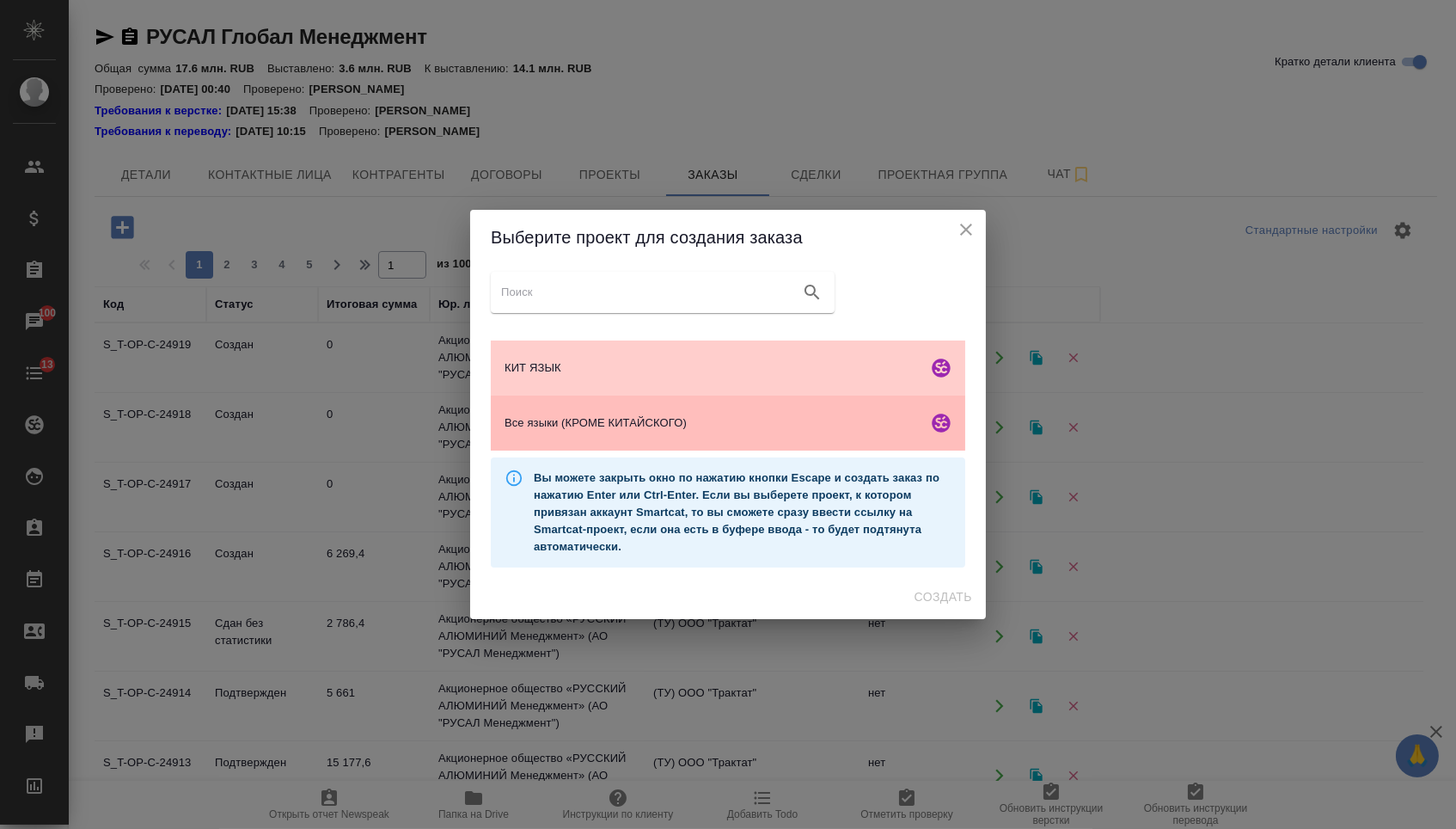
click at [767, 431] on span "Все языки (КРОМЕ КИТАЙСКОГО)" at bounding box center [712, 423] width 416 height 17
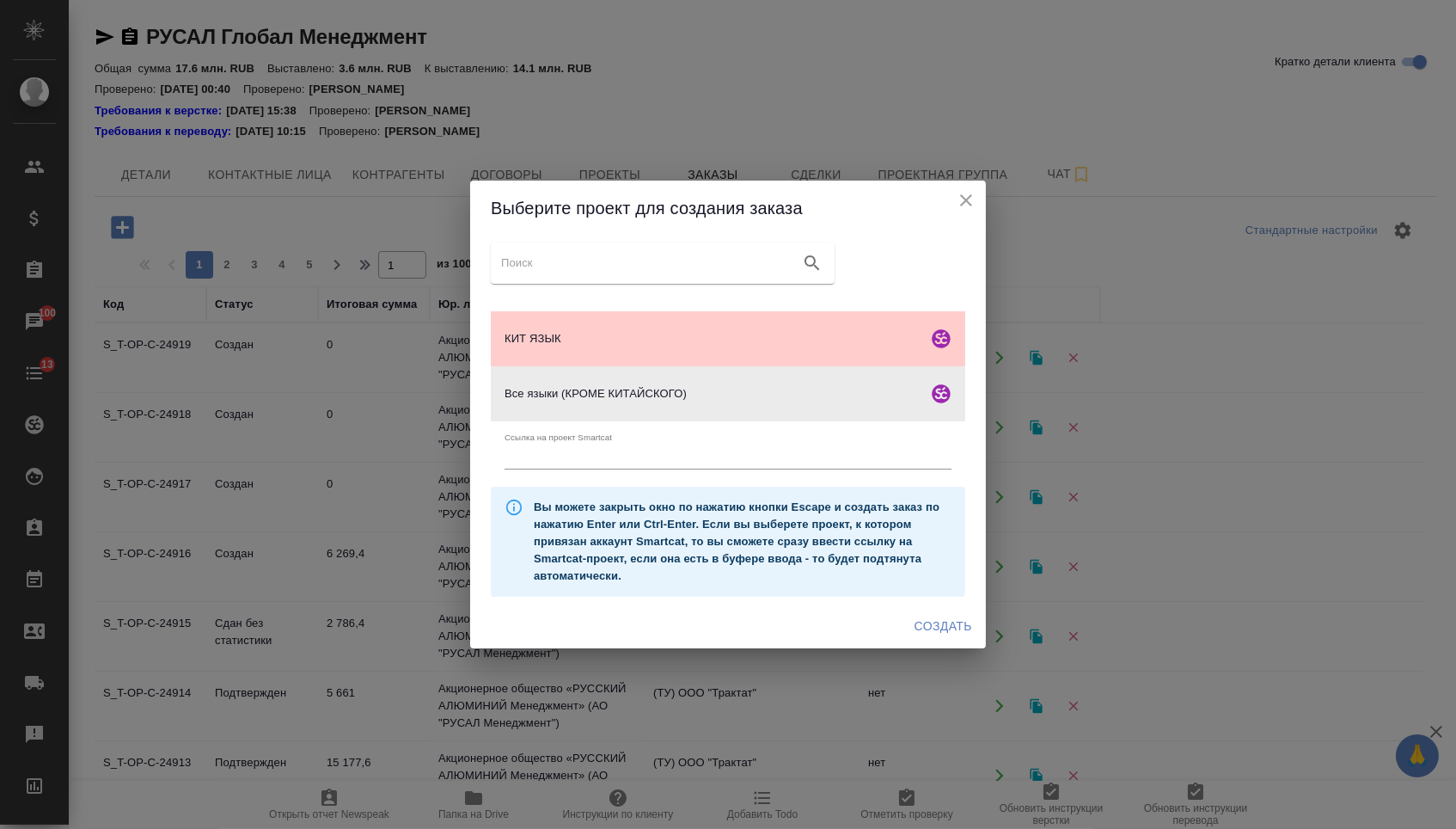
click at [920, 582] on div "Вы можете закрыть окно по нажатию кнопки Escape и создать заказ по нажатию Ente…" at bounding box center [742, 541] width 417 height 100
click at [921, 626] on span "Создать" at bounding box center [943, 626] width 58 height 22
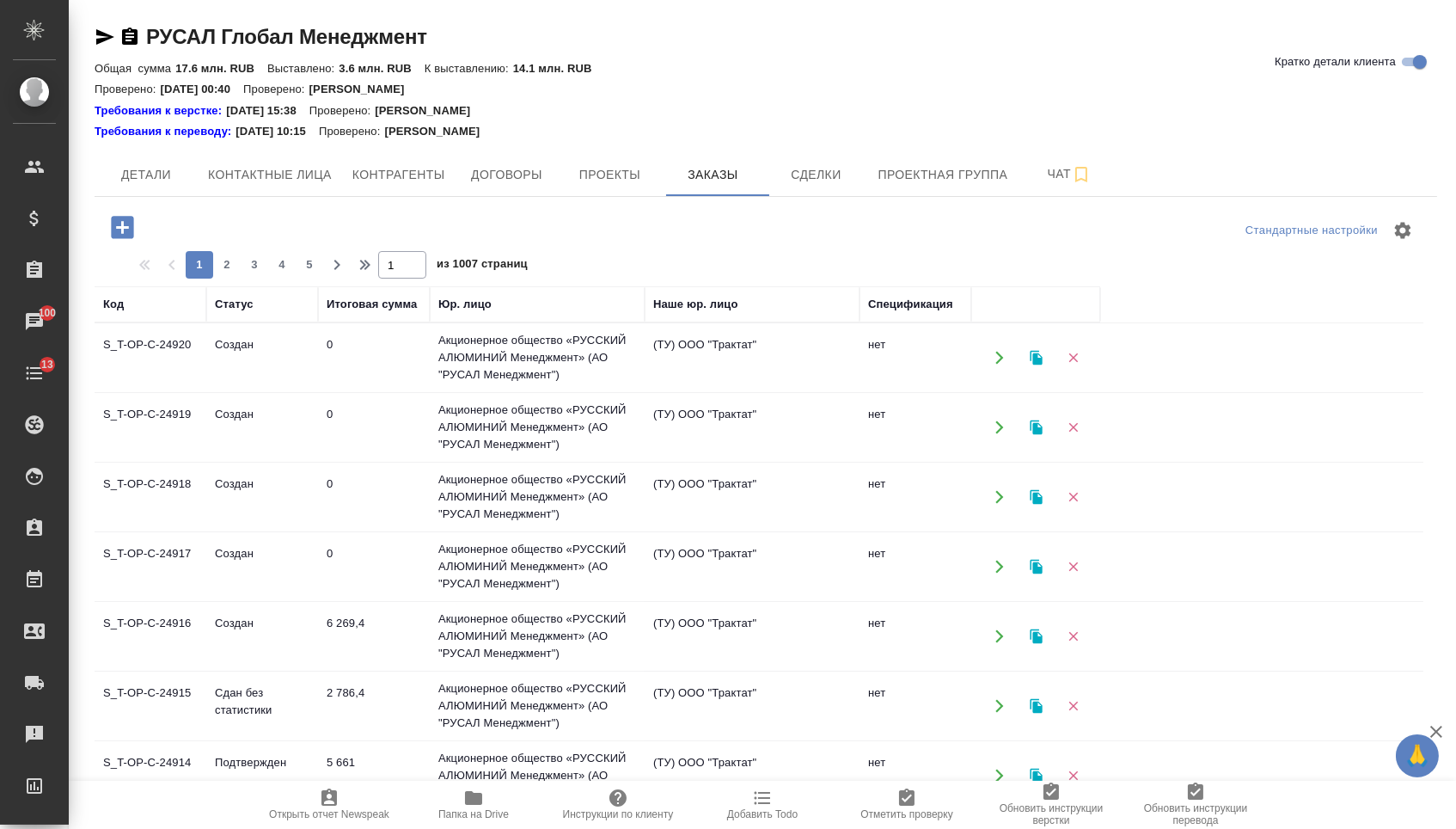
click at [126, 232] on icon "button" at bounding box center [122, 227] width 30 height 30
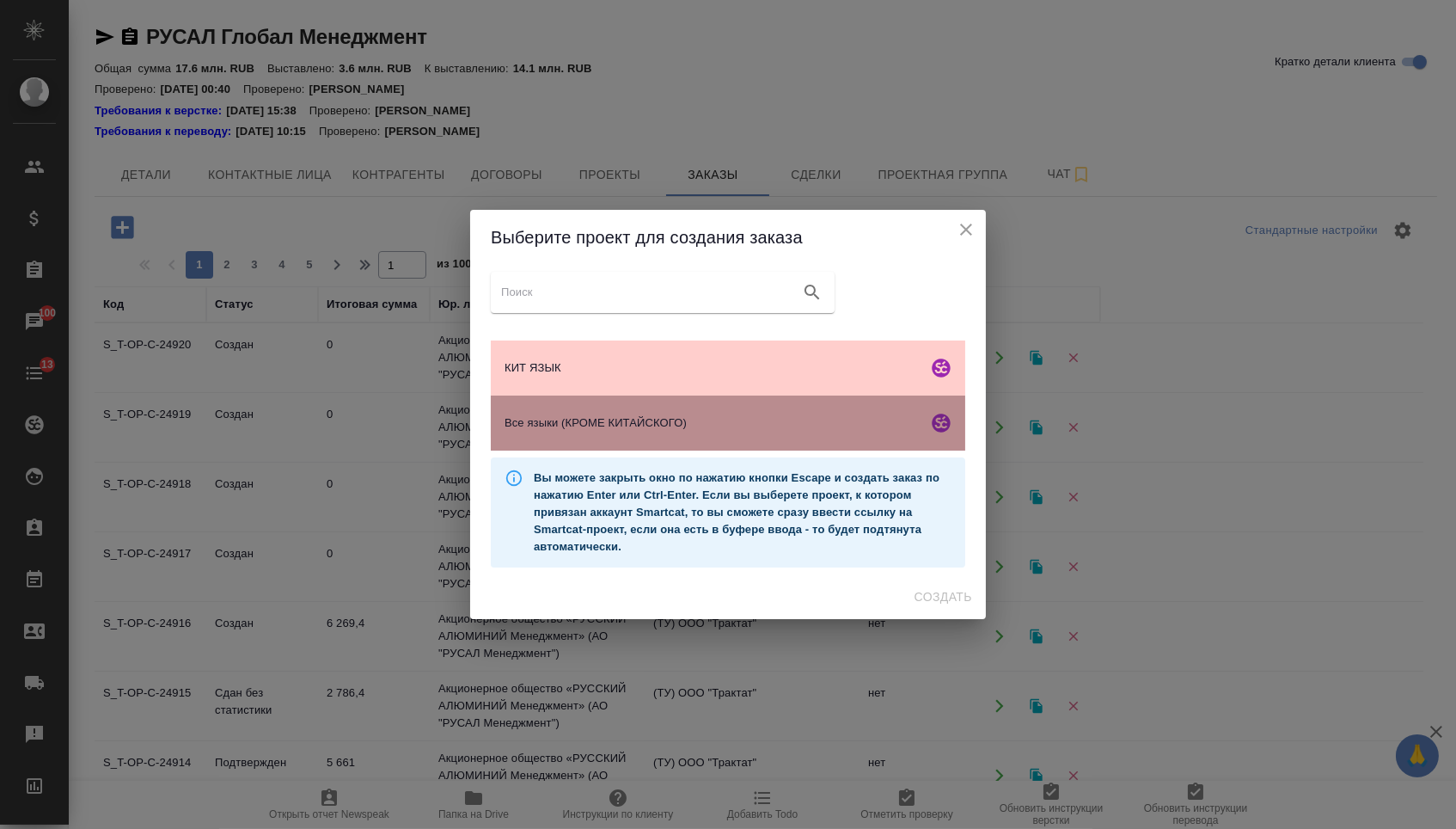
click at [594, 423] on span "Все языки (КРОМЕ КИТАЙСКОГО)" at bounding box center [712, 423] width 416 height 17
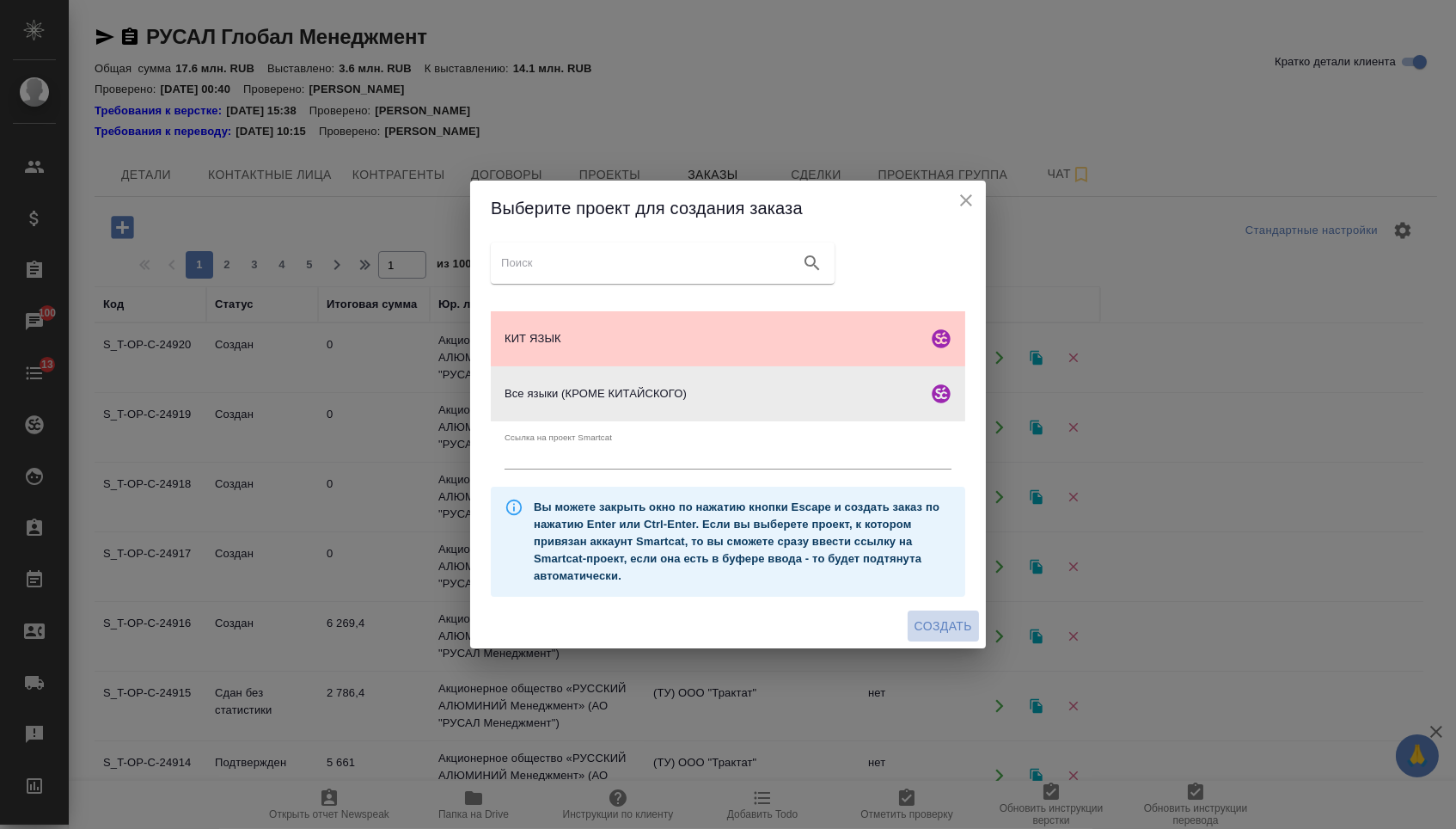
click at [919, 637] on span "Создать" at bounding box center [943, 626] width 58 height 22
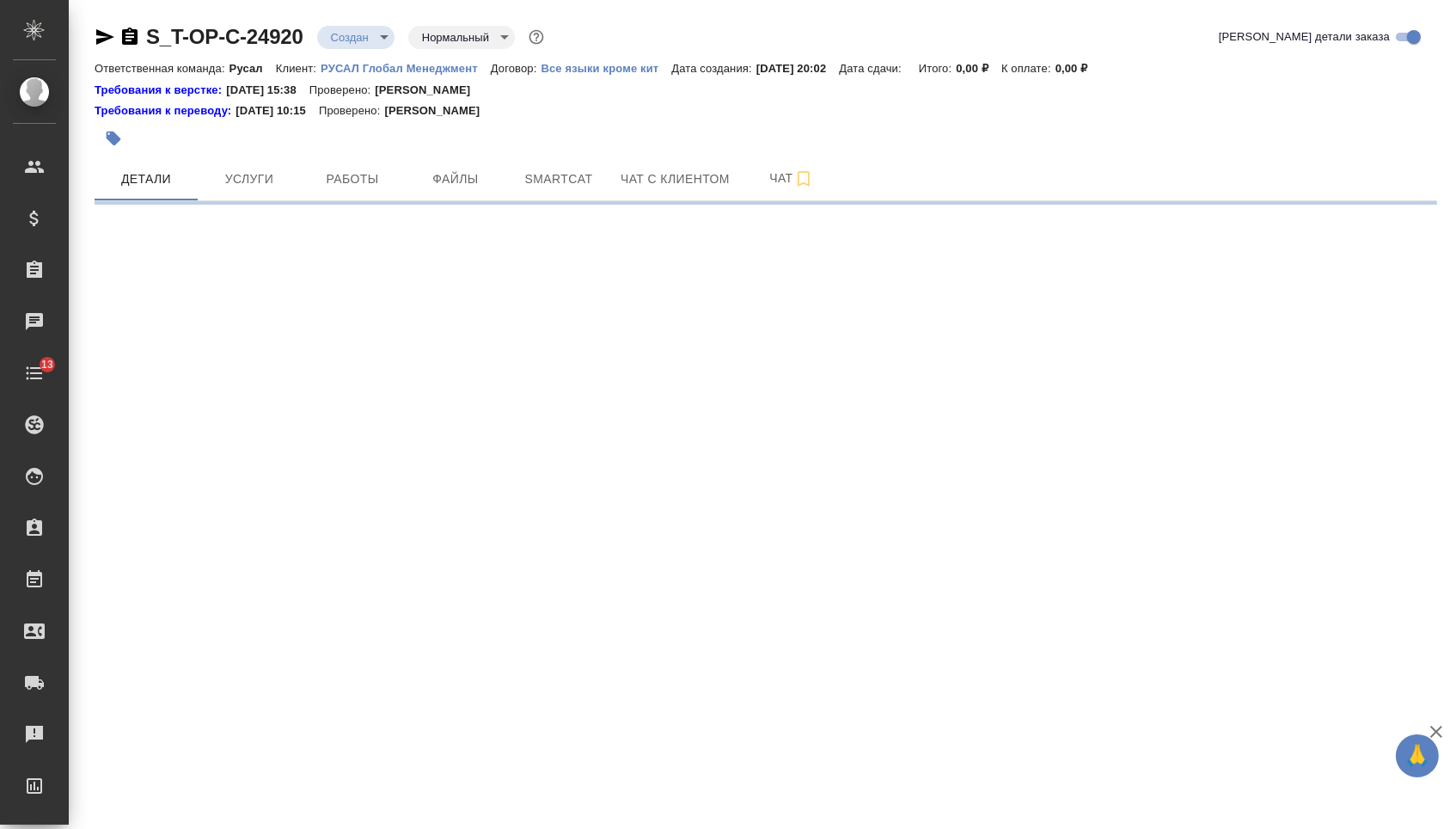
select select "RU"
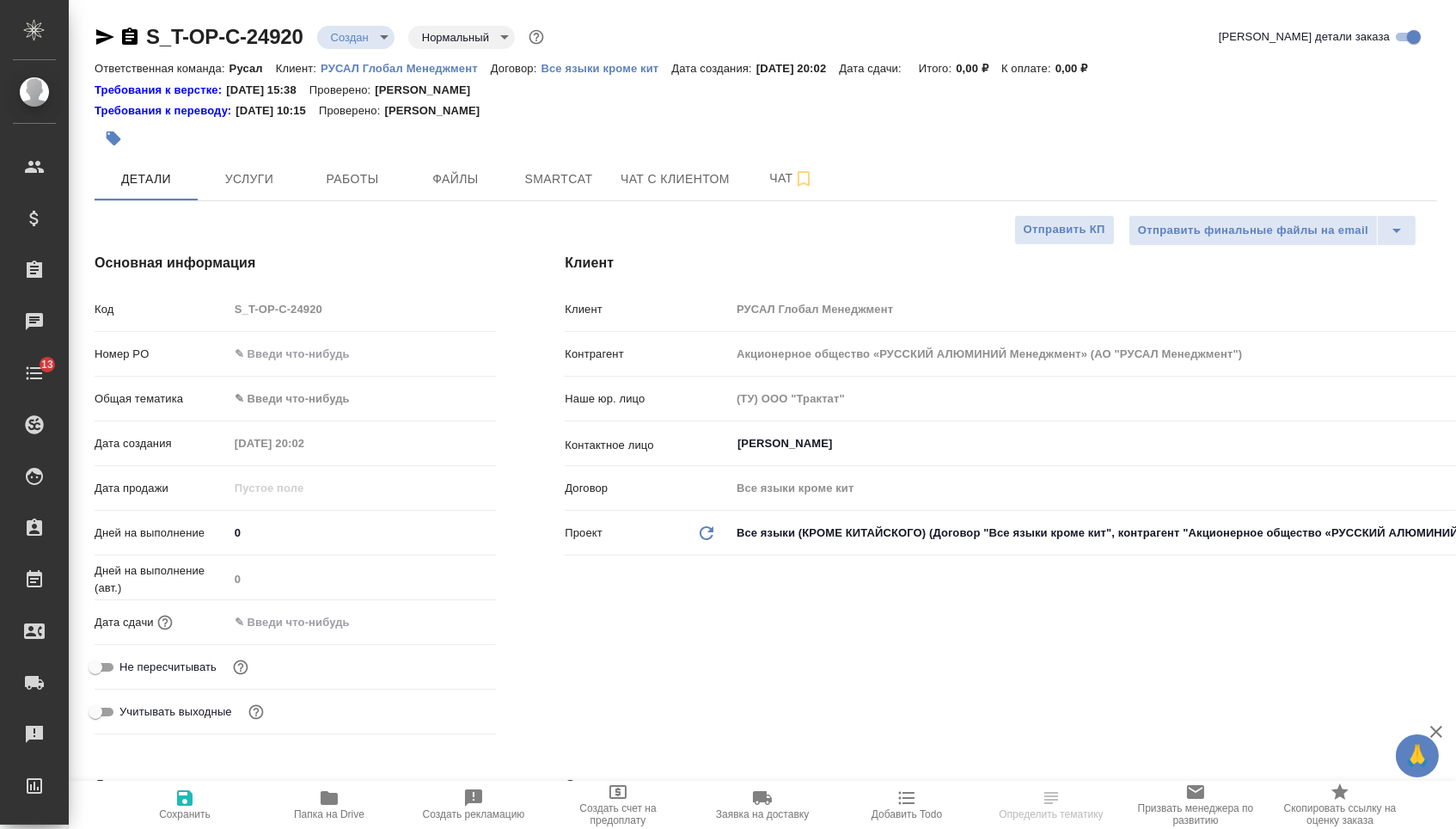
type input "[PERSON_NAME]"
type textarea "x"
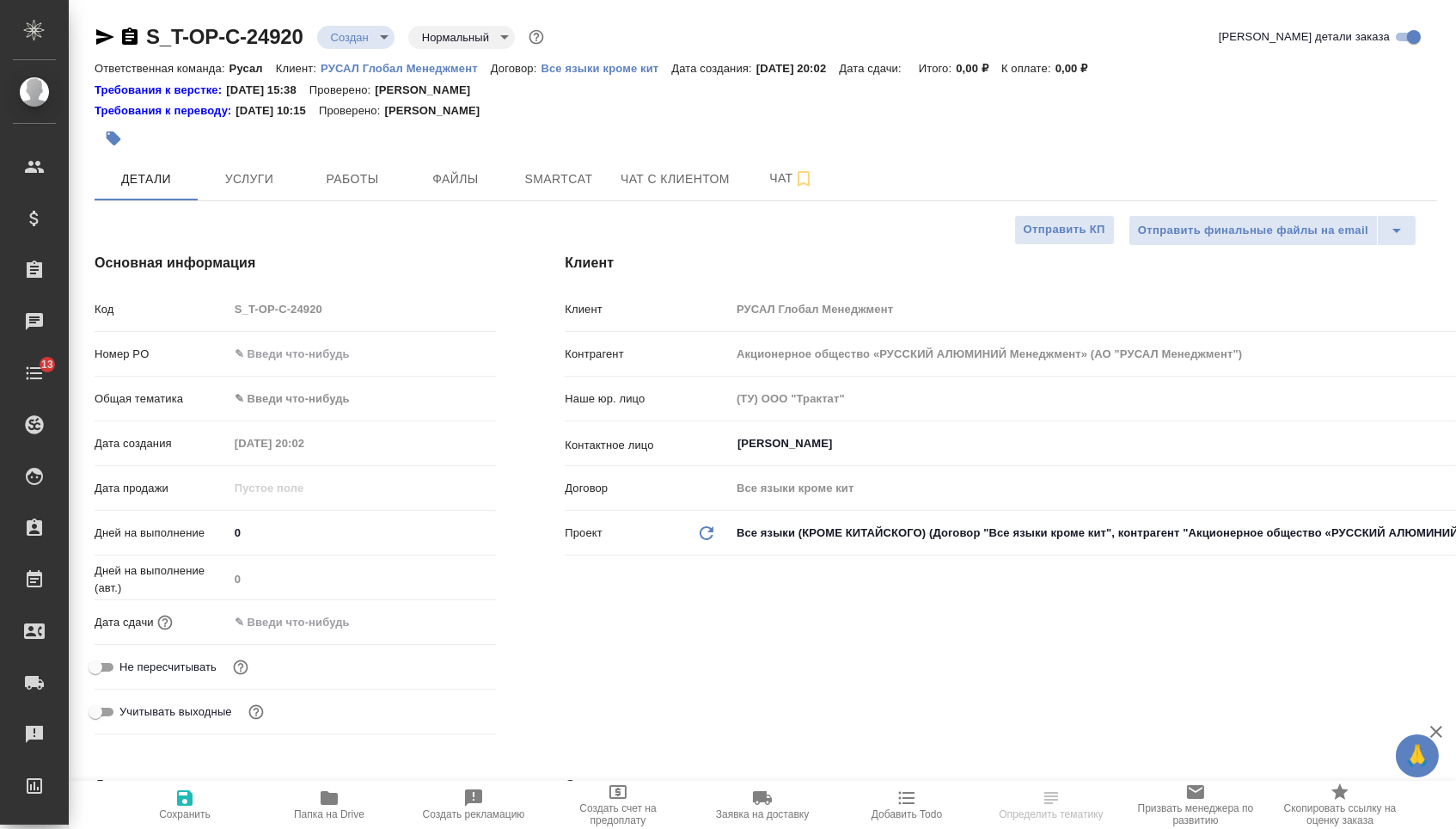
type textarea "x"
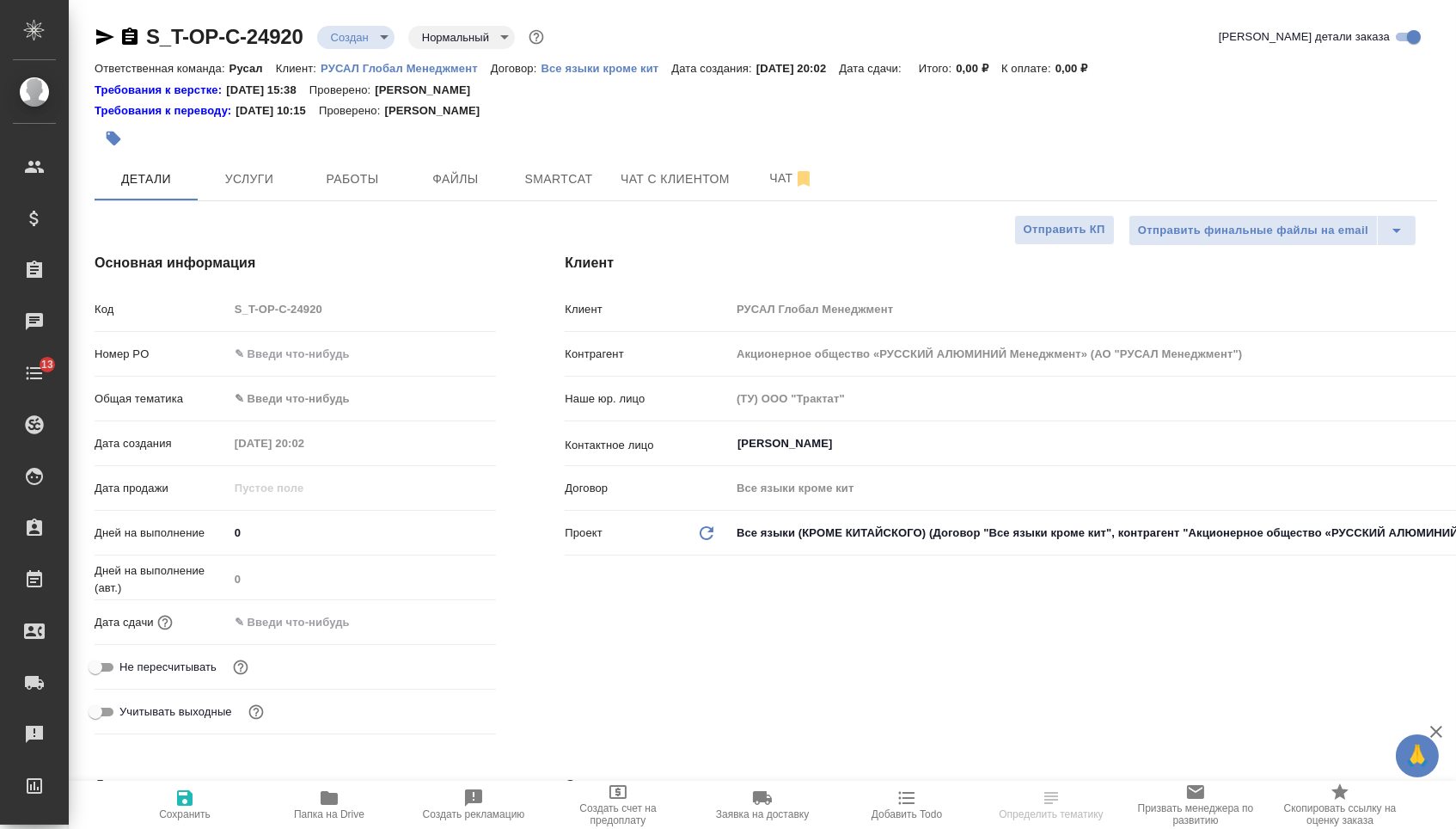
click at [299, 807] on span "Папка на Drive" at bounding box center [330, 804] width 124 height 33
type textarea "x"
select select "RU"
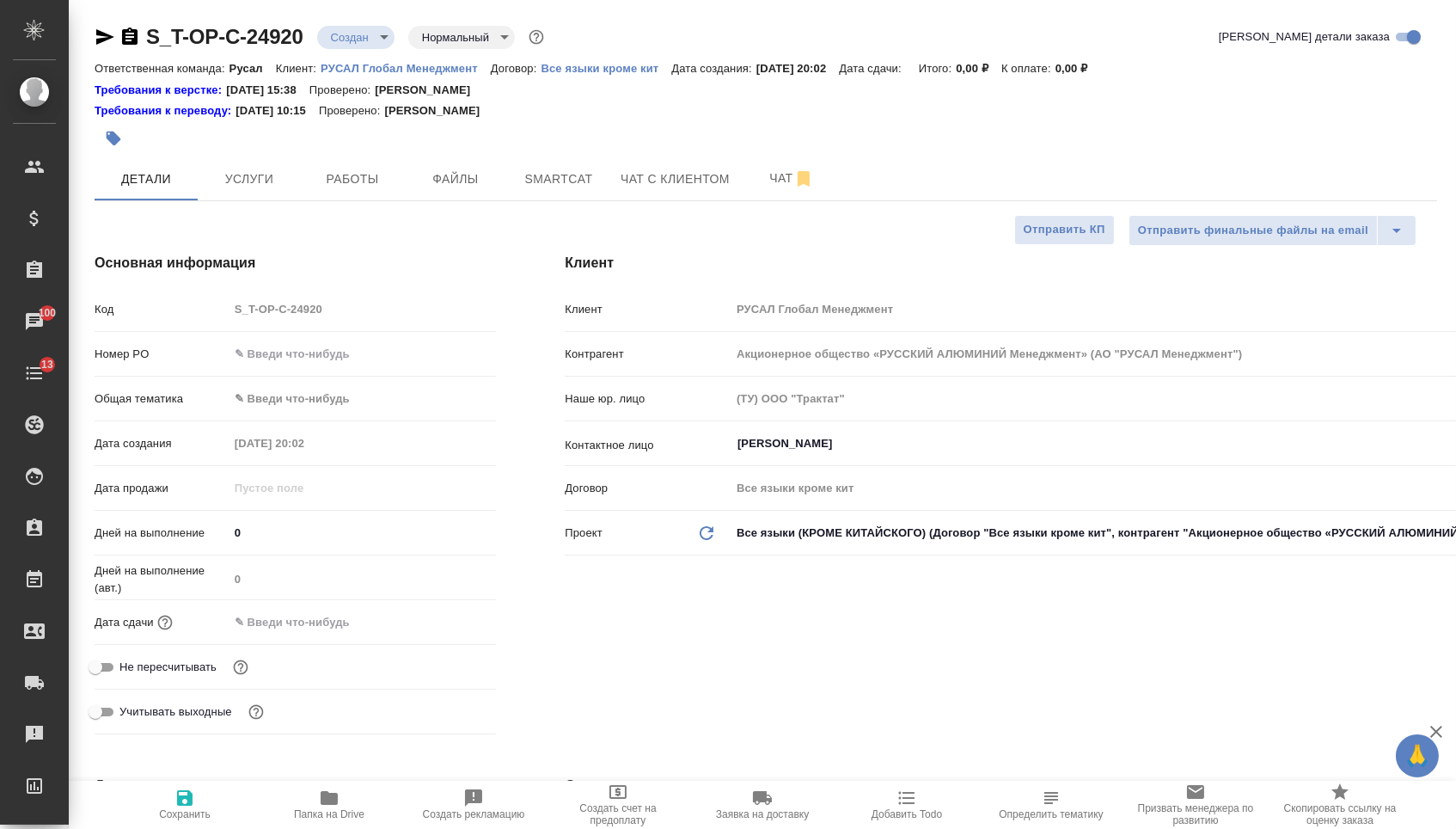
type textarea "x"
click at [302, 376] on hr at bounding box center [295, 375] width 401 height 1
click at [302, 365] on input "text" at bounding box center [363, 353] width 267 height 25
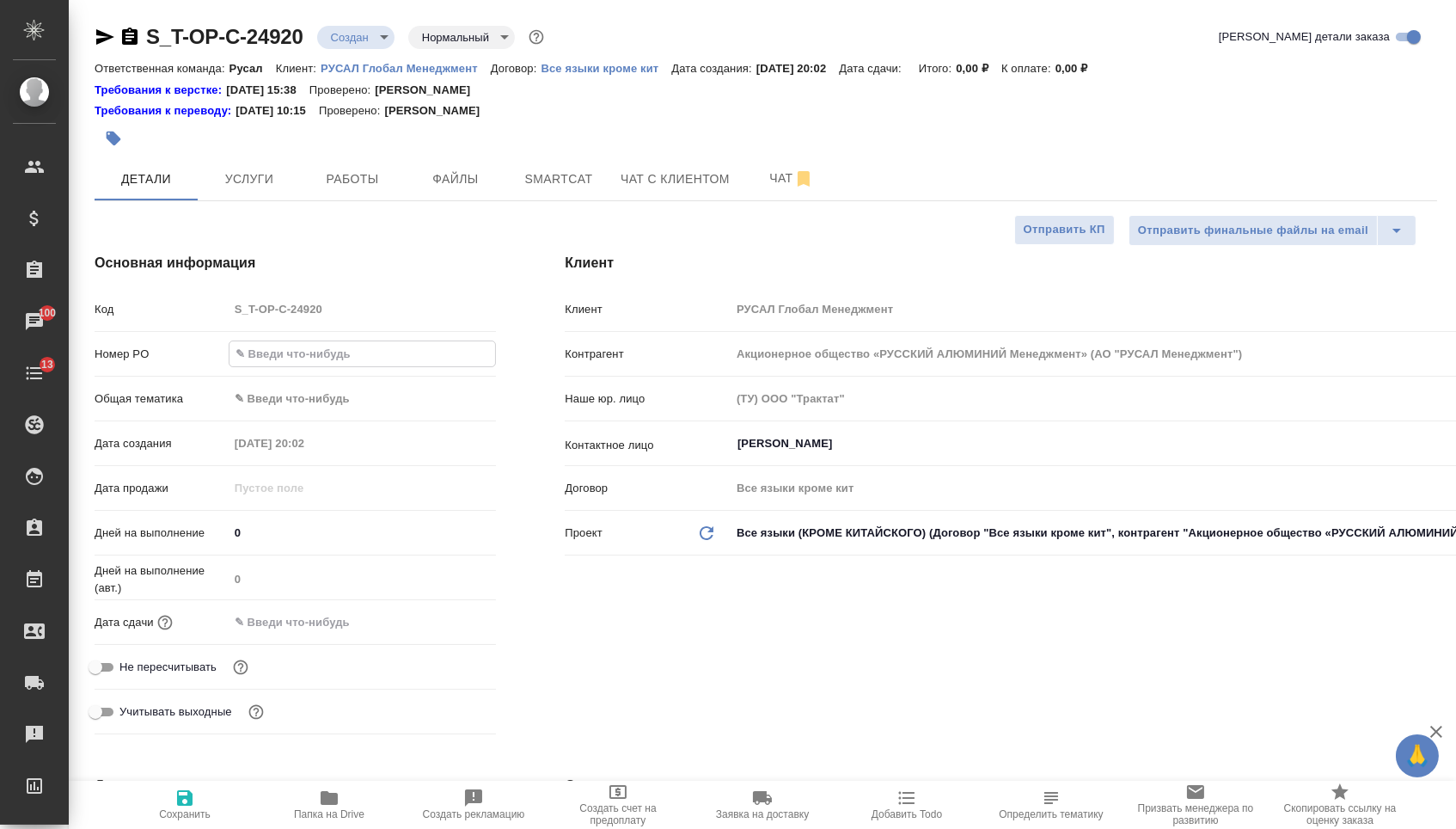
type input "о"
type textarea "x"
type input "от"
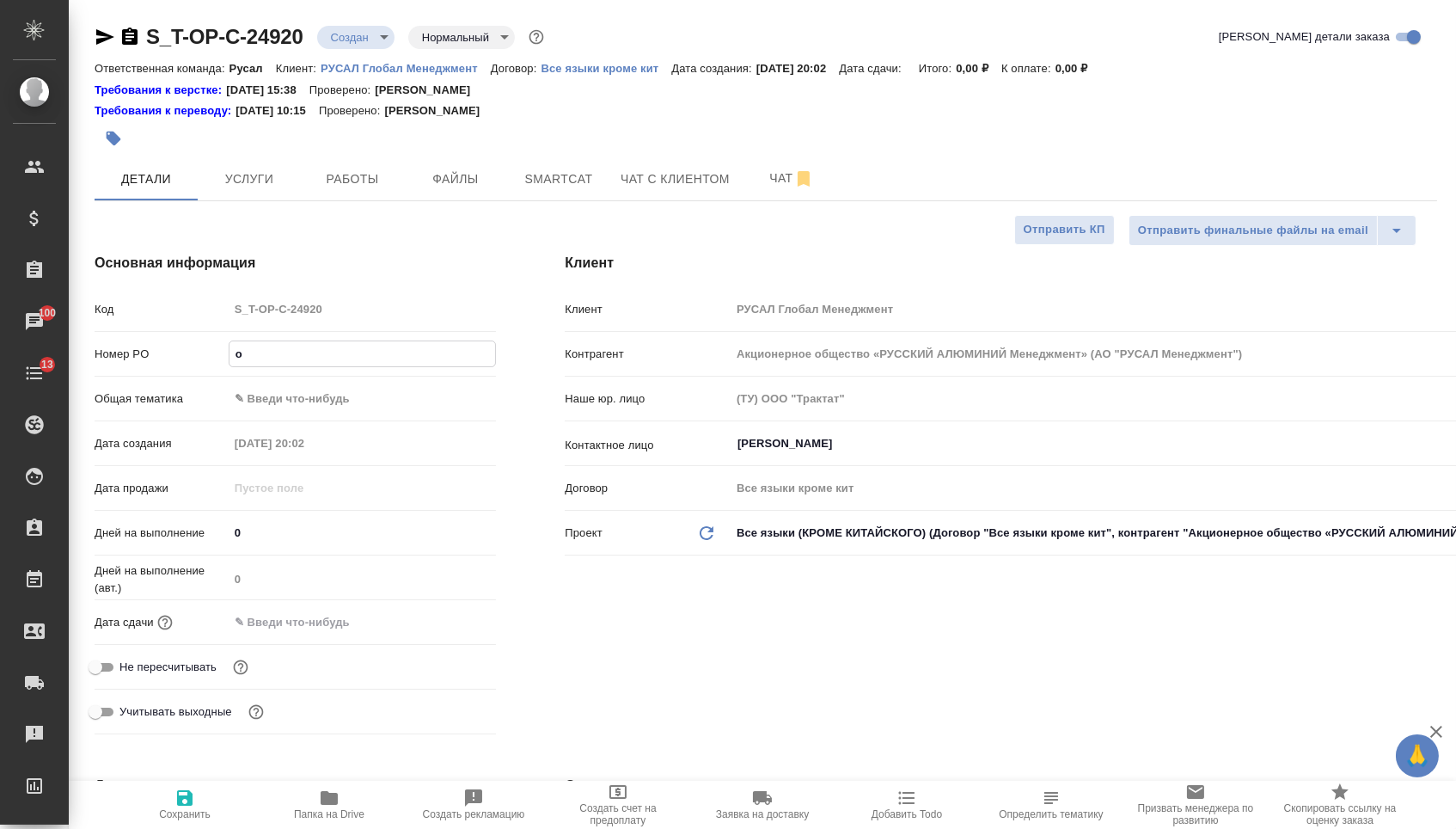
type textarea "x"
type input "от"
type textarea "x"
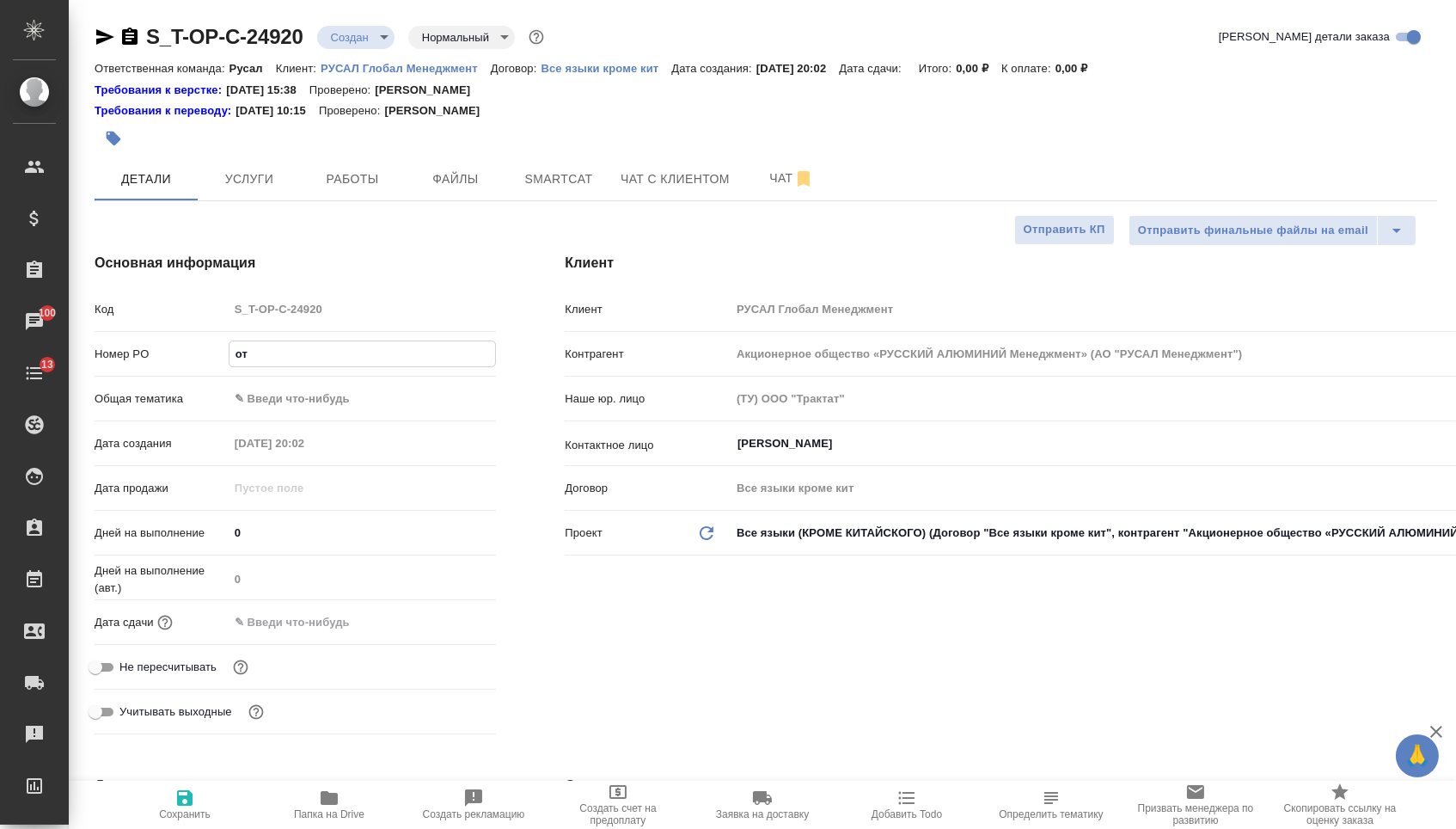
type textarea "x"
type input "от [PERSON_NAME]"
type textarea "x"
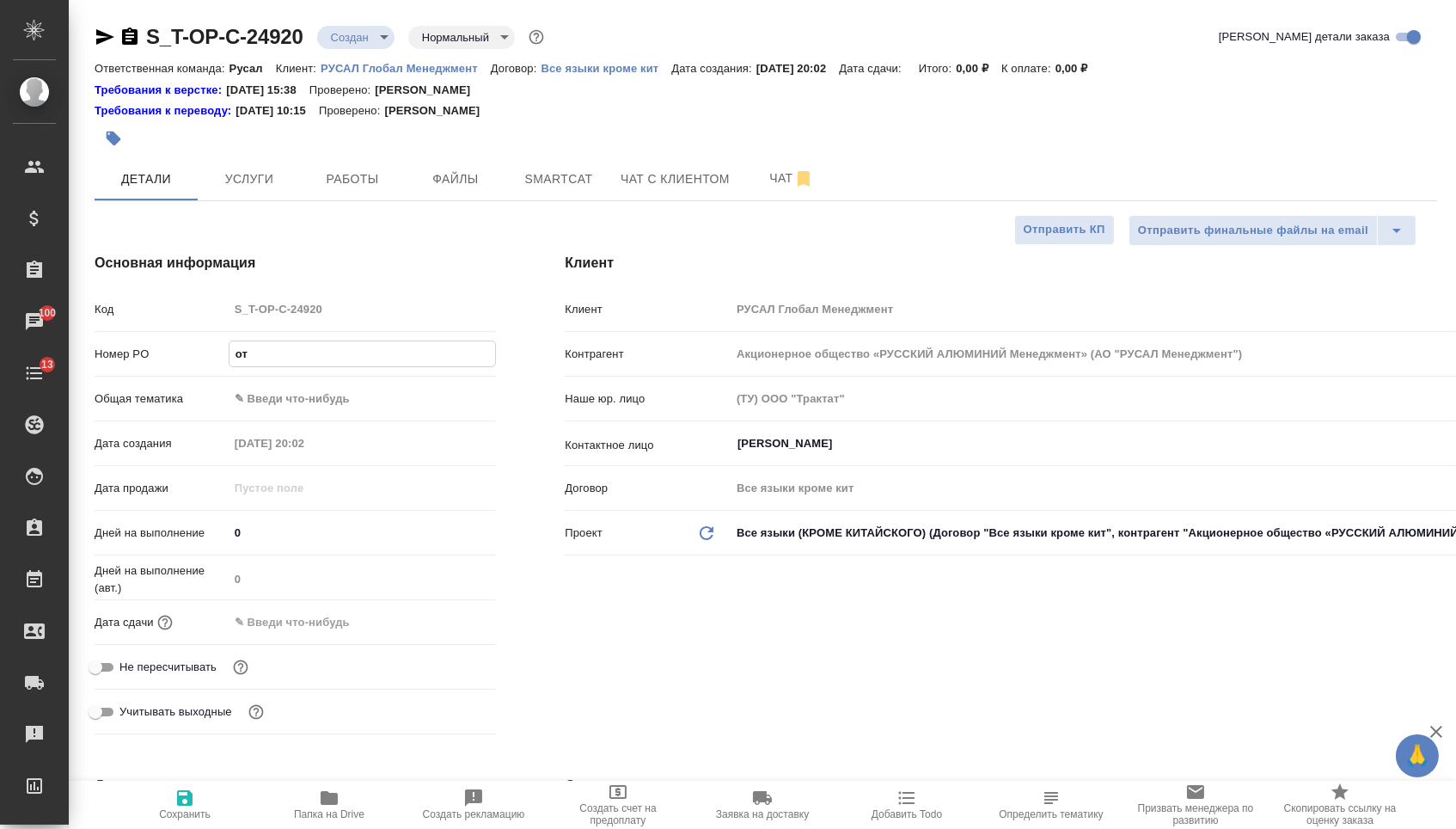
type textarea "x"
type input "от [DEMOGRAPHIC_DATA]"
type textarea "x"
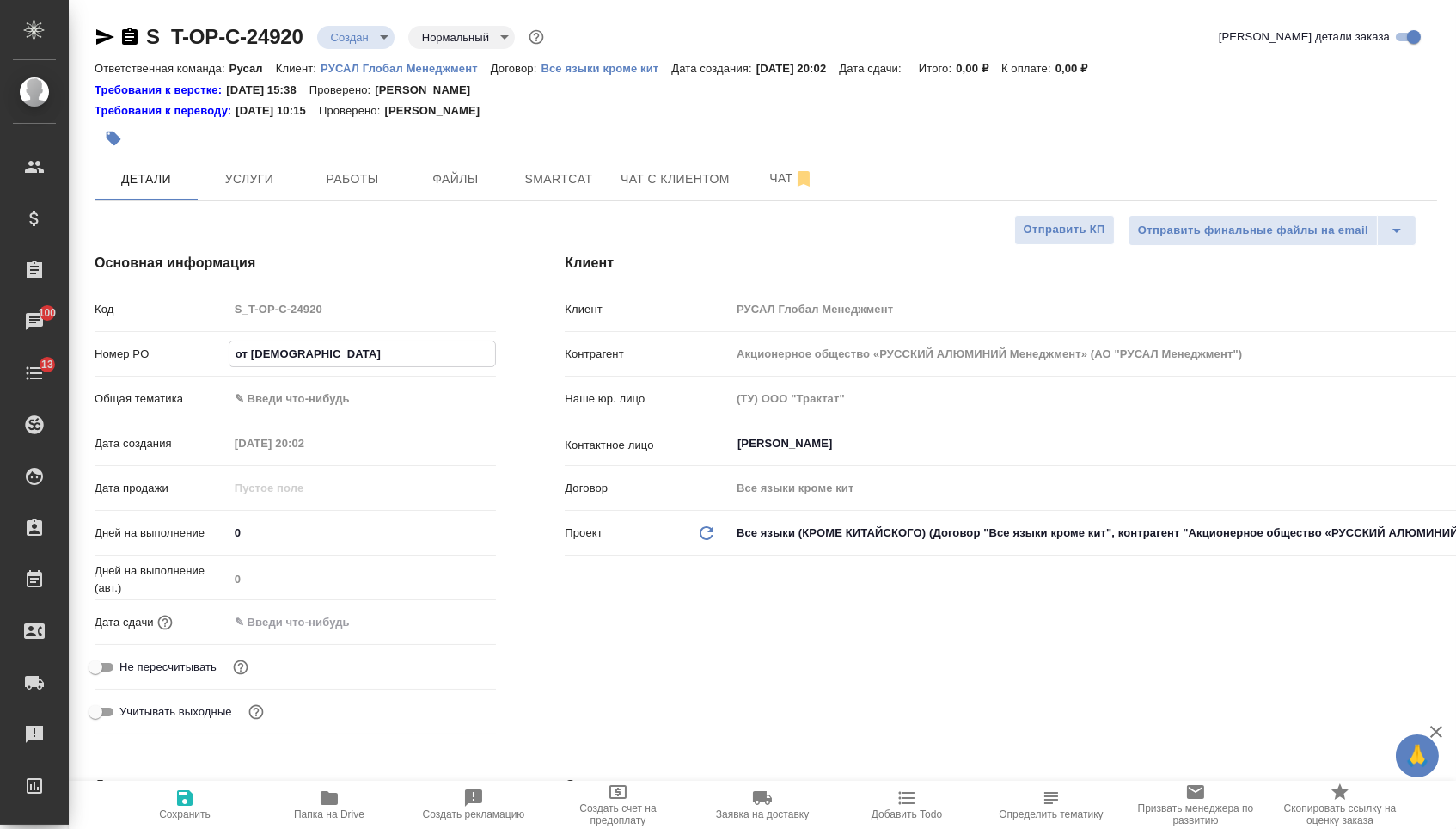
type input "от [DEMOGRAPHIC_DATA]"
type textarea "x"
type input "от [DEMOGRAPHIC_DATA]"
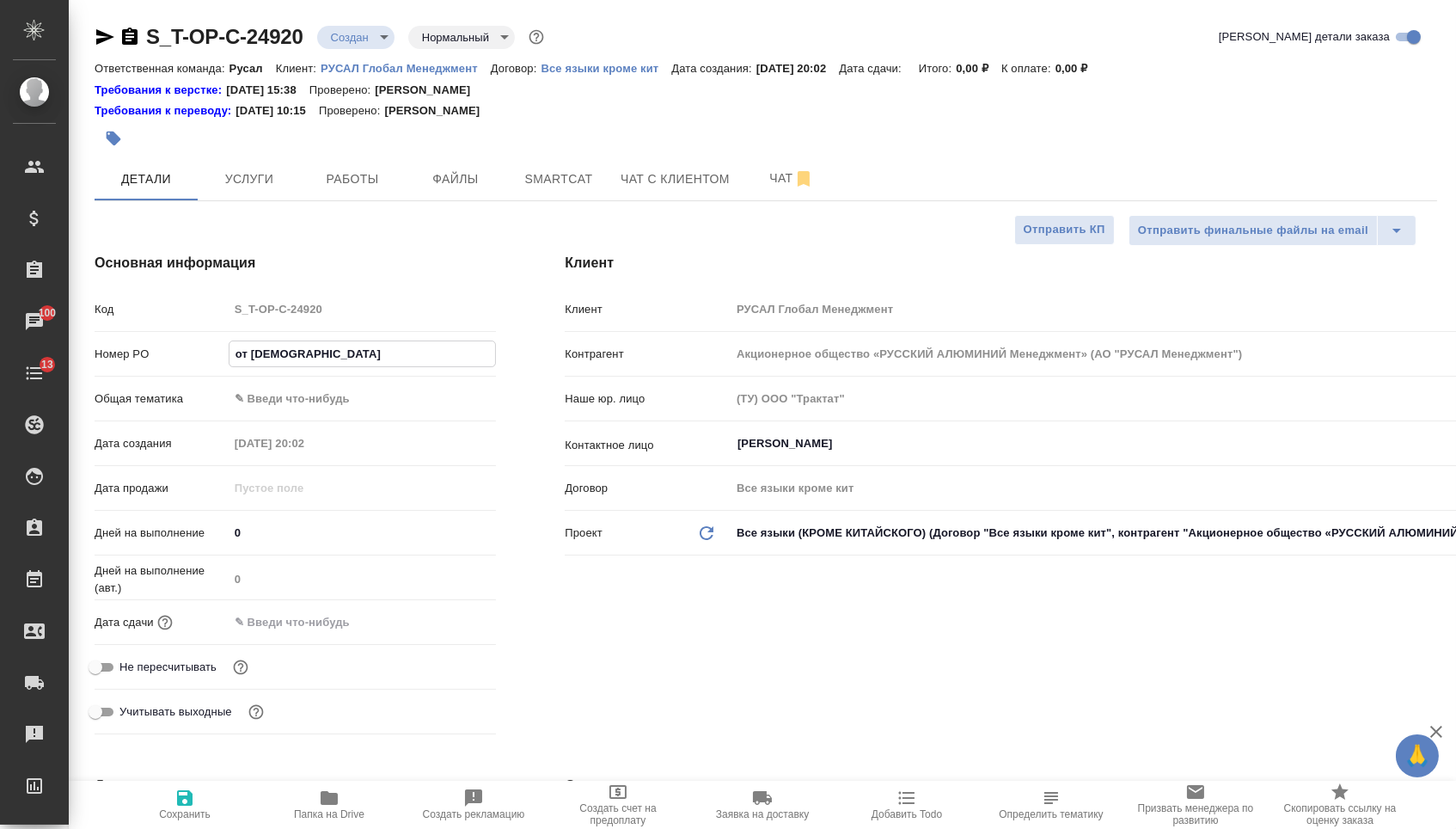
type textarea "x"
type input "от [PERSON_NAME]"
type textarea "x"
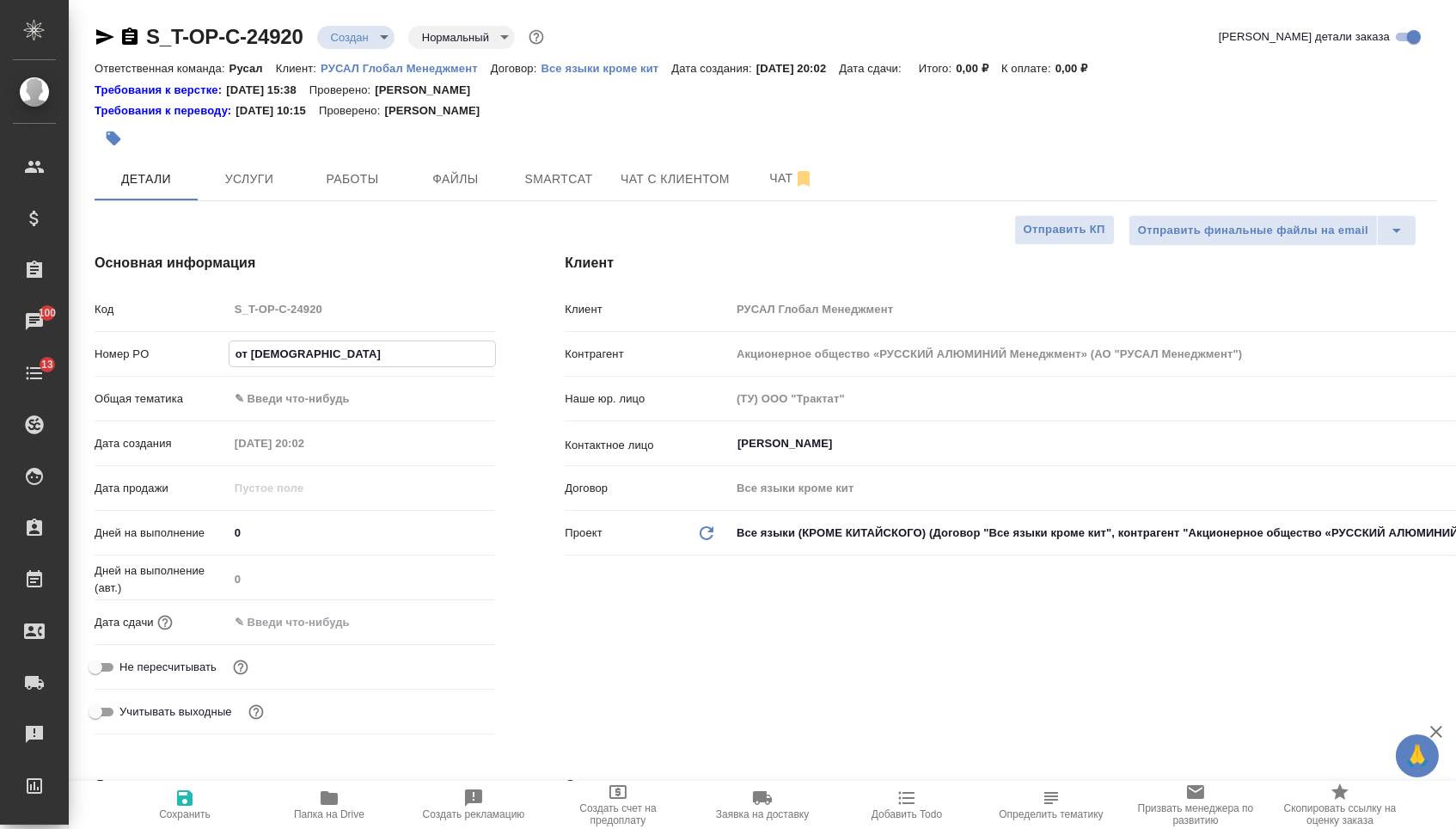
type textarea "x"
type input "от [PERSON_NAME]"
type textarea "x"
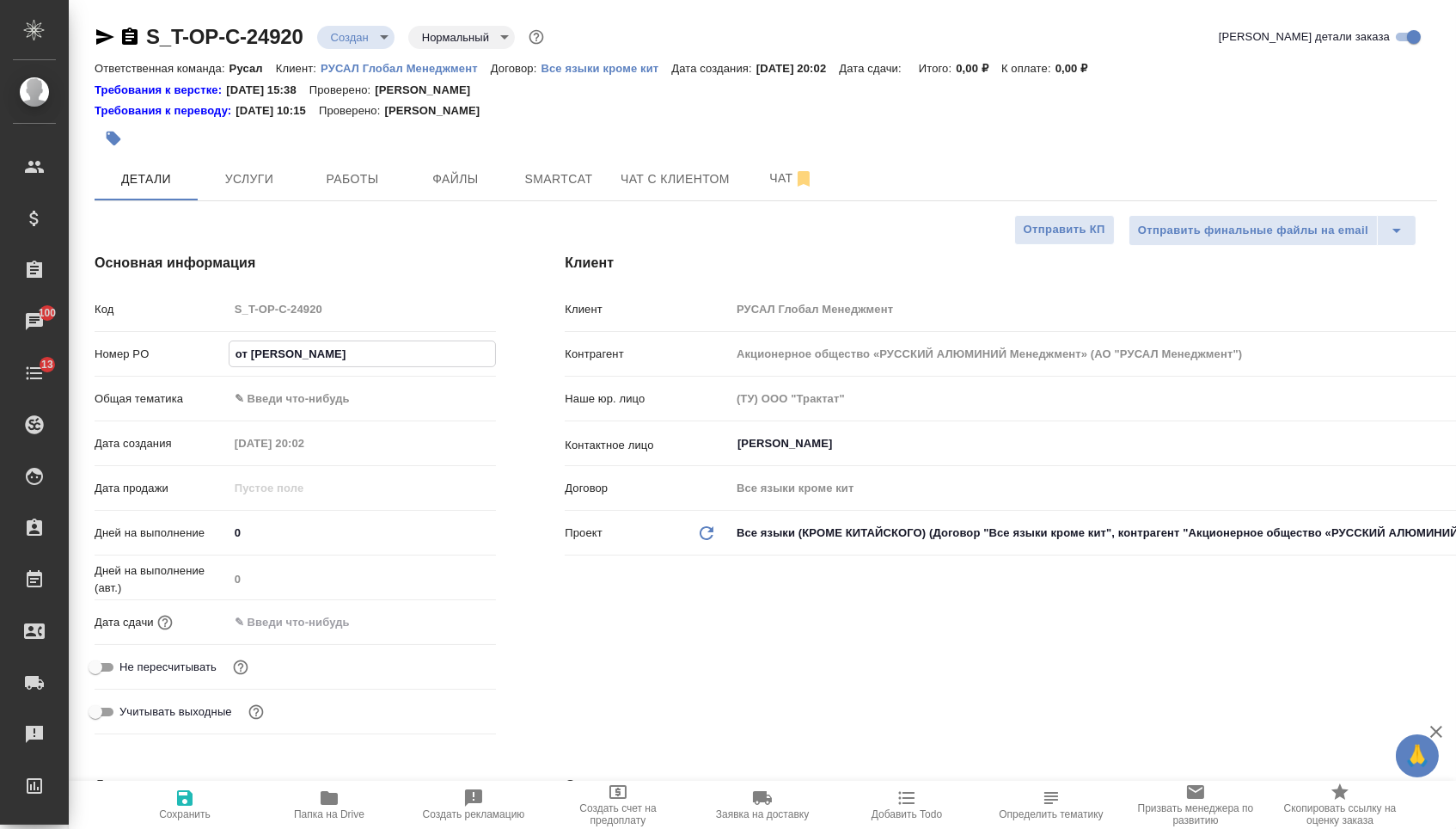
type textarea "x"
type input "от Исаева_"
type textarea "x"
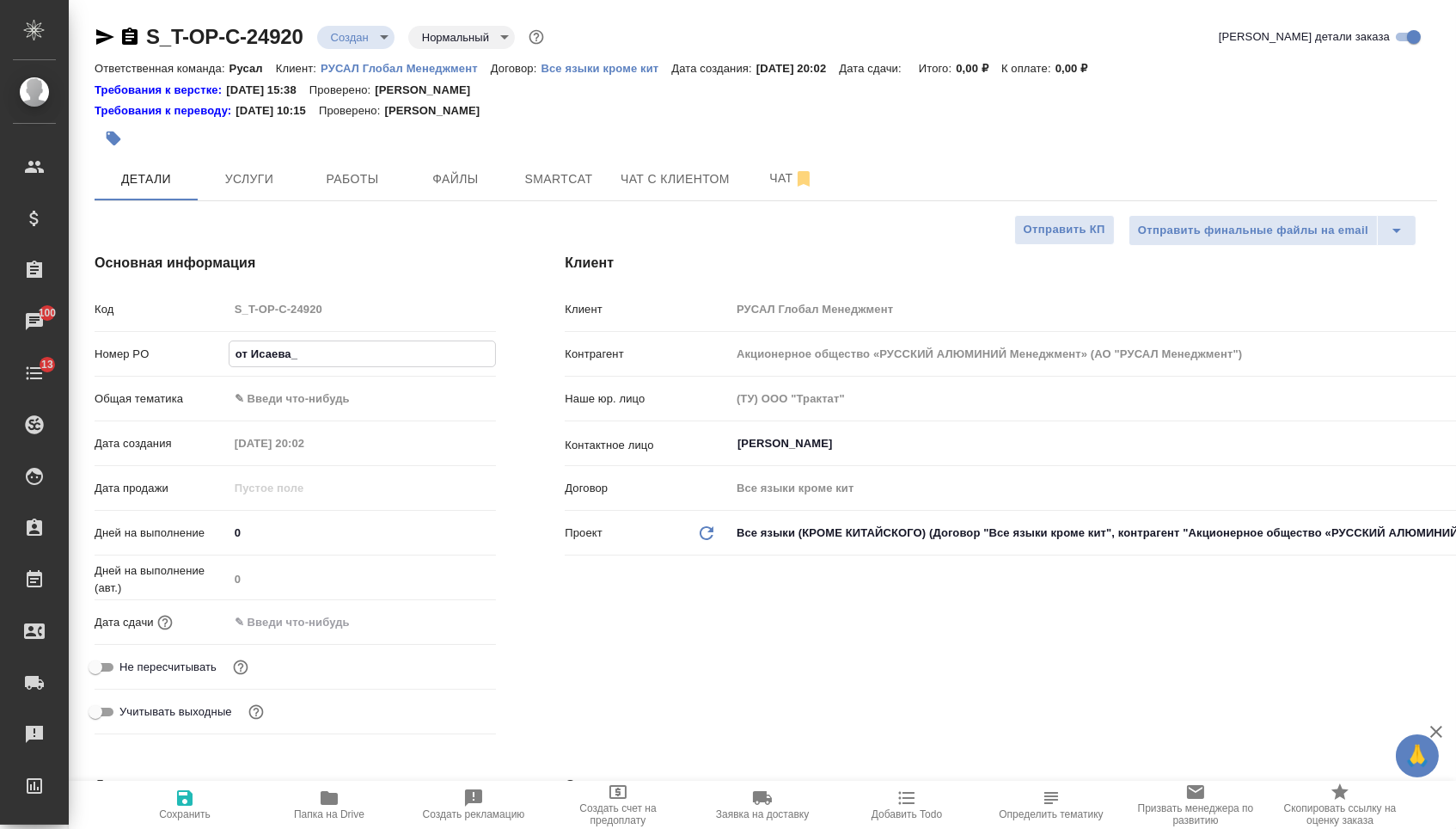
type input "от Исаева_2"
type textarea "x"
type input "от Исаева_25"
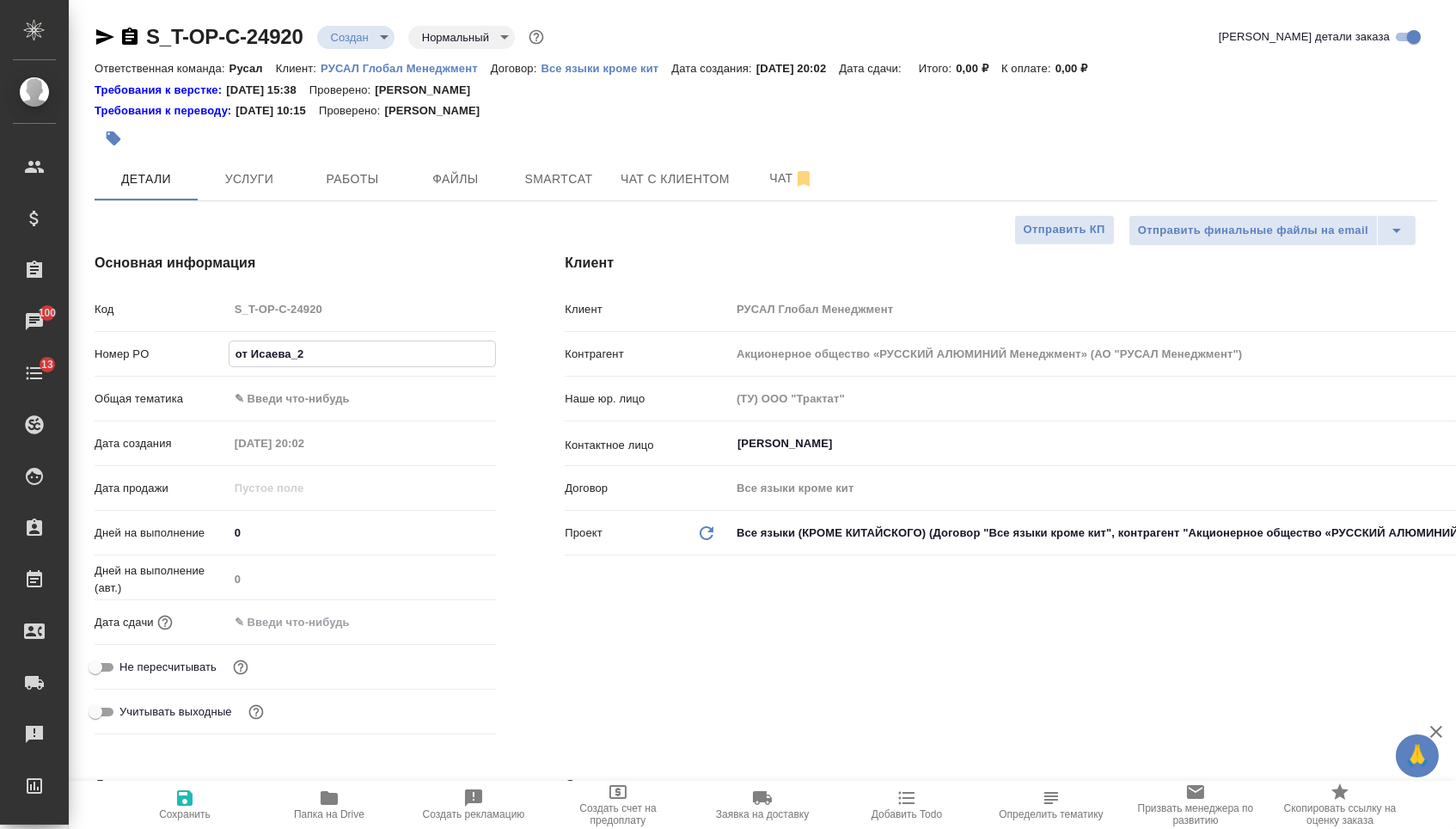
type textarea "x"
type input "от Исаева_25."
type textarea "x"
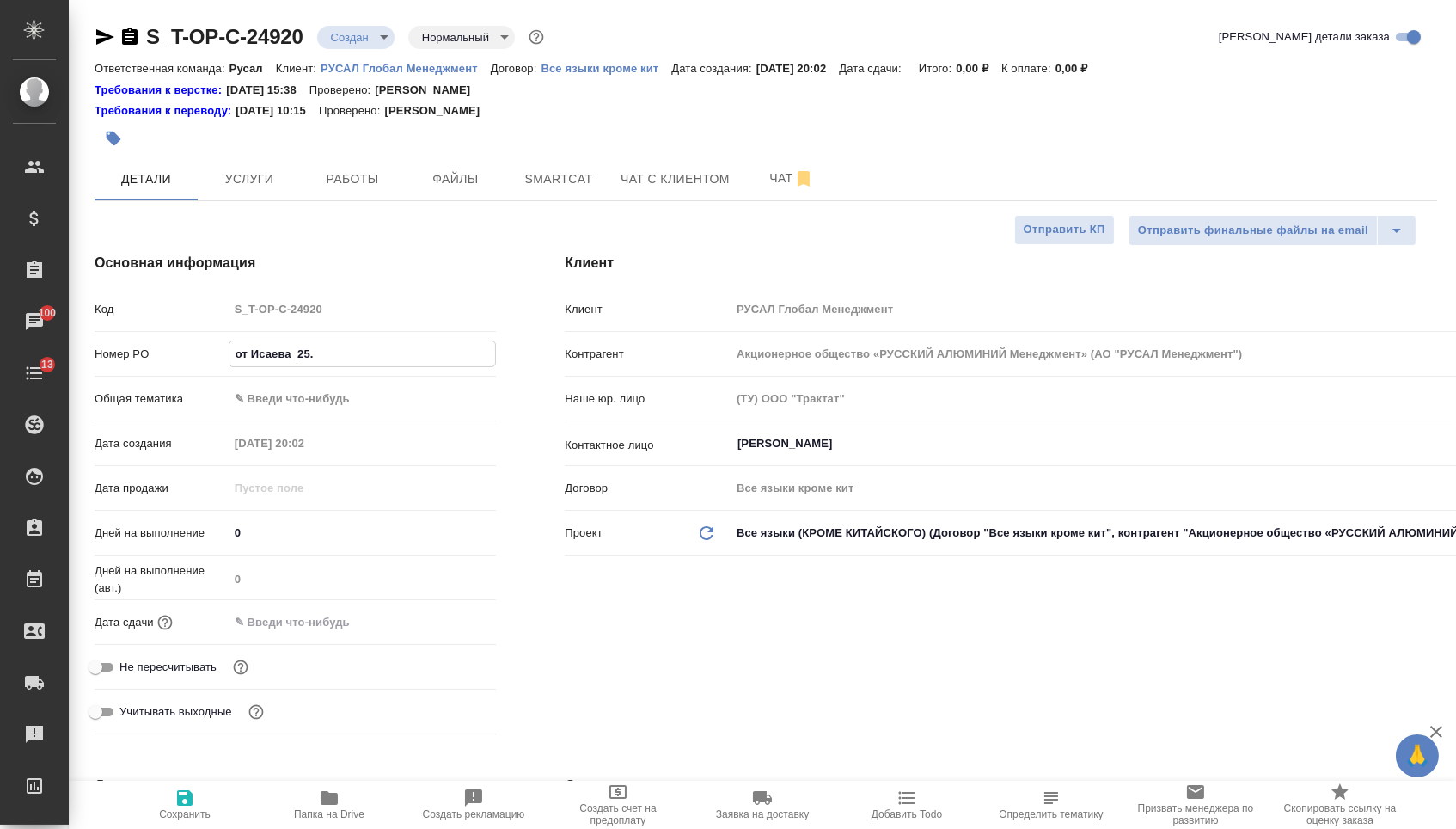
type textarea "x"
type input "от Исаева_25.0"
type textarea "x"
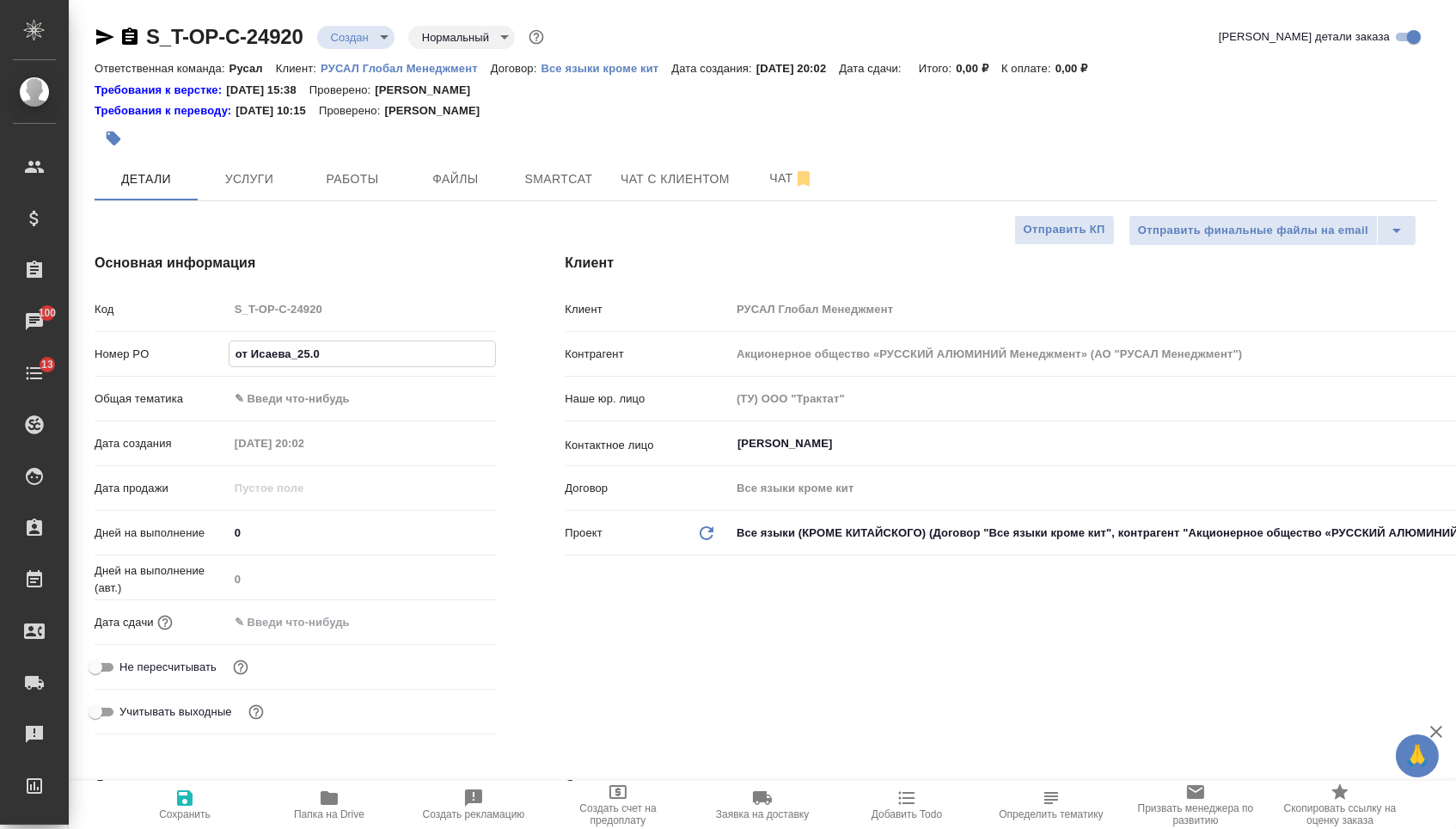
type textarea "x"
type input "от Исаева_25.08"
type textarea "x"
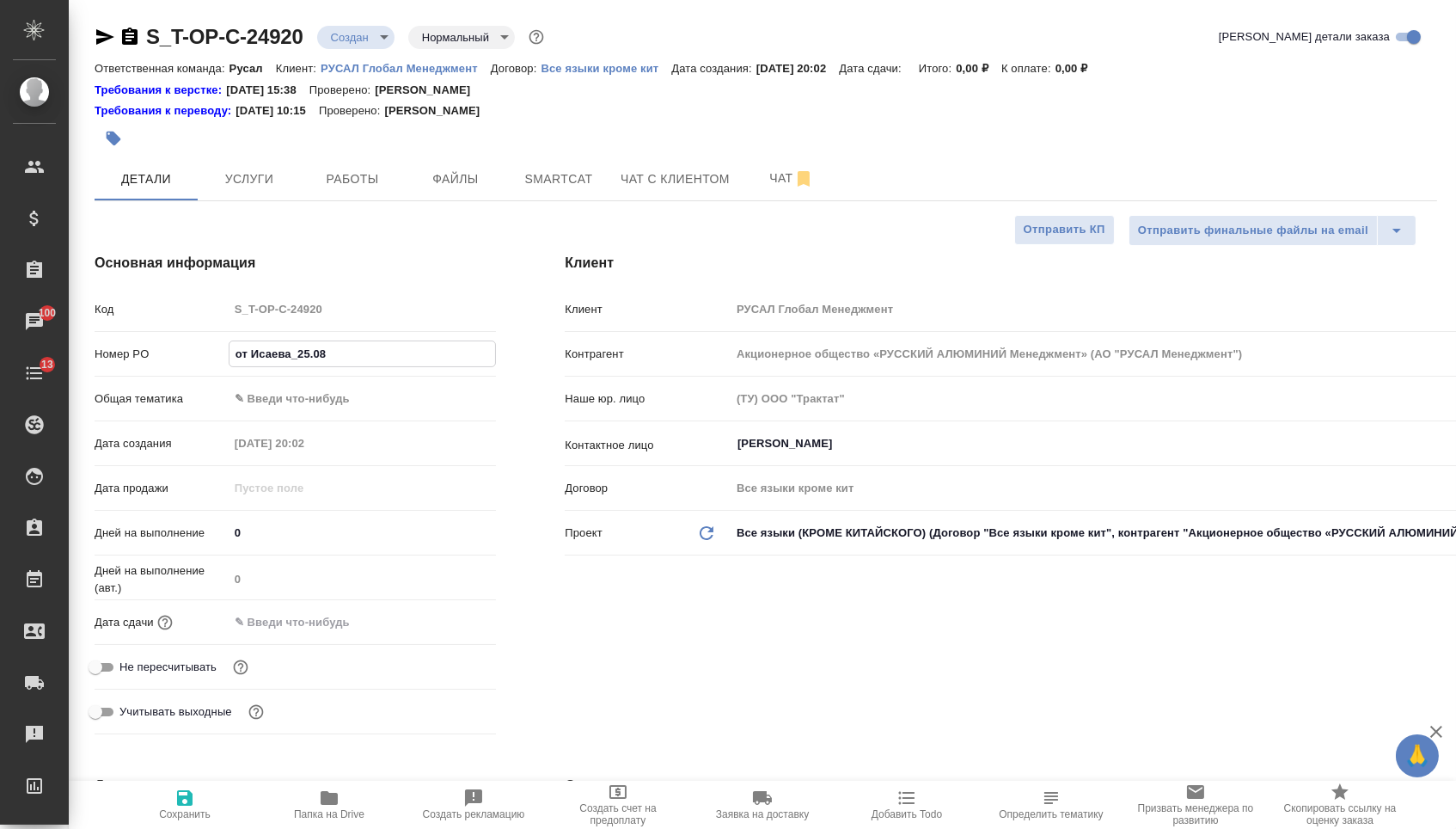
type input "от Исаева_25.08"
click at [342, 402] on body "🙏 .cls-1 fill:#fff; AWATERA Menshikova Aleksandra Клиенты Спецификации Заказы 1…" at bounding box center [728, 414] width 1456 height 829
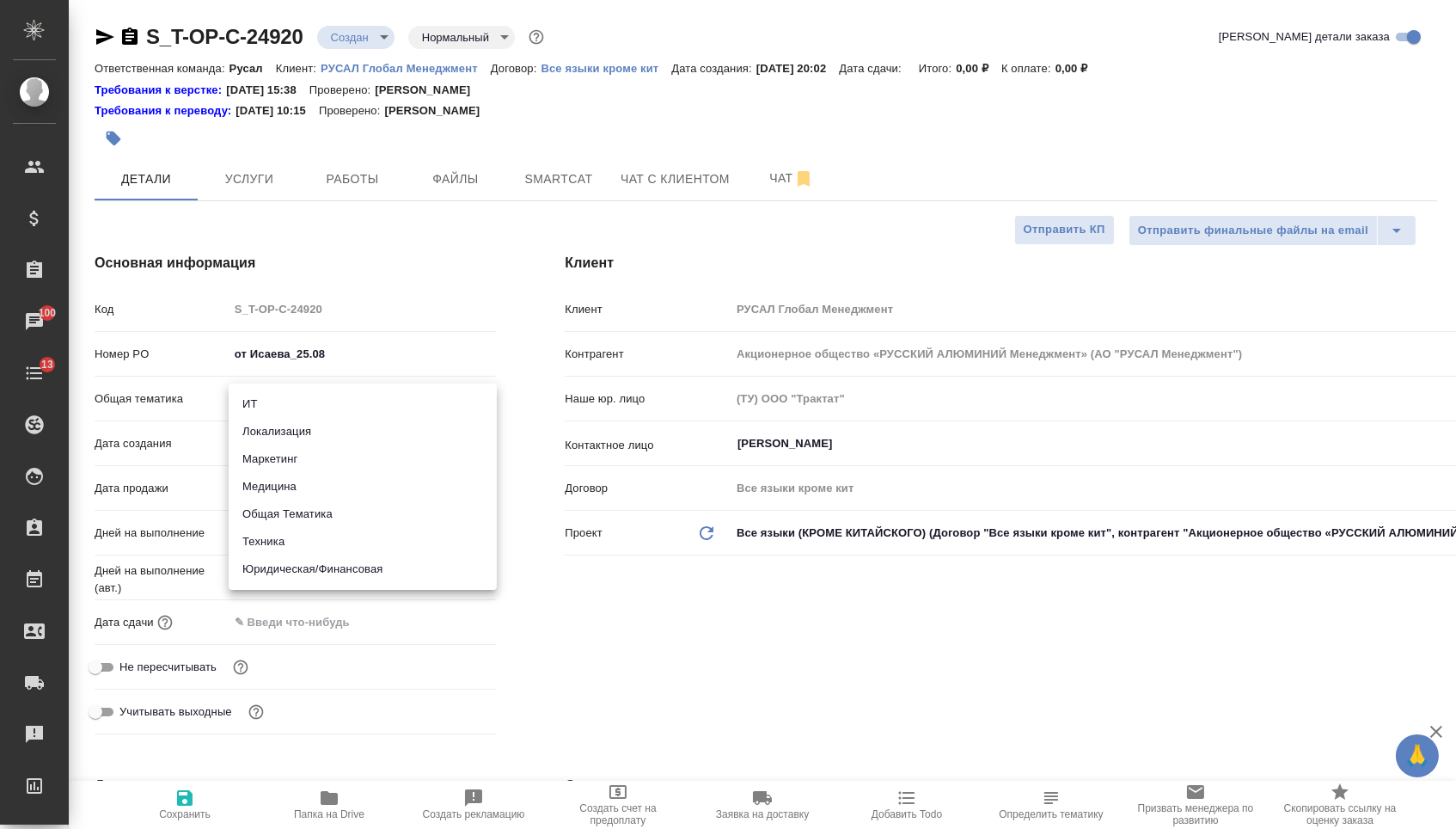
click at [295, 456] on li "Маркетинг" at bounding box center [363, 459] width 268 height 28
type input "marketing"
type textarea "x"
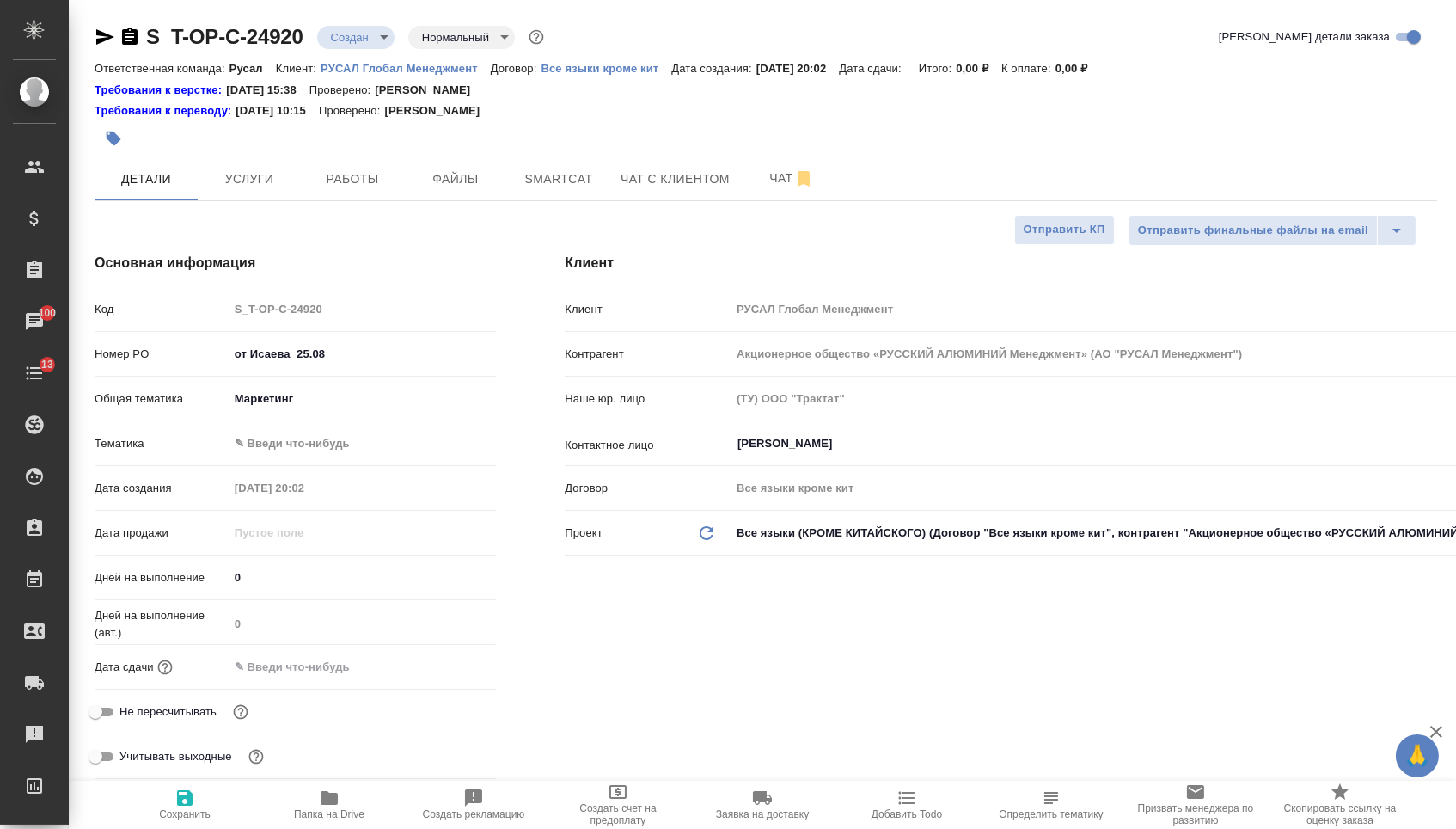
click at [293, 451] on body "🙏 .cls-1 fill:#fff; AWATERA Menshikova Aleksandra Клиенты Спецификации Заказы 1…" at bounding box center [728, 414] width 1456 height 829
click at [294, 466] on li "Маркетинг" at bounding box center [363, 476] width 268 height 28
type textarea "x"
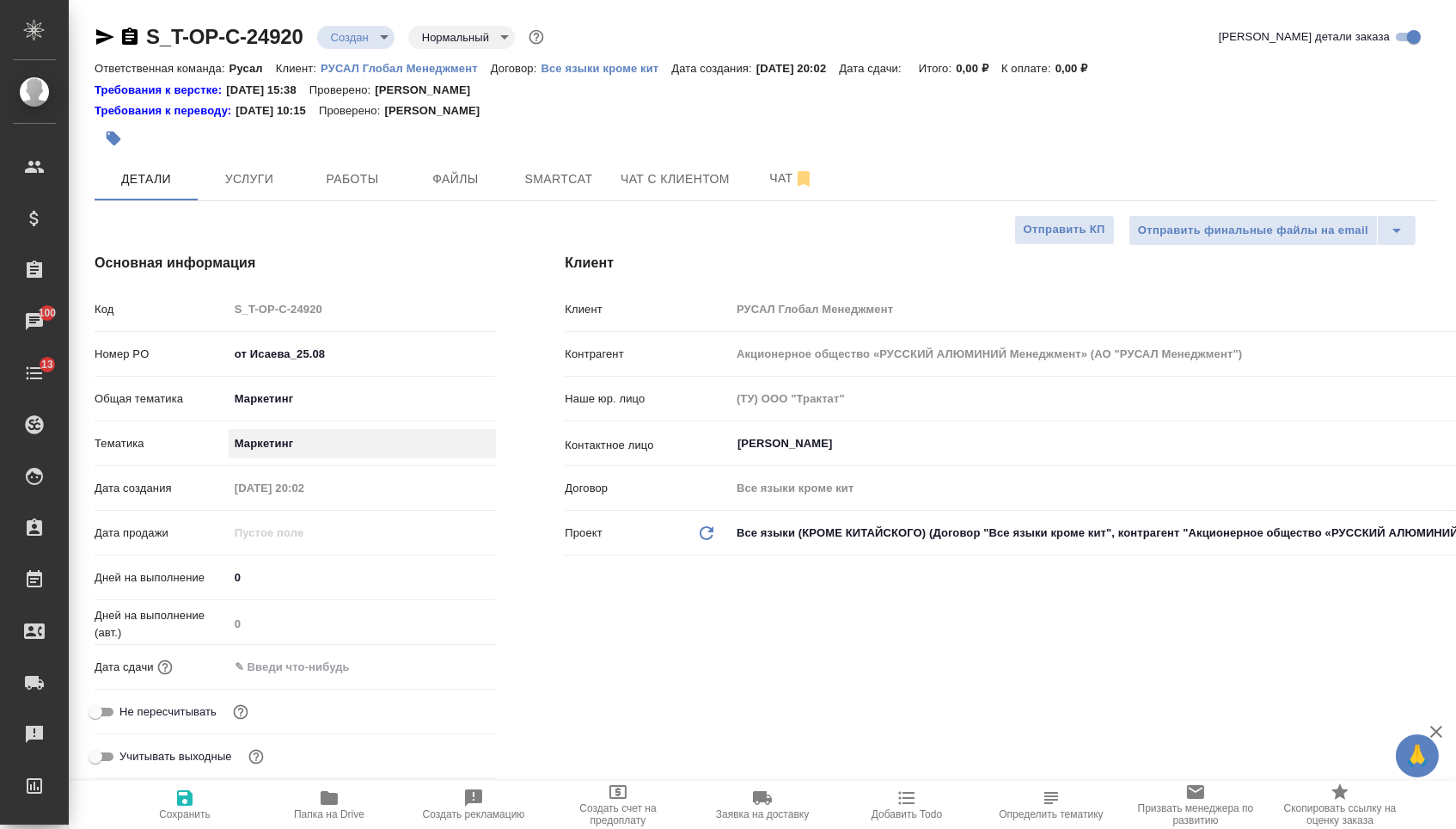
type input "5a8b8b956a9677013d343d63"
click at [296, 652] on div "Дней на выполнение (авт.) 0" at bounding box center [295, 629] width 401 height 45
click at [302, 668] on input "text" at bounding box center [304, 666] width 151 height 25
click at [429, 680] on div at bounding box center [363, 666] width 268 height 27
click at [446, 677] on icon "button" at bounding box center [446, 666] width 21 height 21
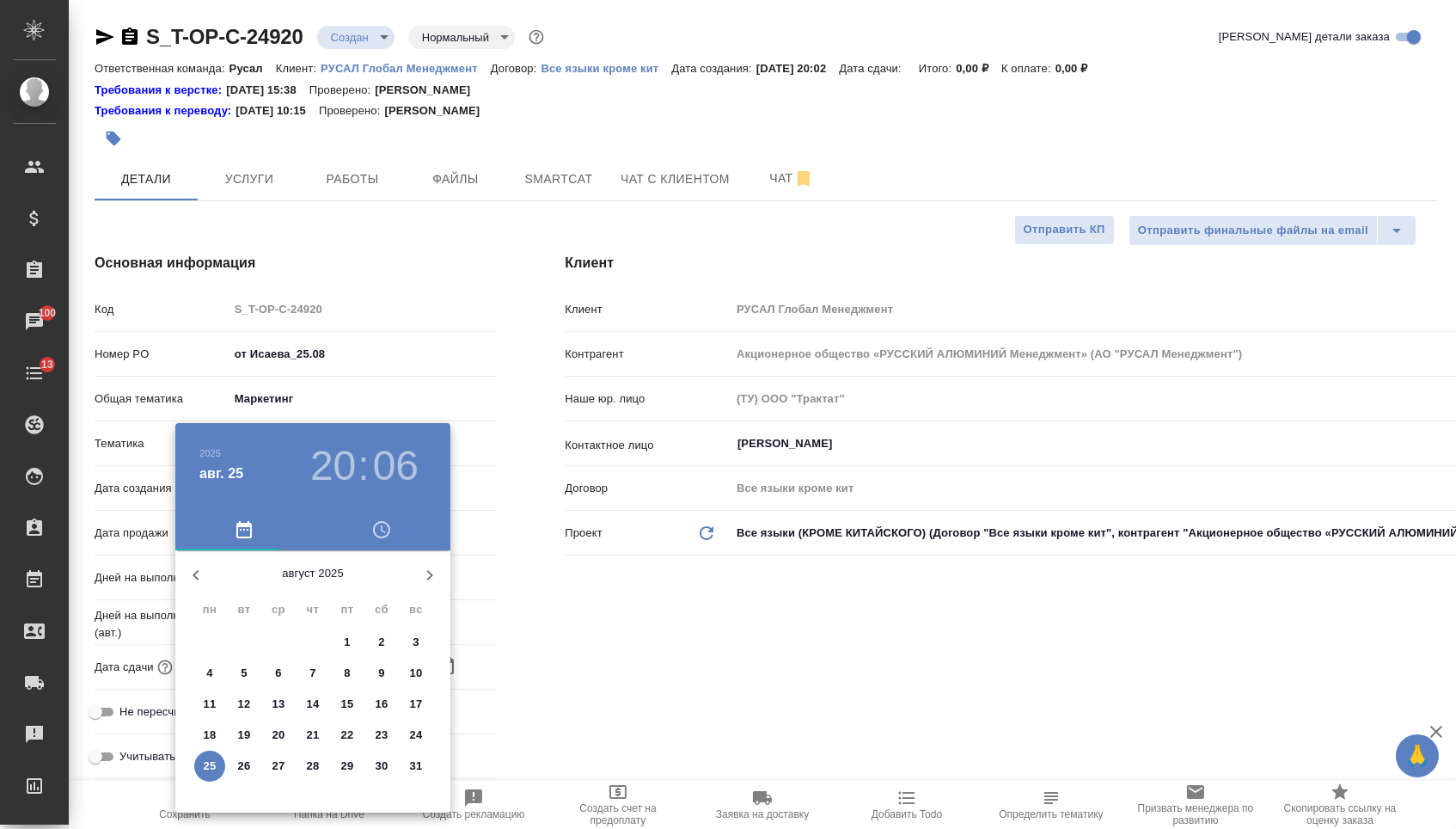
click at [214, 766] on p "25" at bounding box center [210, 766] width 13 height 17
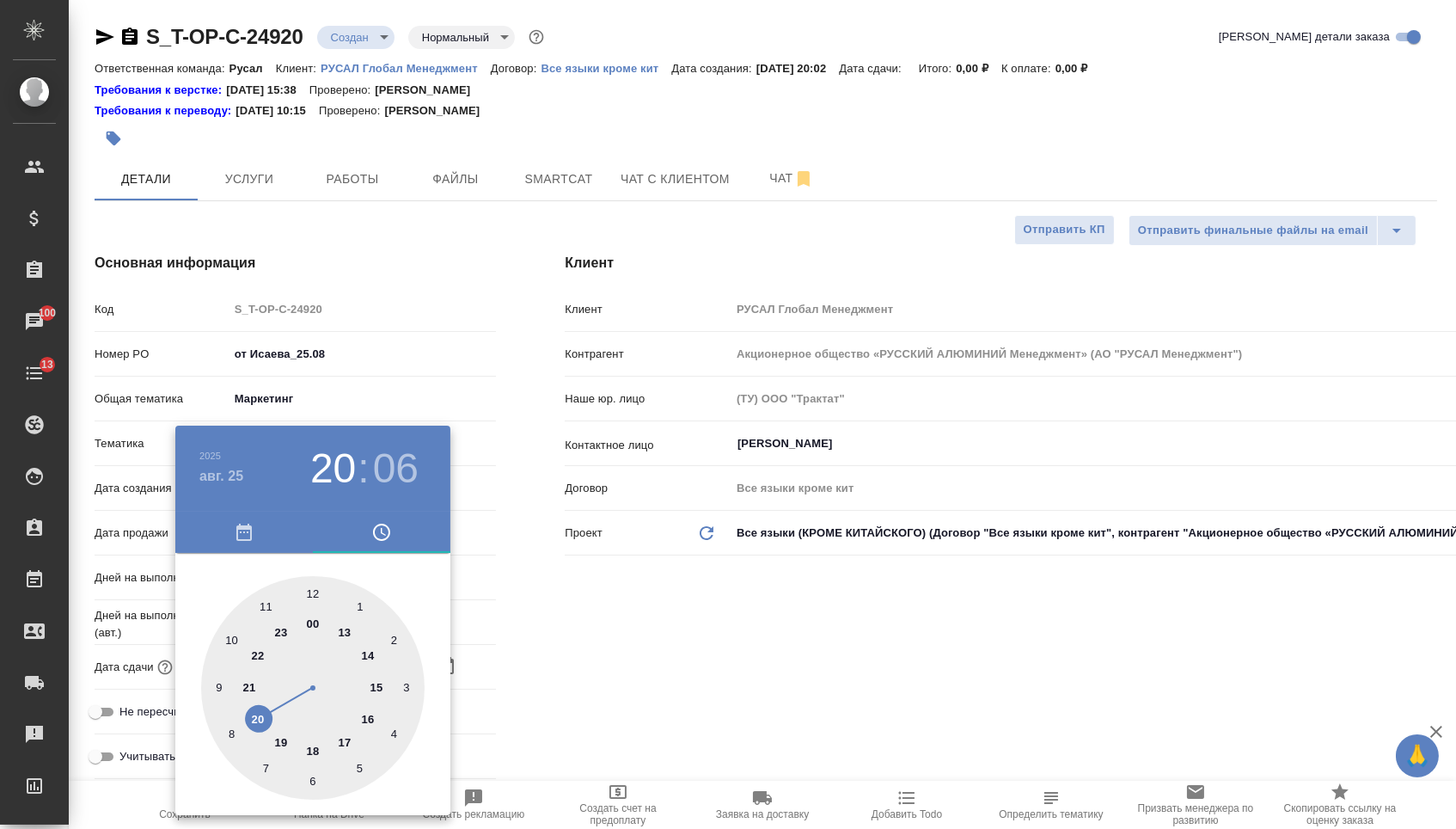
type input "25.08.2025 20:06"
type textarea "x"
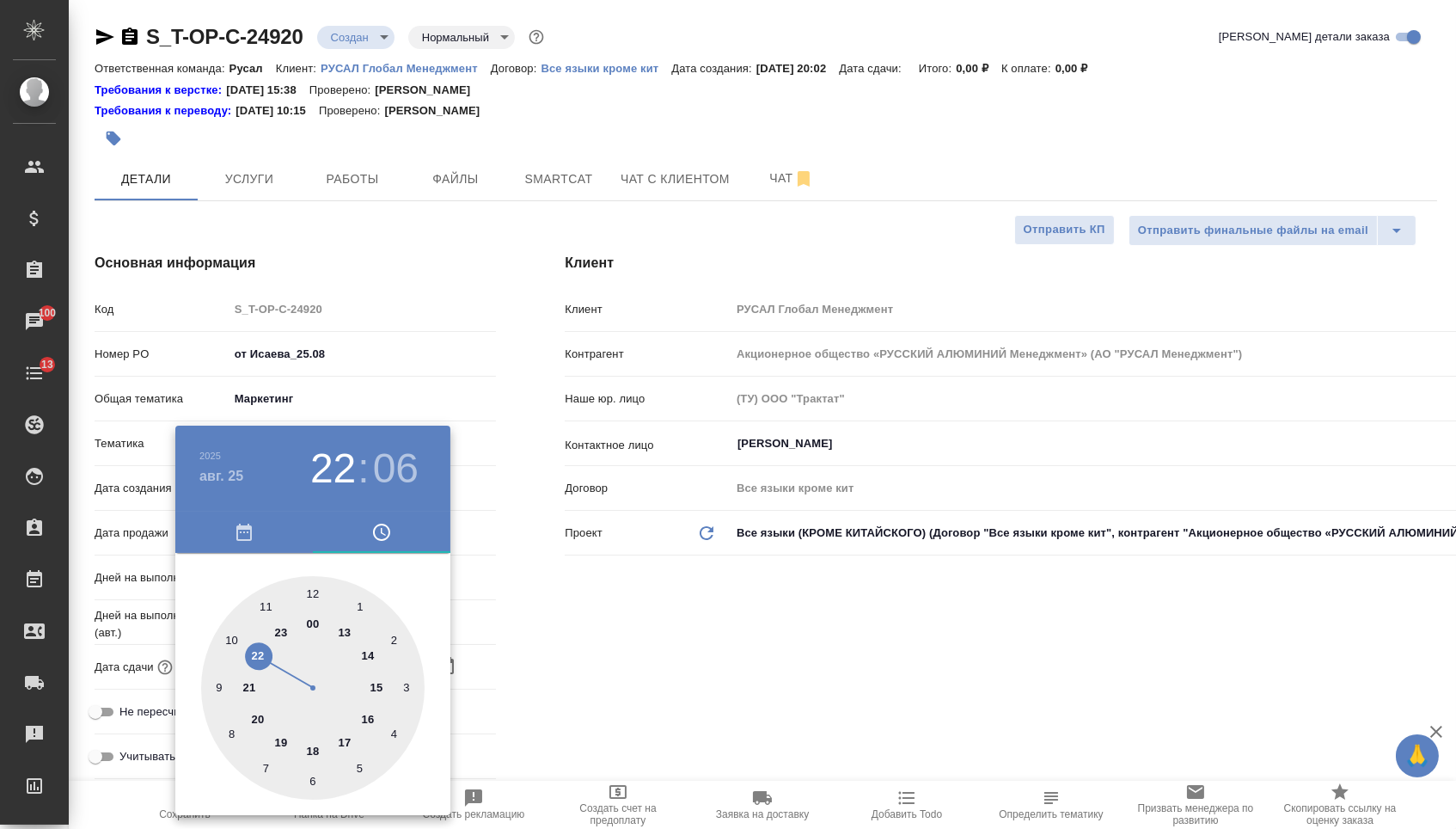
type textarea "x"
click at [256, 653] on div at bounding box center [313, 688] width 224 height 224
type input "25.08.2025 22:06"
type textarea "x"
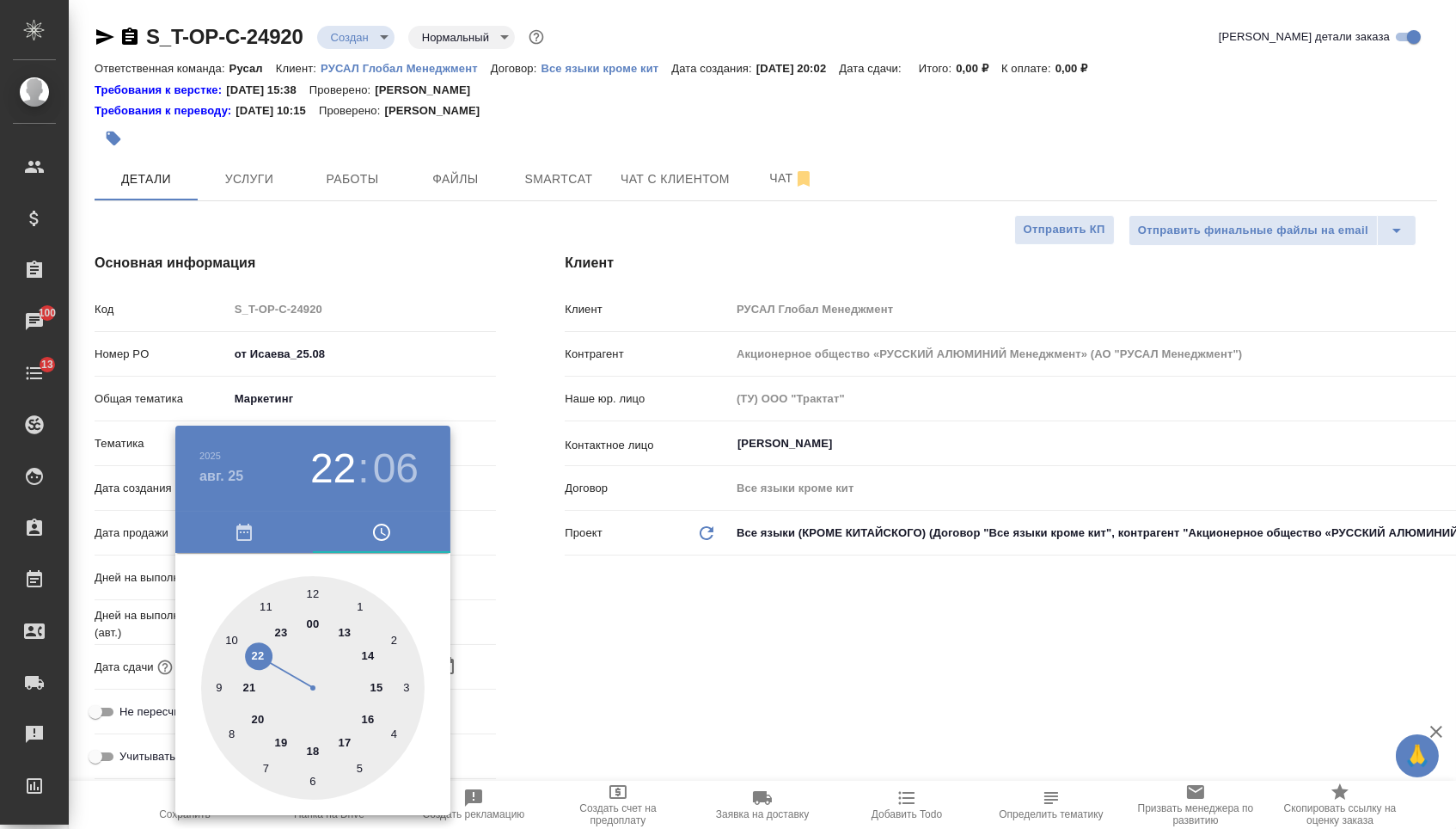
type textarea "x"
click at [306, 589] on div at bounding box center [313, 688] width 224 height 224
type input "25.08.2025 22:59"
type textarea "x"
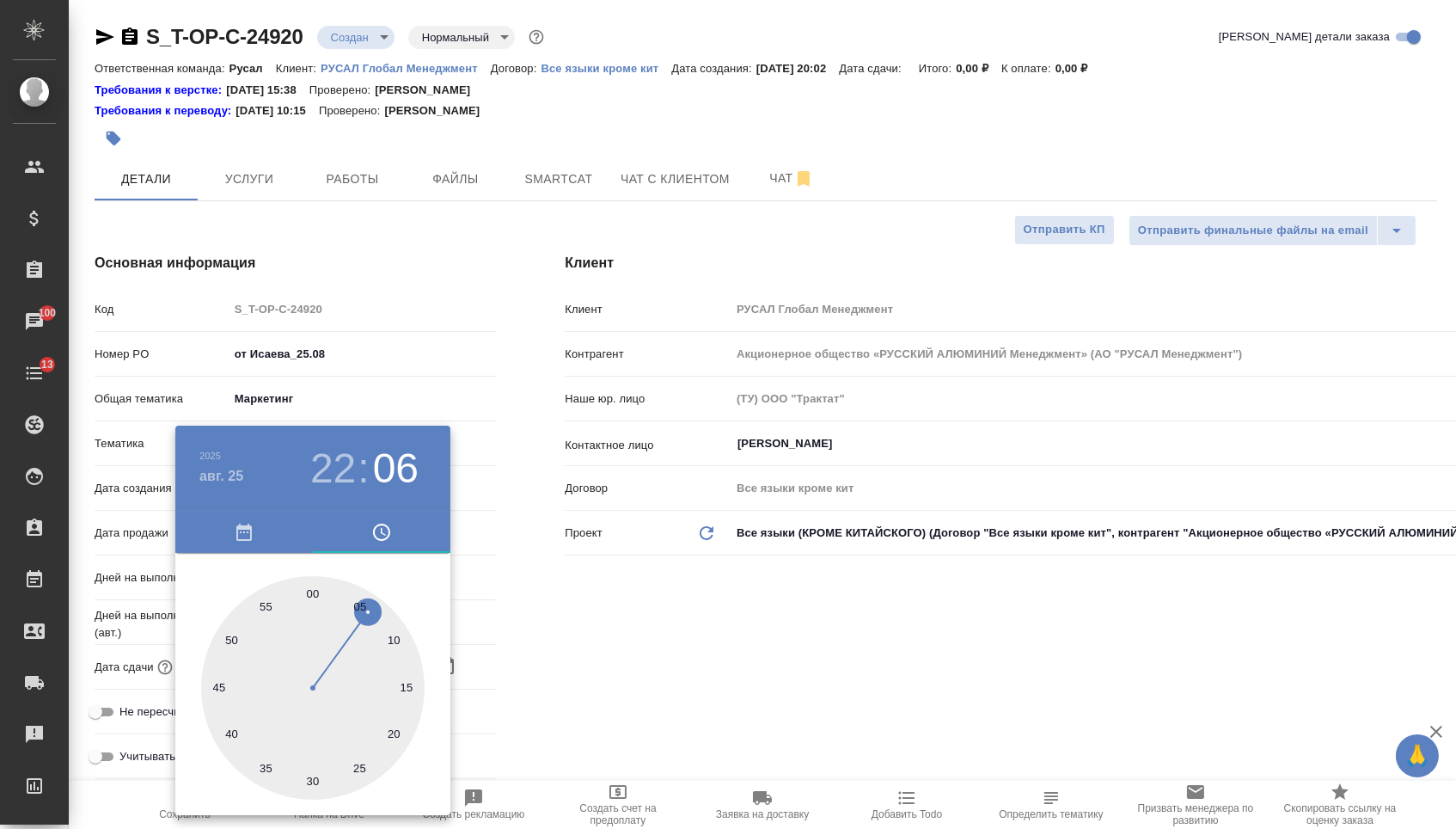
type textarea "x"
click at [577, 608] on div at bounding box center [728, 414] width 1456 height 829
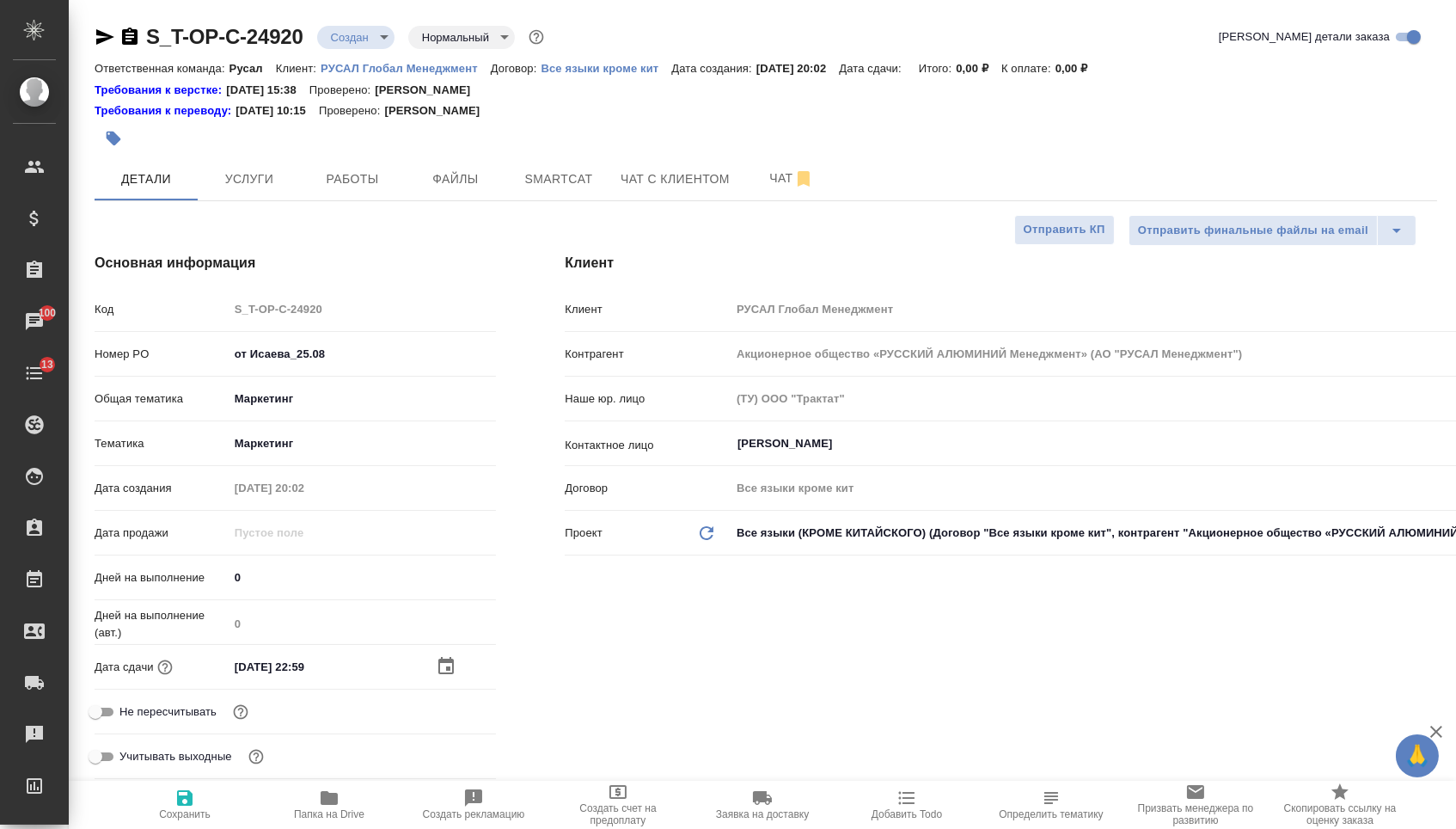
click at [336, 664] on input "25.08.2025 22:59" at bounding box center [304, 666] width 151 height 25
click at [348, 671] on input "25.08.2025 22:59" at bounding box center [305, 666] width 151 height 25
type input "25.08.2025 22:5_"
type textarea "x"
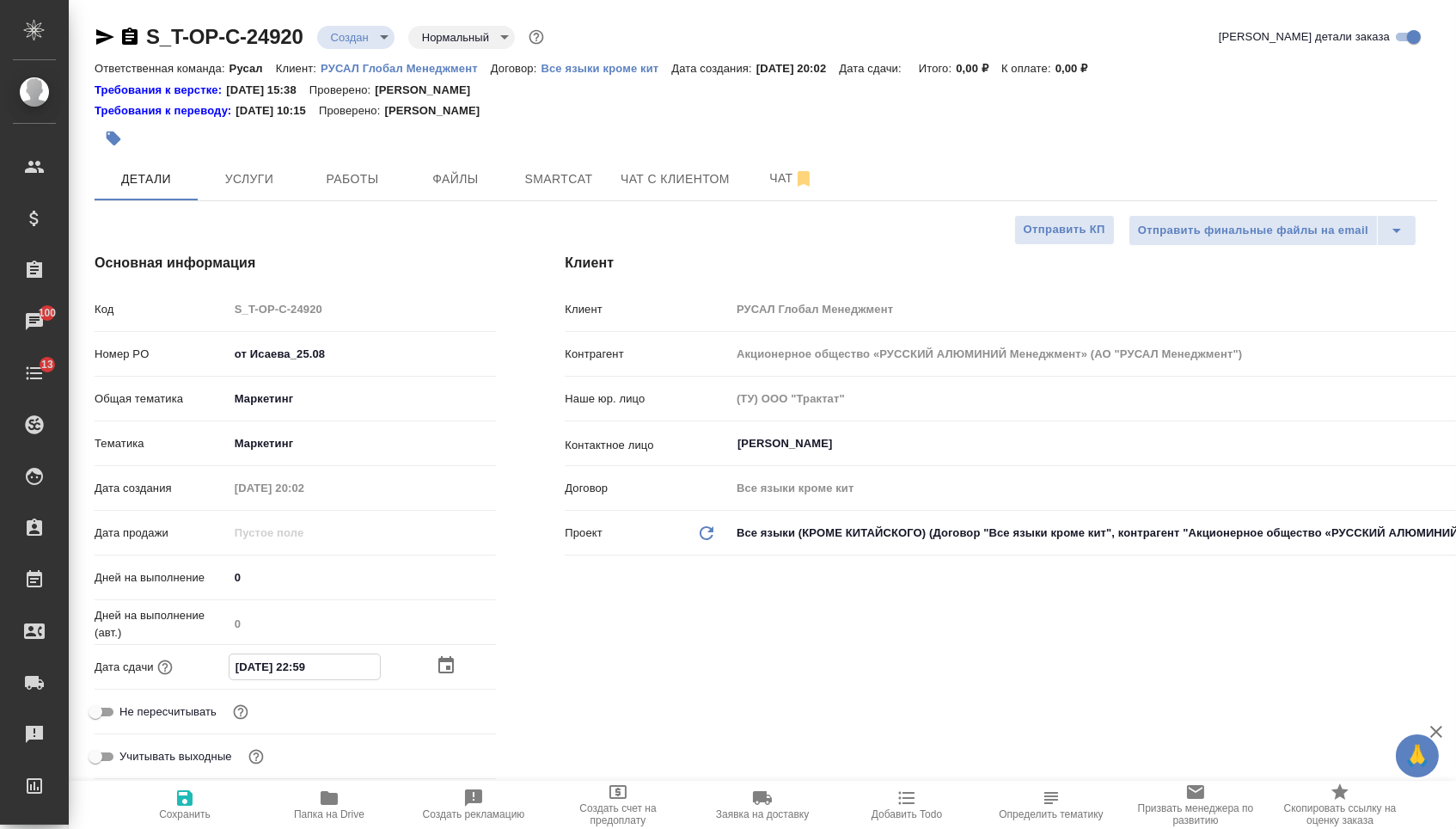
type textarea "x"
type input "25.08.2025 22:__"
type textarea "x"
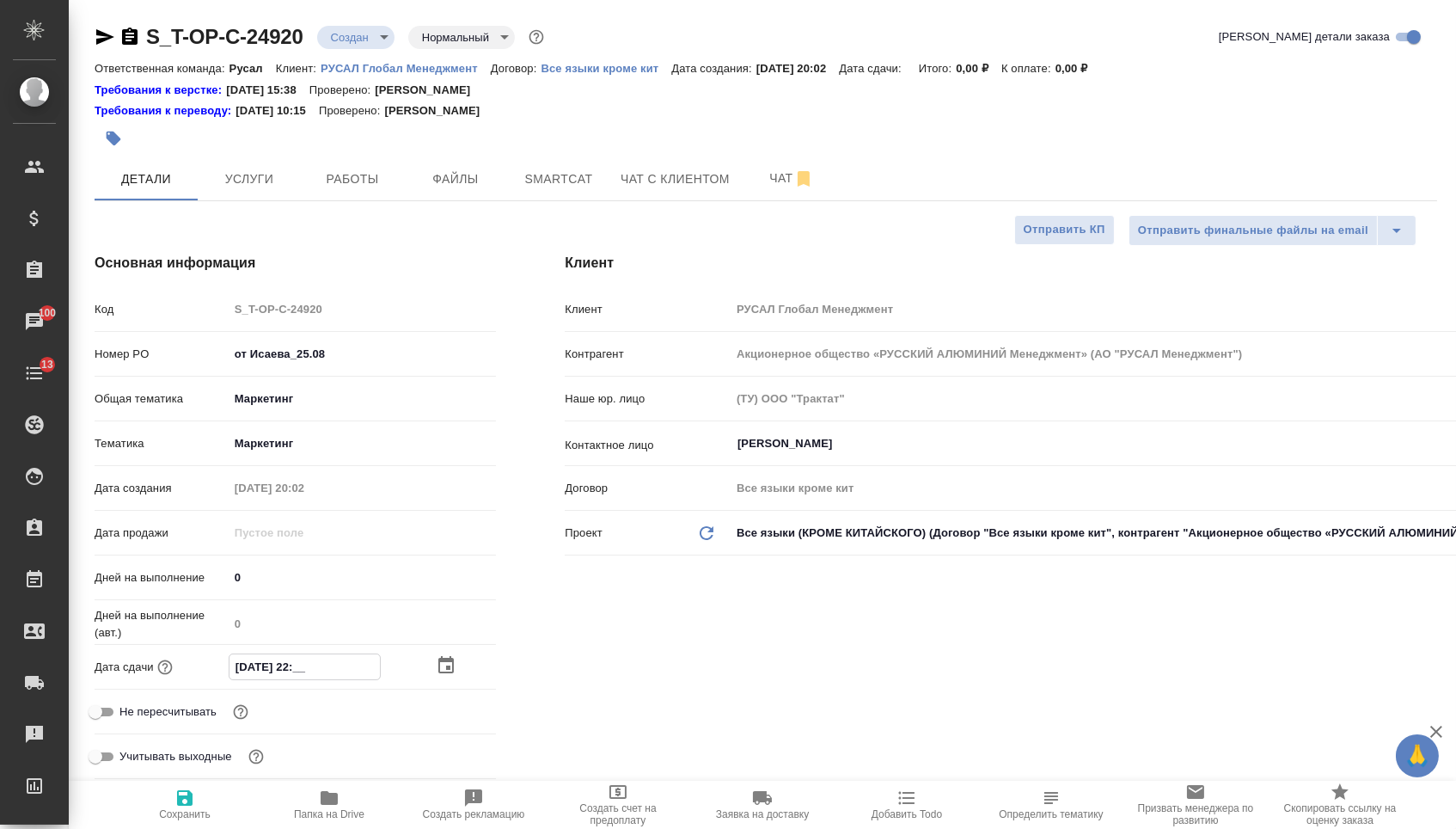
type input "25.08.2025 22:0_"
type textarea "x"
type input "25.08.2025 22:00"
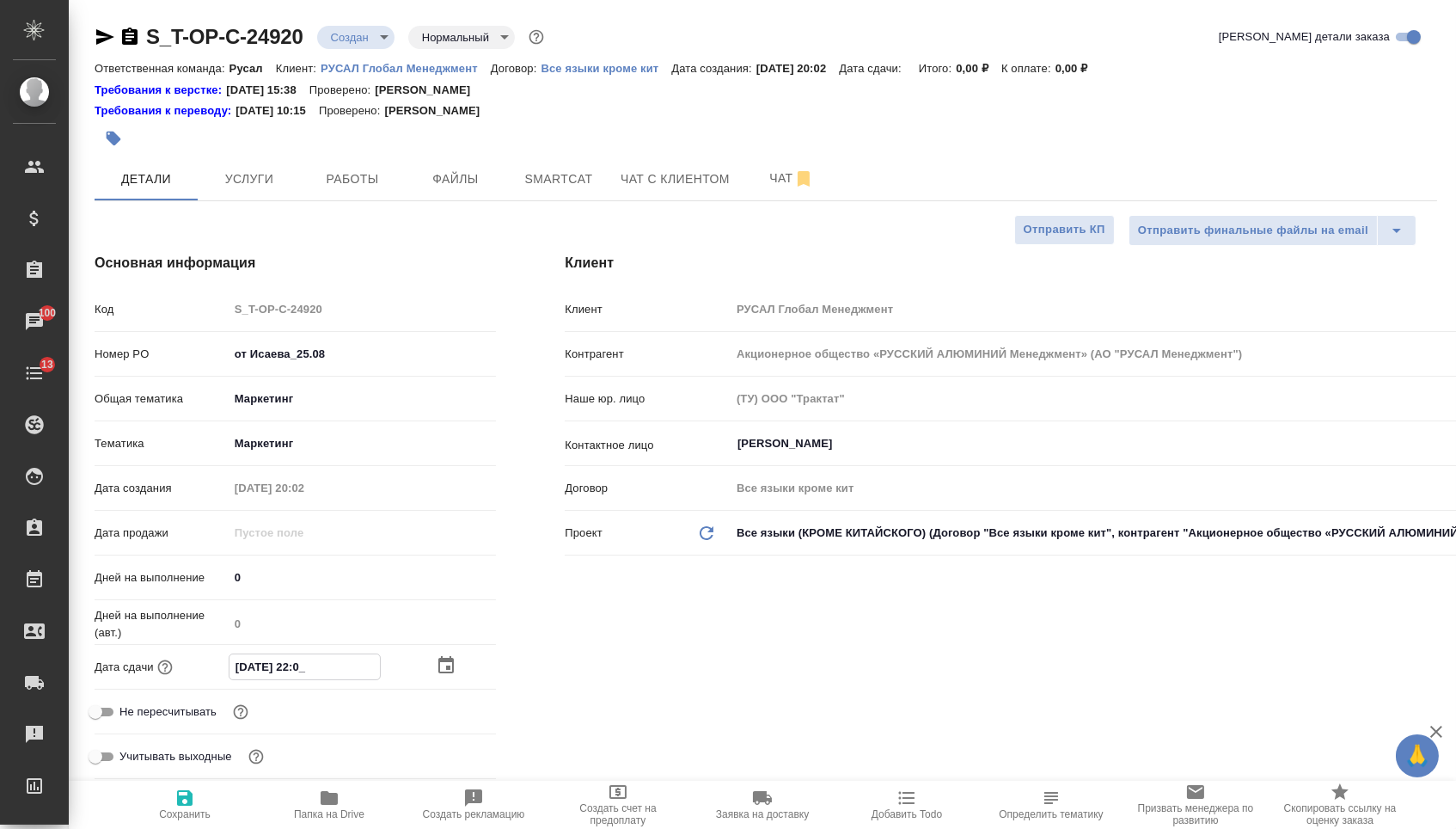
type textarea "x"
click at [600, 683] on div "Клиент Клиент РУСАЛ Глобал Менеджмент Контрагент Акционерное общество «РУССКИЙ …" at bounding box center [1000, 519] width 941 height 602
click at [194, 800] on icon "button" at bounding box center [185, 798] width 21 height 21
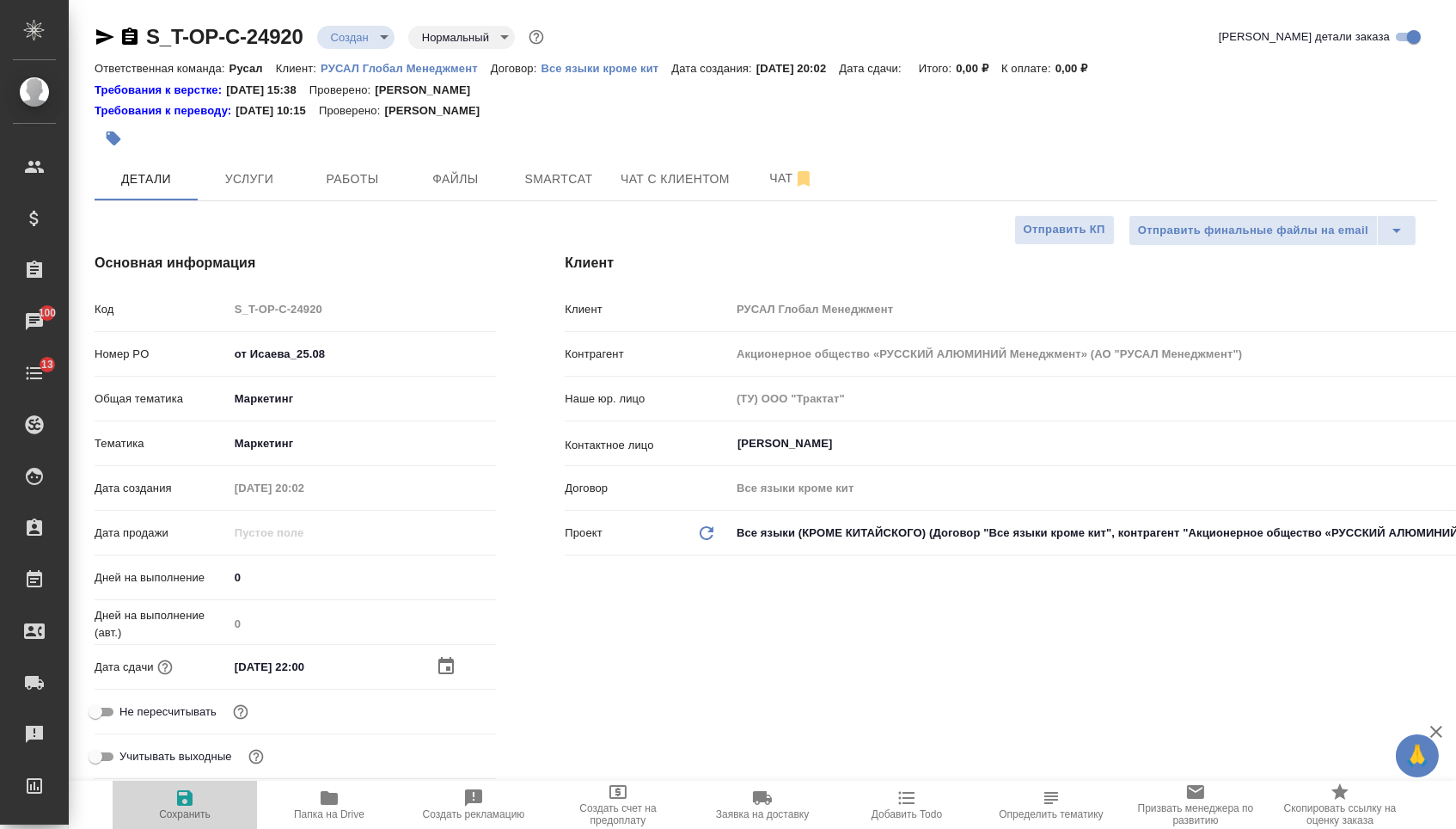
type textarea "x"
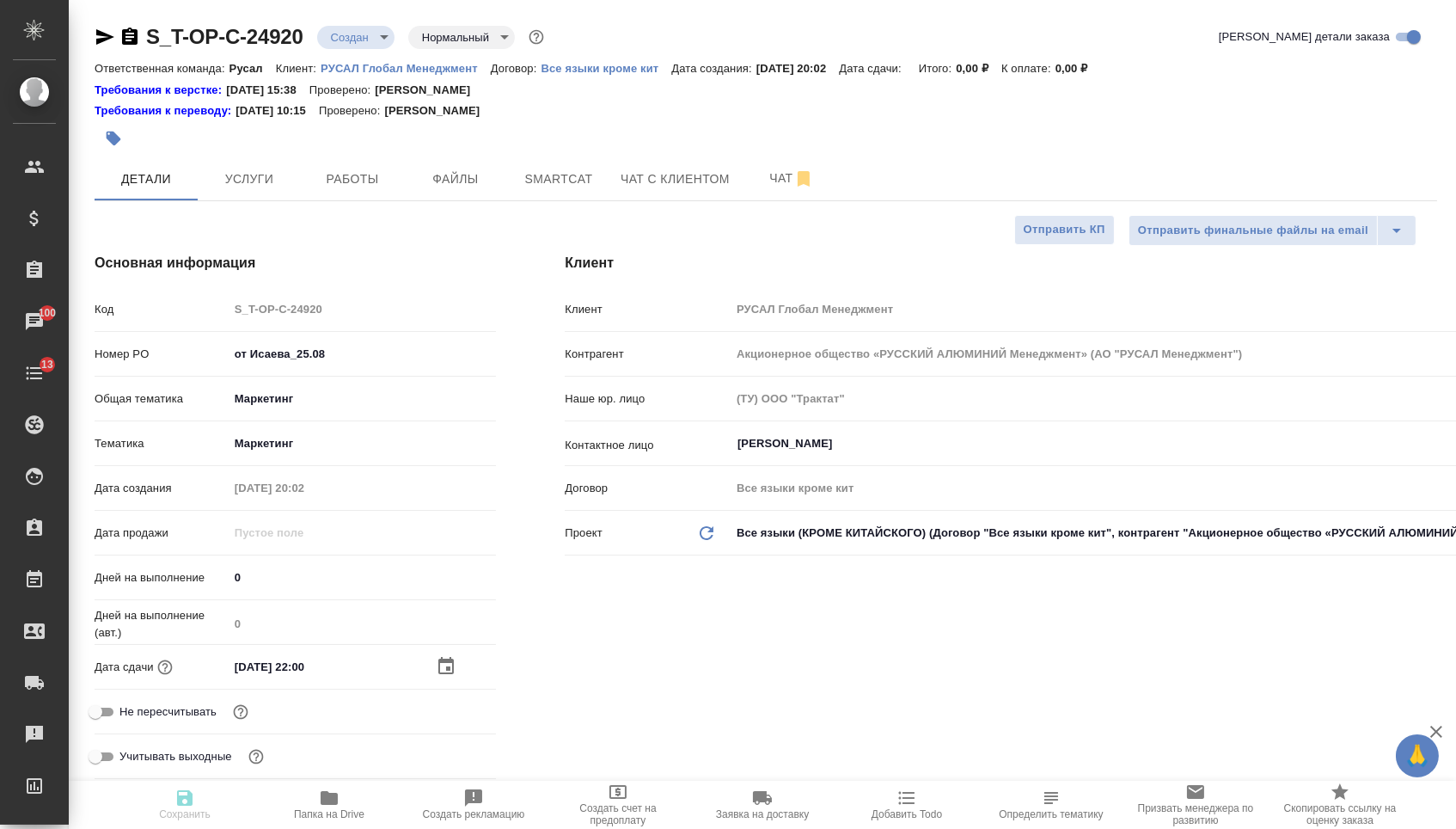
type textarea "x"
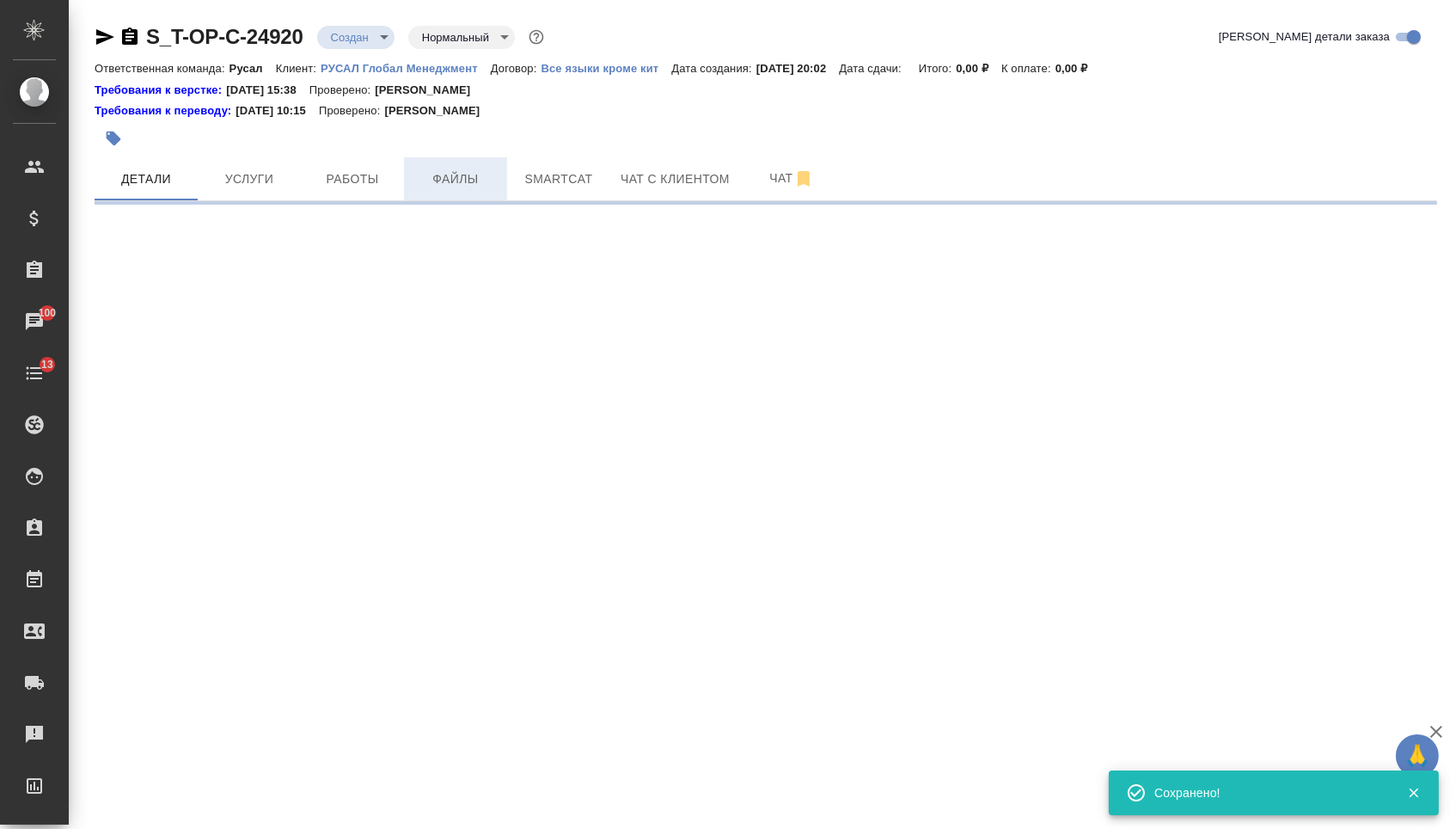
select select "RU"
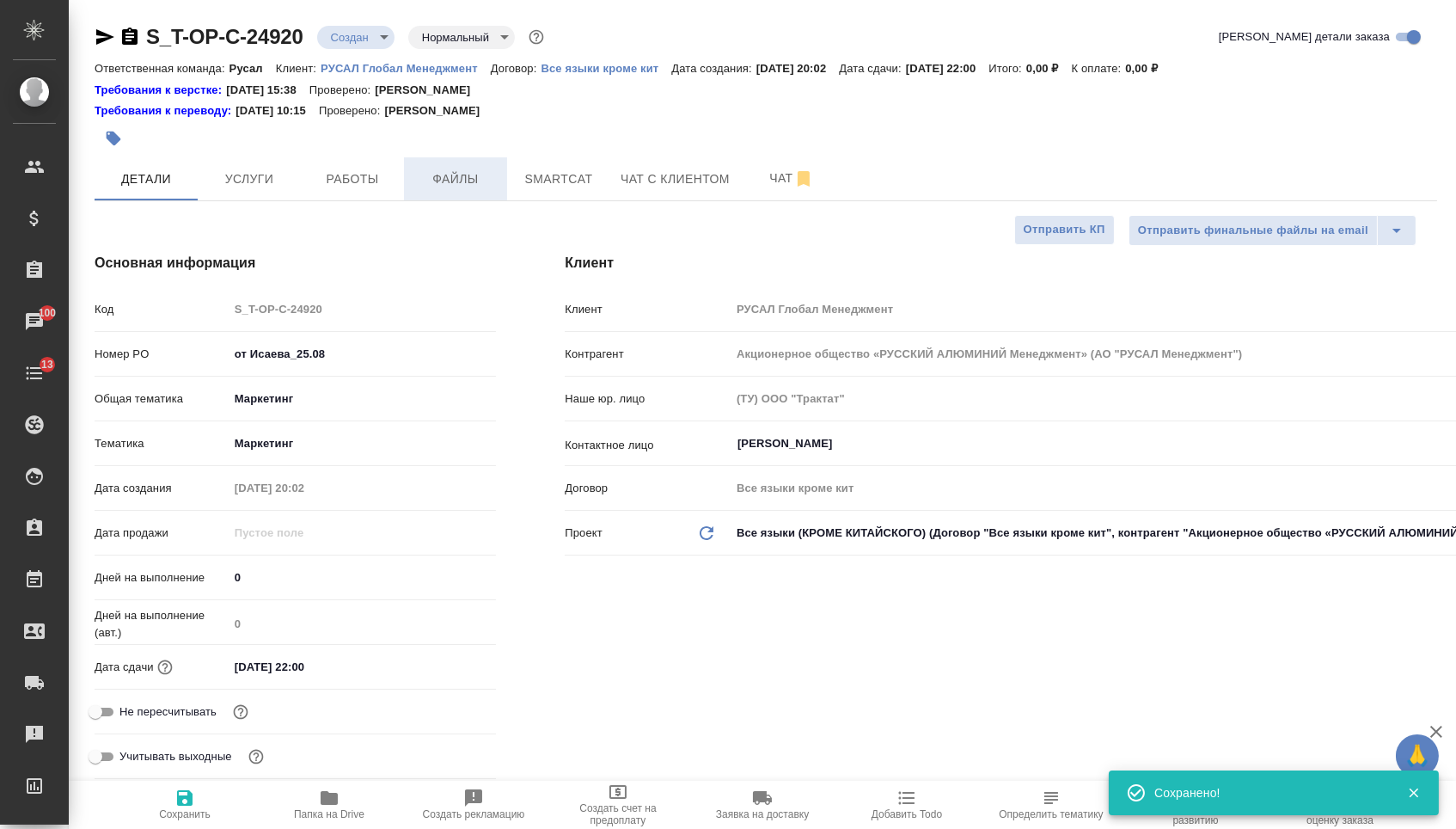
type textarea "x"
drag, startPoint x: 247, startPoint y: 187, endPoint x: 117, endPoint y: 260, distance: 149.1
click at [247, 187] on span "Услуги" at bounding box center [250, 179] width 83 height 22
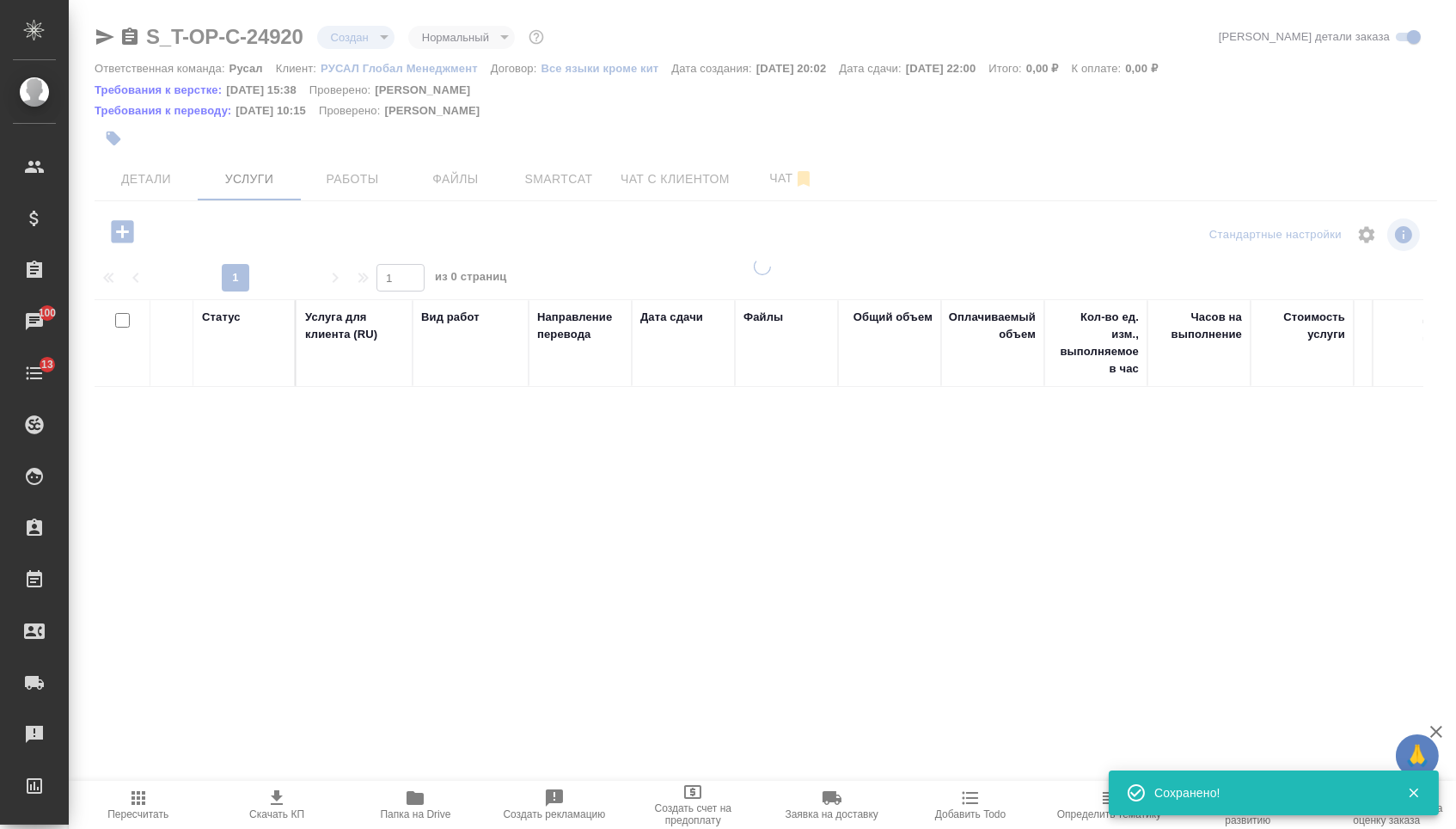
click at [119, 243] on icon "button" at bounding box center [122, 232] width 22 height 22
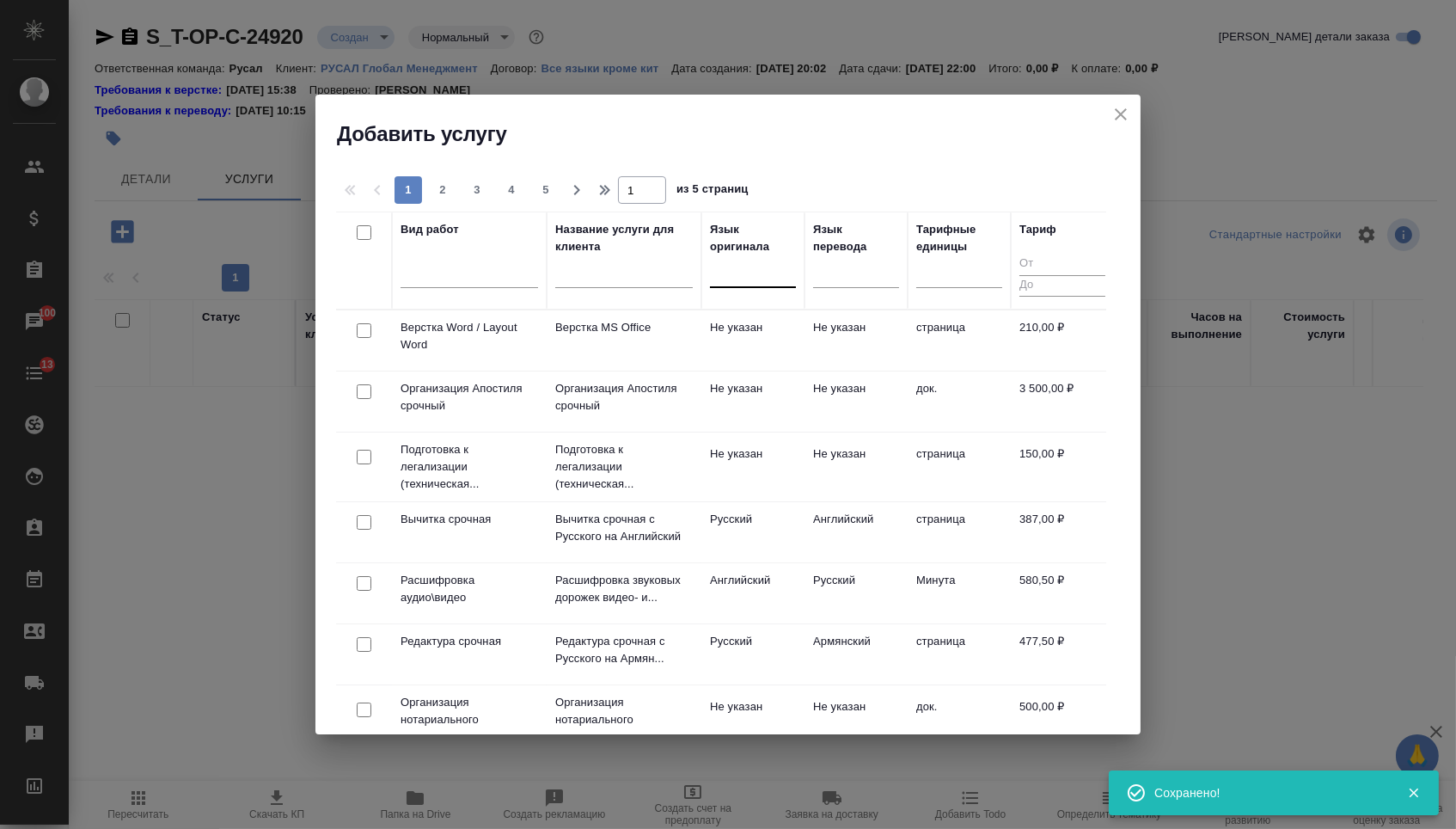
click at [749, 273] on div at bounding box center [753, 270] width 86 height 25
click at [663, 272] on input "text" at bounding box center [624, 277] width 138 height 22
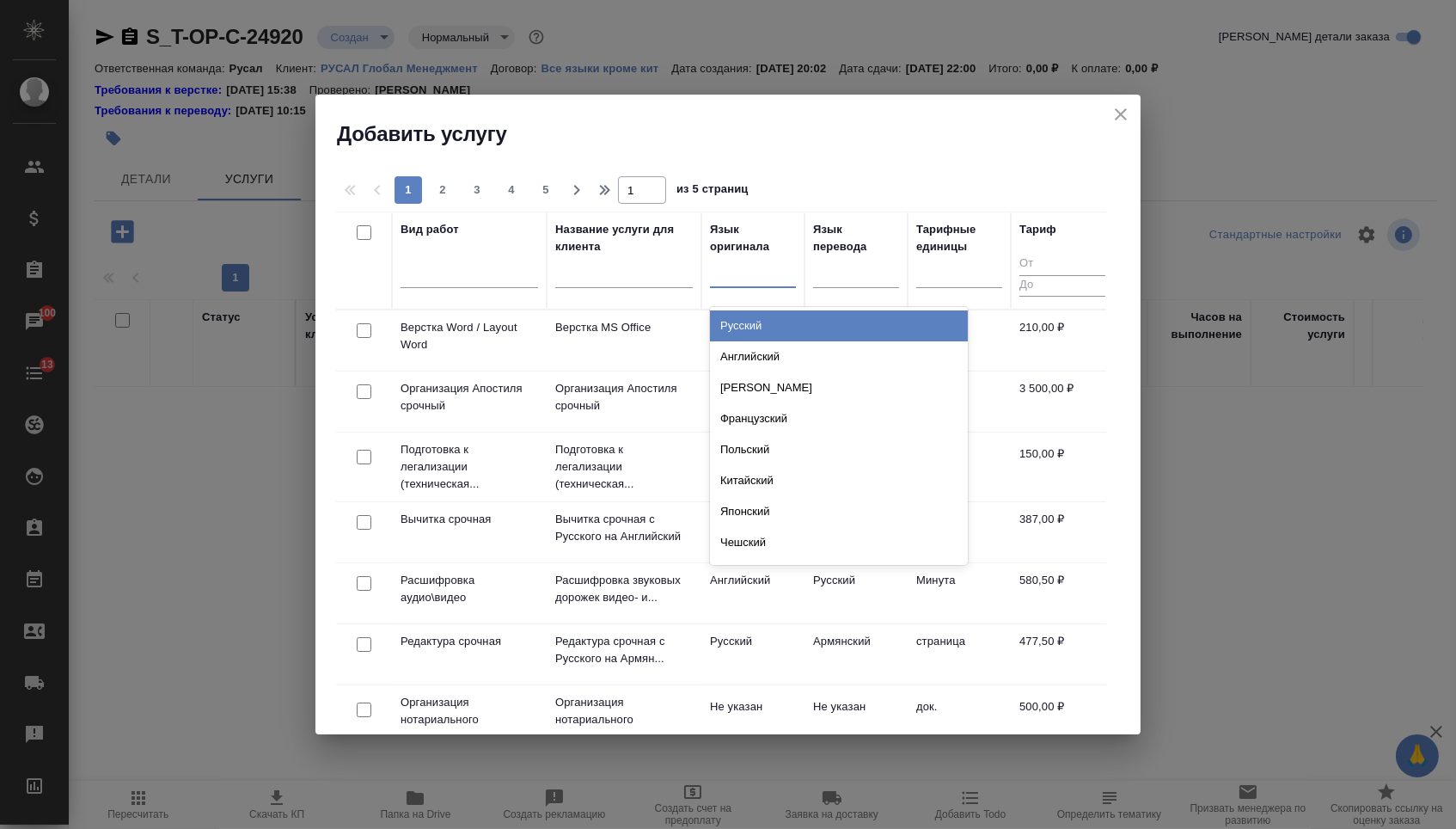
click at [721, 276] on div at bounding box center [753, 270] width 86 height 25
click at [639, 279] on input "text" at bounding box center [624, 277] width 138 height 22
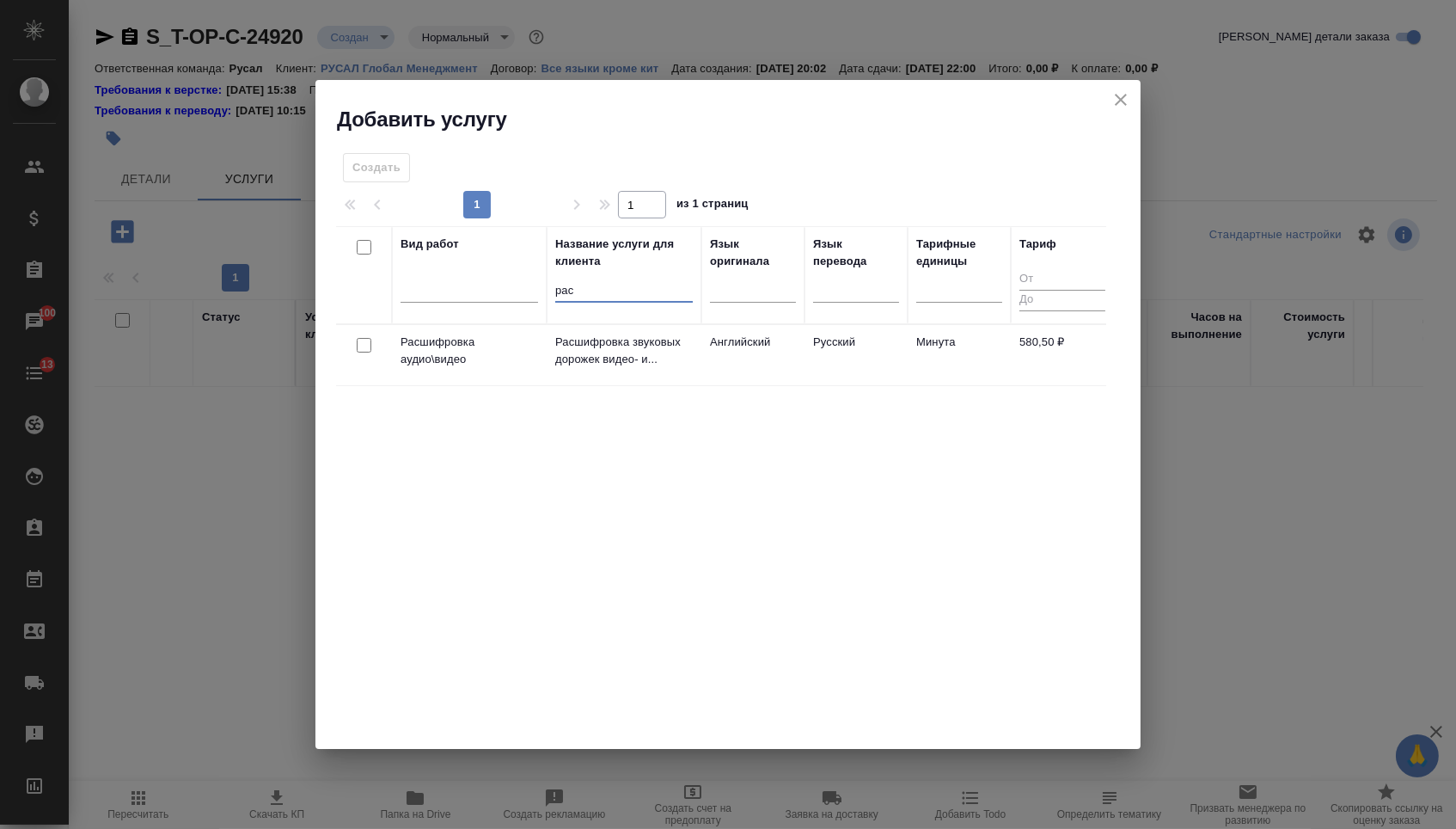
type input "рас"
click at [357, 345] on input "checkbox" at bounding box center [363, 344] width 15 height 15
checkbox input "true"
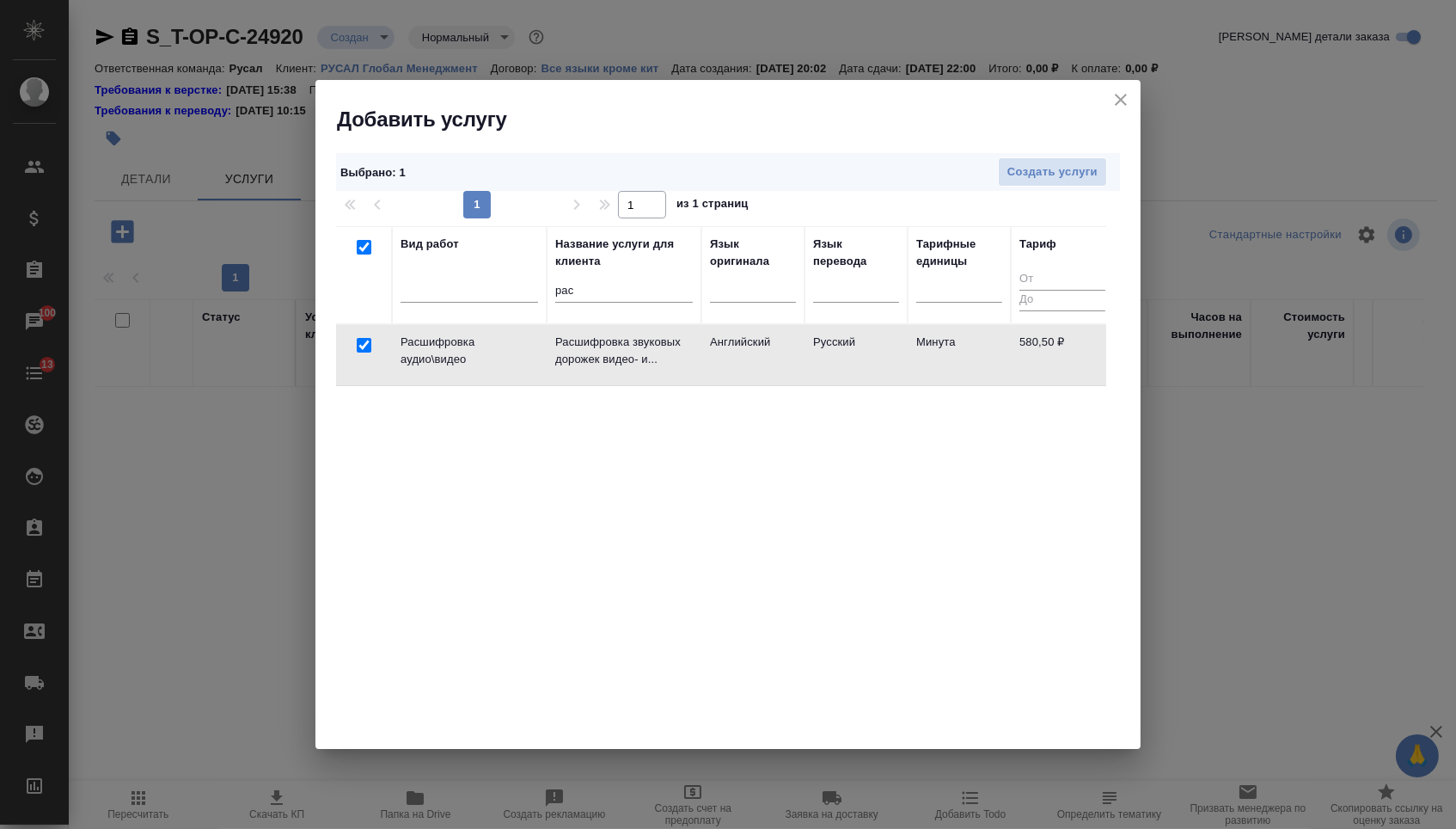
click at [731, 352] on td "Английский" at bounding box center [753, 355] width 103 height 60
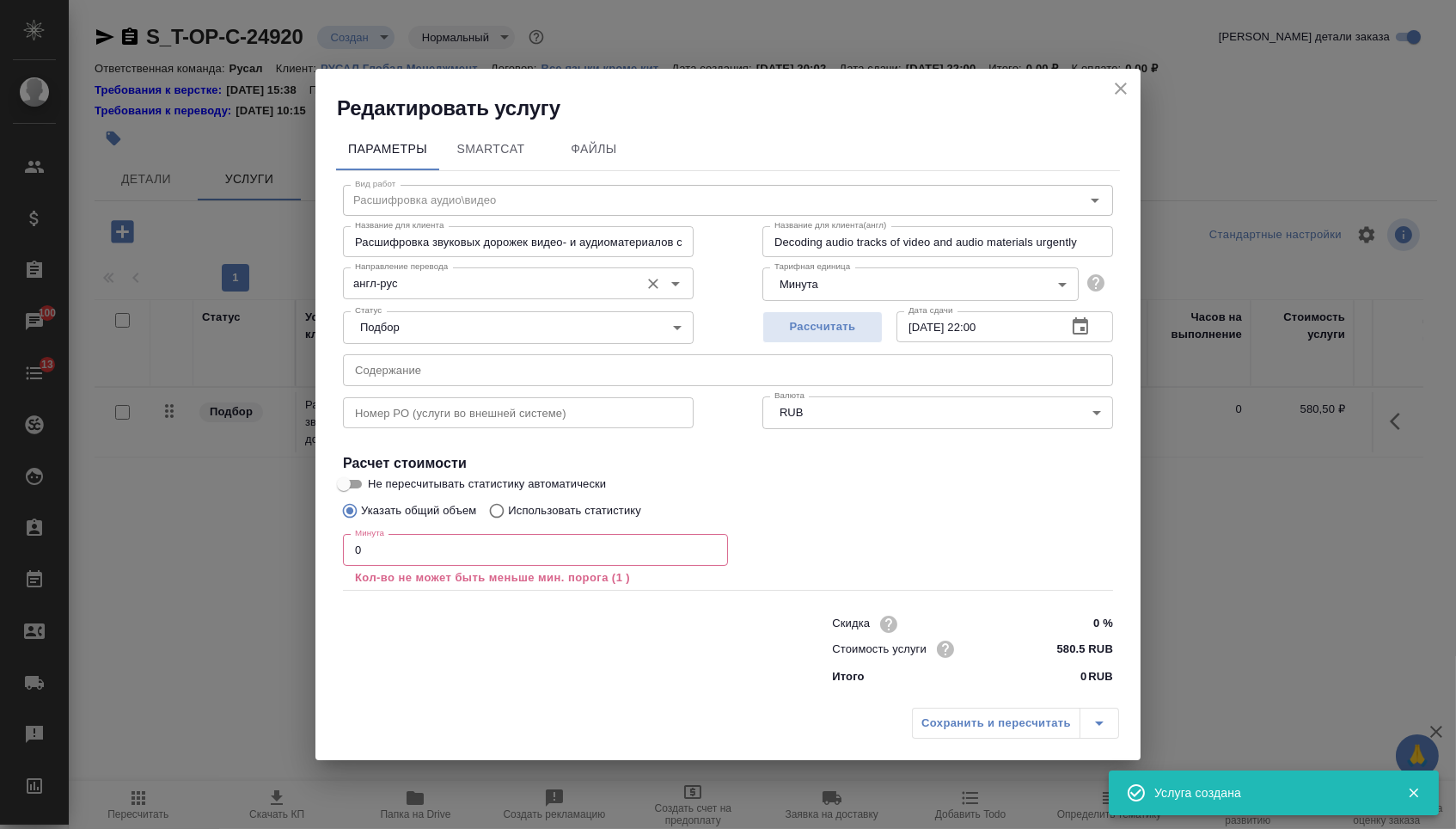
click at [546, 283] on input "англ-рус" at bounding box center [489, 283] width 283 height 21
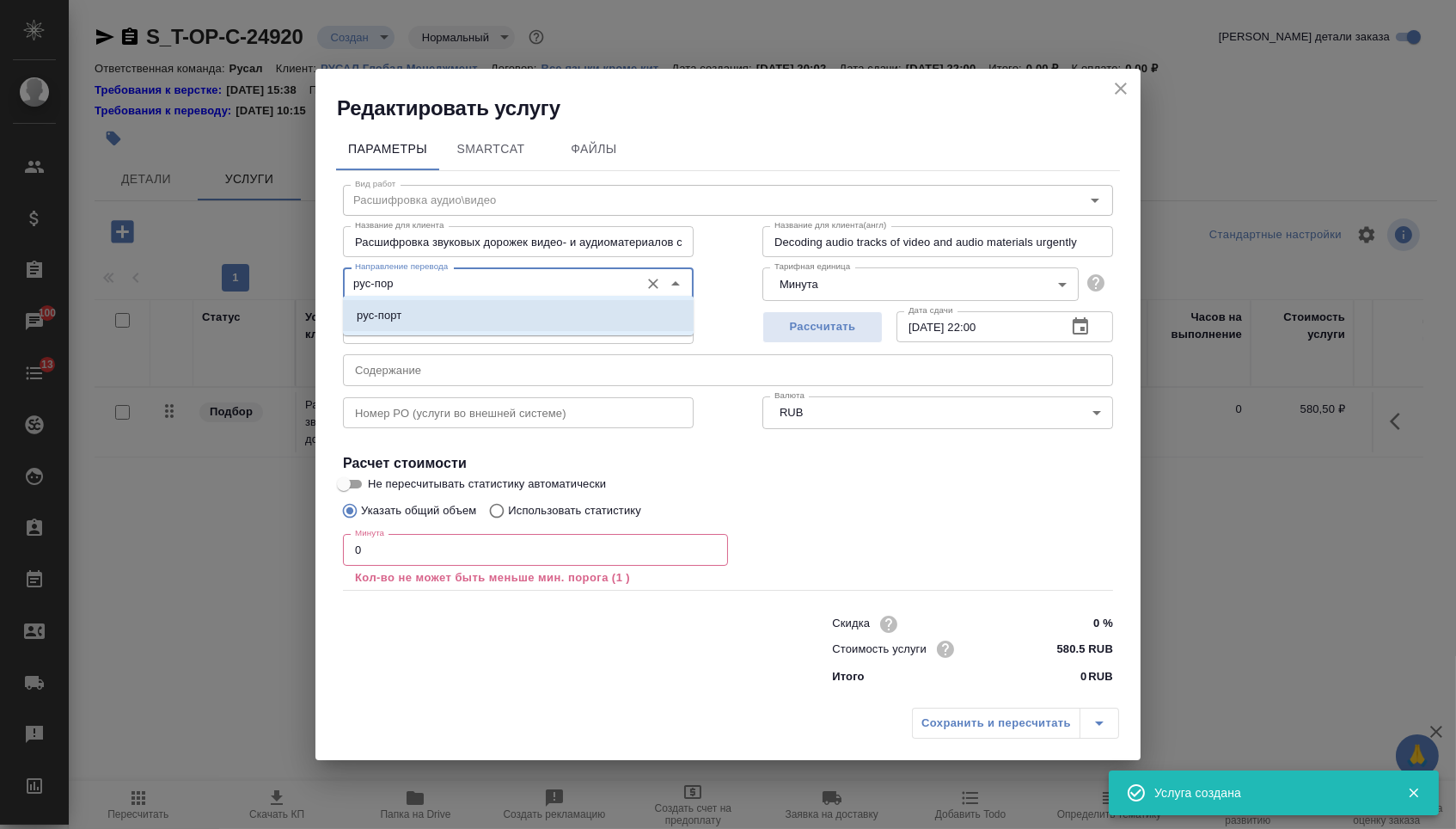
click at [510, 331] on ul "рус-порт" at bounding box center [517, 329] width 350 height 31
click at [511, 312] on li "рус-порт" at bounding box center [517, 316] width 350 height 31
type input "рус-порт"
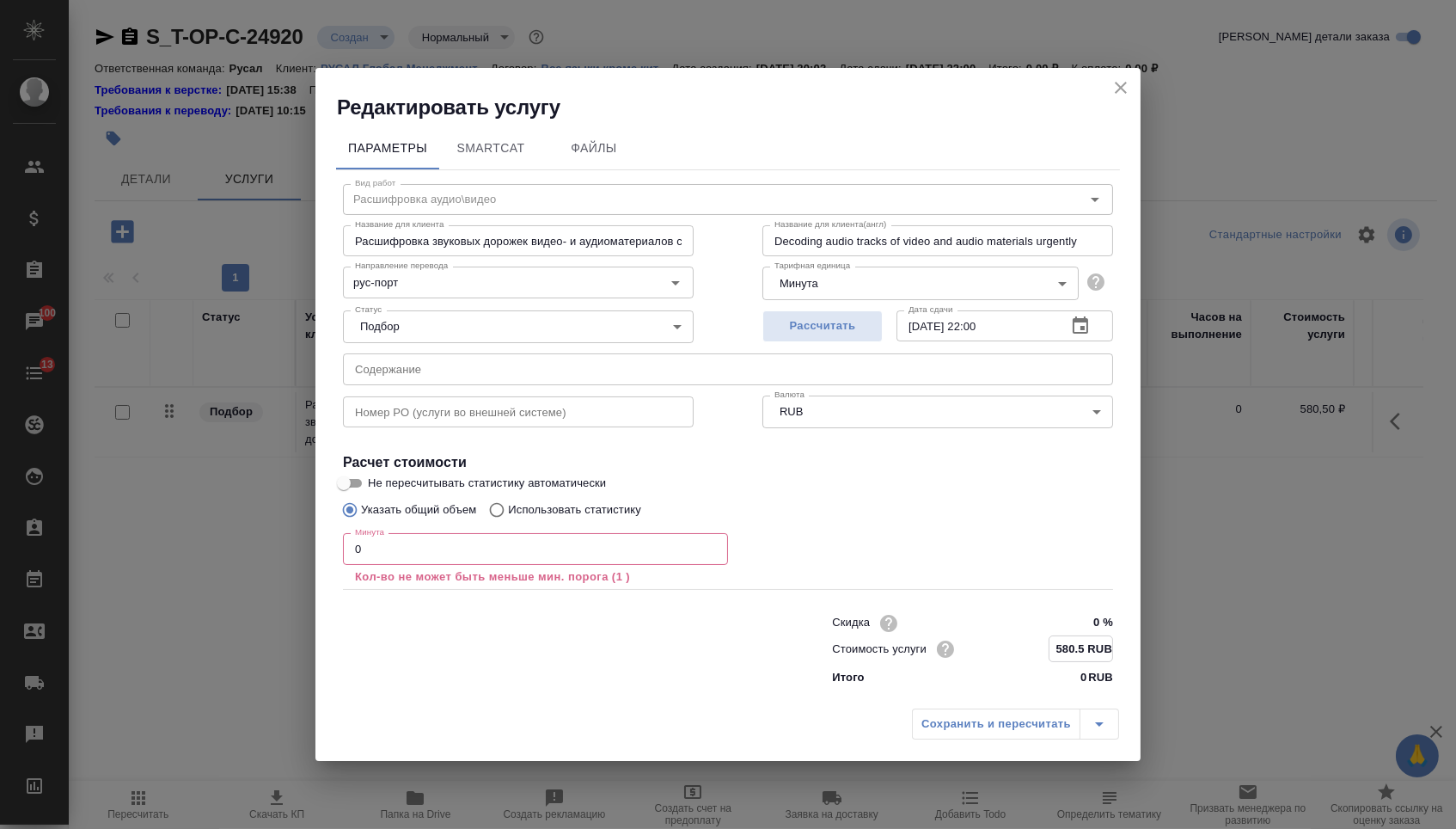
drag, startPoint x: 1085, startPoint y: 653, endPoint x: 990, endPoint y: 652, distance: 95.0
click at [990, 652] on div "Стоимость услуги 580.5 RUB" at bounding box center [972, 648] width 281 height 27
type input "852 RUB"
drag, startPoint x: 353, startPoint y: 545, endPoint x: 371, endPoint y: 548, distance: 18.2
click at [373, 548] on input "0" at bounding box center [534, 549] width 385 height 31
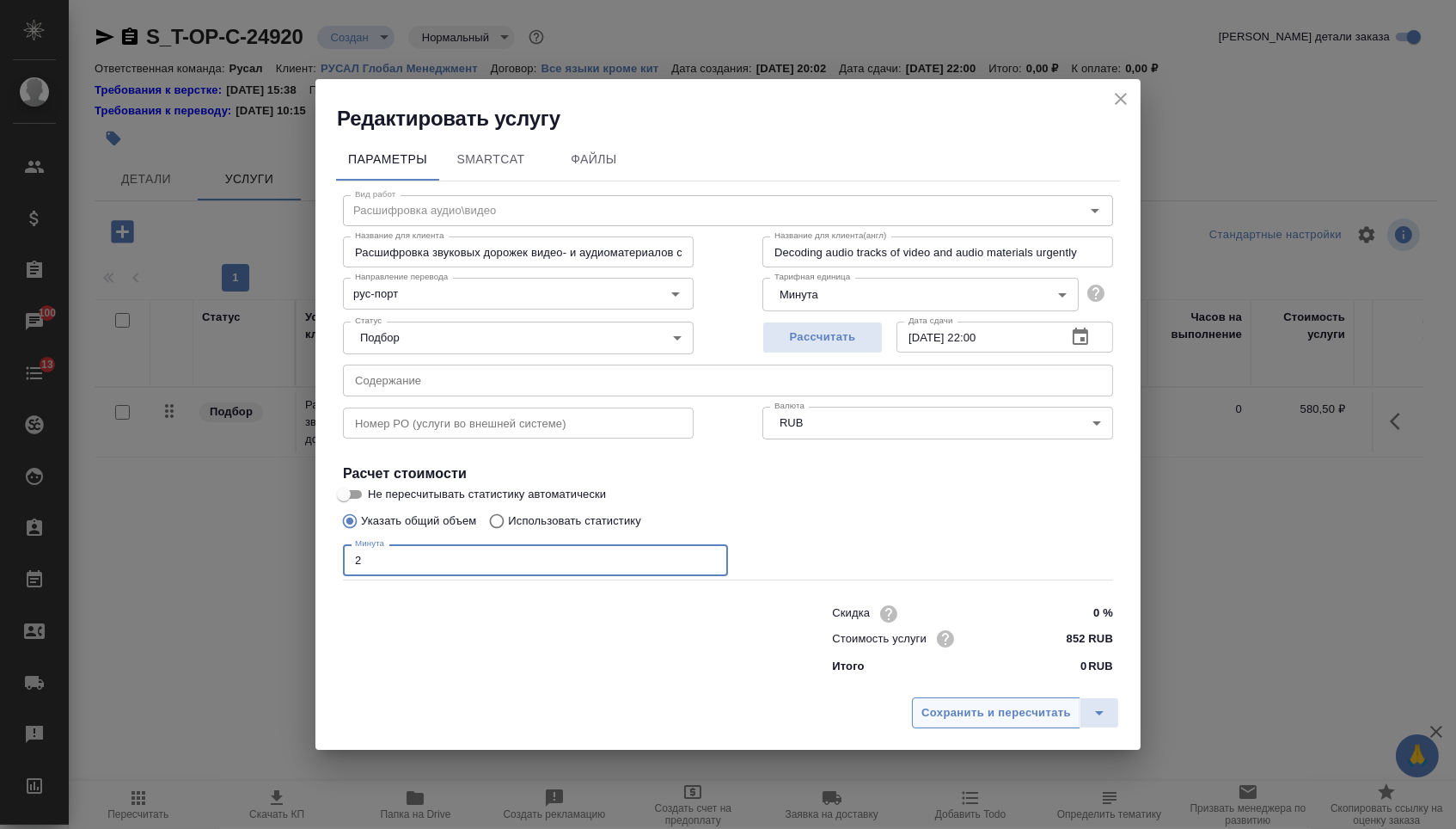
type input "2"
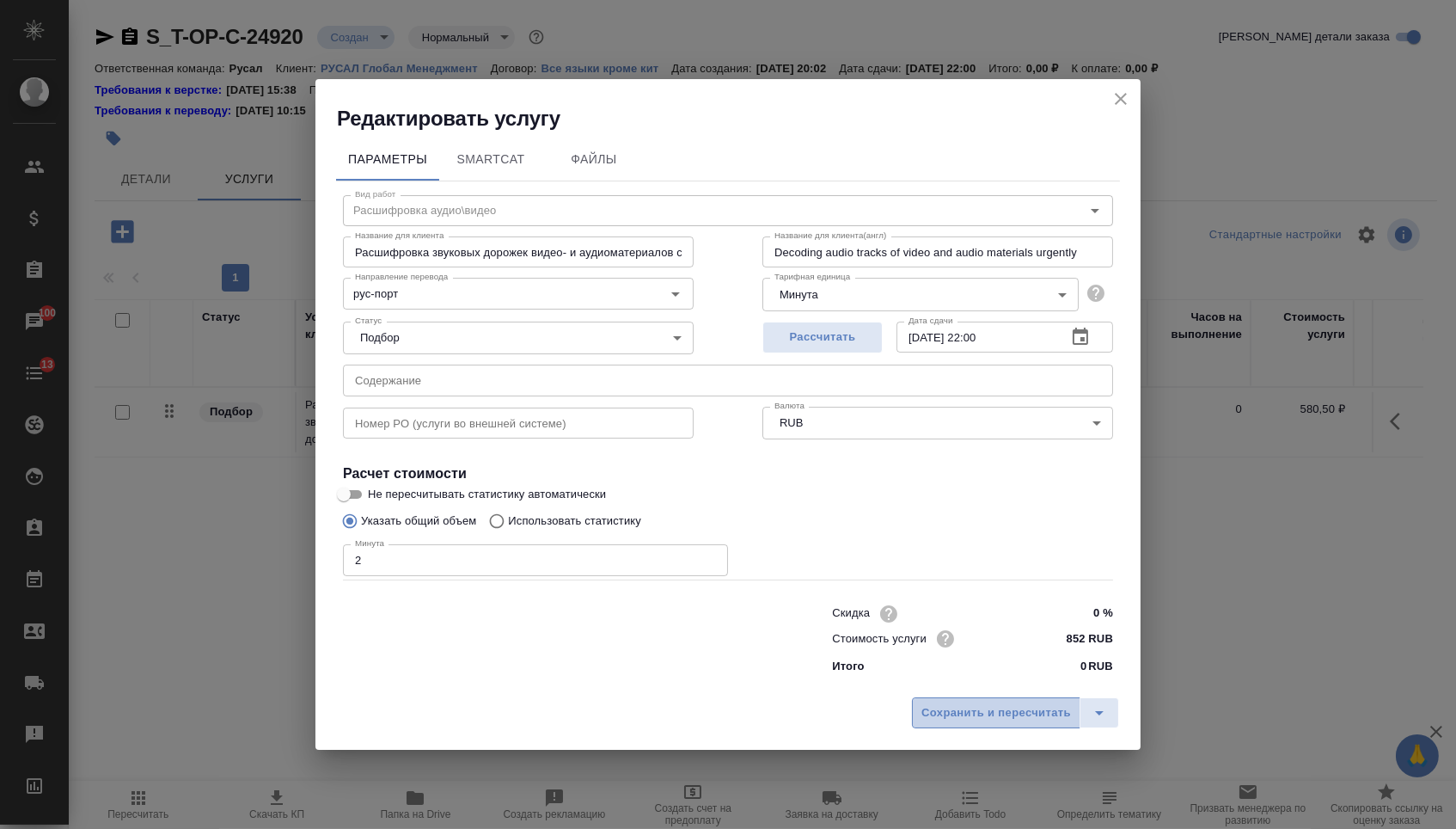
click at [1009, 718] on span "Сохранить и пересчитать" at bounding box center [996, 713] width 150 height 20
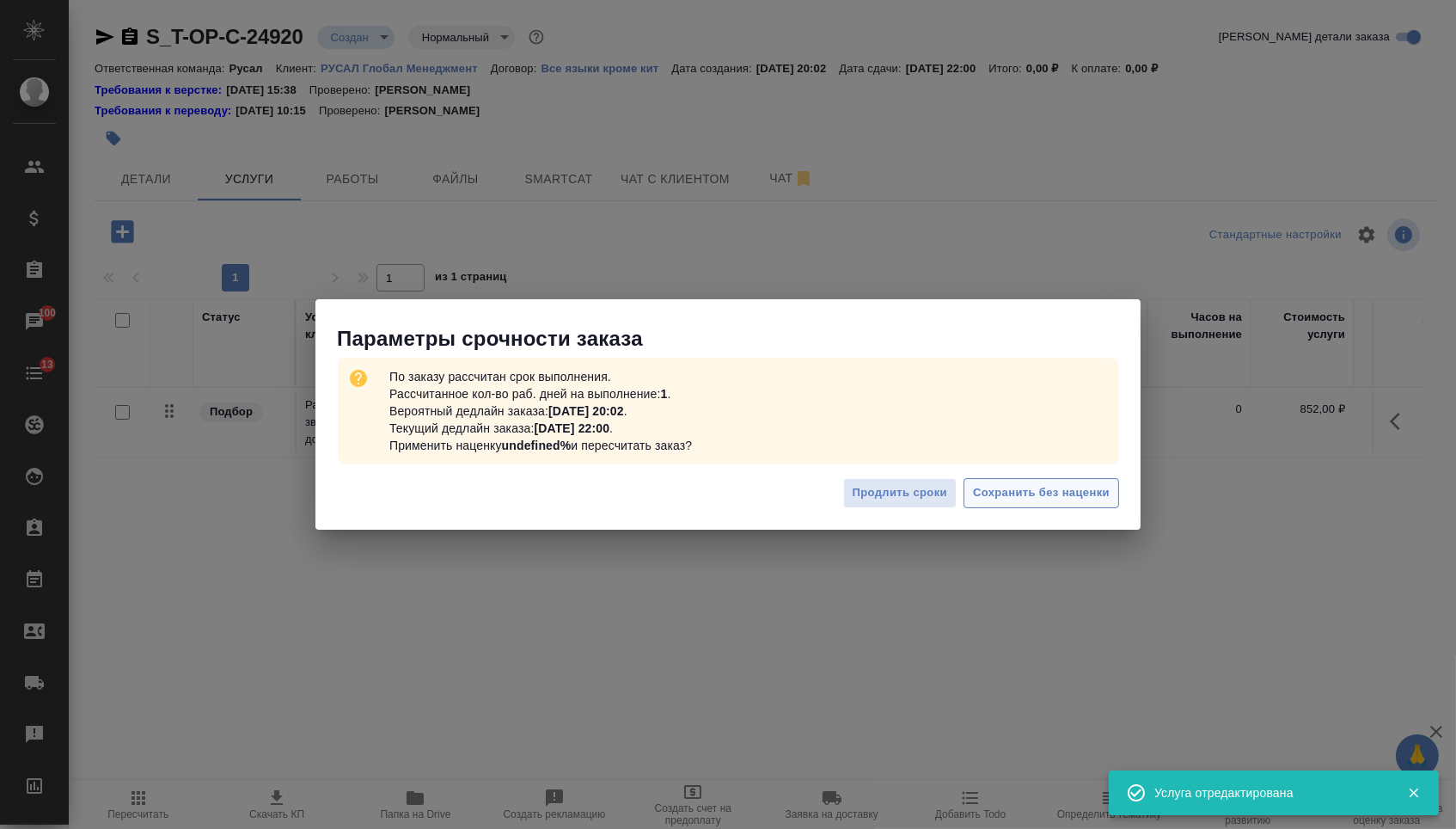
click at [1020, 495] on span "Сохранить без наценки" at bounding box center [1040, 492] width 137 height 20
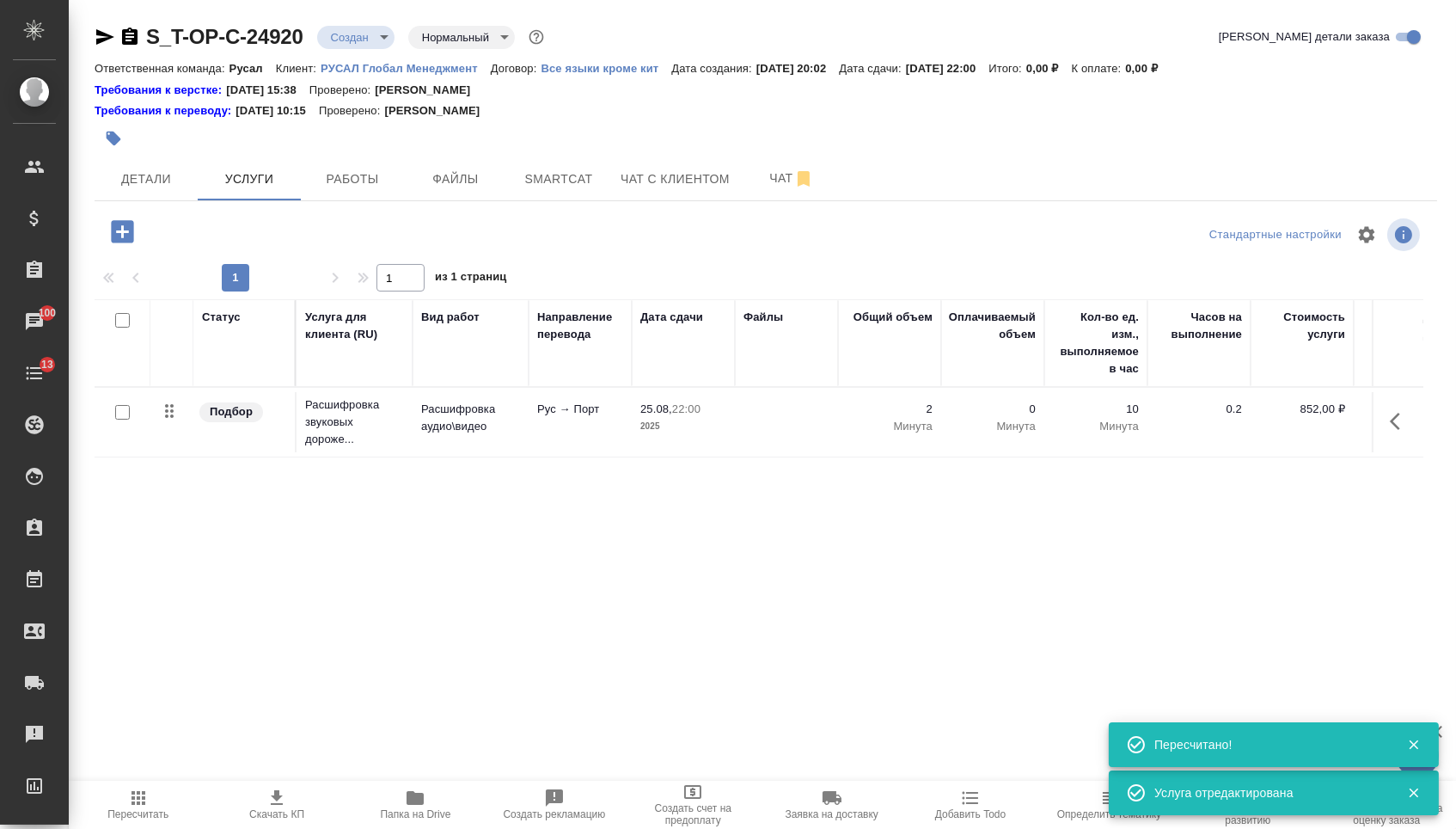
type input "urgent"
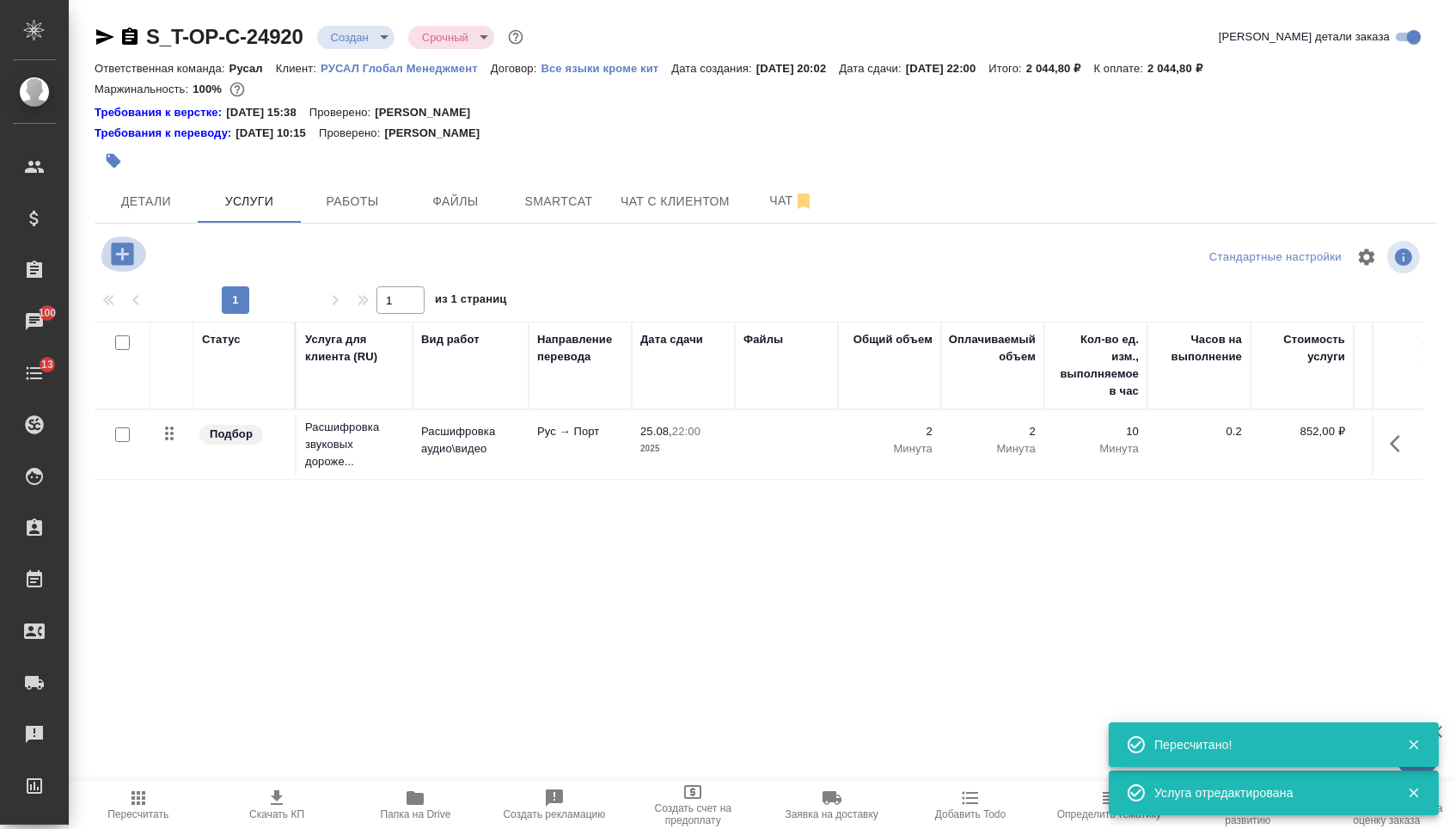
click at [128, 261] on icon "button" at bounding box center [122, 254] width 30 height 30
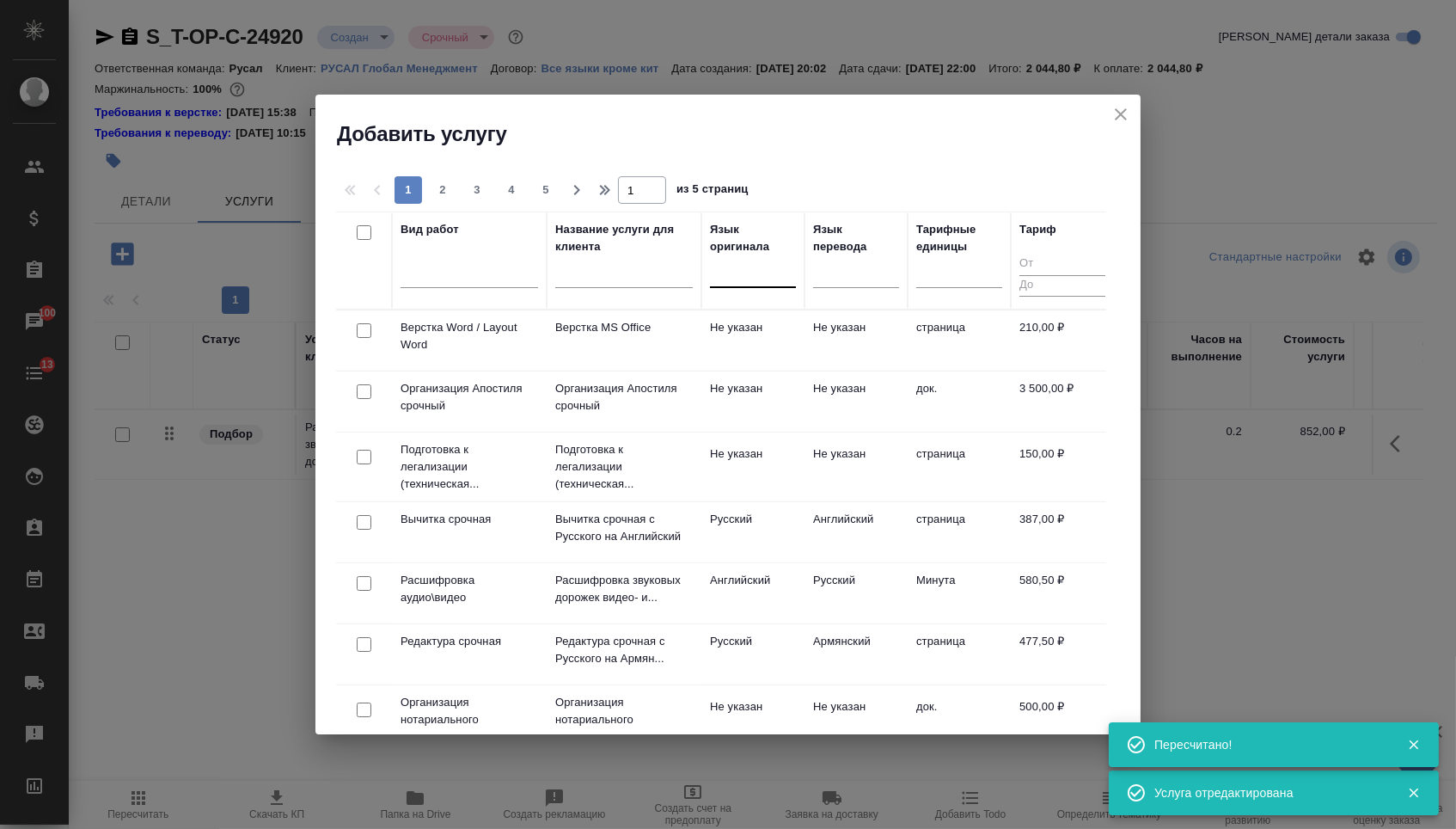
click at [746, 275] on div at bounding box center [753, 270] width 86 height 25
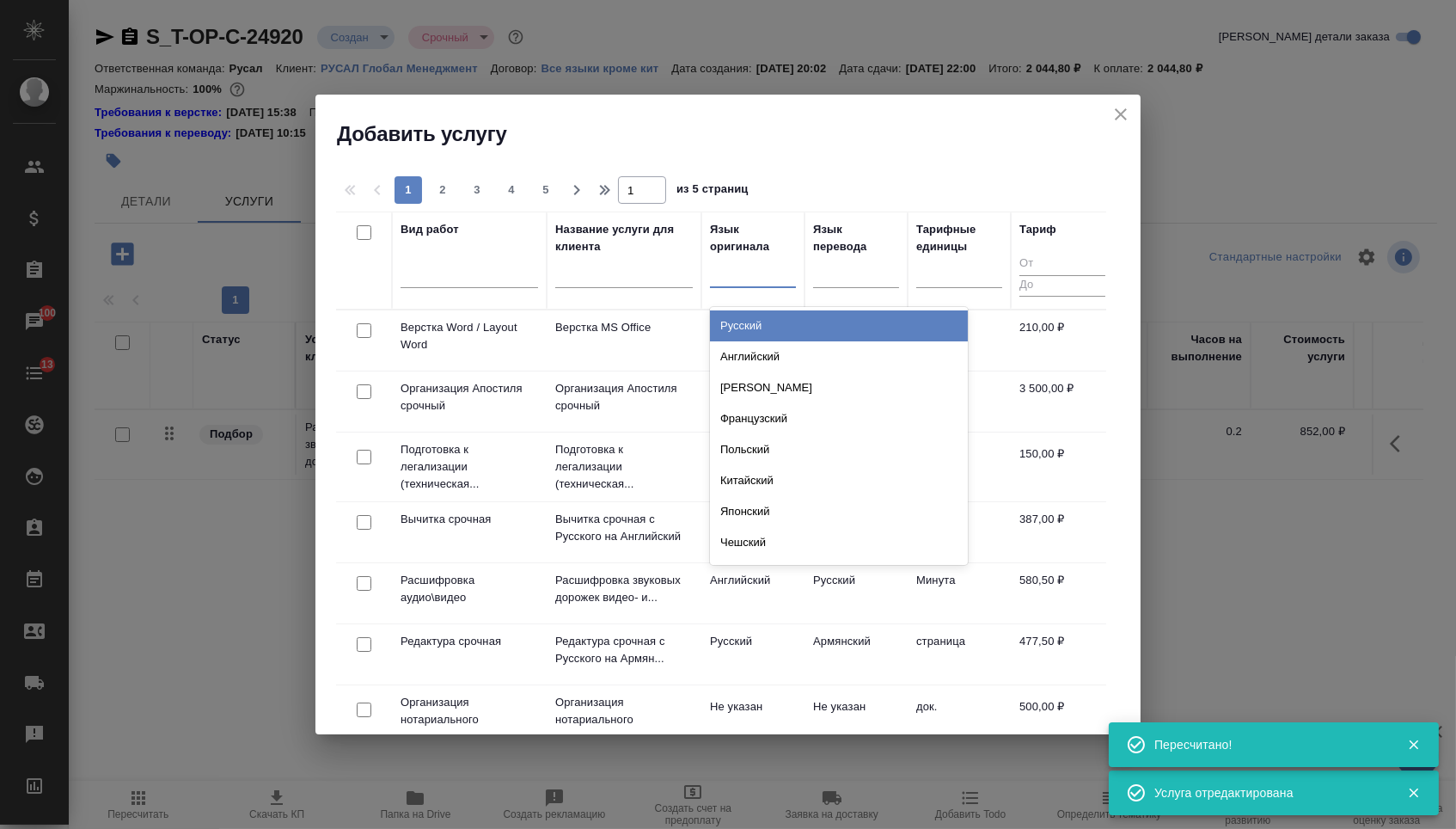
click at [746, 317] on div "Русский" at bounding box center [839, 325] width 258 height 31
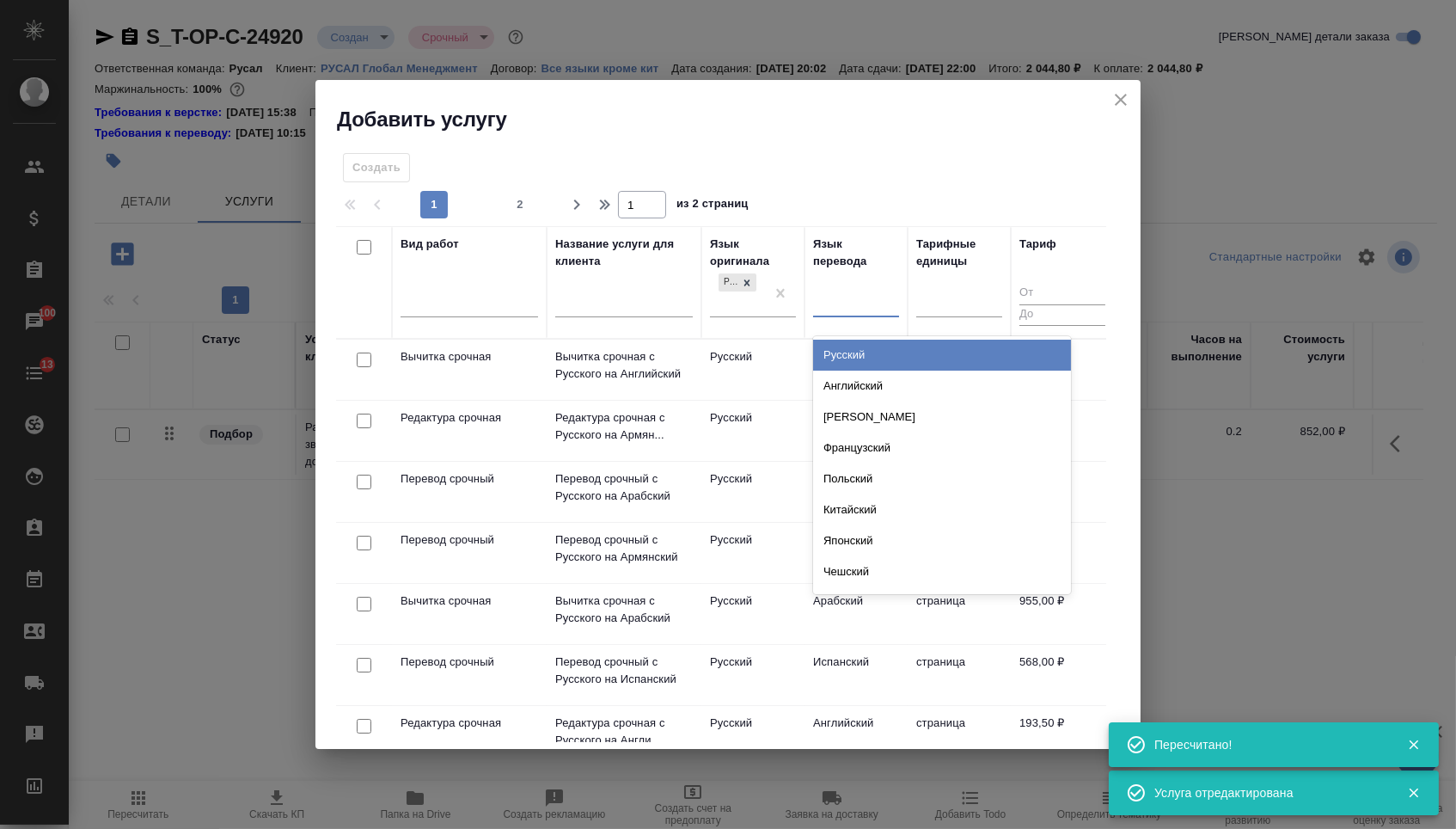
click at [837, 300] on div at bounding box center [856, 300] width 86 height 25
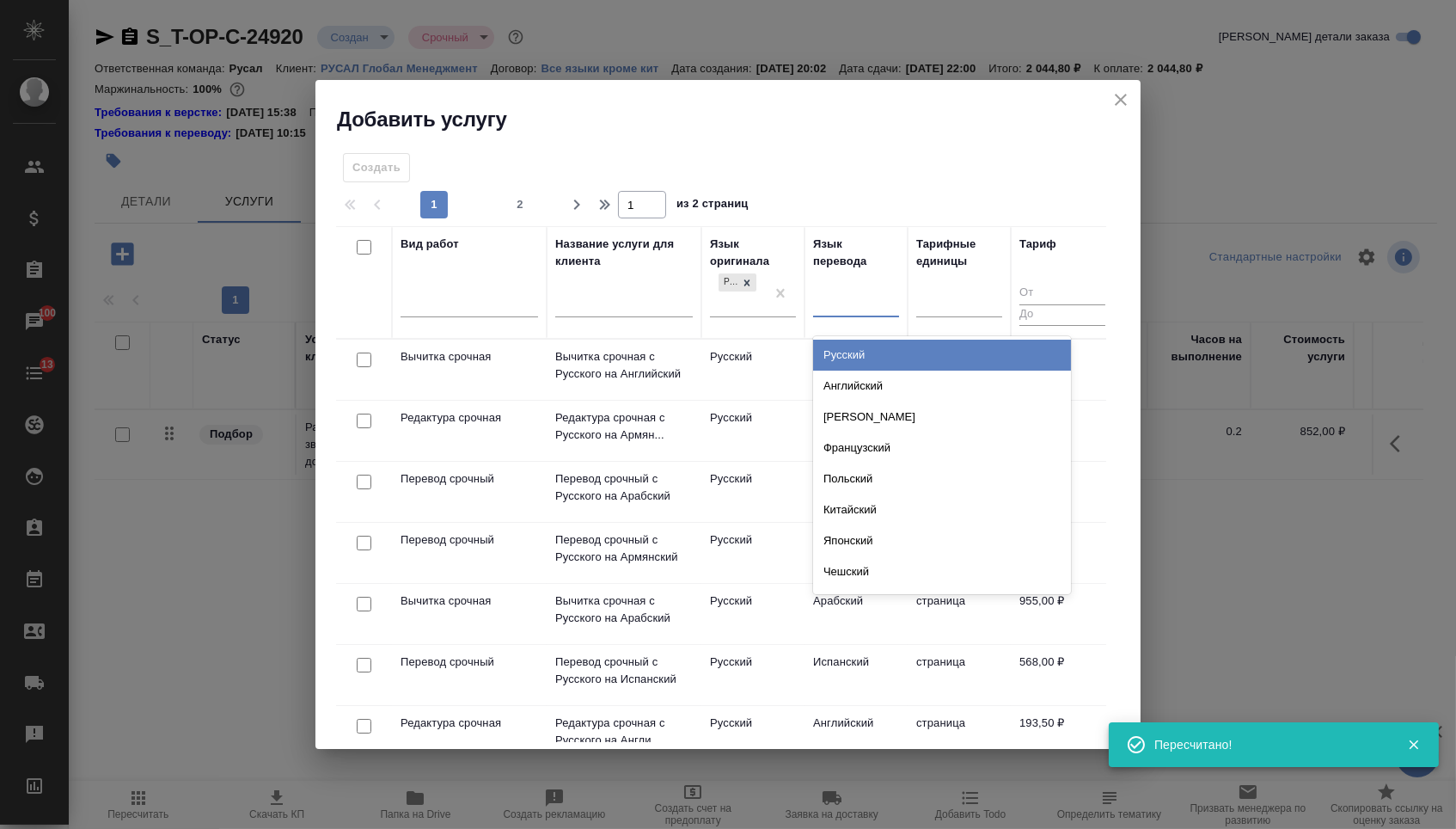
type input "о"
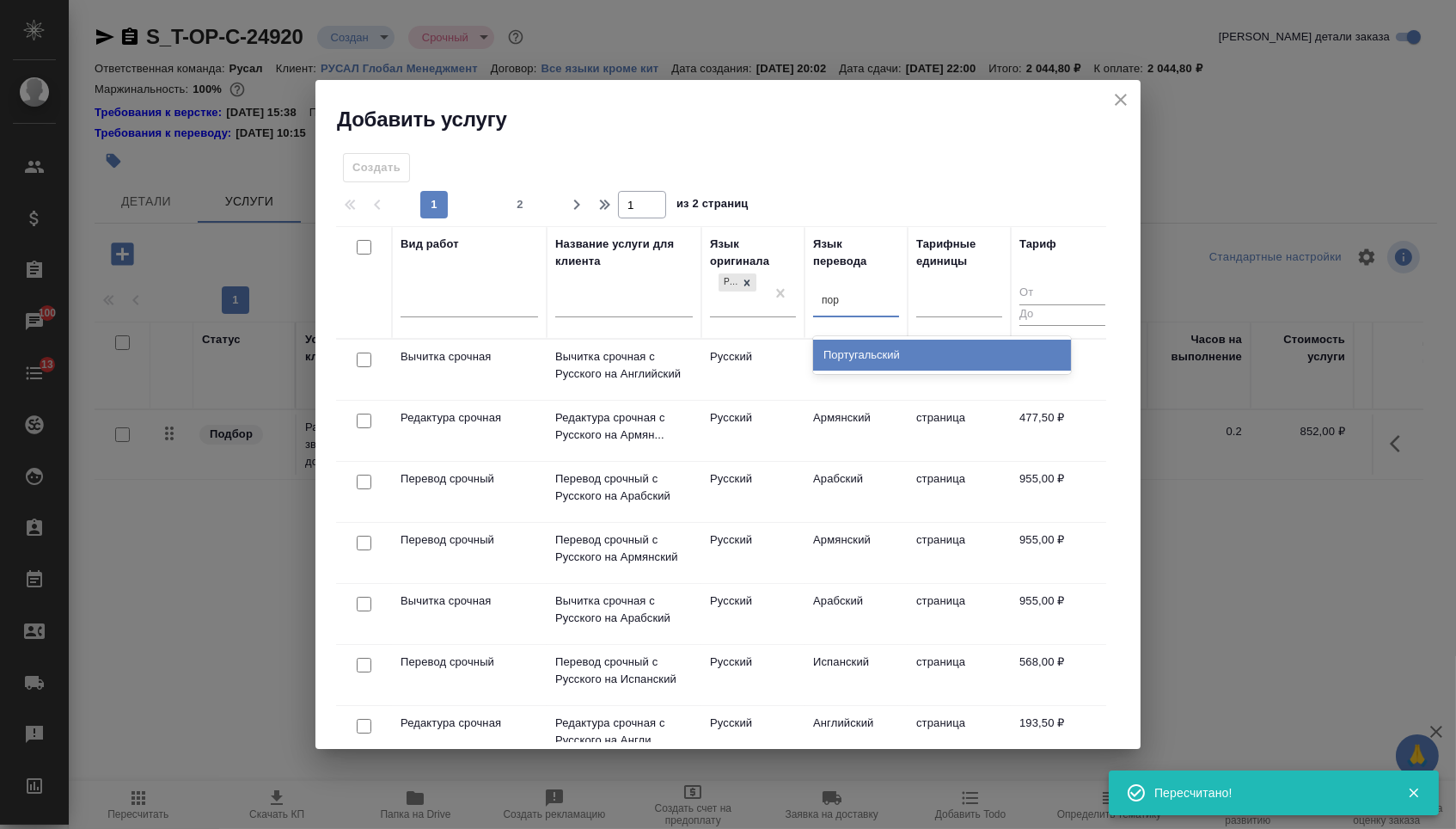
type input "порт"
click at [858, 352] on div "Португальский" at bounding box center [942, 355] width 258 height 31
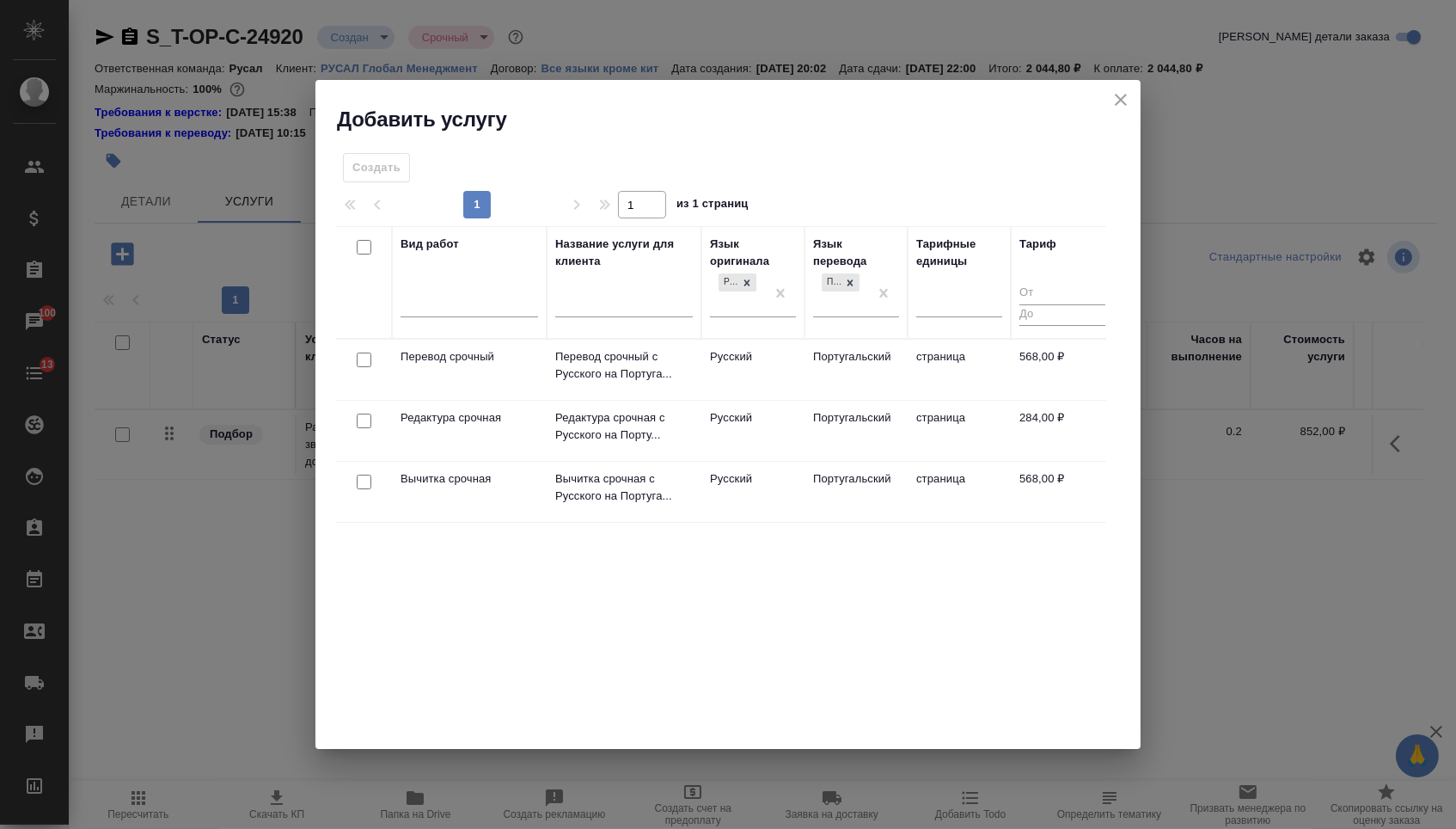
drag, startPoint x: 361, startPoint y: 362, endPoint x: 361, endPoint y: 379, distance: 17.0
click at [361, 362] on input "checkbox" at bounding box center [363, 359] width 15 height 15
checkbox input "true"
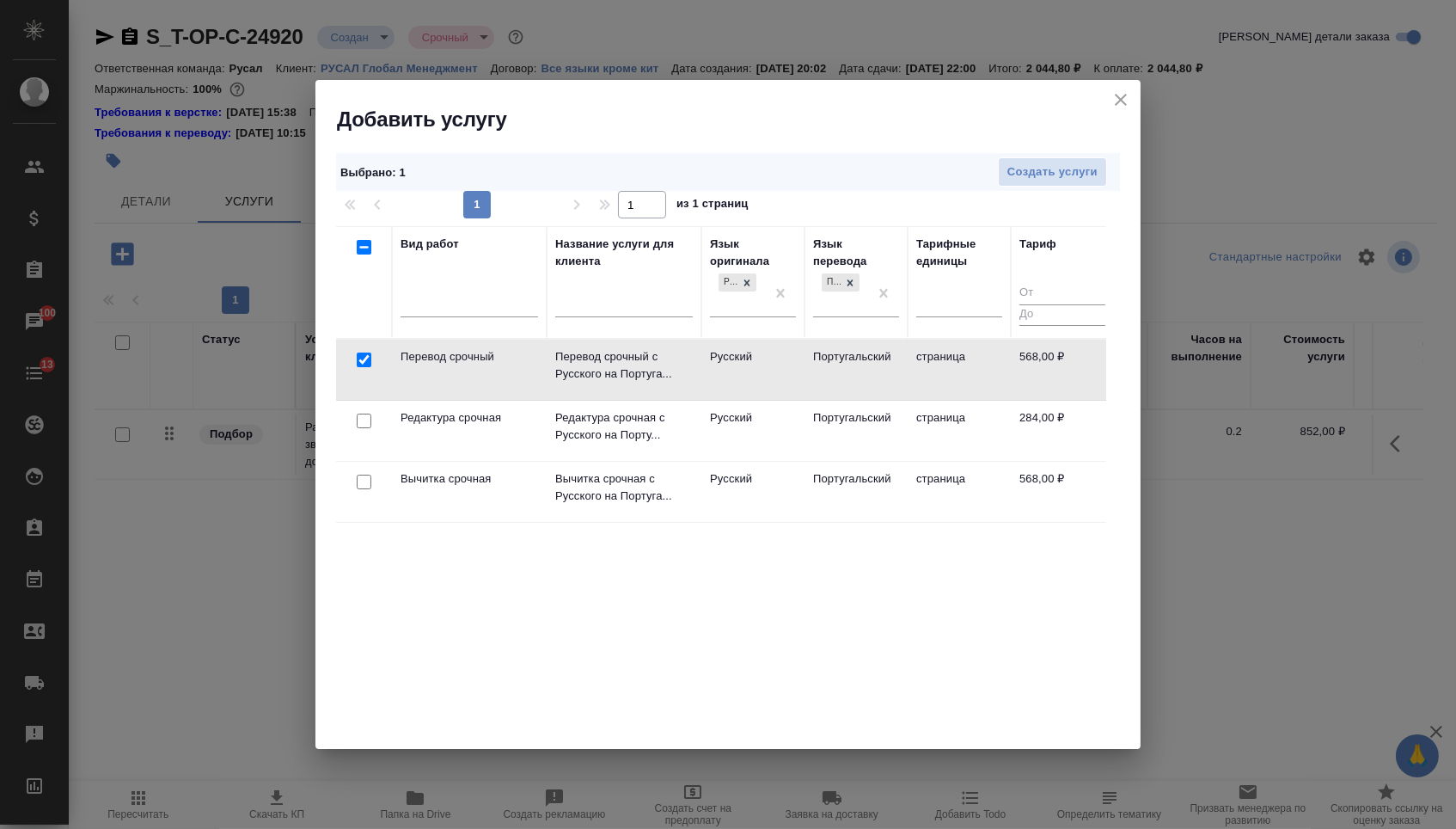
click at [367, 419] on input "checkbox" at bounding box center [363, 420] width 15 height 15
checkbox input "true"
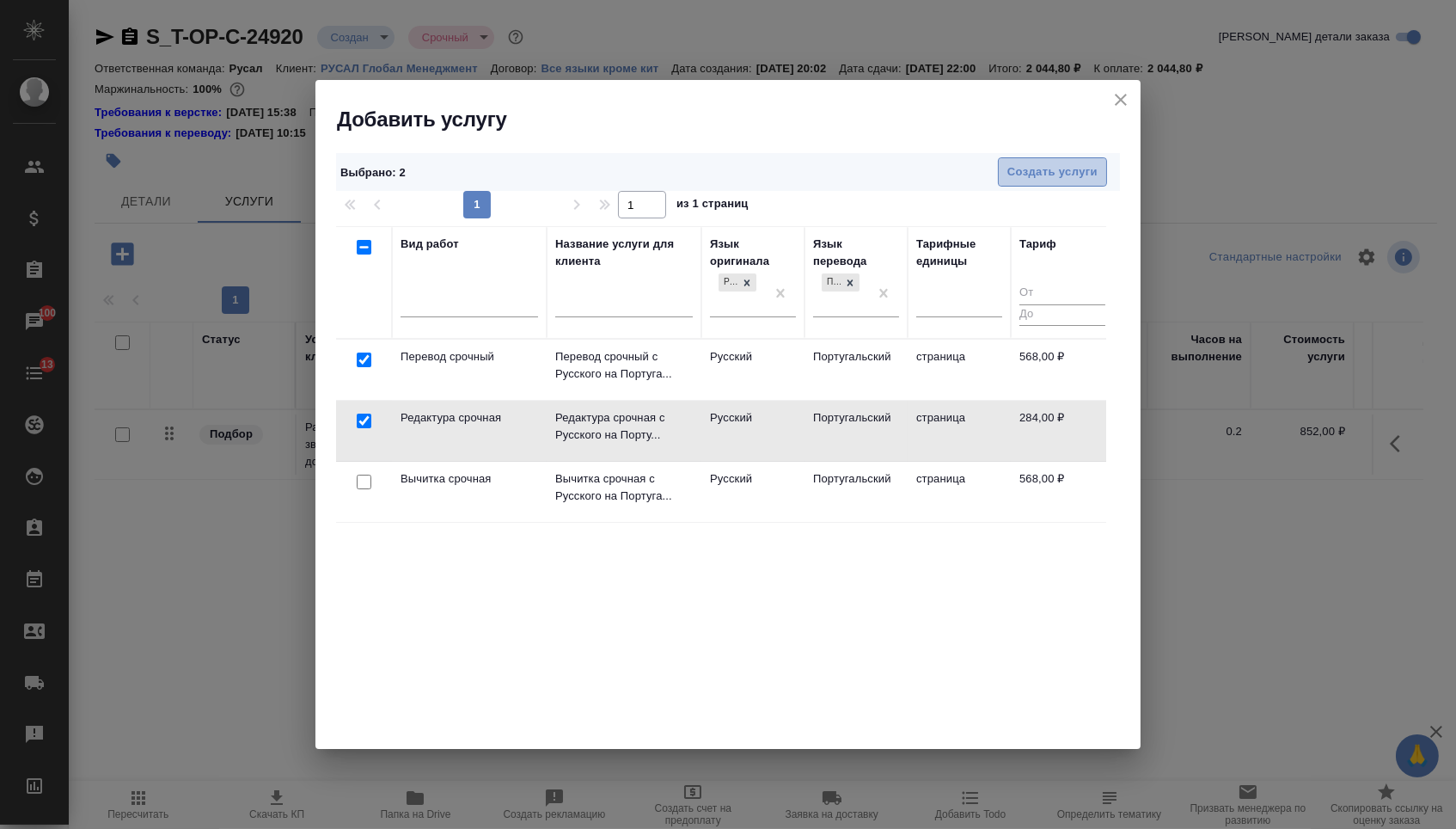
click at [1034, 181] on span "Создать услуги" at bounding box center [1052, 172] width 90 height 20
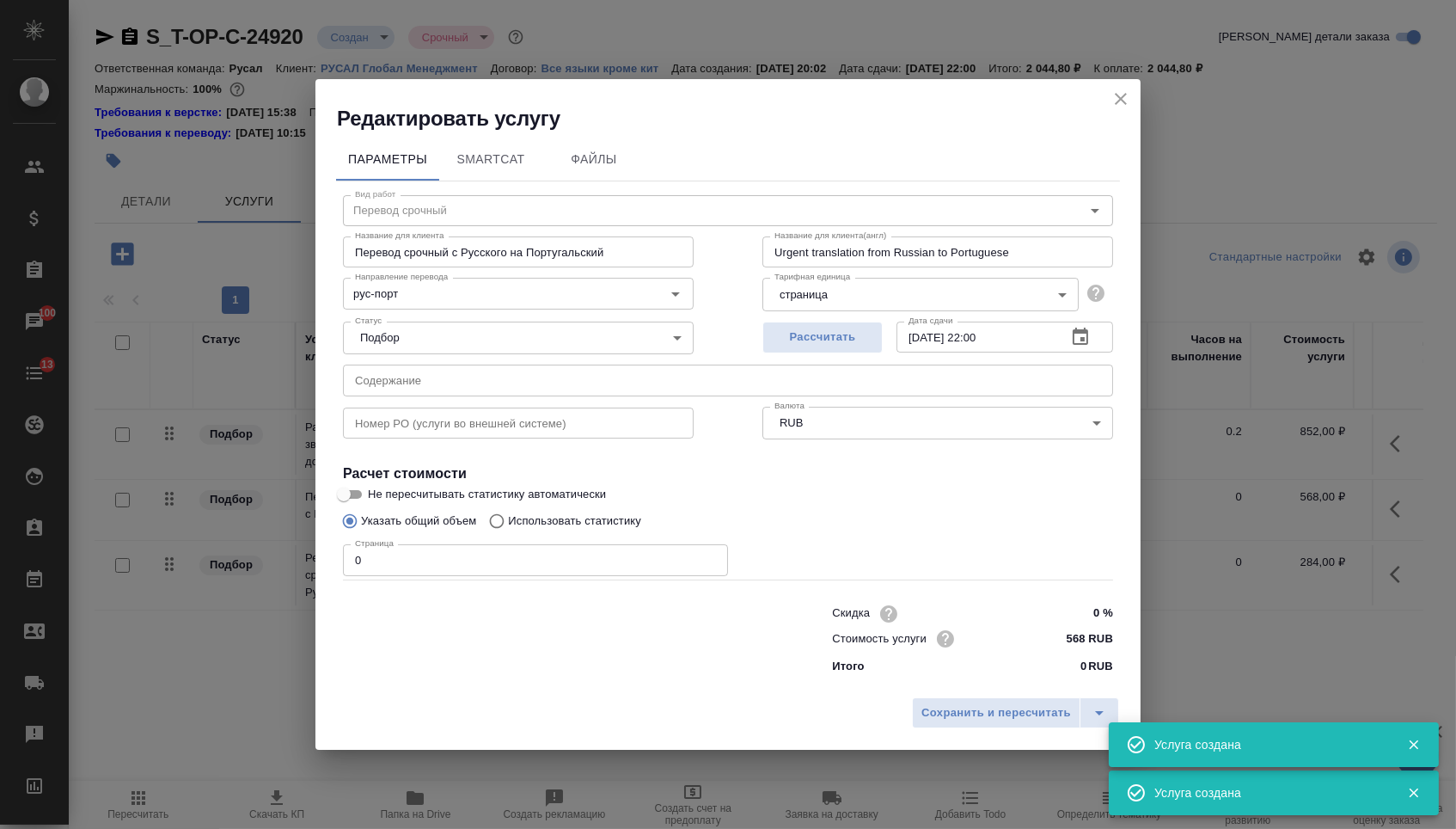
type input "Перевод срочный"
type input "Перевод срочный с Русского на Португальский"
type input "Urgent translation from Russian to Portuguese"
type input "568 RUB"
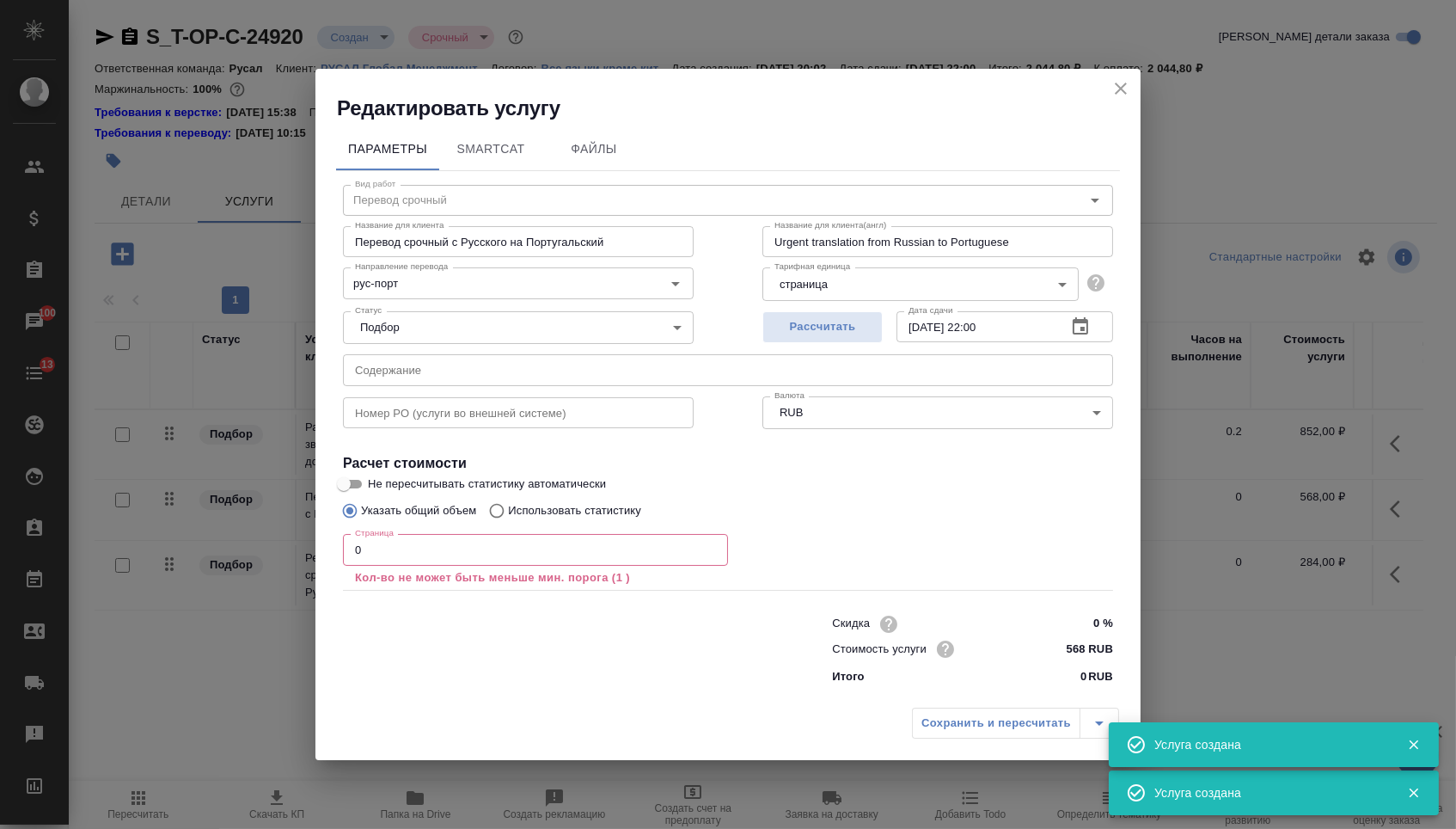
click at [390, 356] on input "text" at bounding box center [727, 369] width 770 height 31
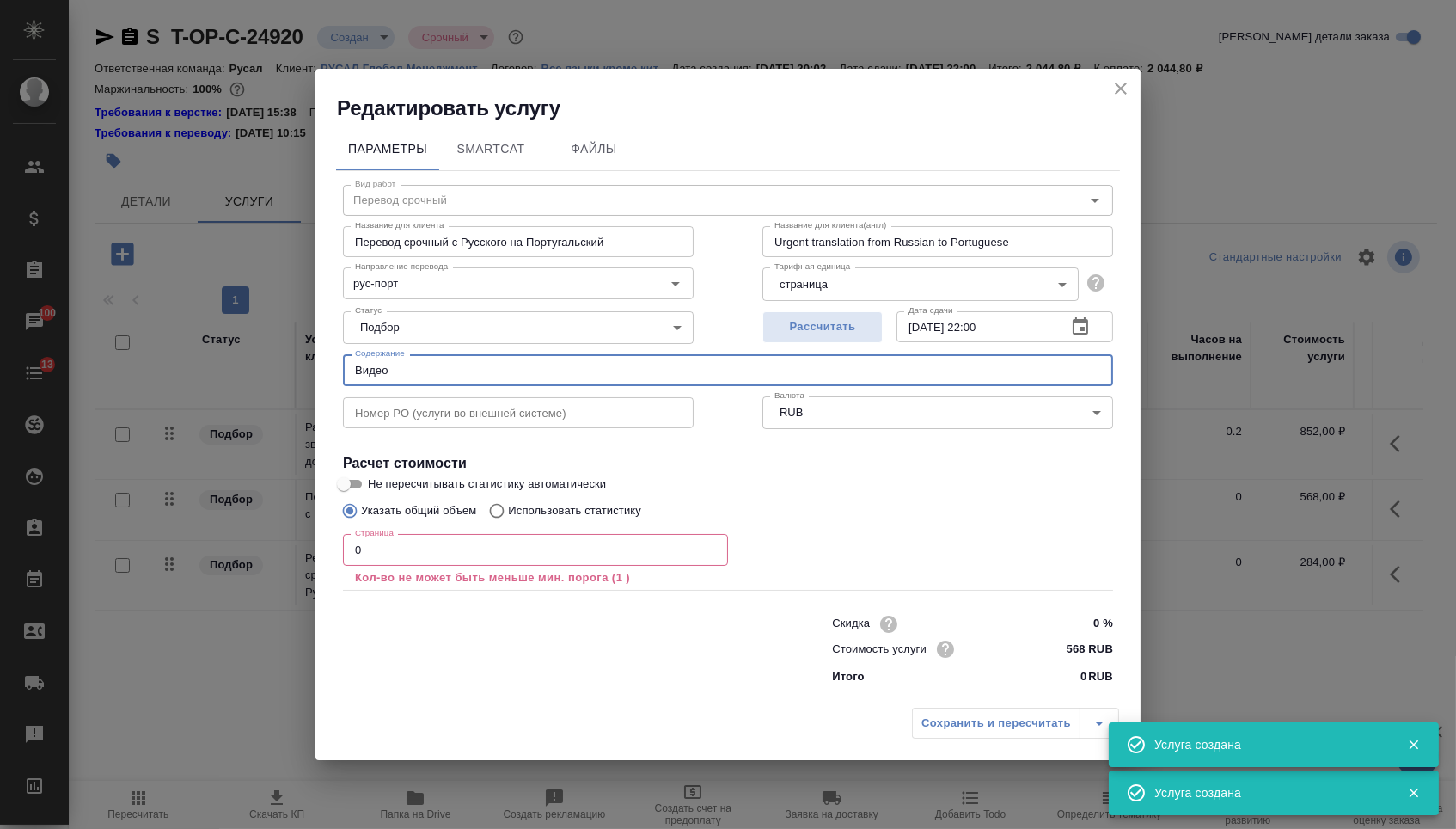
type input "Видео"
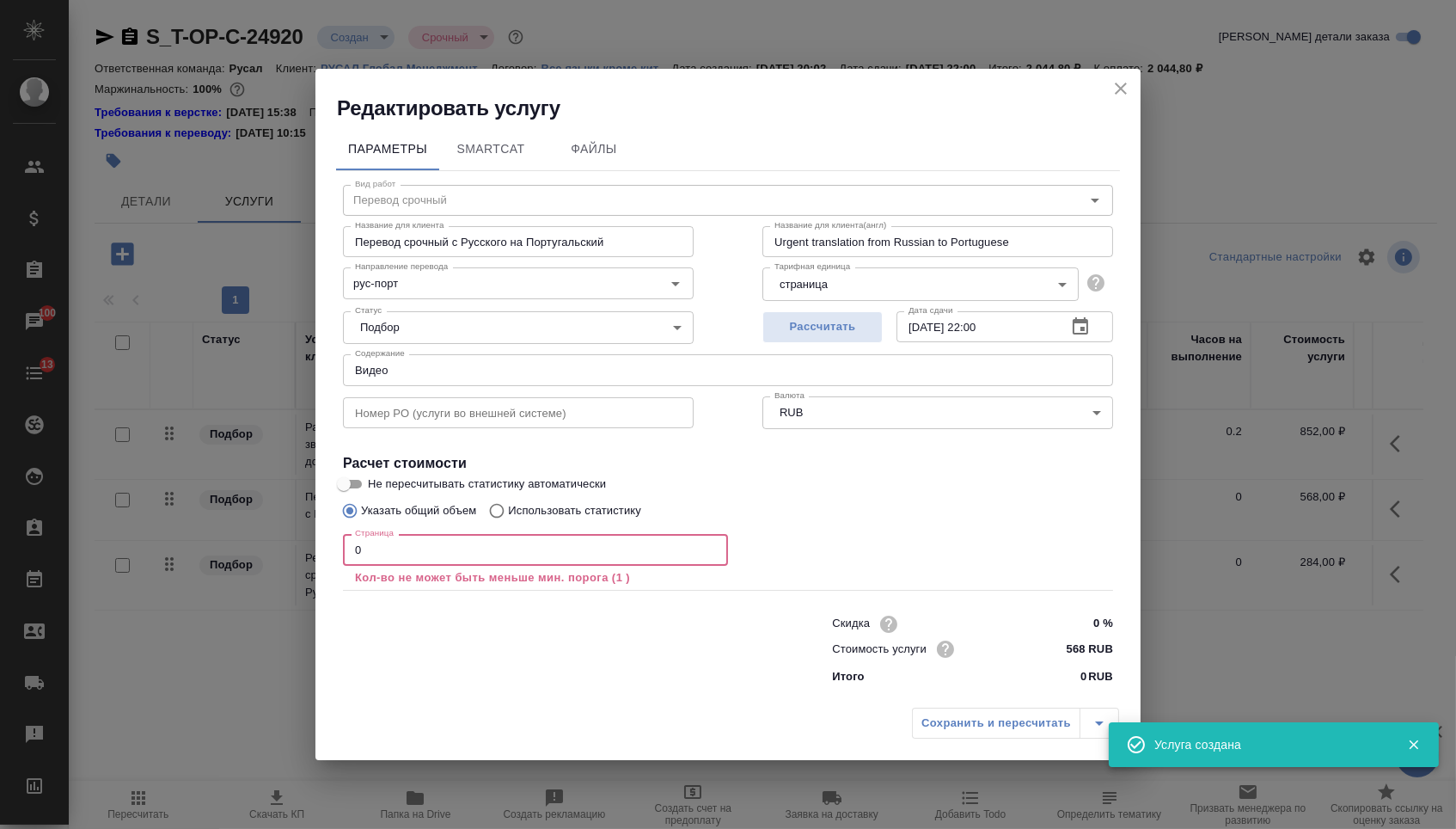
drag, startPoint x: 370, startPoint y: 556, endPoint x: 291, endPoint y: 554, distance: 79.0
click at [294, 556] on div "Редактировать услугу Параметры SmartCat Файлы Вид работ Перевод срочный Вид раб…" at bounding box center [728, 414] width 1456 height 829
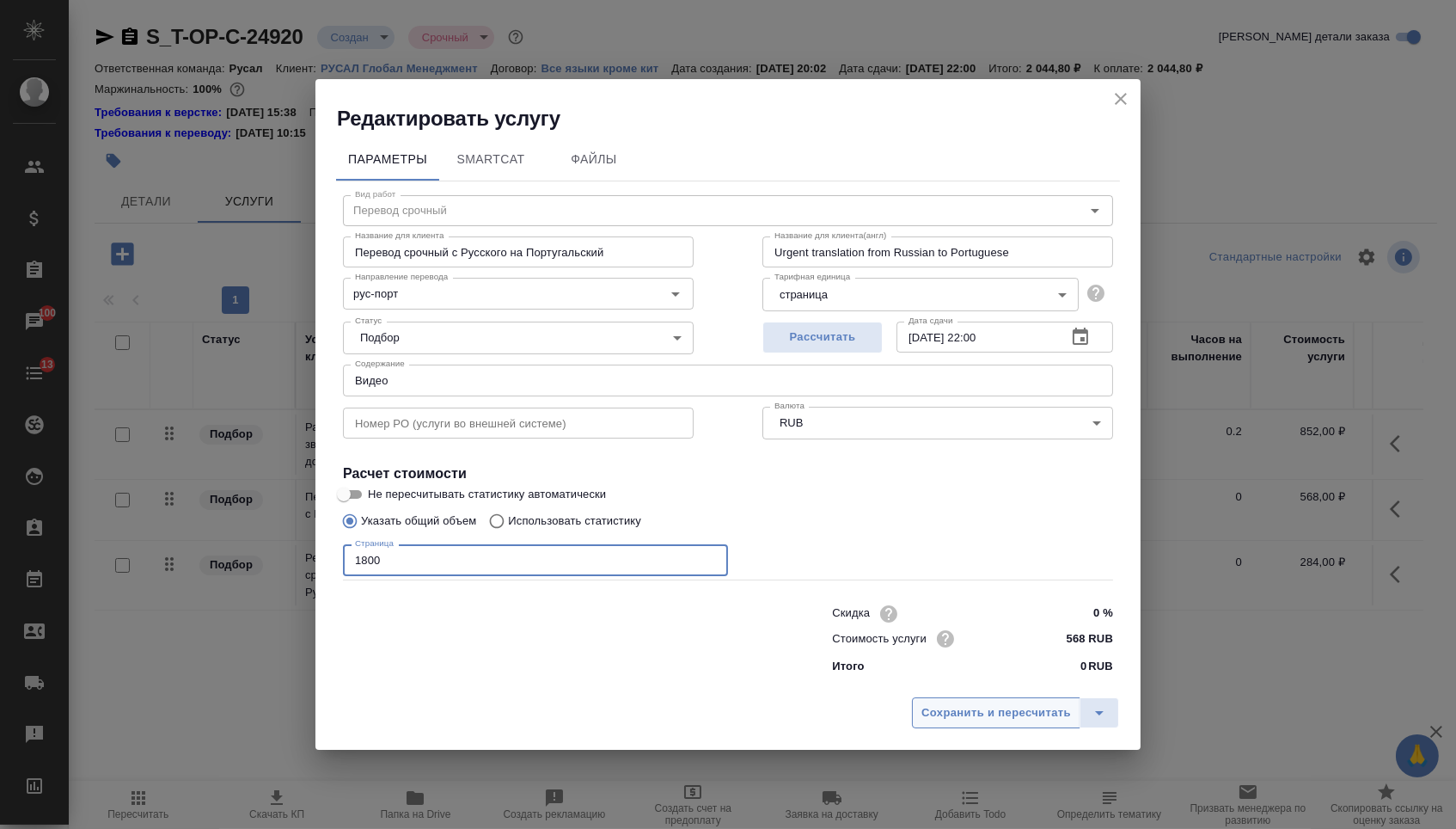
type input "1800"
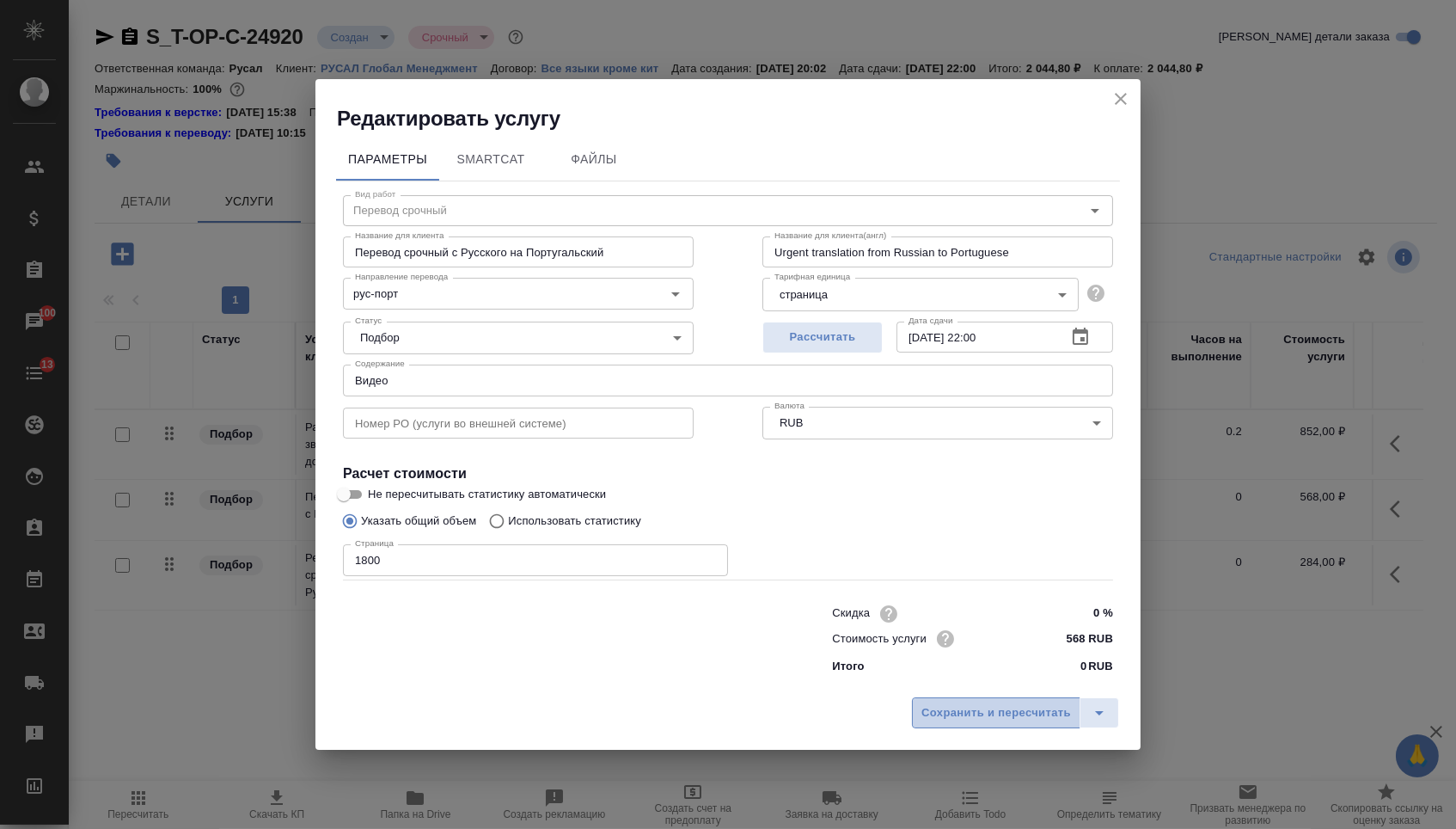
click at [947, 709] on span "Сохранить и пересчитать" at bounding box center [996, 713] width 150 height 20
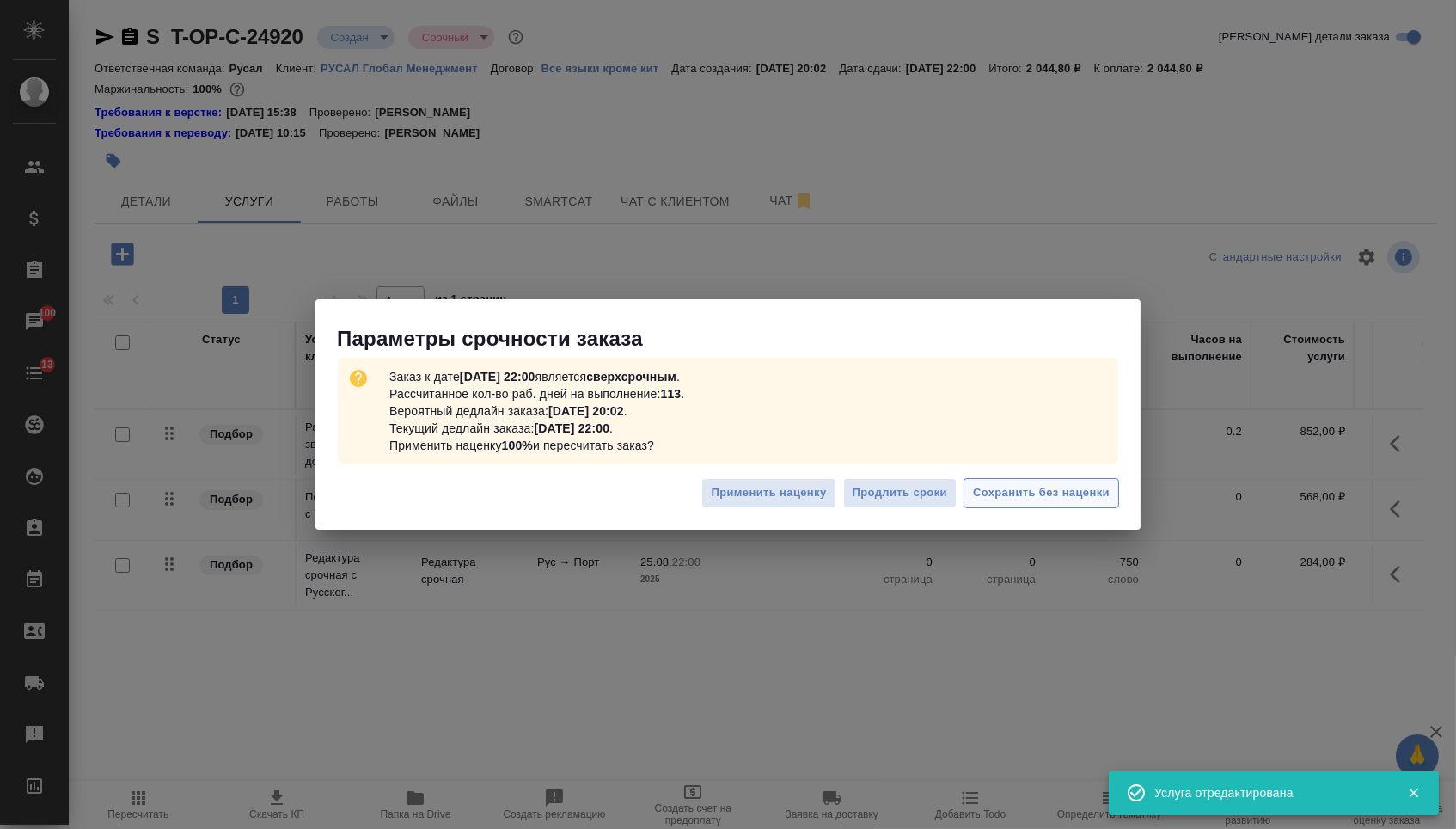
click at [1039, 492] on span "Сохранить без наценки" at bounding box center [1040, 492] width 137 height 20
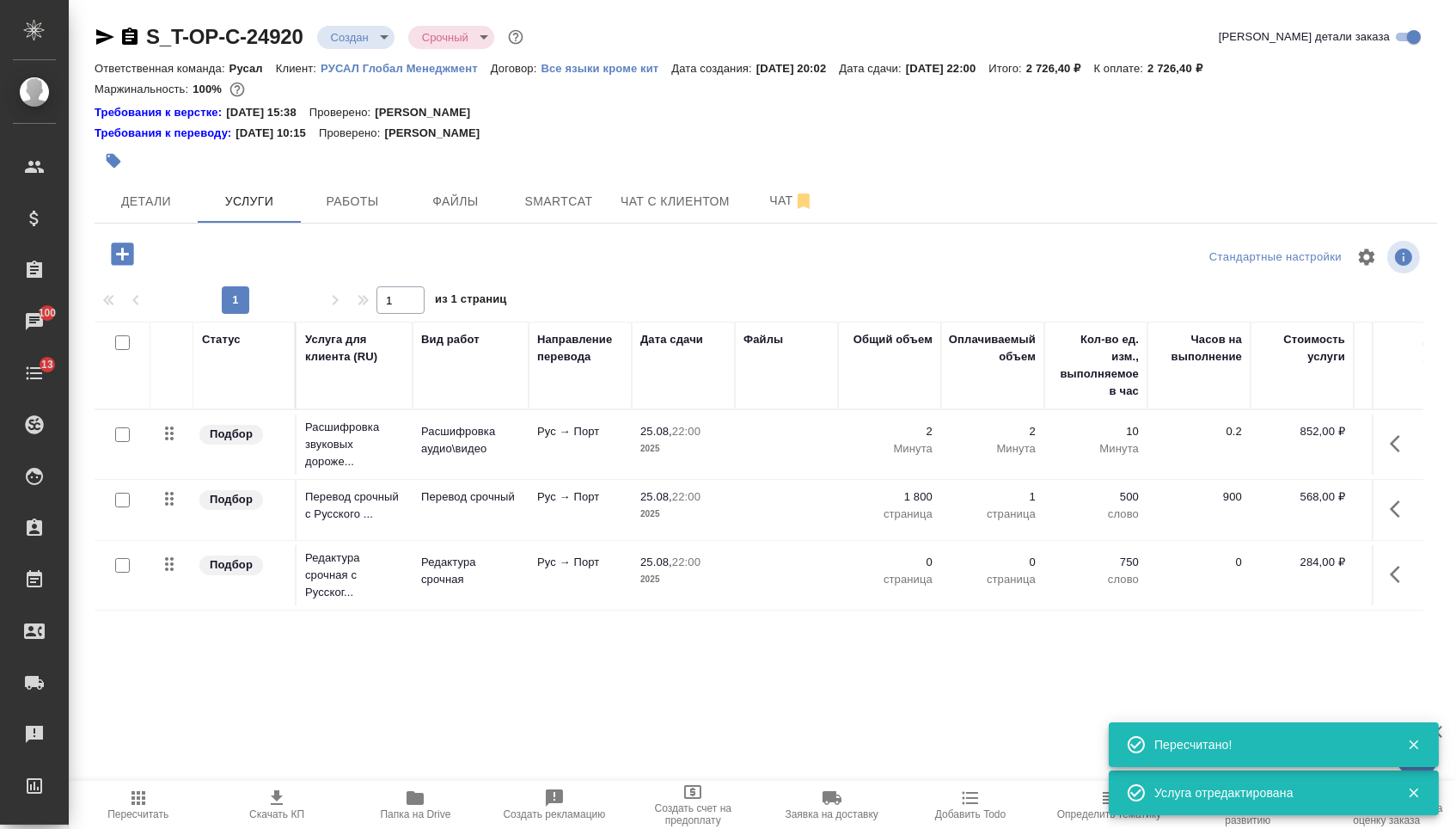
click at [903, 581] on p "страница" at bounding box center [890, 579] width 86 height 17
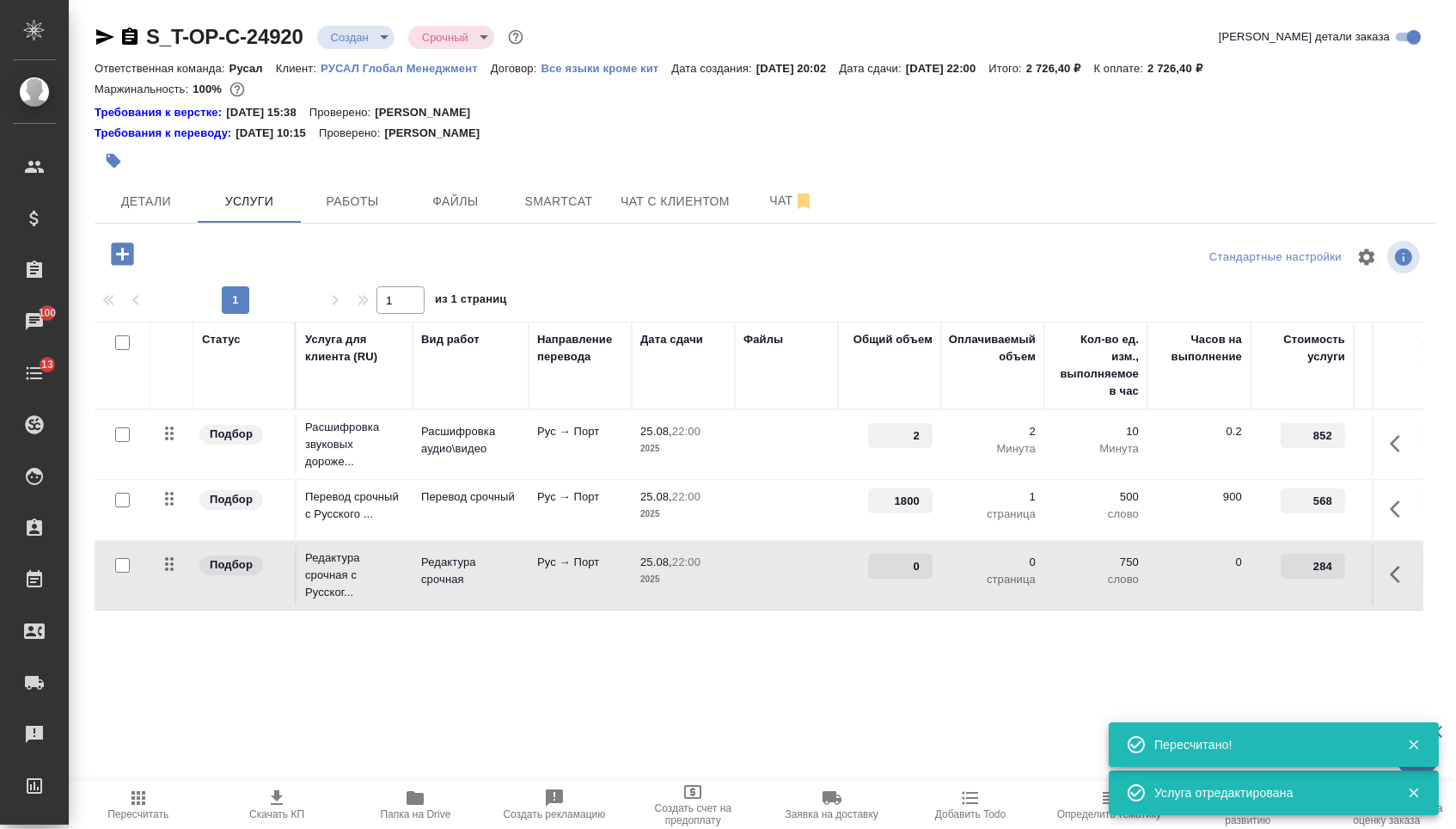
click at [903, 578] on input "0" at bounding box center [900, 566] width 65 height 25
type input "1800"
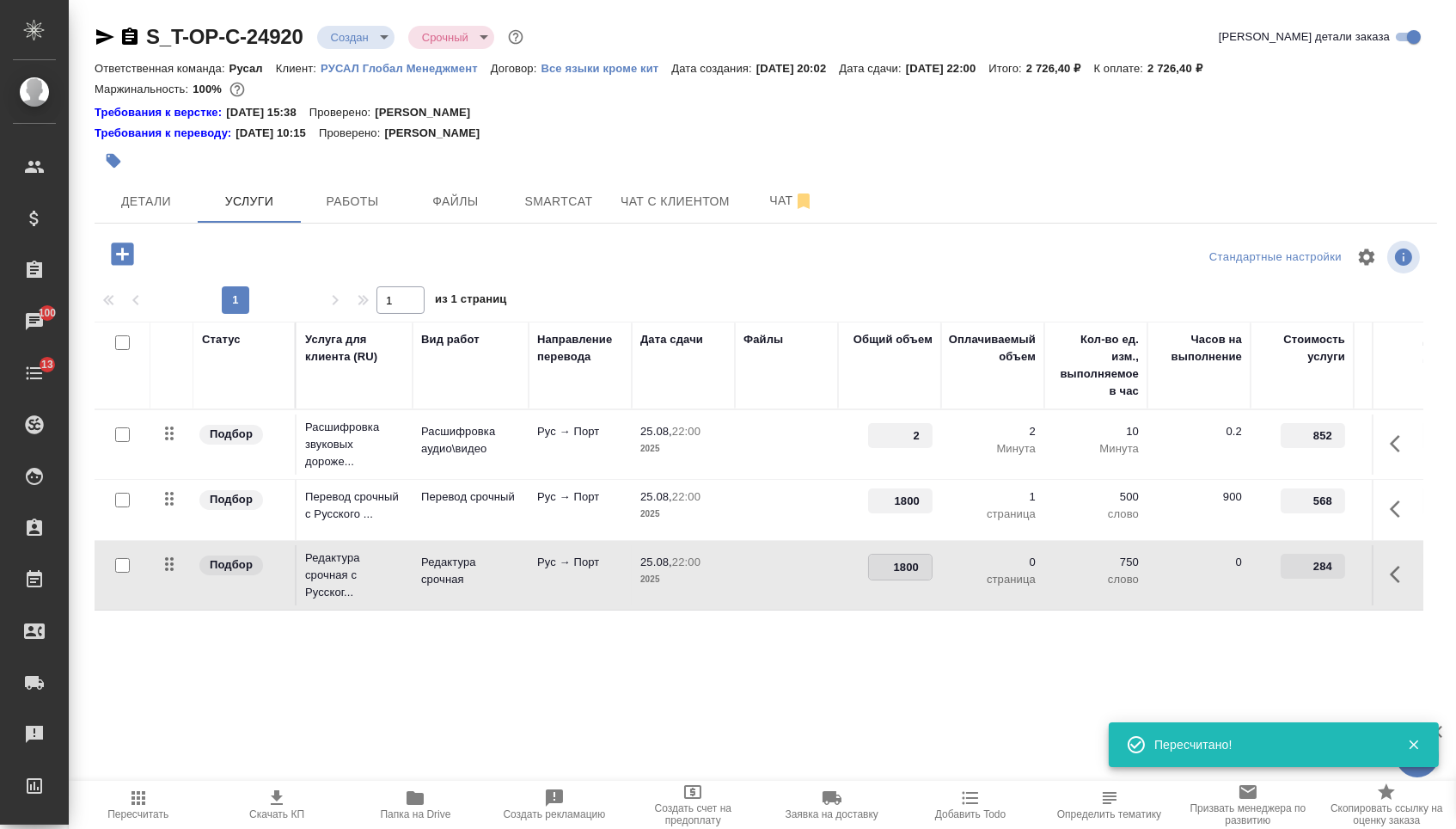
click at [457, 681] on div "Статус Услуга для клиента (RU) Вид работ Направление перевода Дата сдачи Файлы …" at bounding box center [759, 505] width 1329 height 369
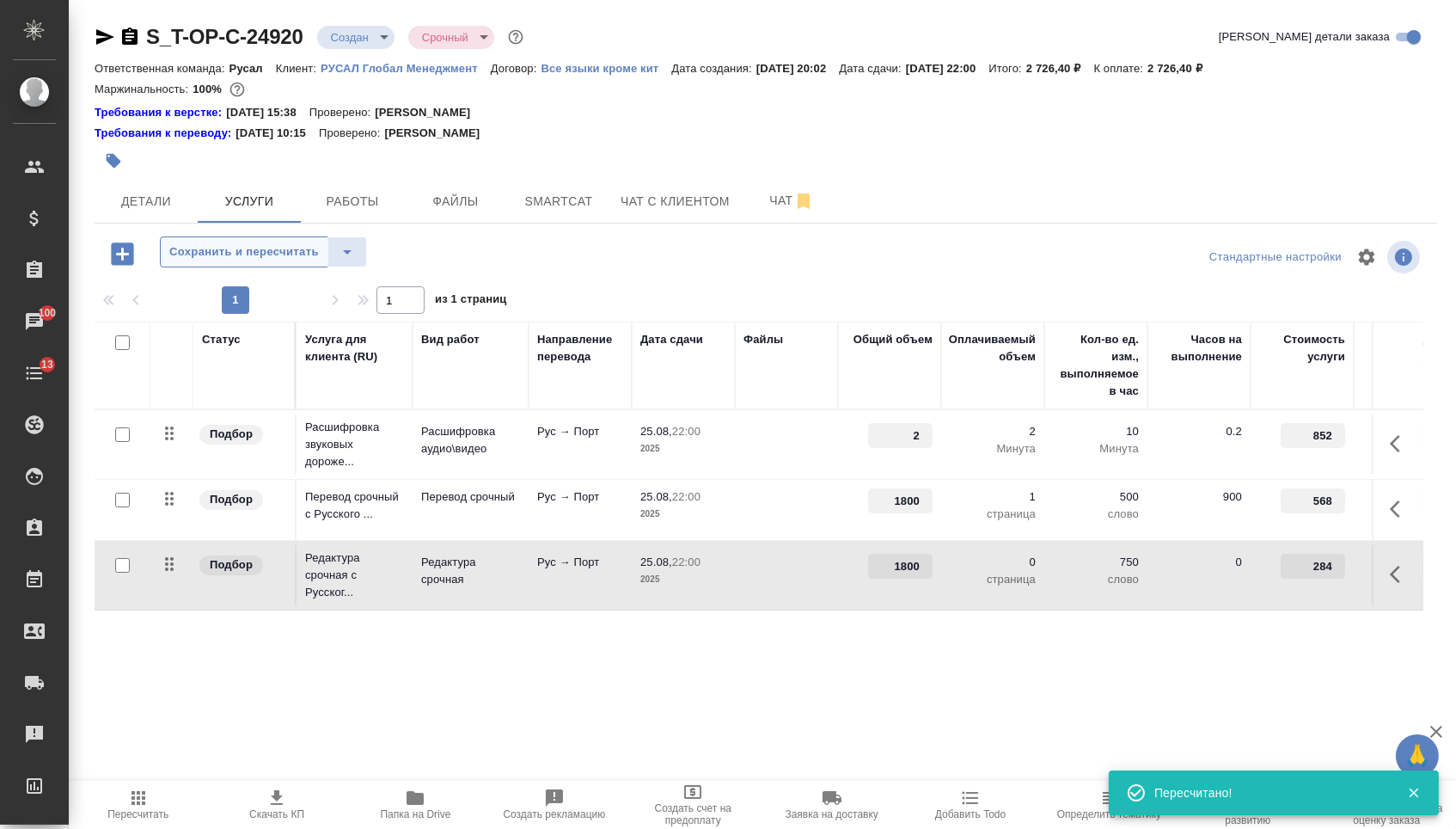
click at [270, 254] on span "Сохранить и пересчитать" at bounding box center [244, 252] width 150 height 20
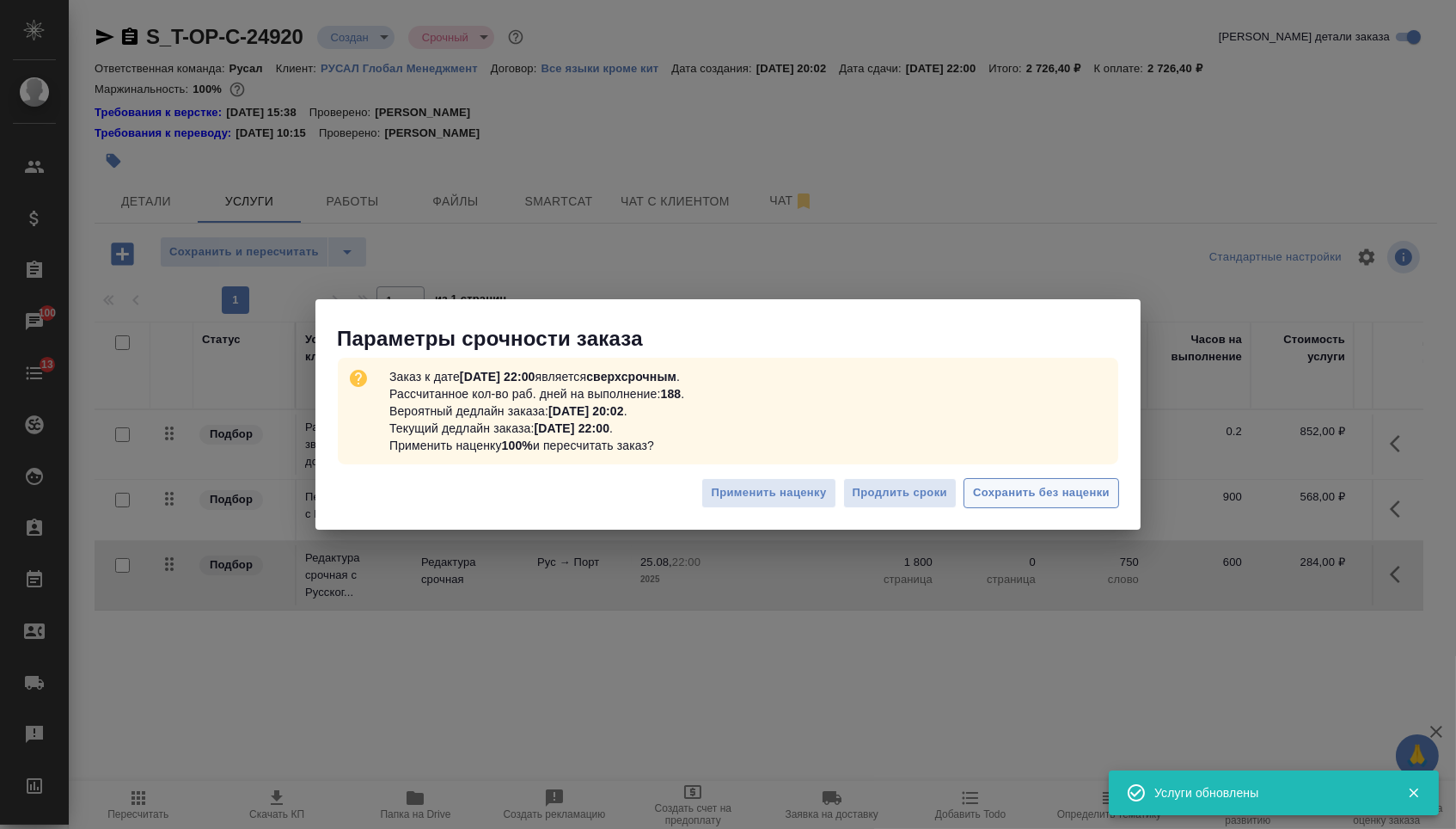
click at [1023, 499] on span "Сохранить без наценки" at bounding box center [1040, 492] width 137 height 20
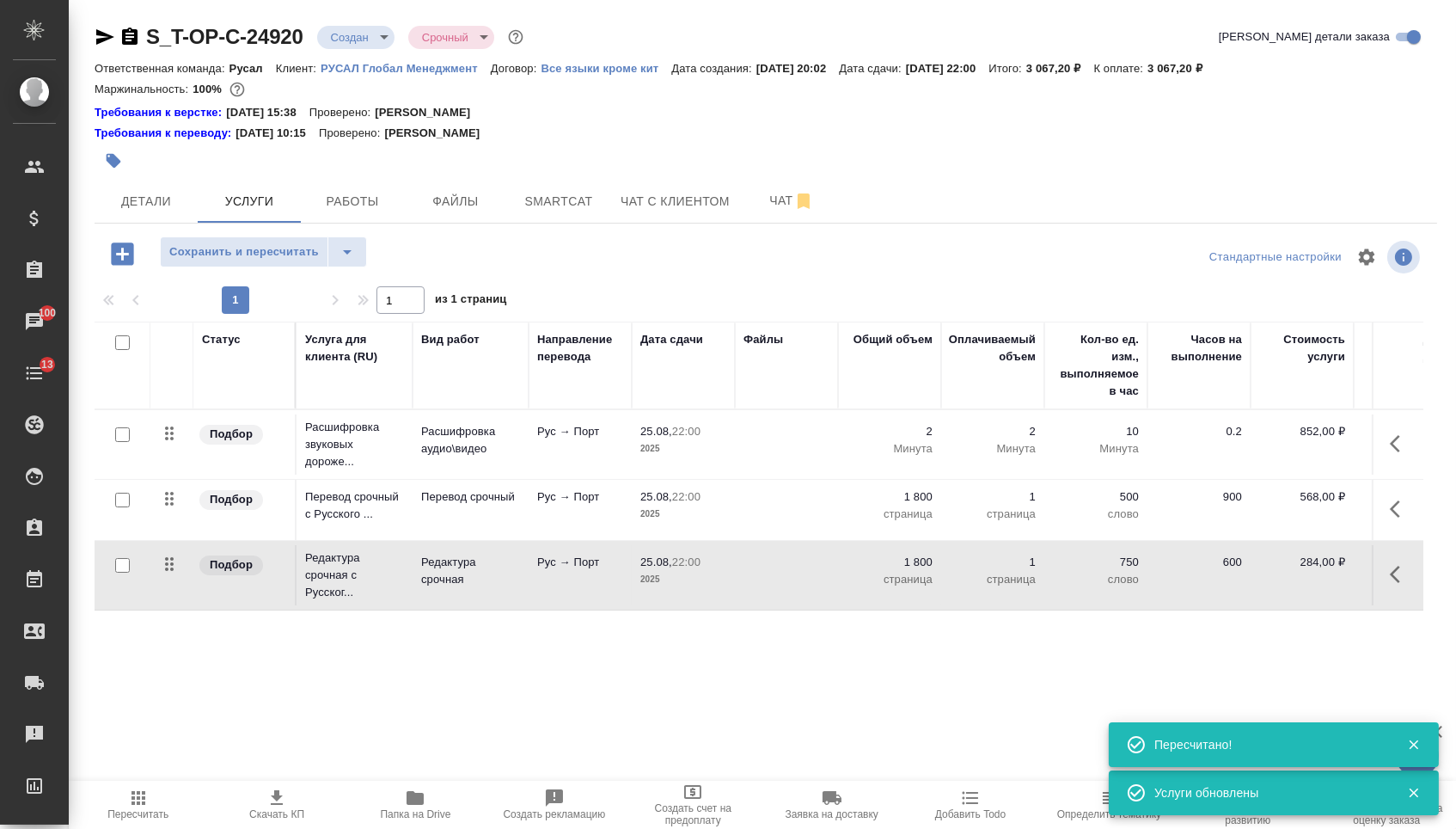
drag, startPoint x: 171, startPoint y: 440, endPoint x: 167, endPoint y: 615, distance: 175.0
click at [167, 610] on tbody "Подбор Расшифровка звуковых дороже... Расшифровка аудио\видео Рус → Порт 25.08,…" at bounding box center [904, 510] width 1619 height 201
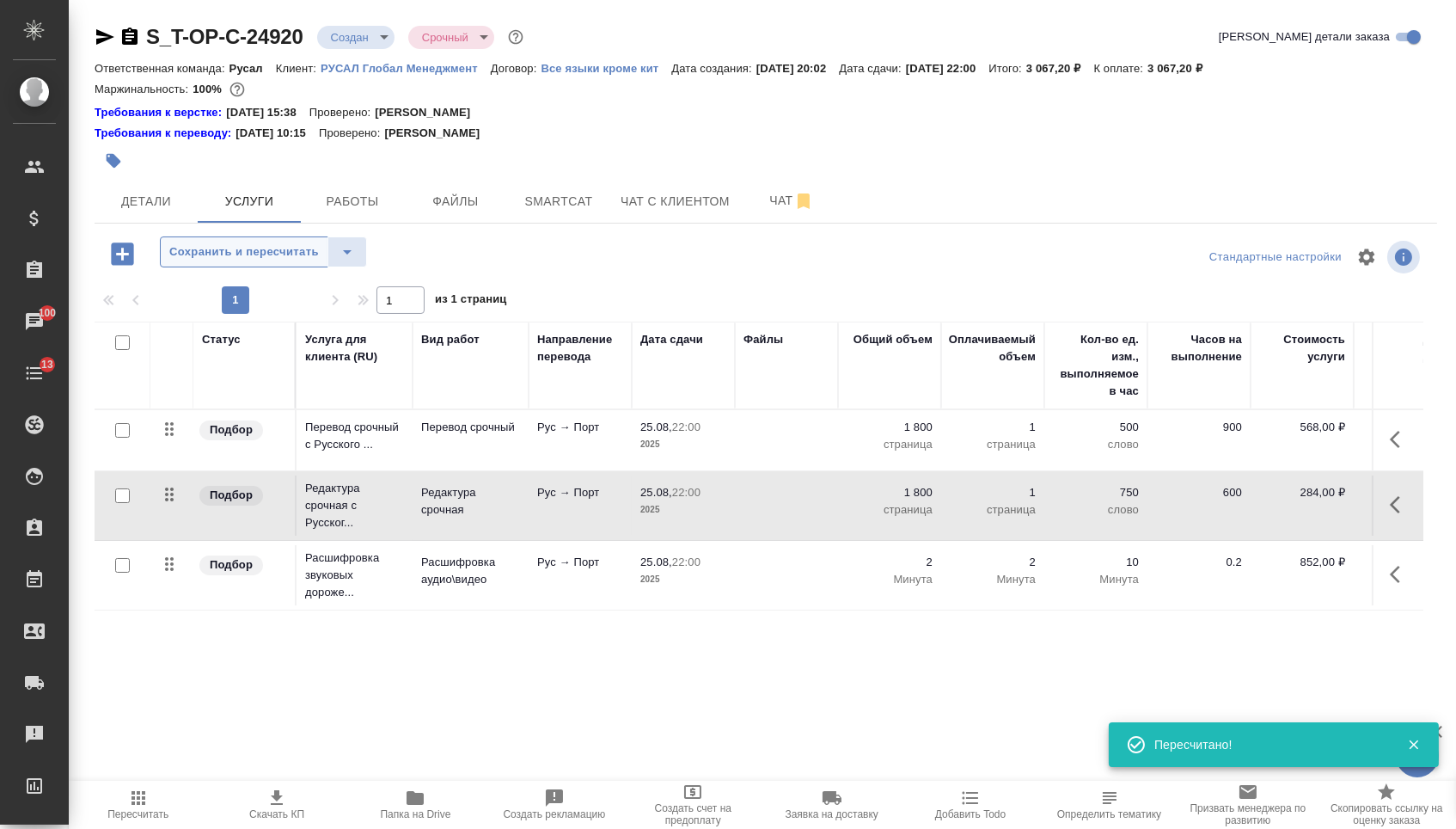
click at [260, 250] on span "Сохранить и пересчитать" at bounding box center [244, 252] width 150 height 20
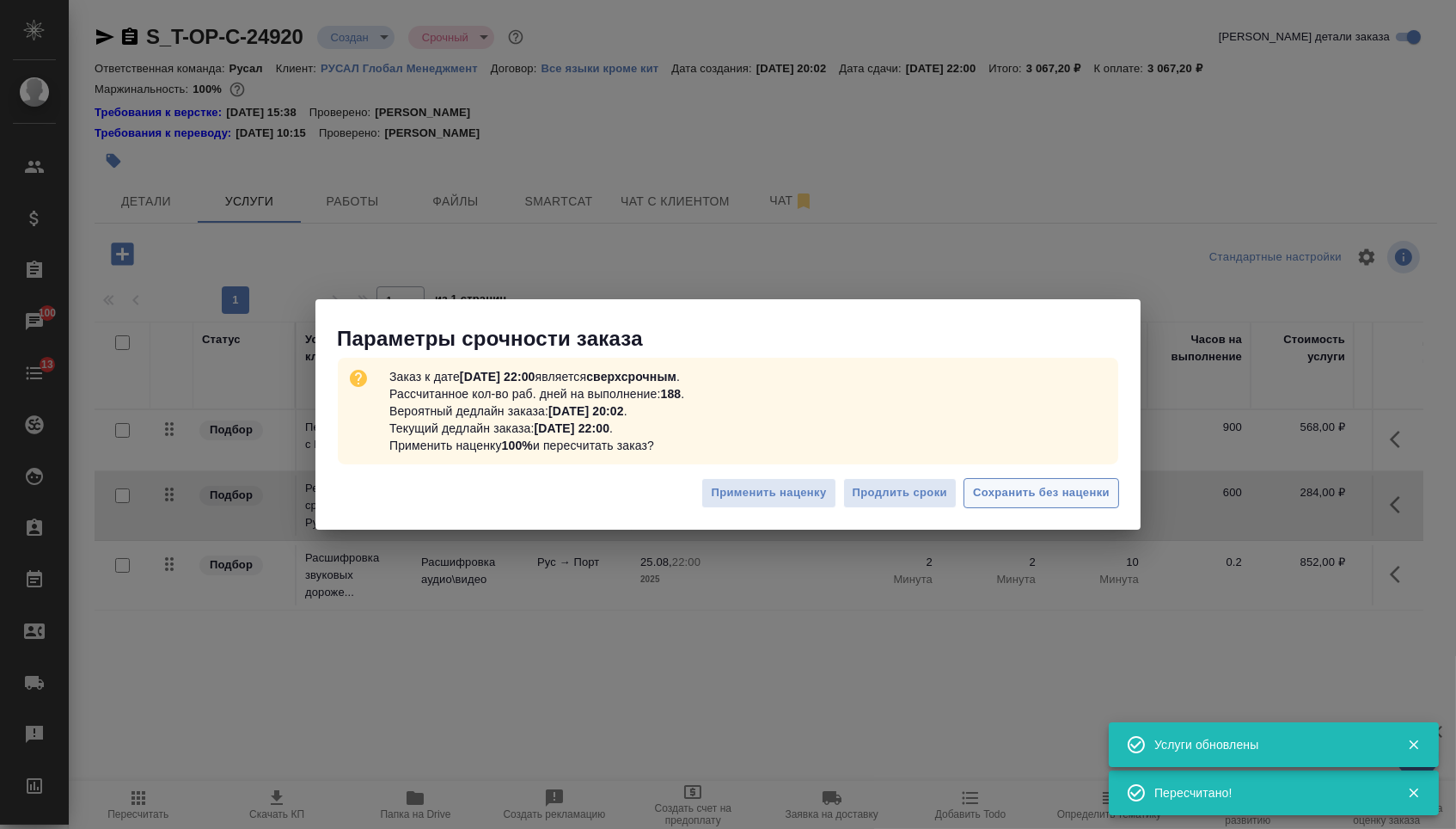
click at [1028, 498] on span "Сохранить без наценки" at bounding box center [1040, 492] width 137 height 20
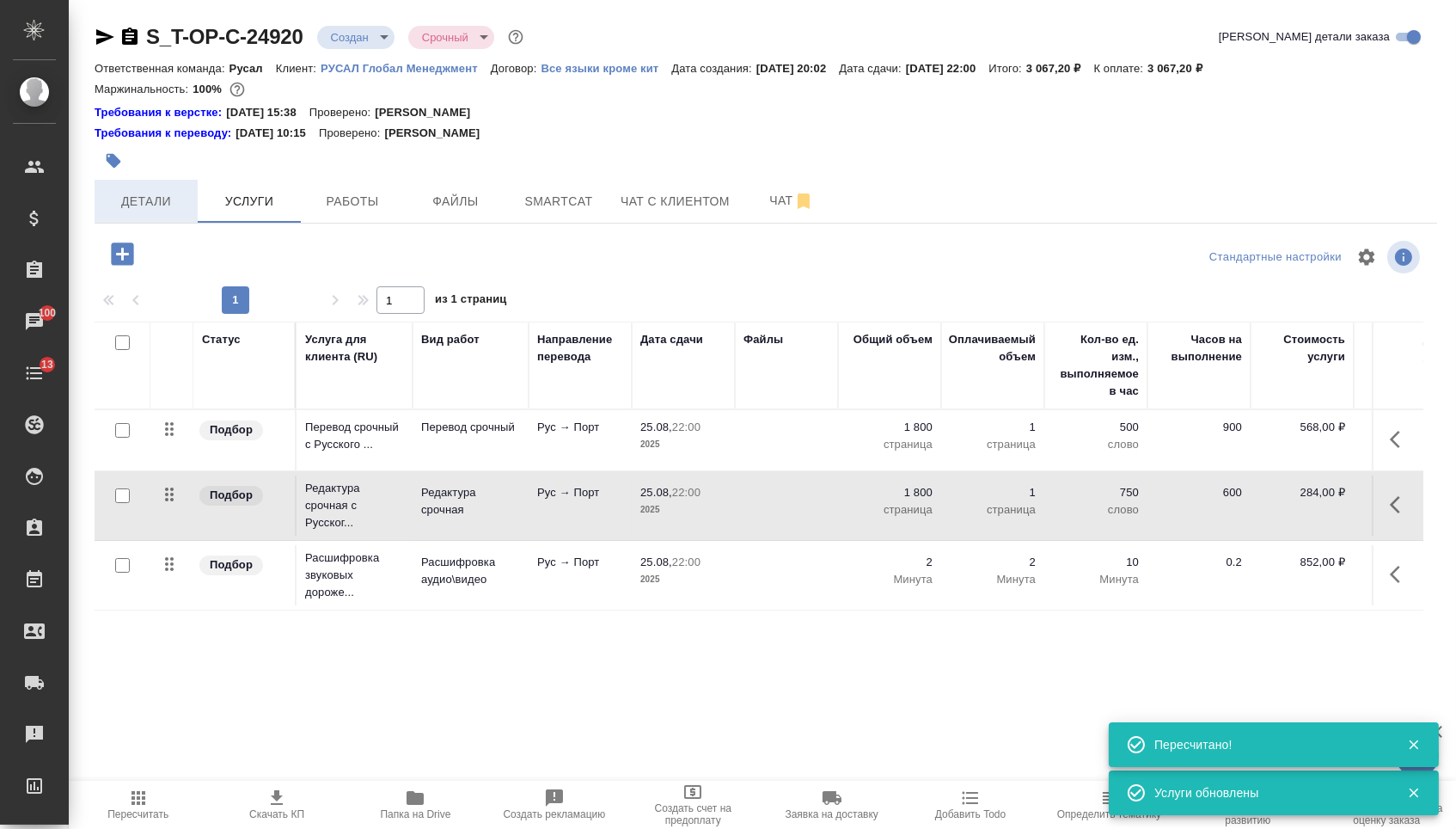
click at [145, 193] on button "Детали" at bounding box center [146, 201] width 103 height 43
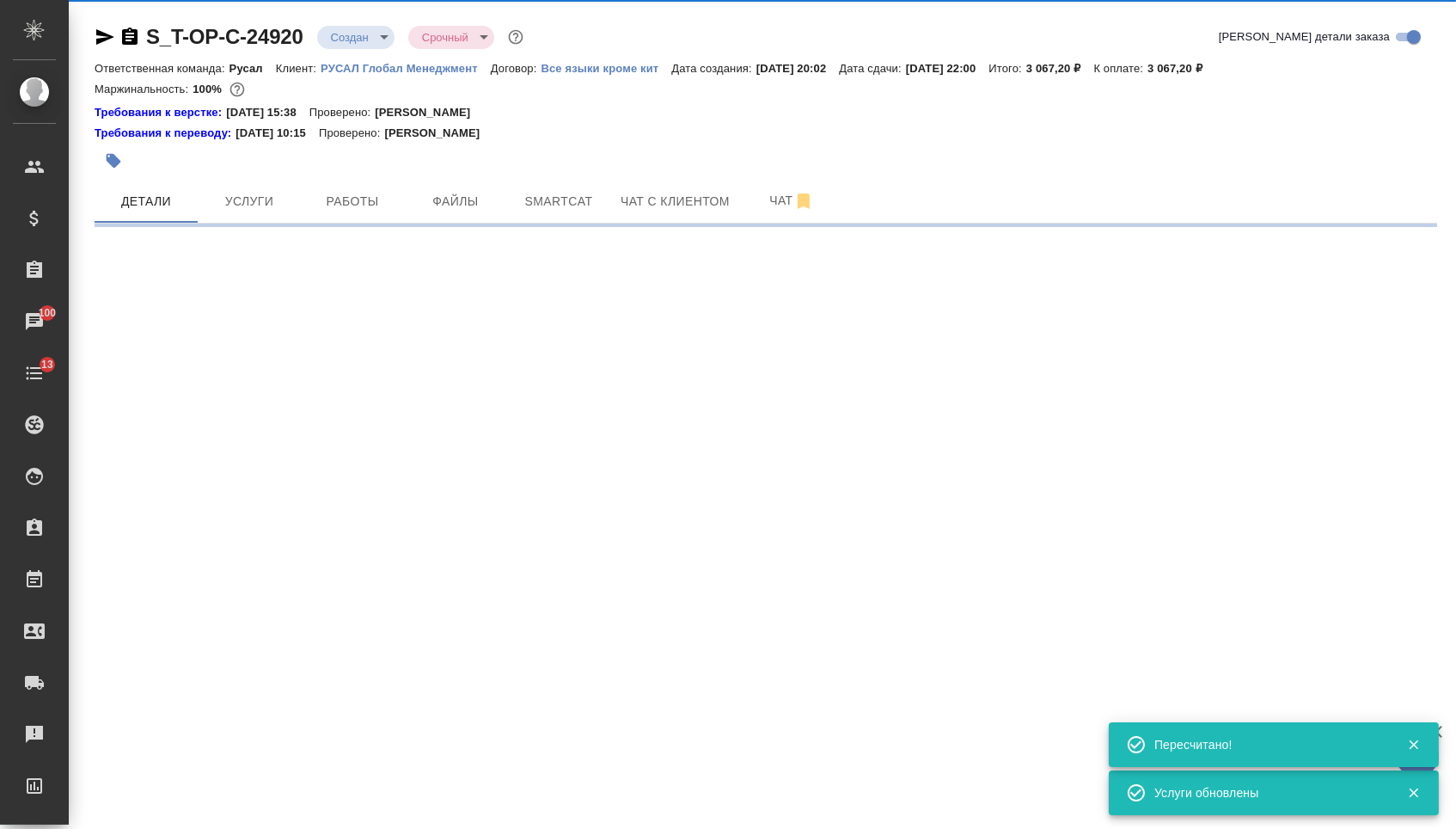
click at [353, 45] on body "🙏 .cls-1 fill:#fff; AWATERA Menshikova Aleksandra Клиенты Спецификации Заказы 1…" at bounding box center [728, 414] width 1456 height 829
select select "RU"
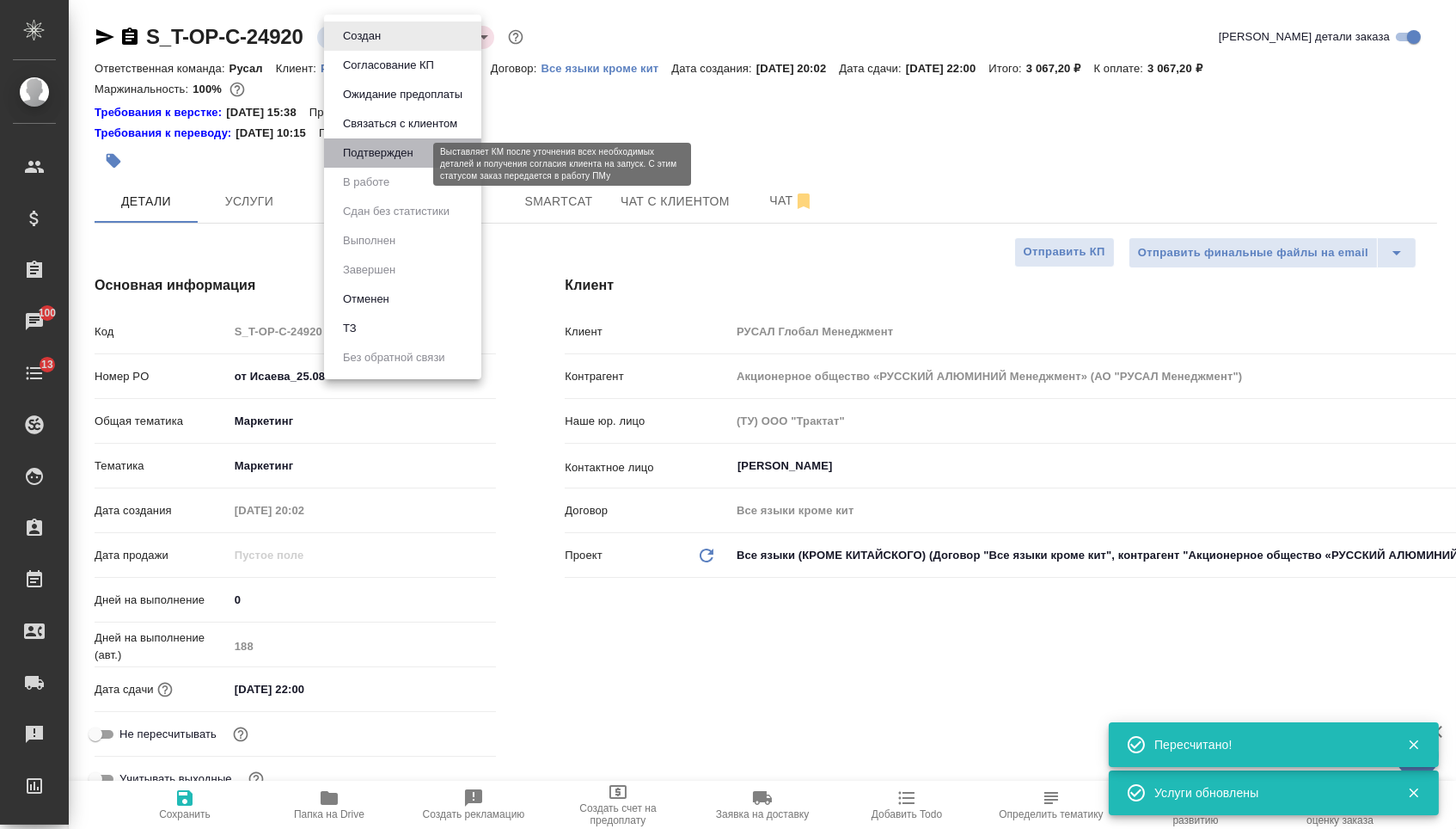
click at [362, 163] on button "Подтвержден" at bounding box center [378, 153] width 81 height 19
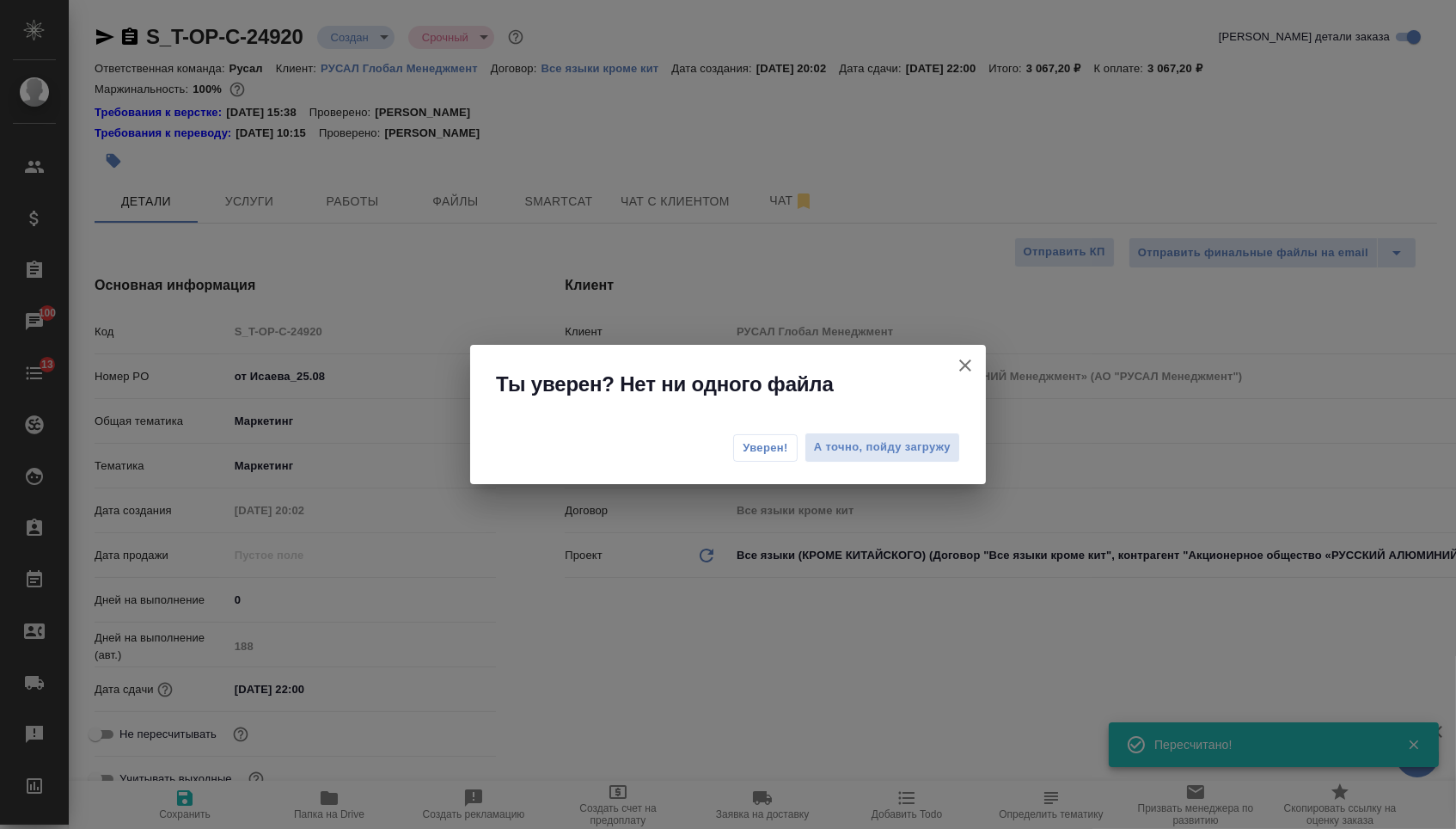
click at [769, 455] on span "Уверен!" at bounding box center [765, 448] width 46 height 17
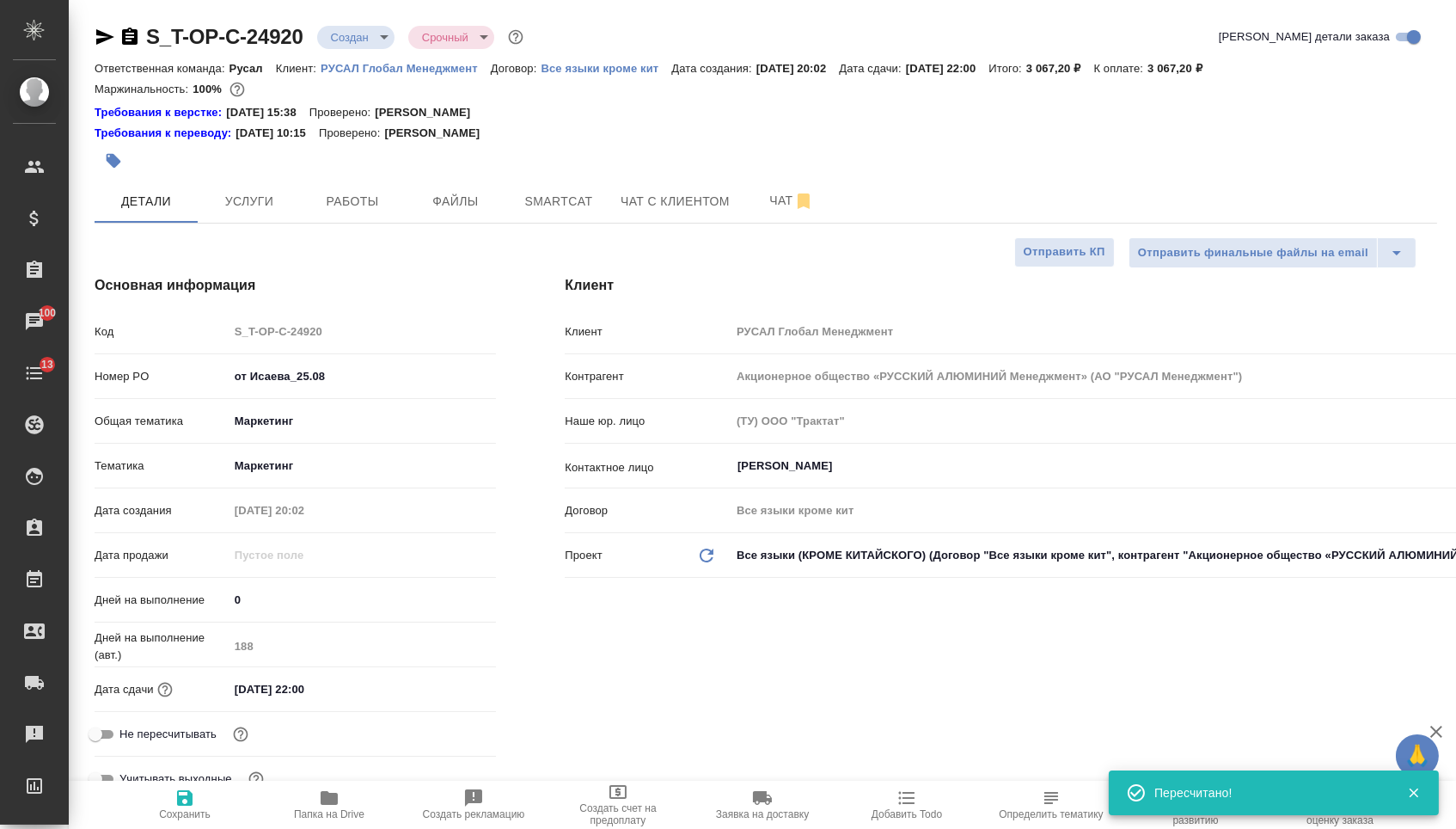
click at [108, 36] on icon "button" at bounding box center [105, 37] width 21 height 21
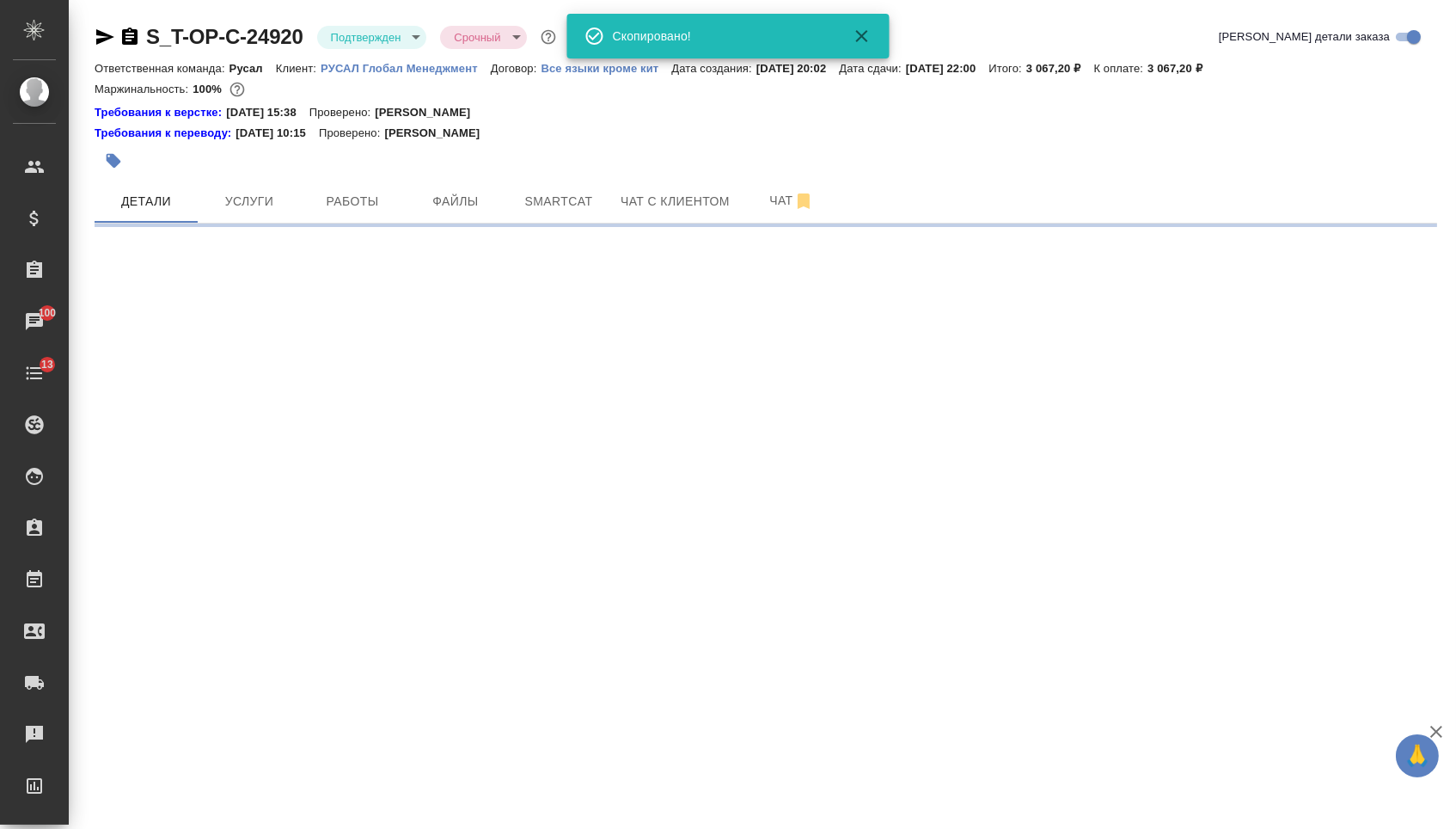
select select "RU"
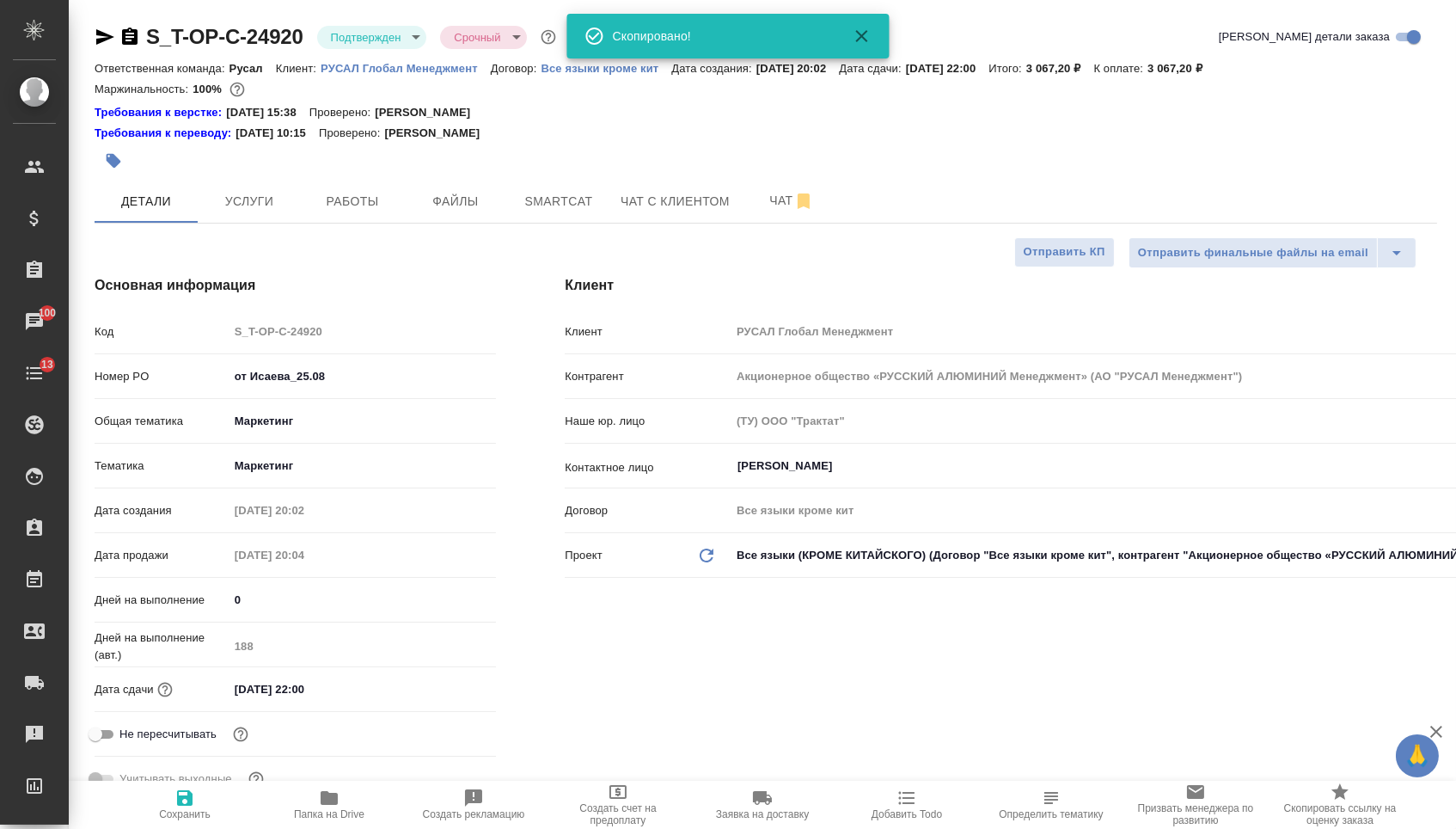
type textarea "x"
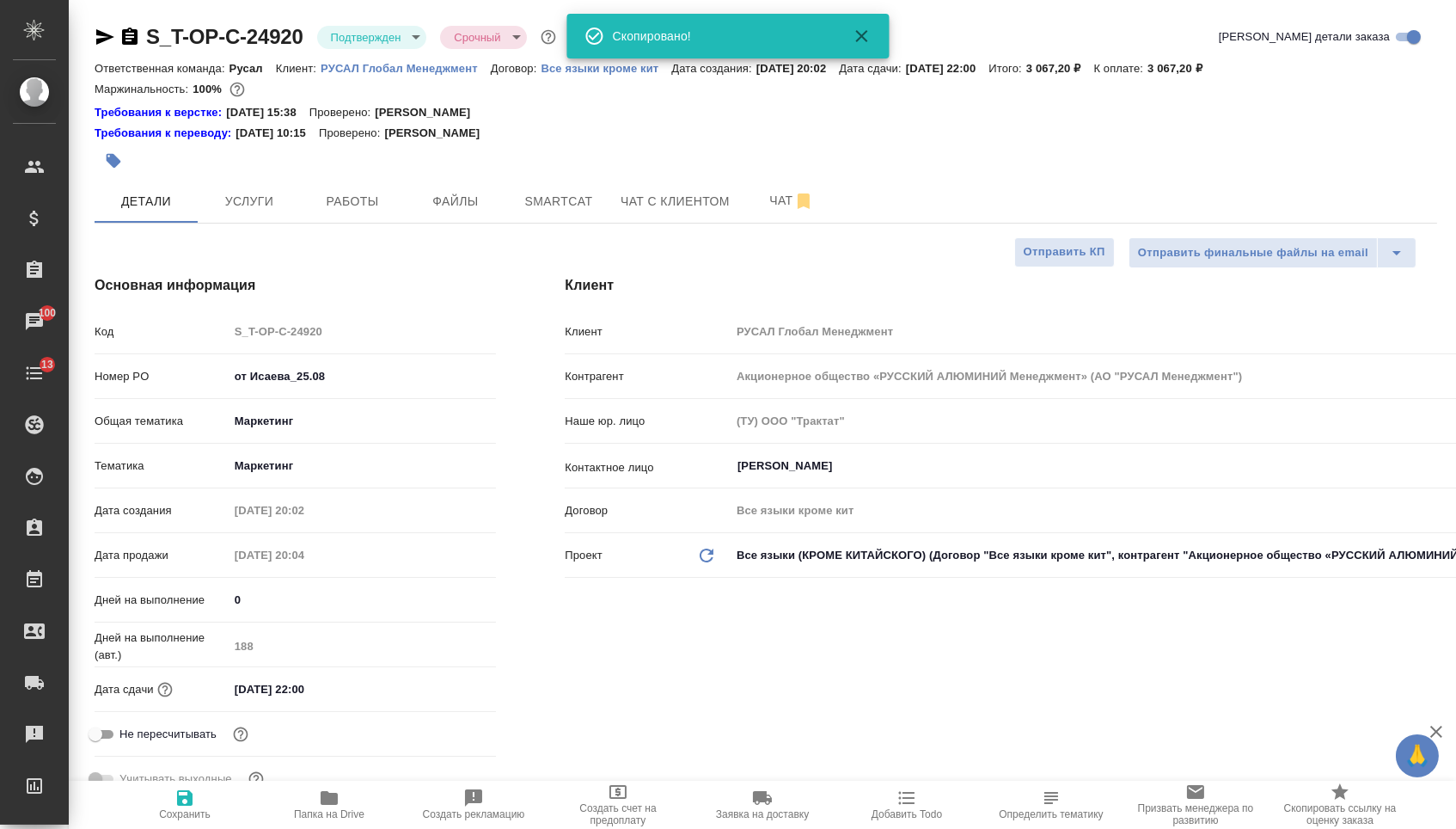
type textarea "x"
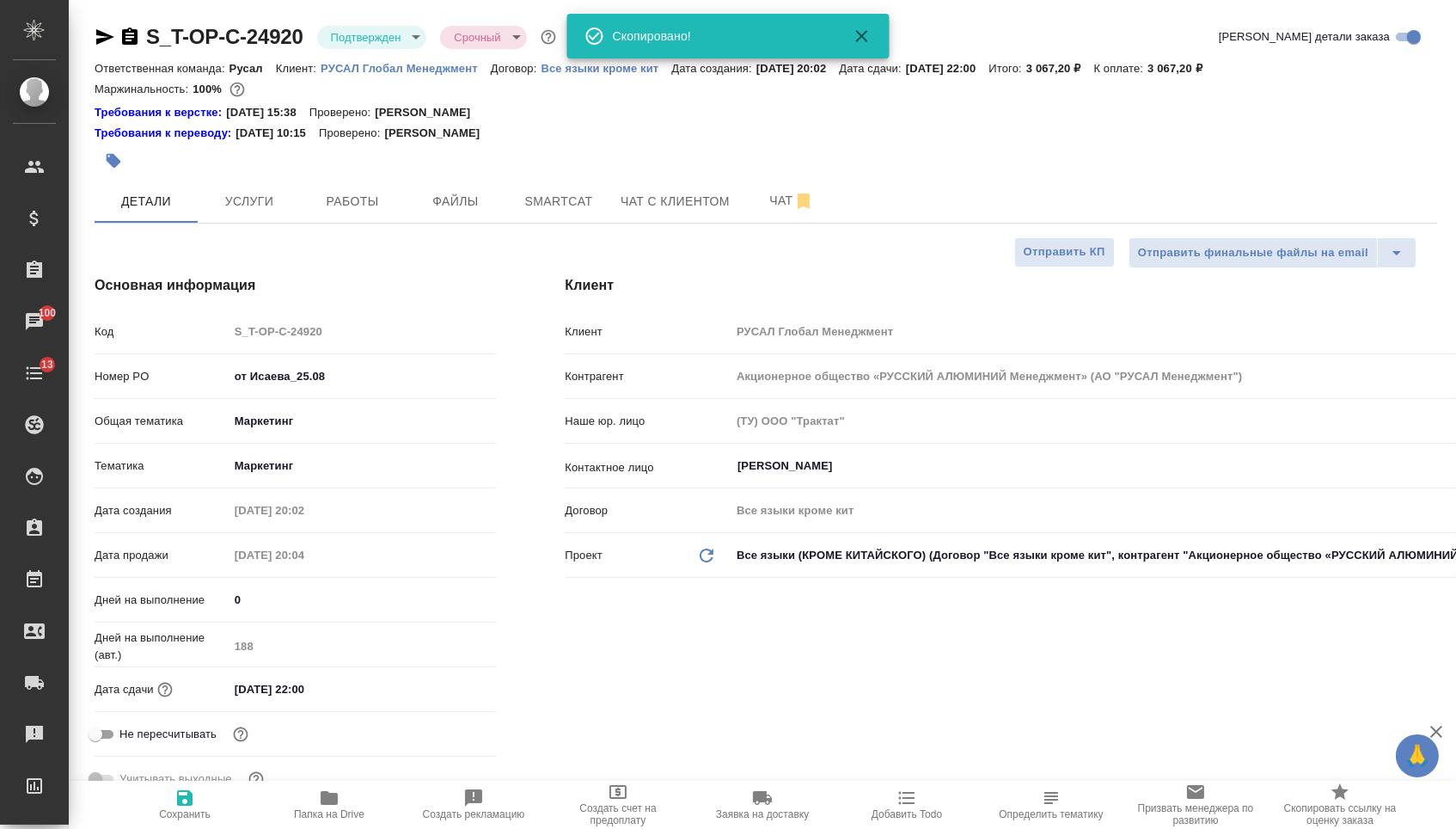
type textarea "x"
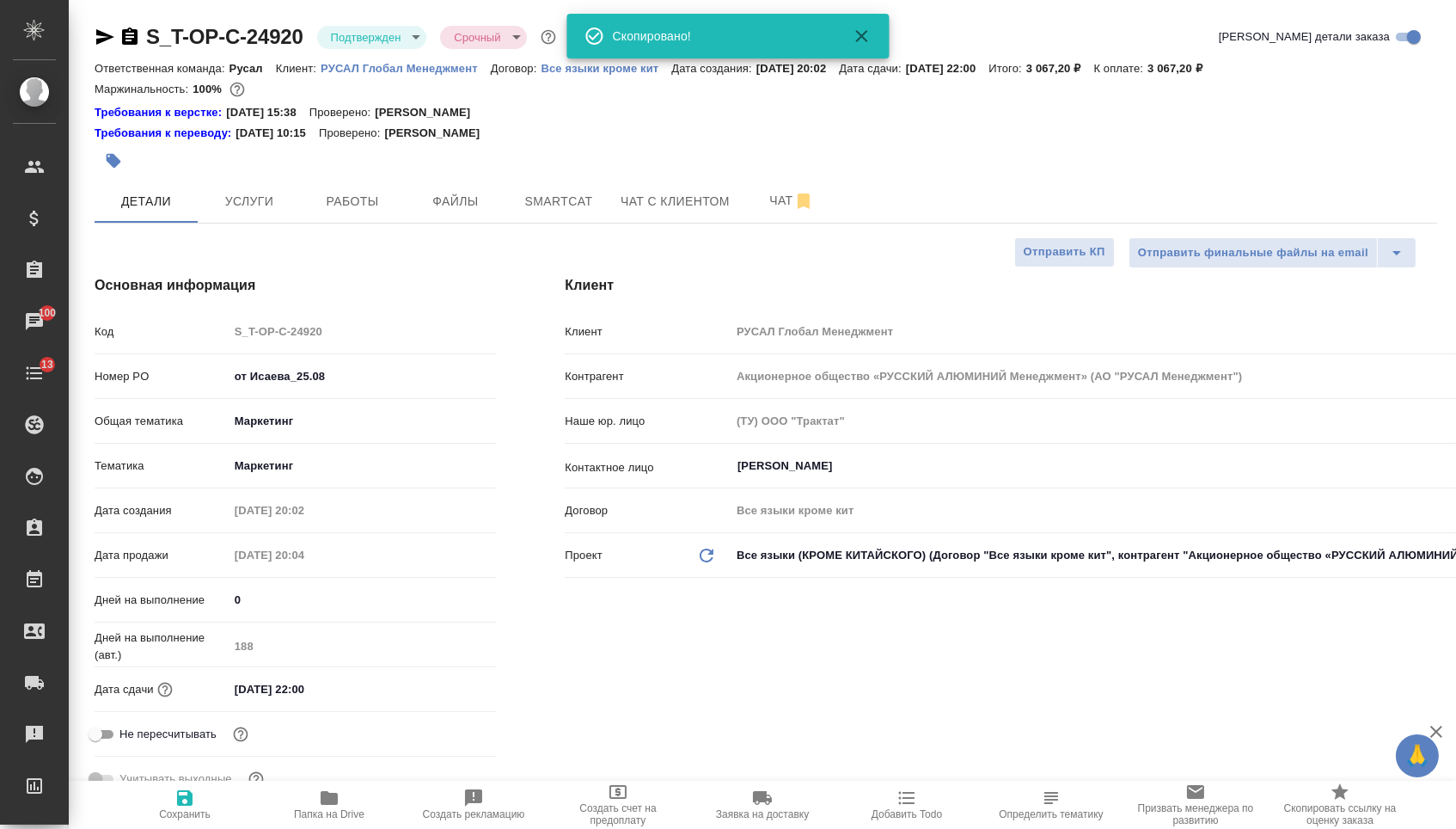
type textarea "x"
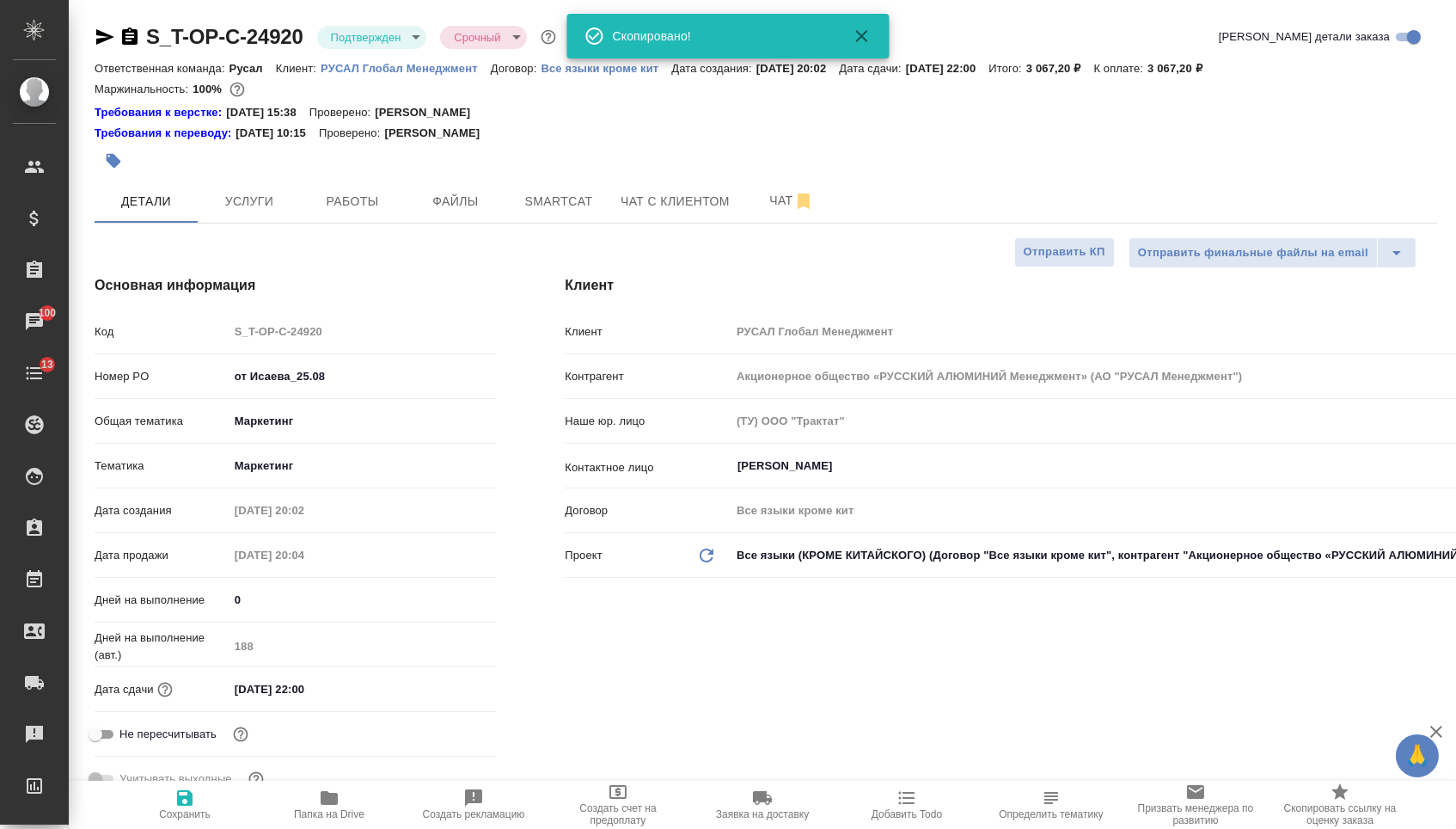
type textarea "x"
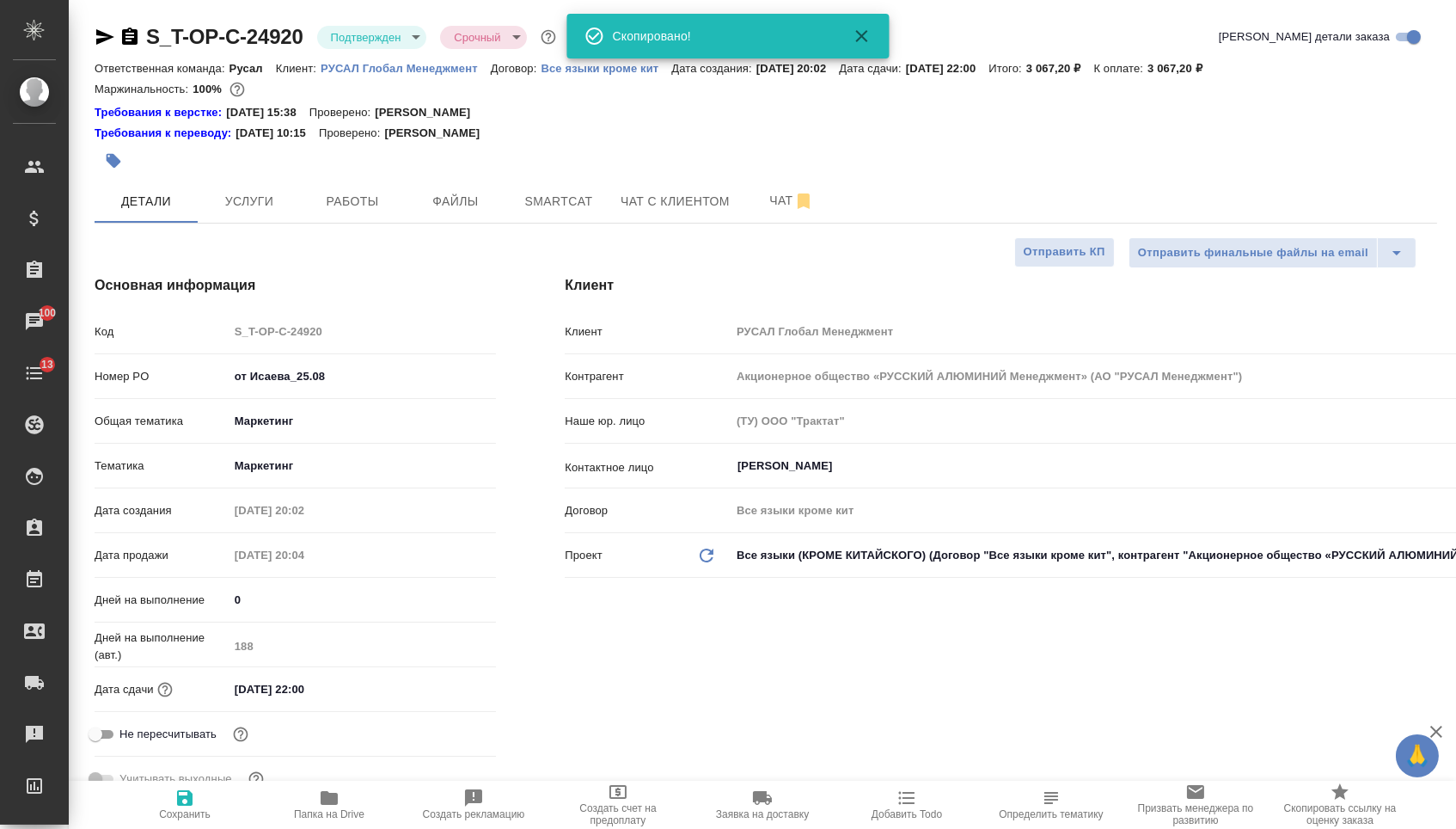
type textarea "x"
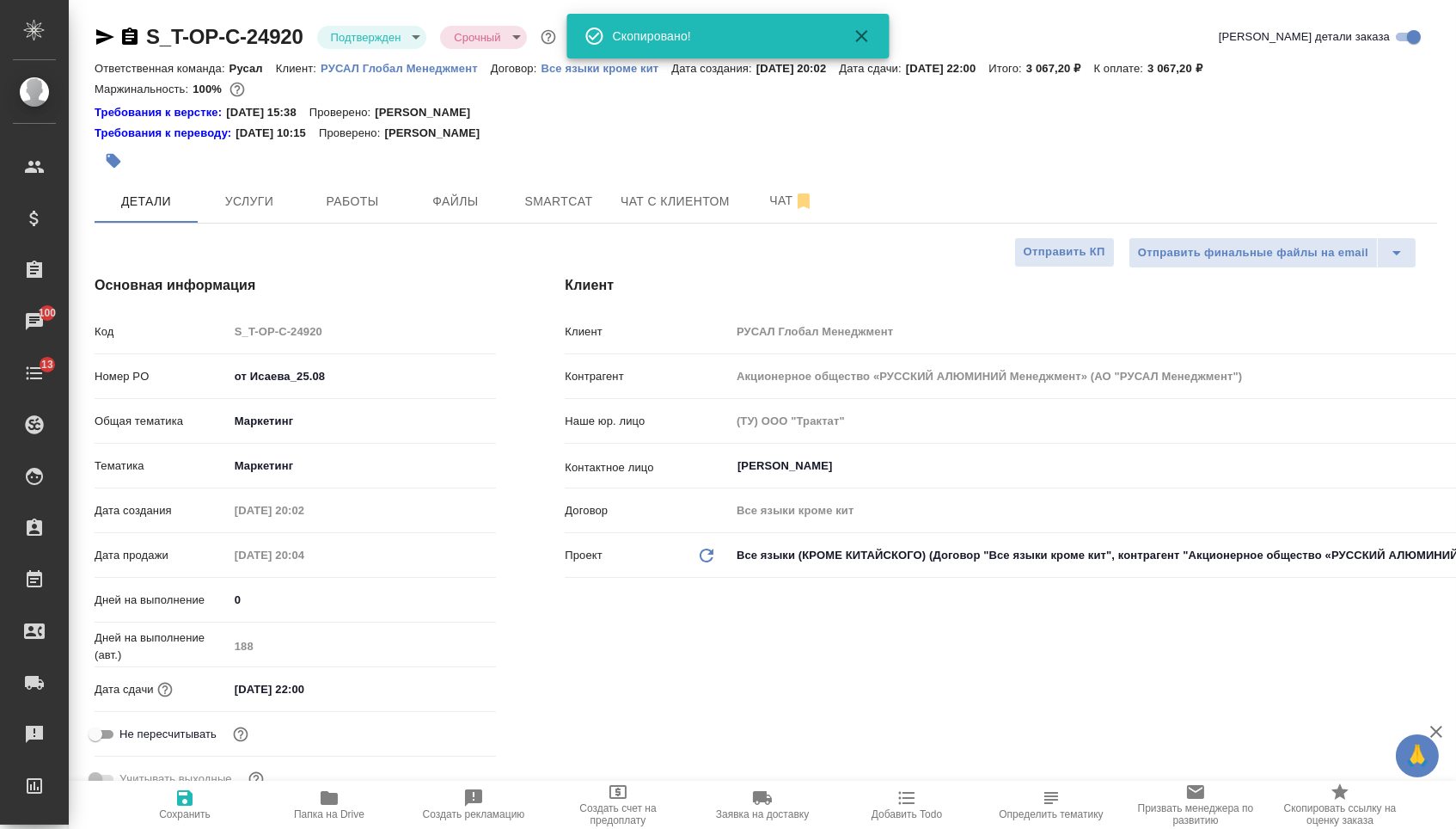
type textarea "x"
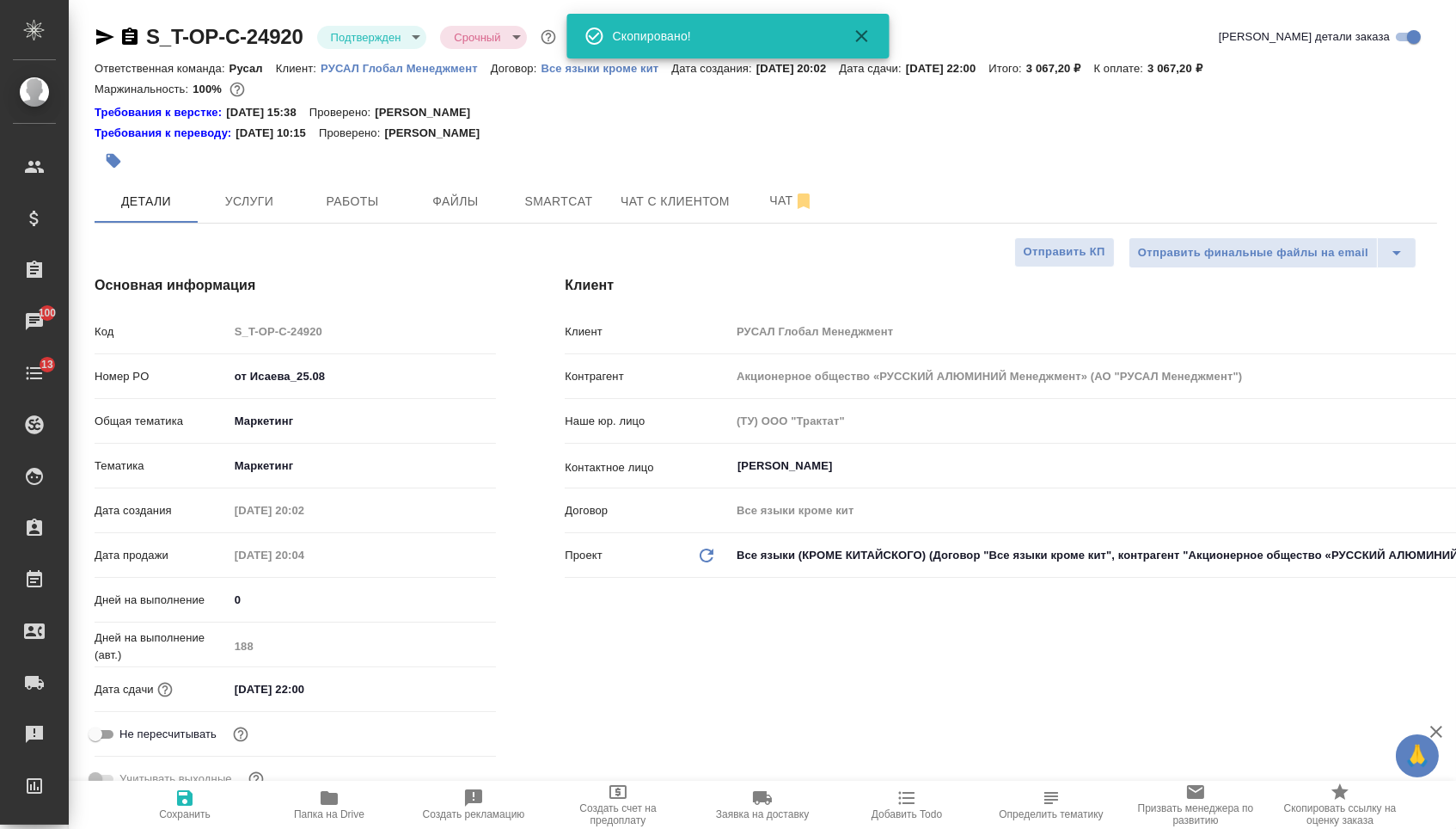
type textarea "x"
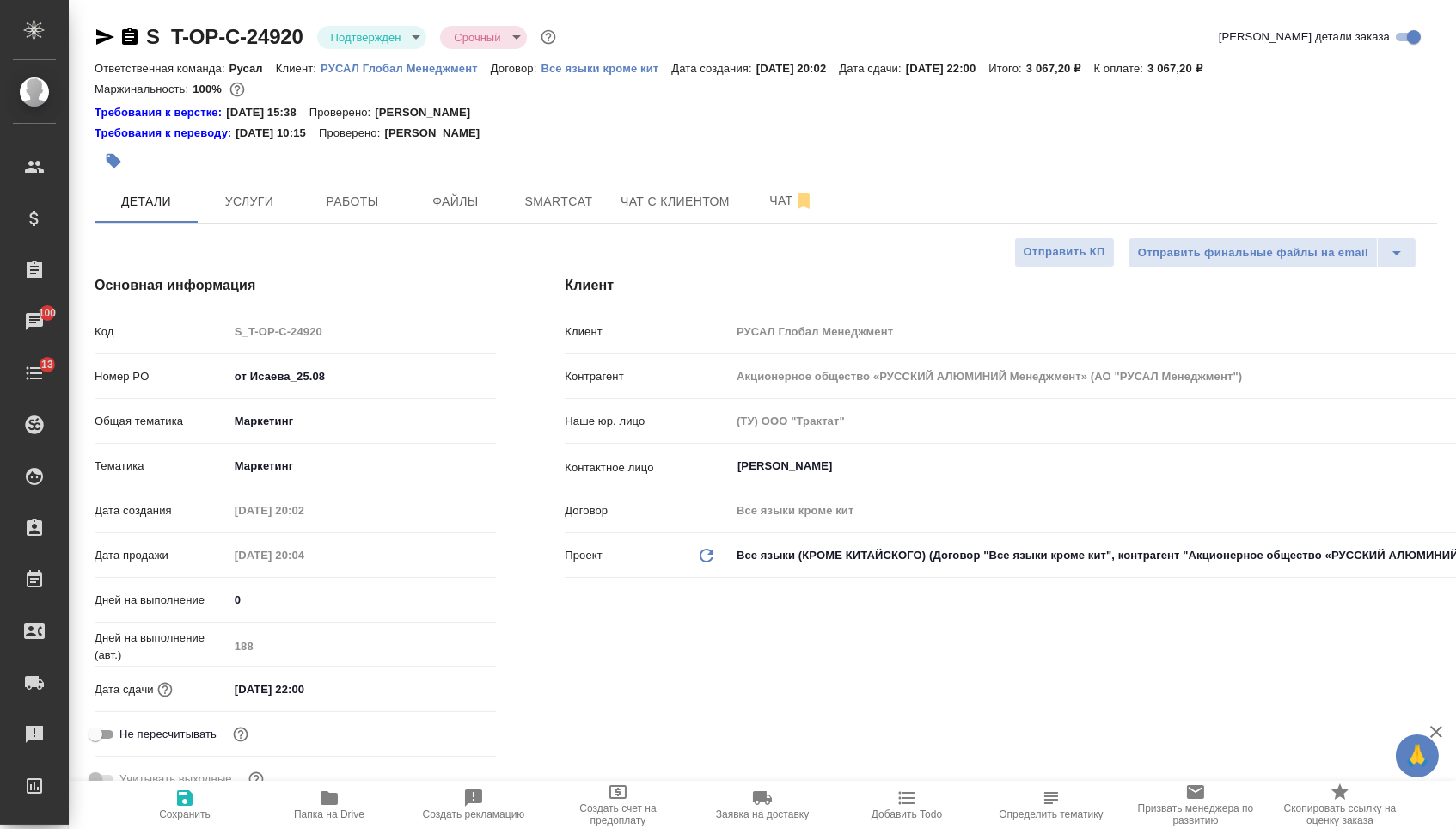
type textarea "x"
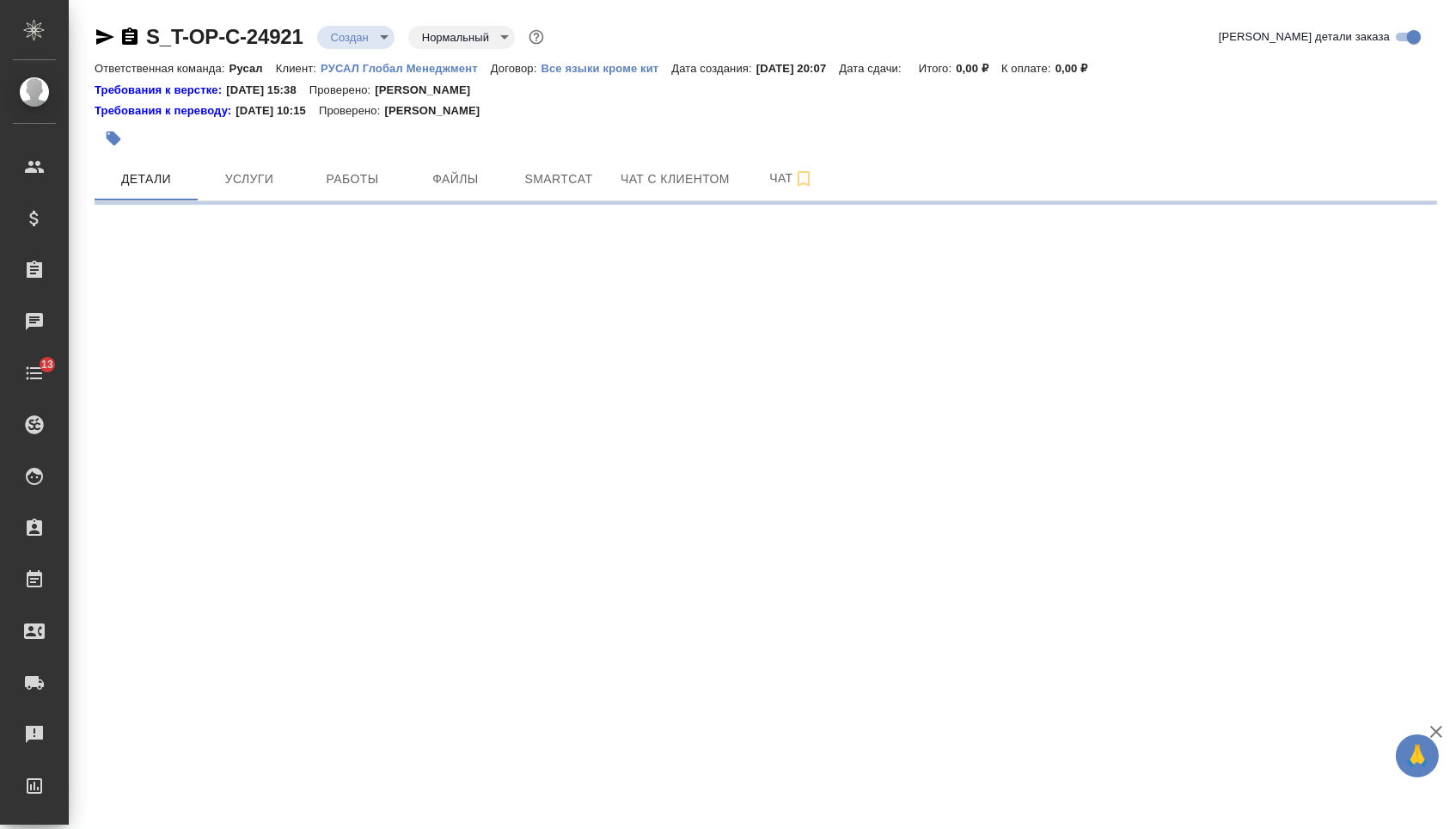
select select "RU"
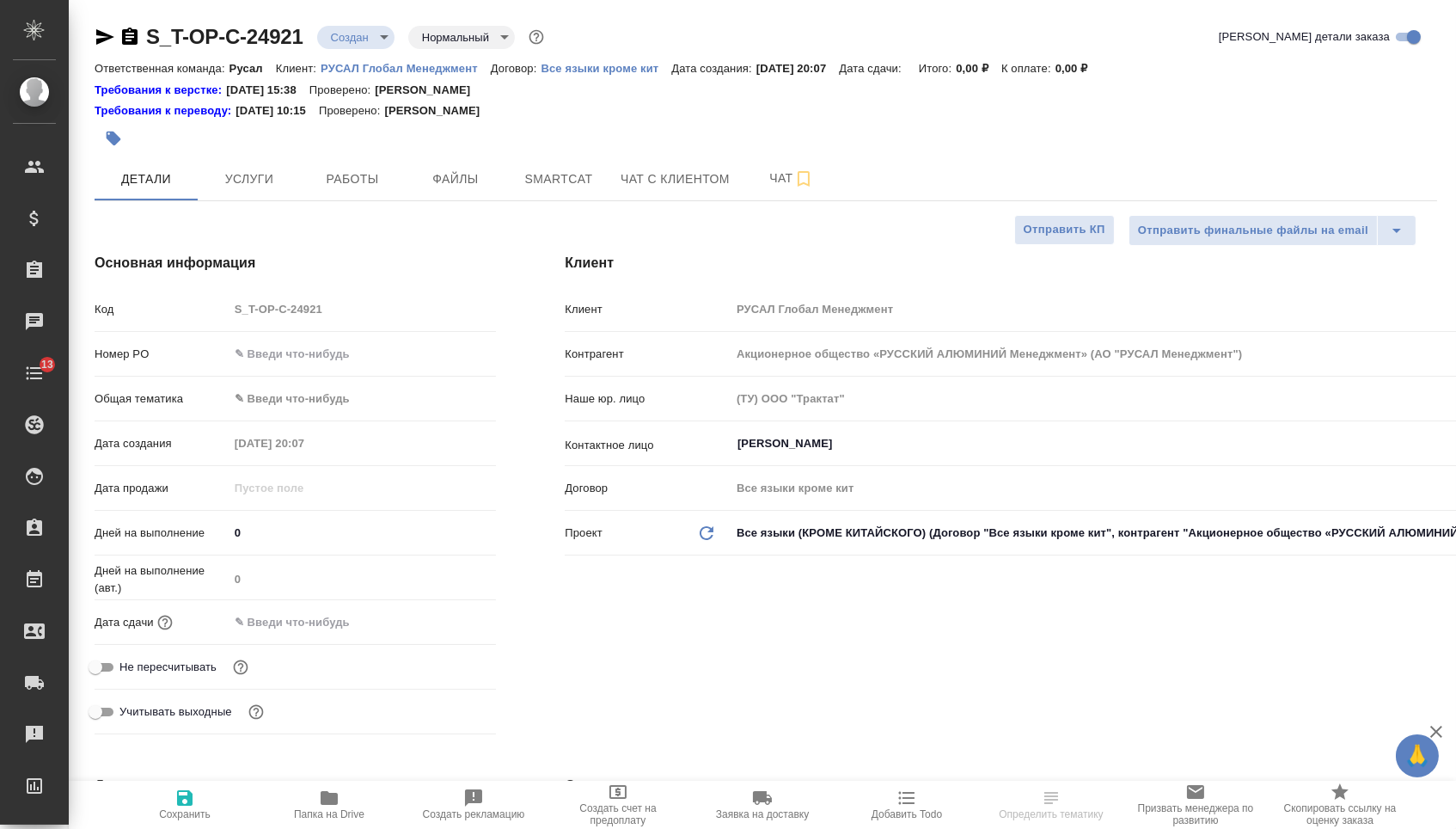
type textarea "x"
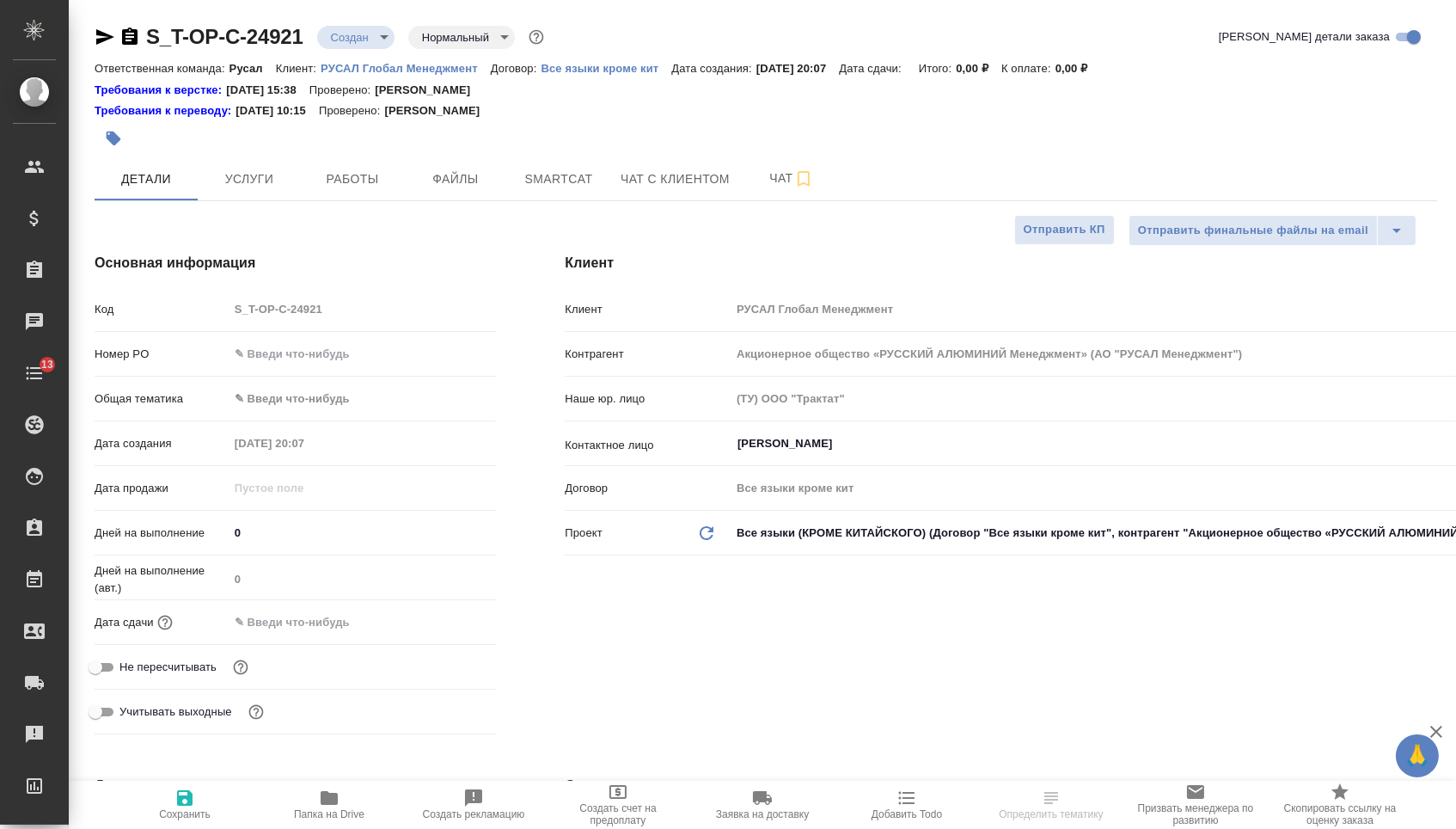
type textarea "x"
click at [318, 366] on input "text" at bounding box center [363, 353] width 267 height 25
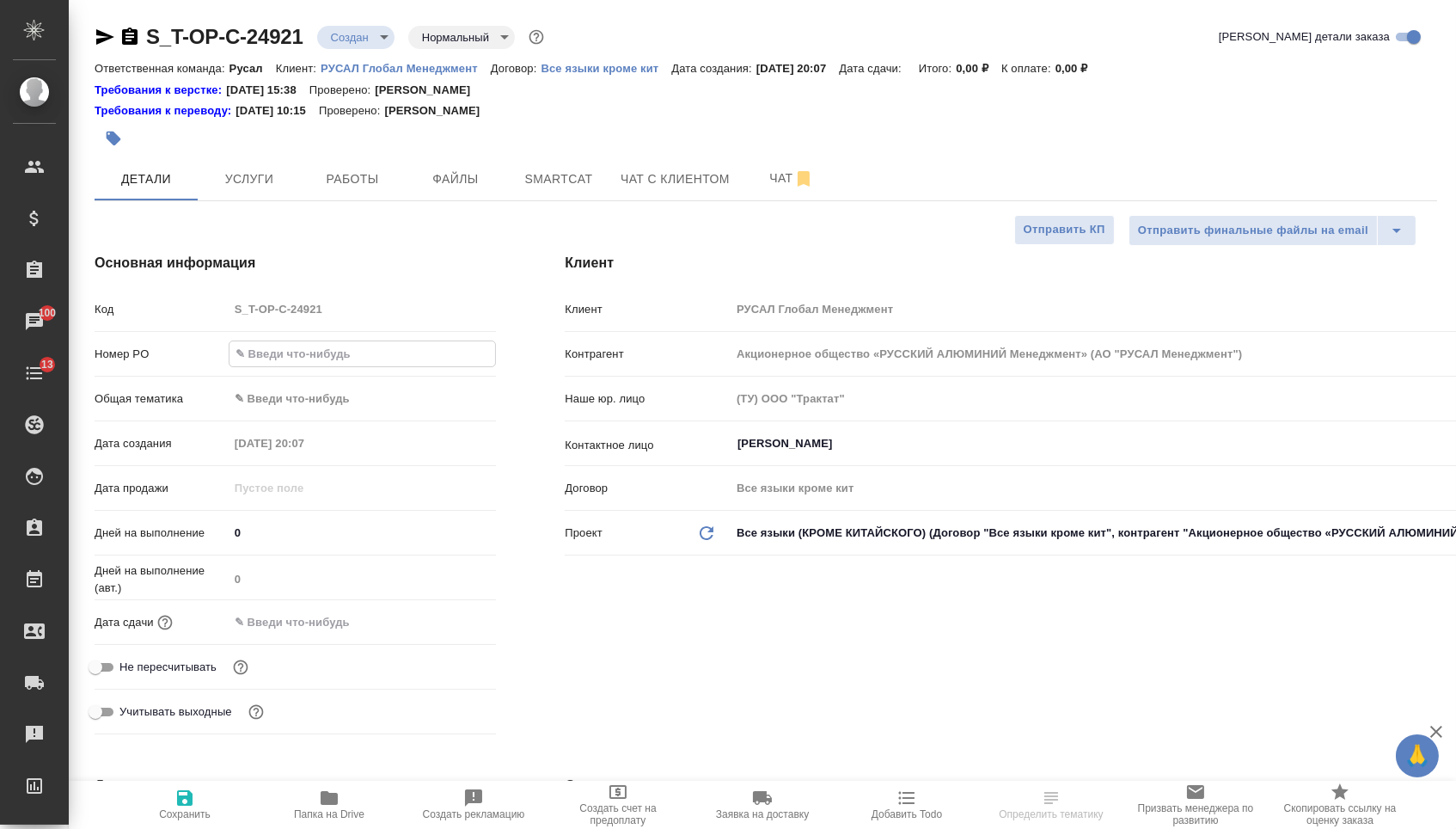
type input "о"
type textarea "x"
type input "от"
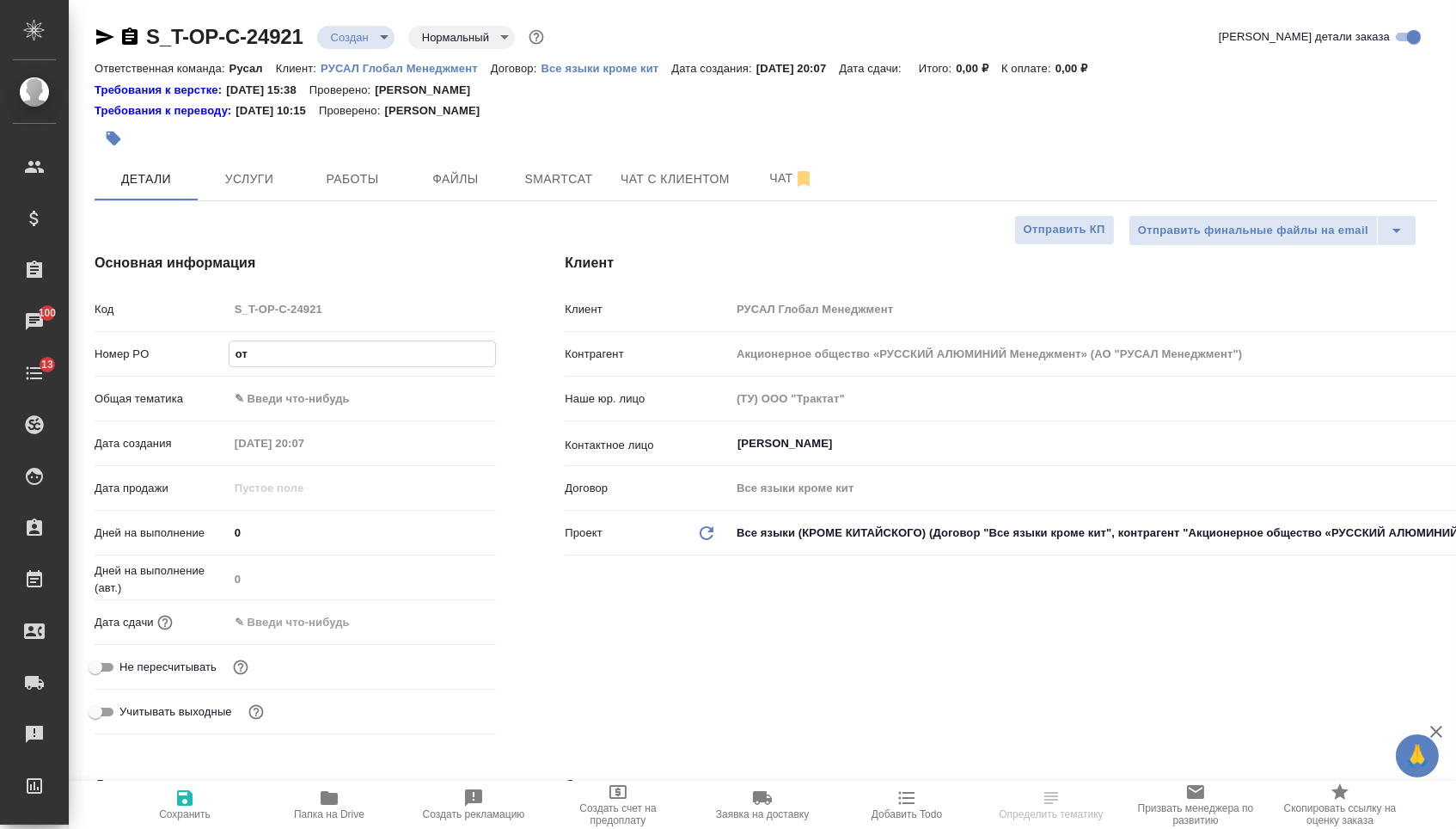
type textarea "x"
type input "от"
type textarea "x"
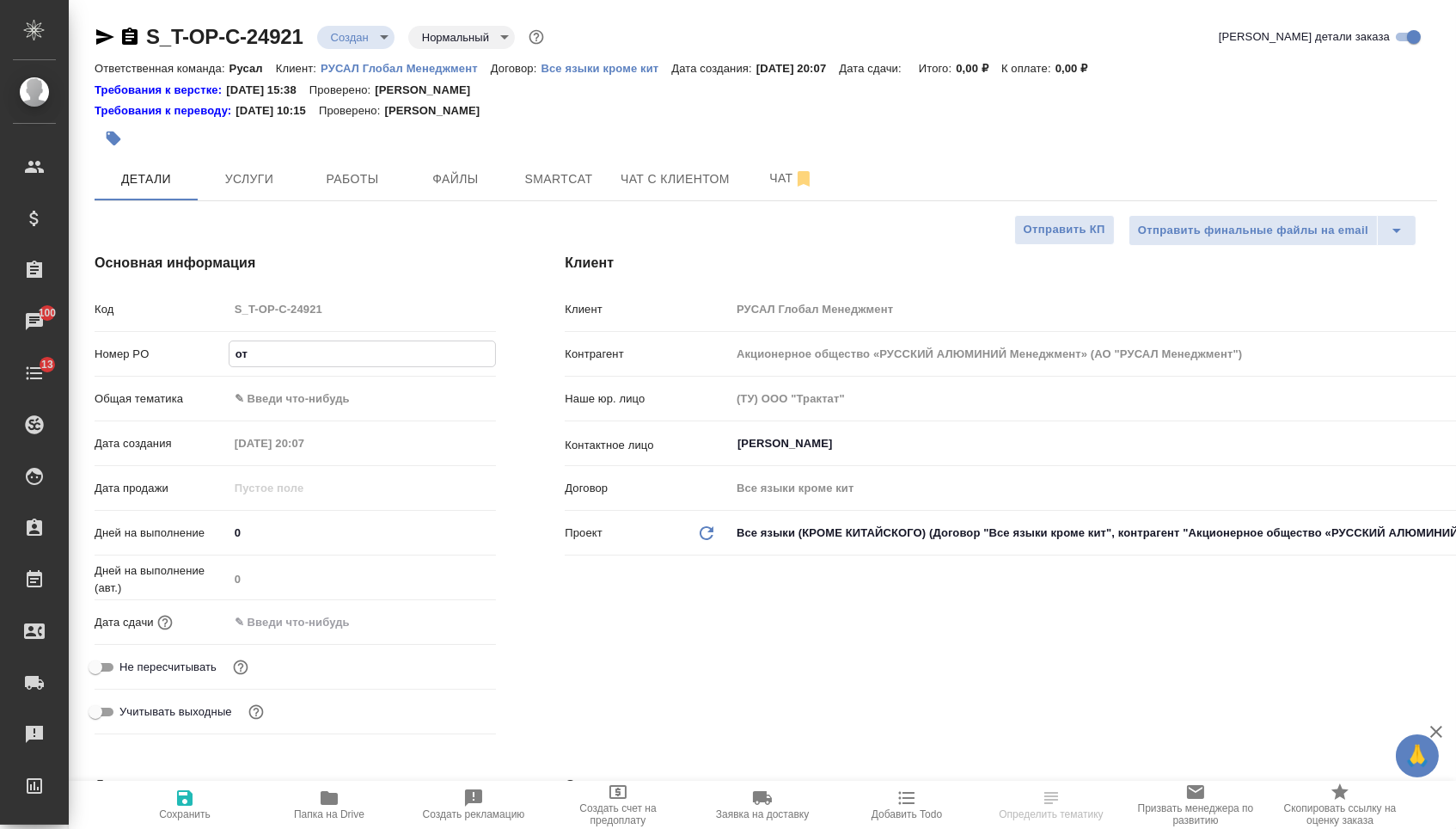
type textarea "x"
type input "от [PERSON_NAME]"
type textarea "x"
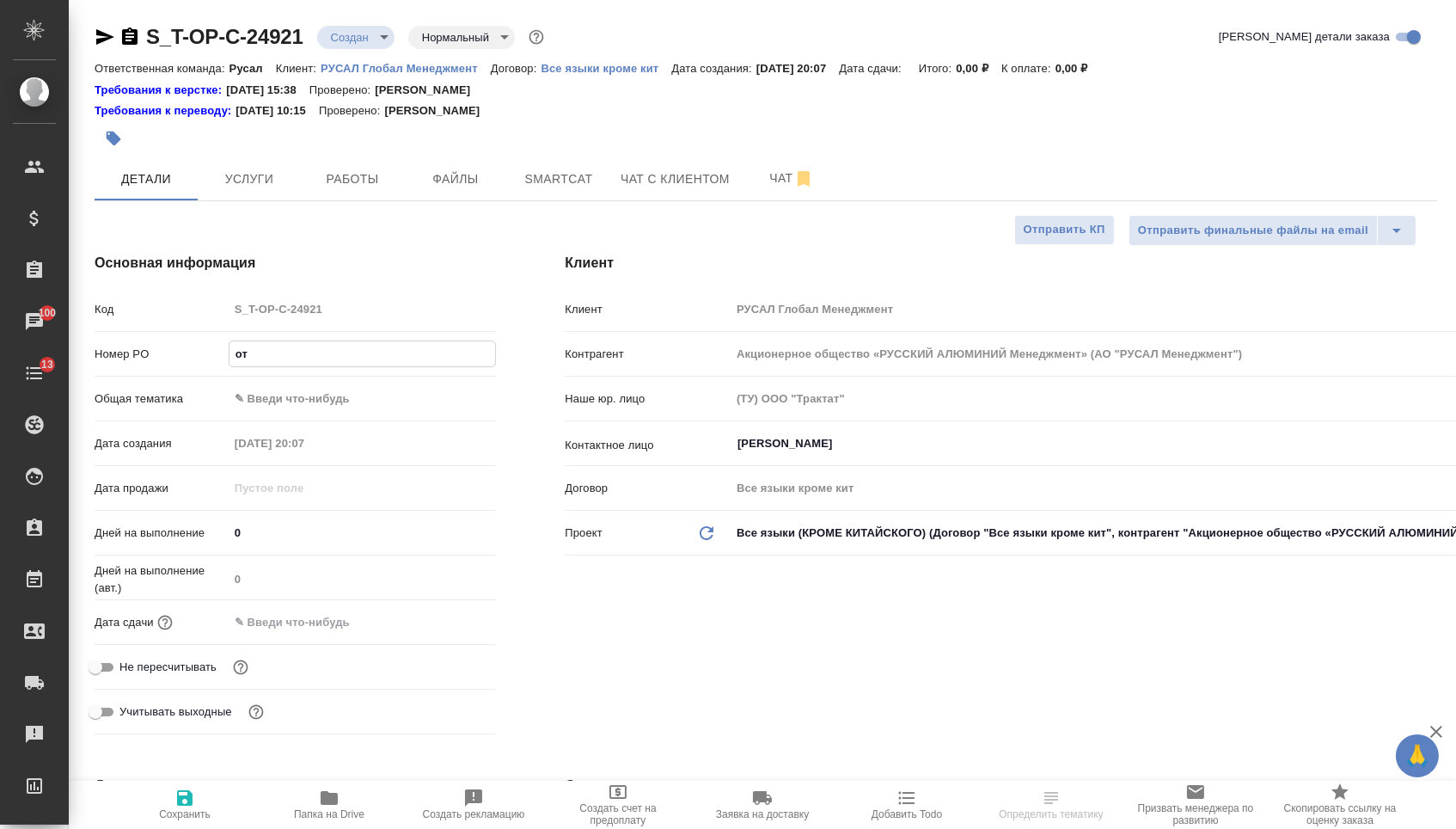
type textarea "x"
type input "от [DEMOGRAPHIC_DATA]"
type textarea "x"
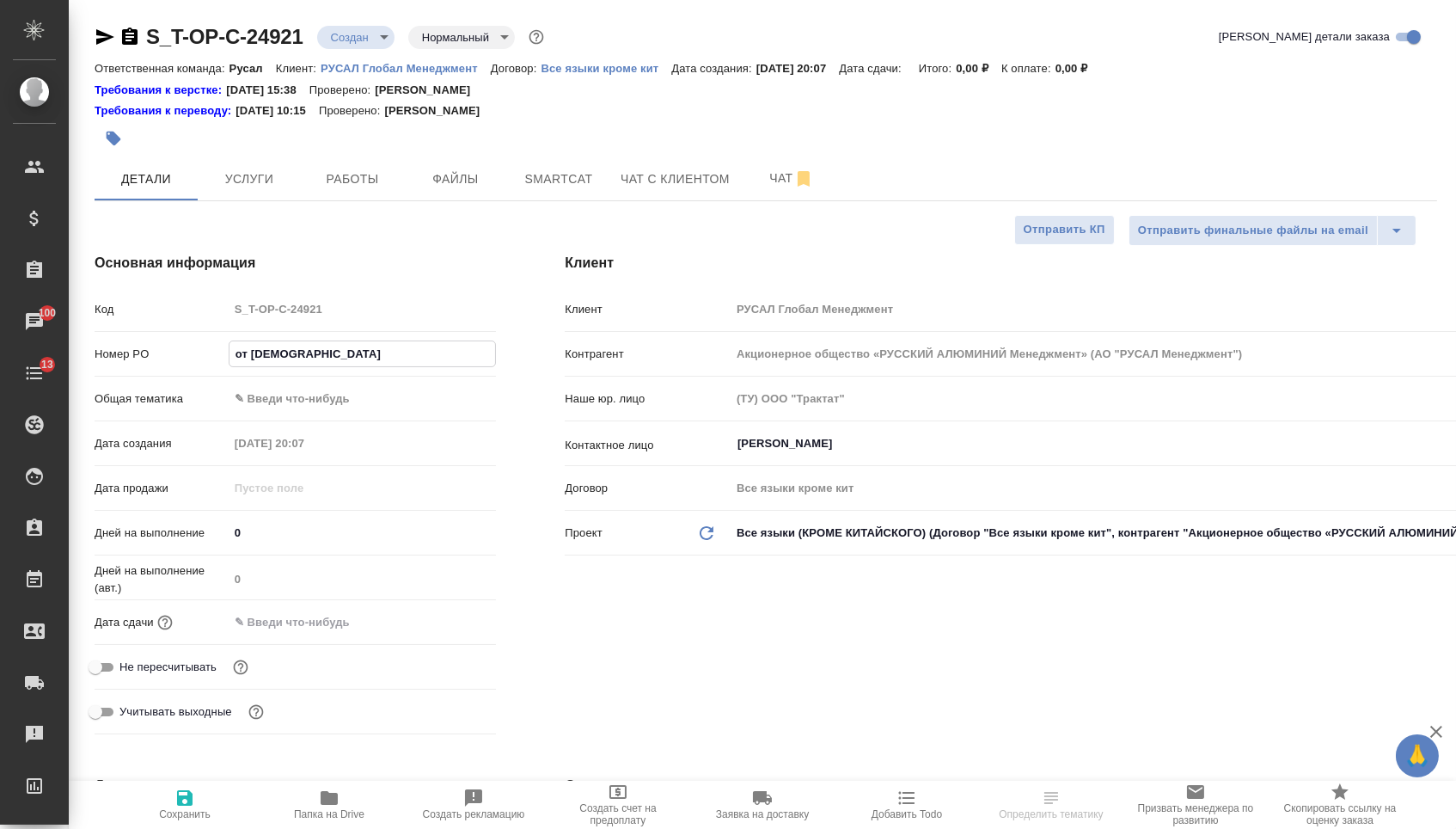
type input "от [DEMOGRAPHIC_DATA]"
type textarea "x"
type input "от [DEMOGRAPHIC_DATA]"
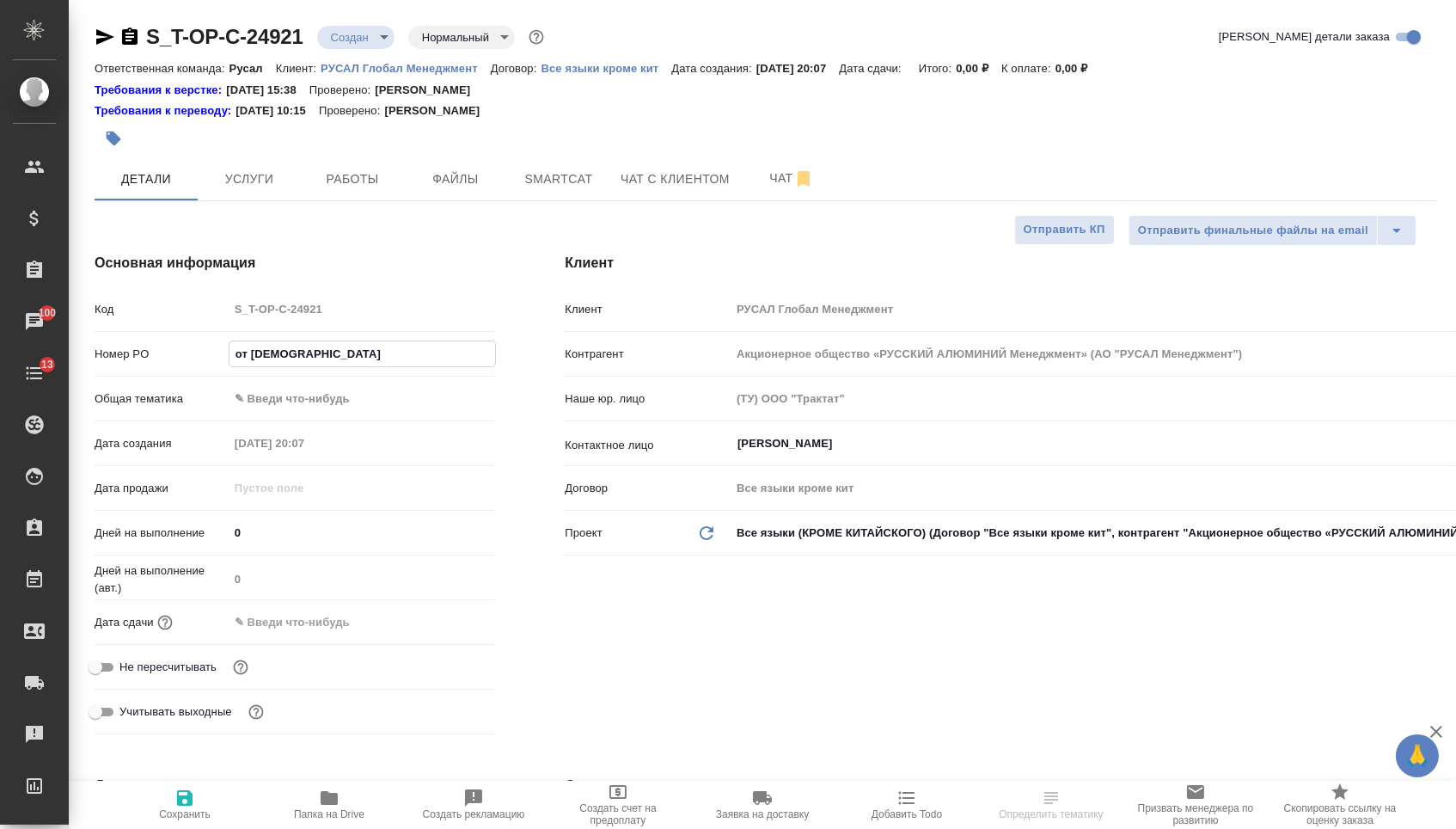
type textarea "x"
type input "от [PERSON_NAME]"
type textarea "x"
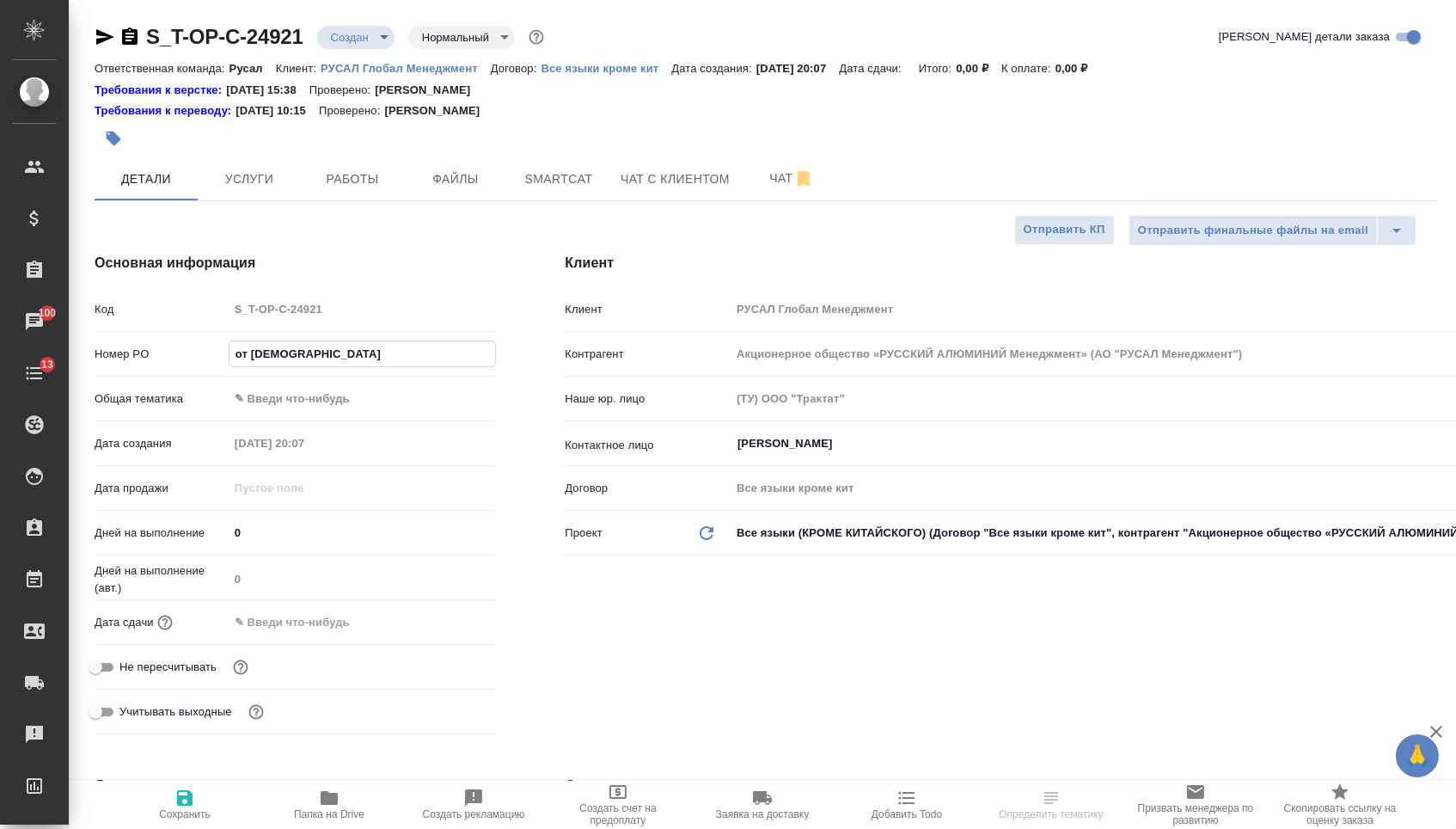
type textarea "x"
type input "от [PERSON_NAME]"
type textarea "x"
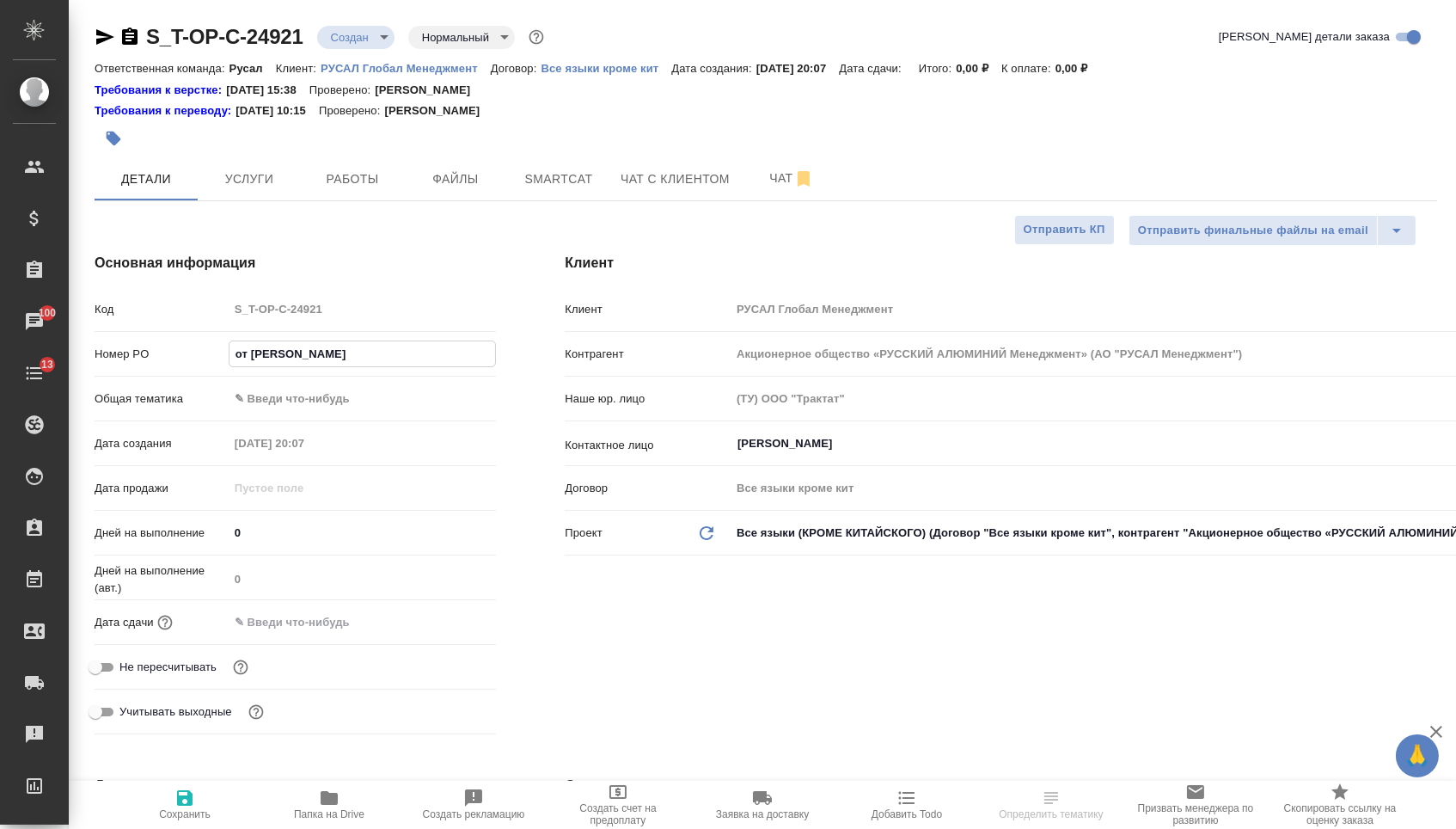
type textarea "x"
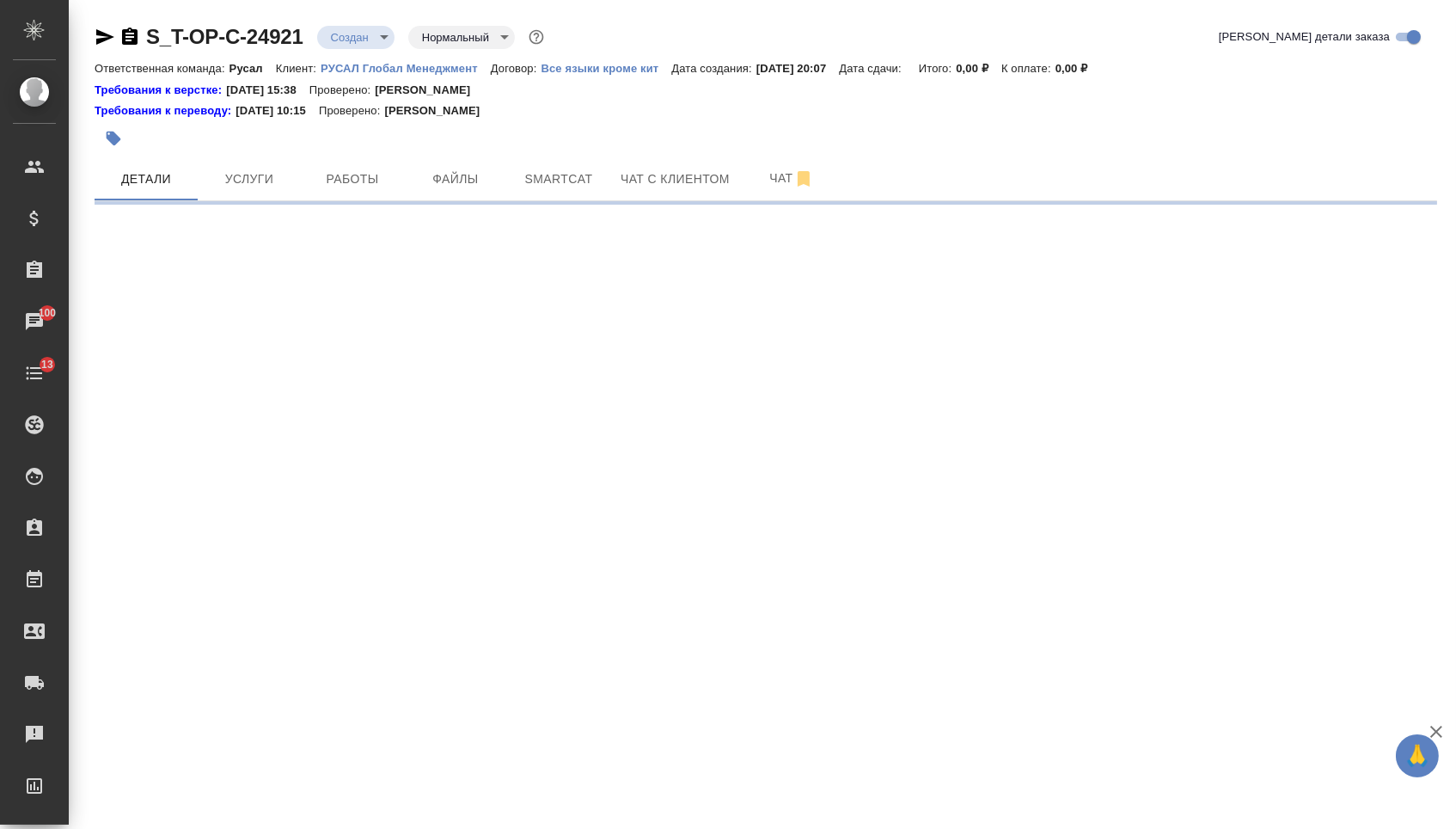
select select "RU"
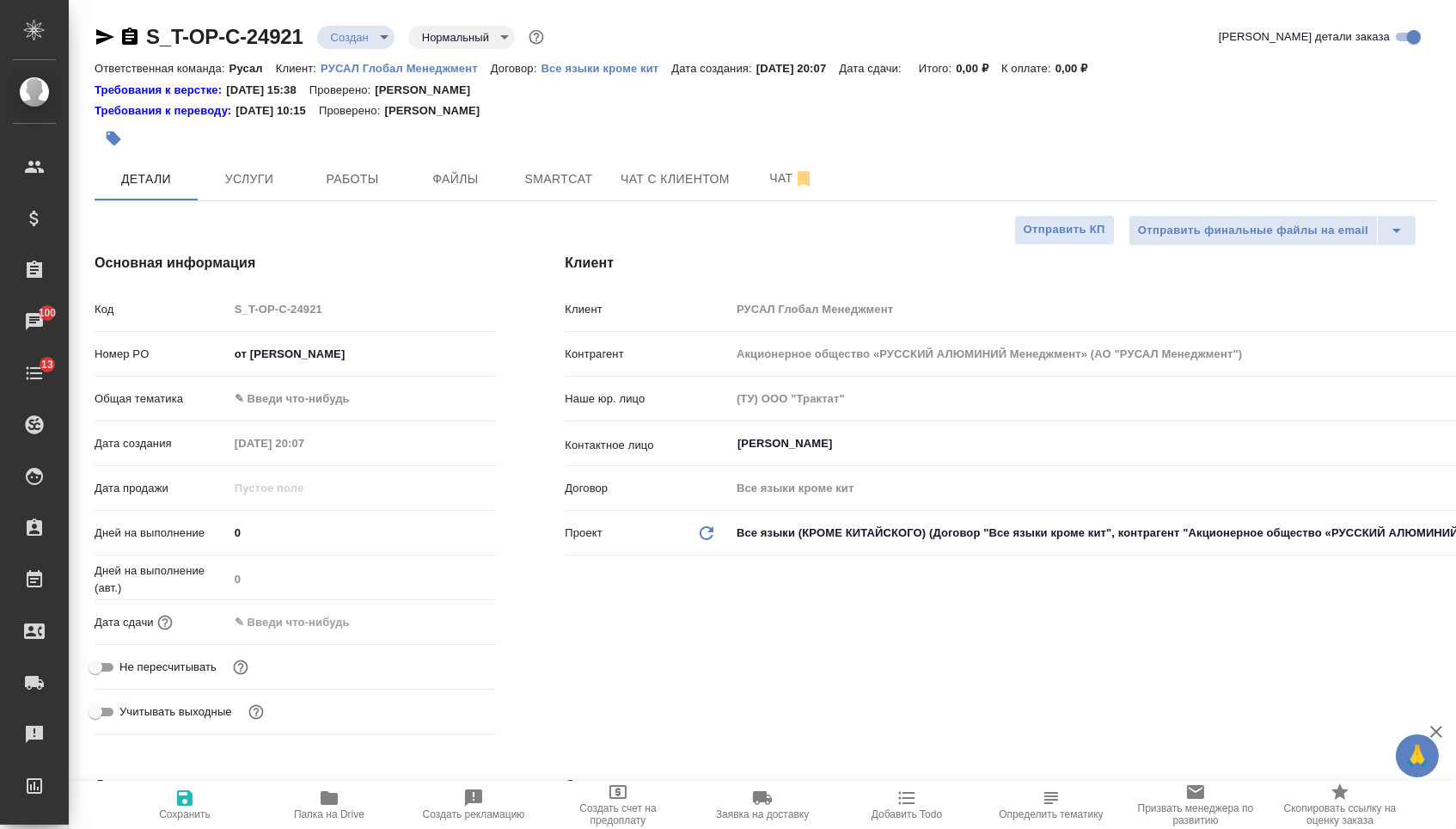
type textarea "x"
click at [306, 359] on input "от [PERSON_NAME]" at bounding box center [363, 353] width 268 height 25
type input "от Исаева_"
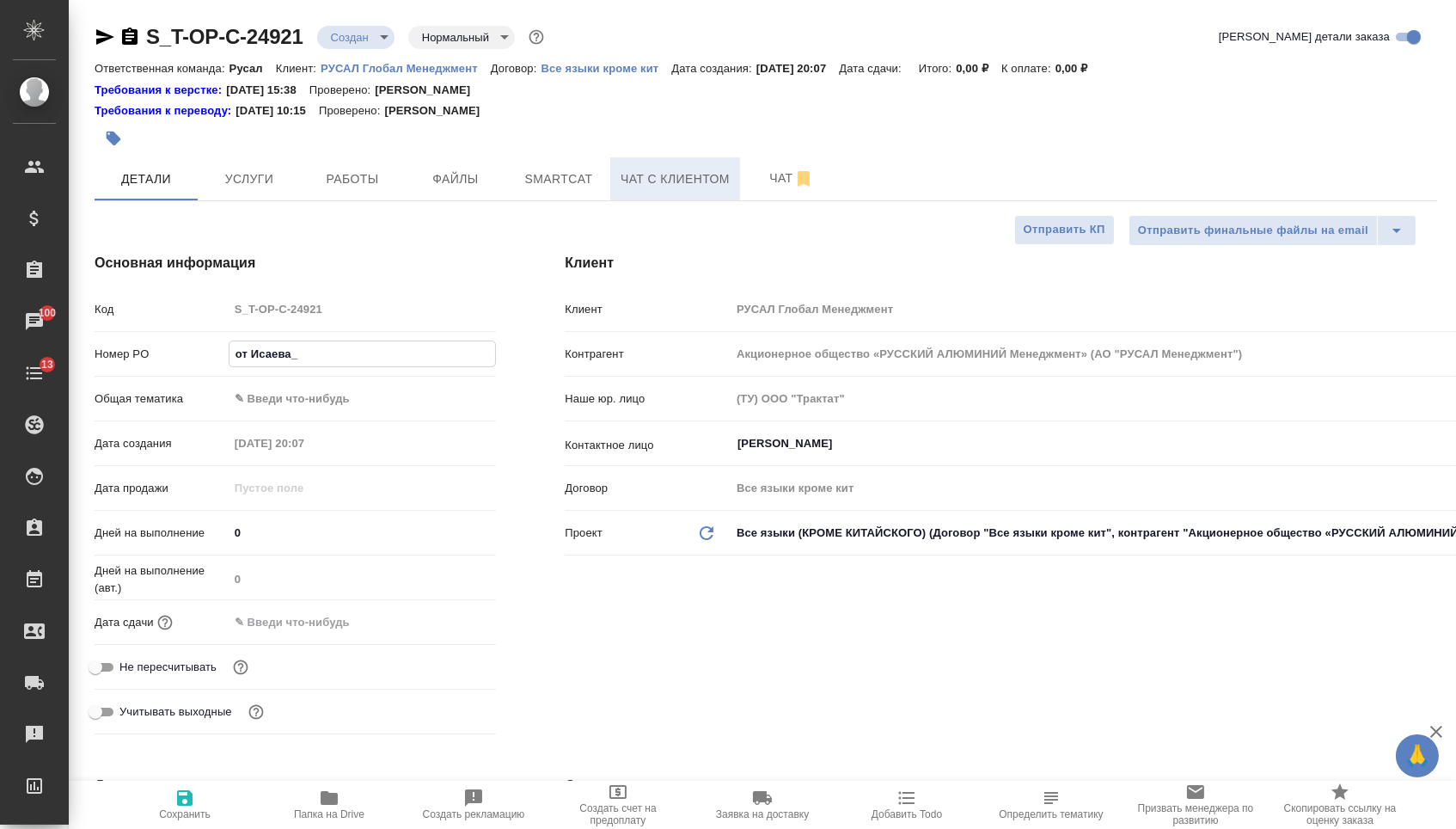
type textarea "x"
type input "от Исаева_2"
type textarea "x"
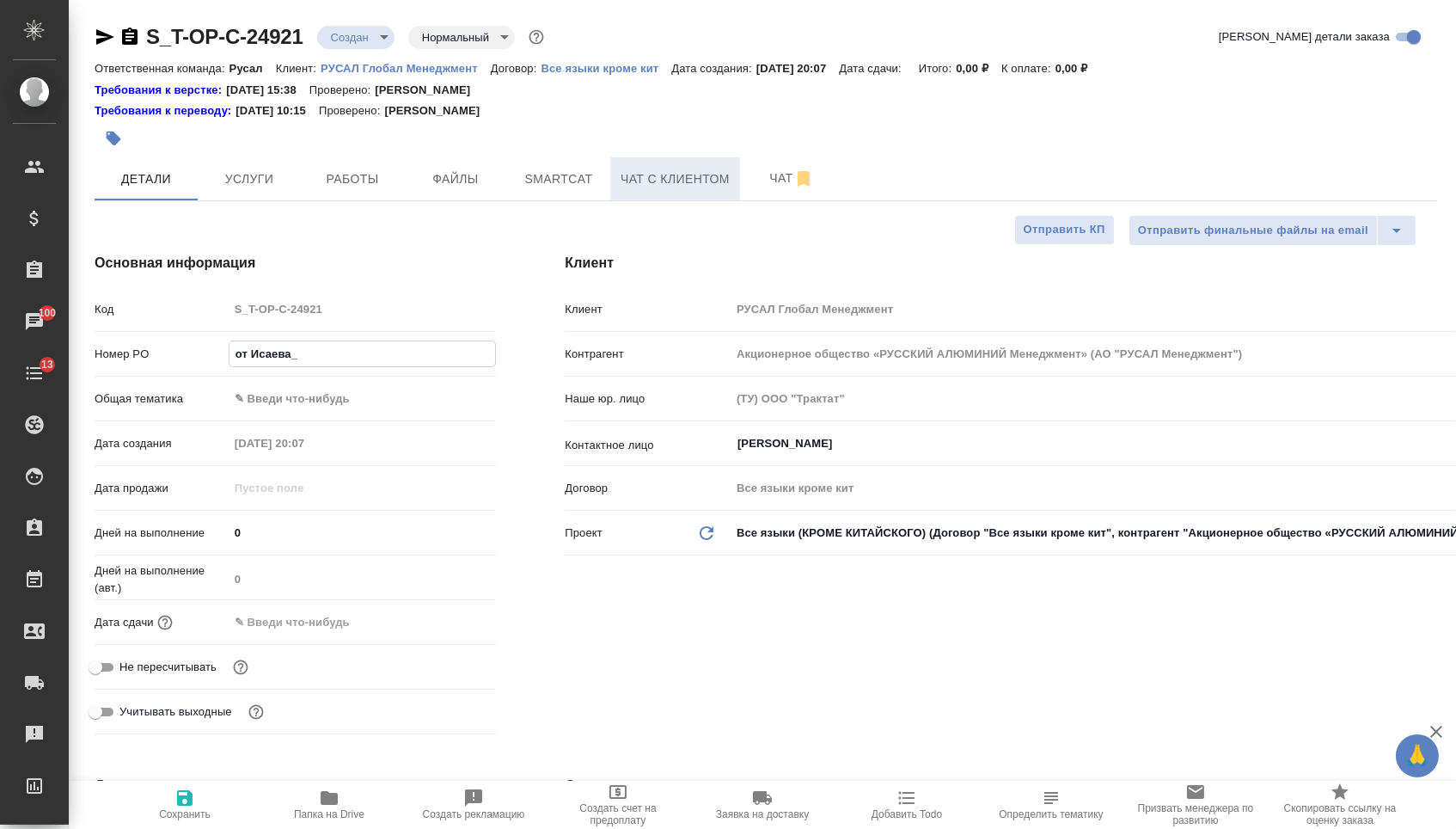
type textarea "x"
type input "от Исаева_25"
type textarea "x"
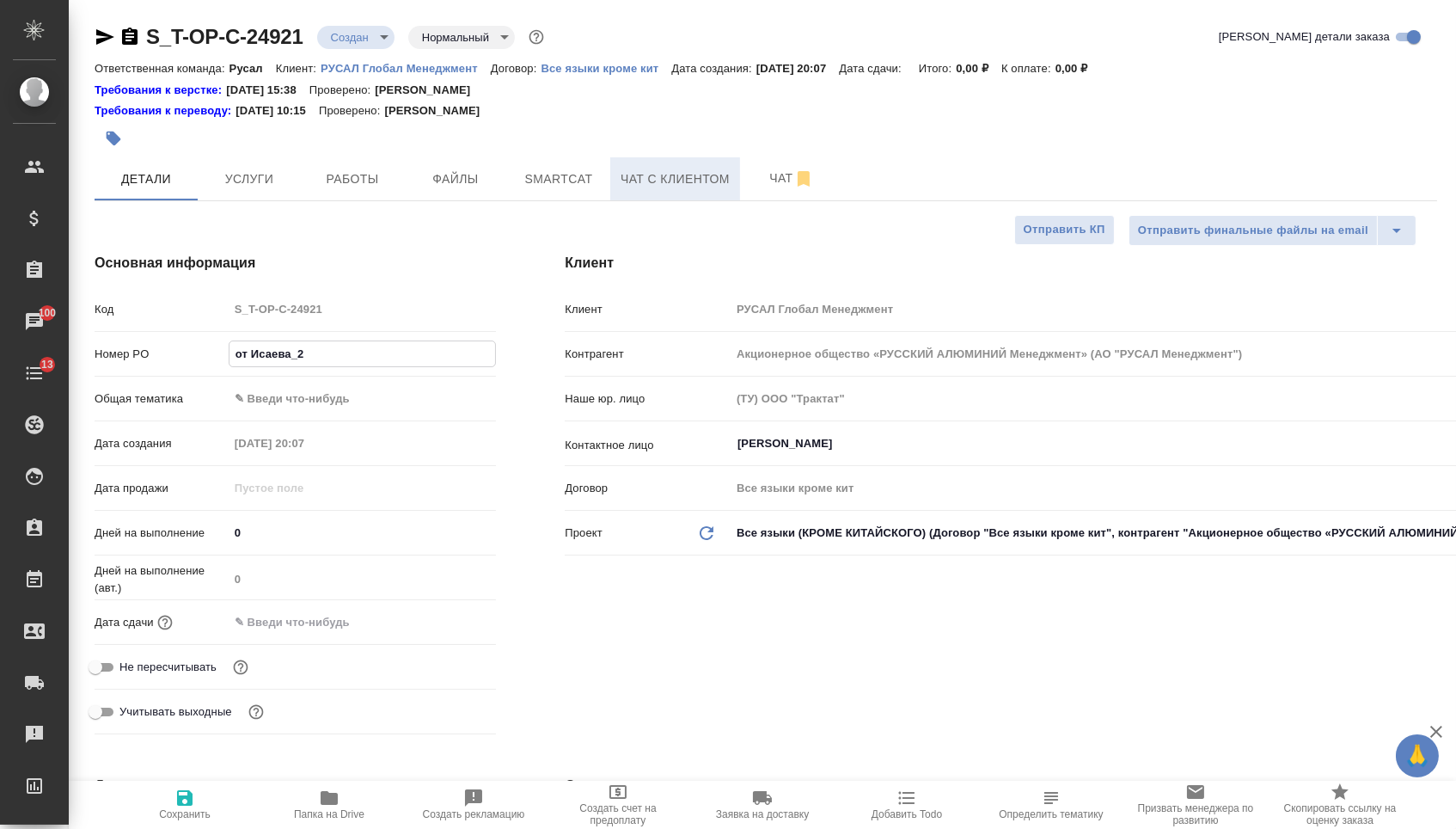
type textarea "x"
type input "от Исаева_25."
type textarea "x"
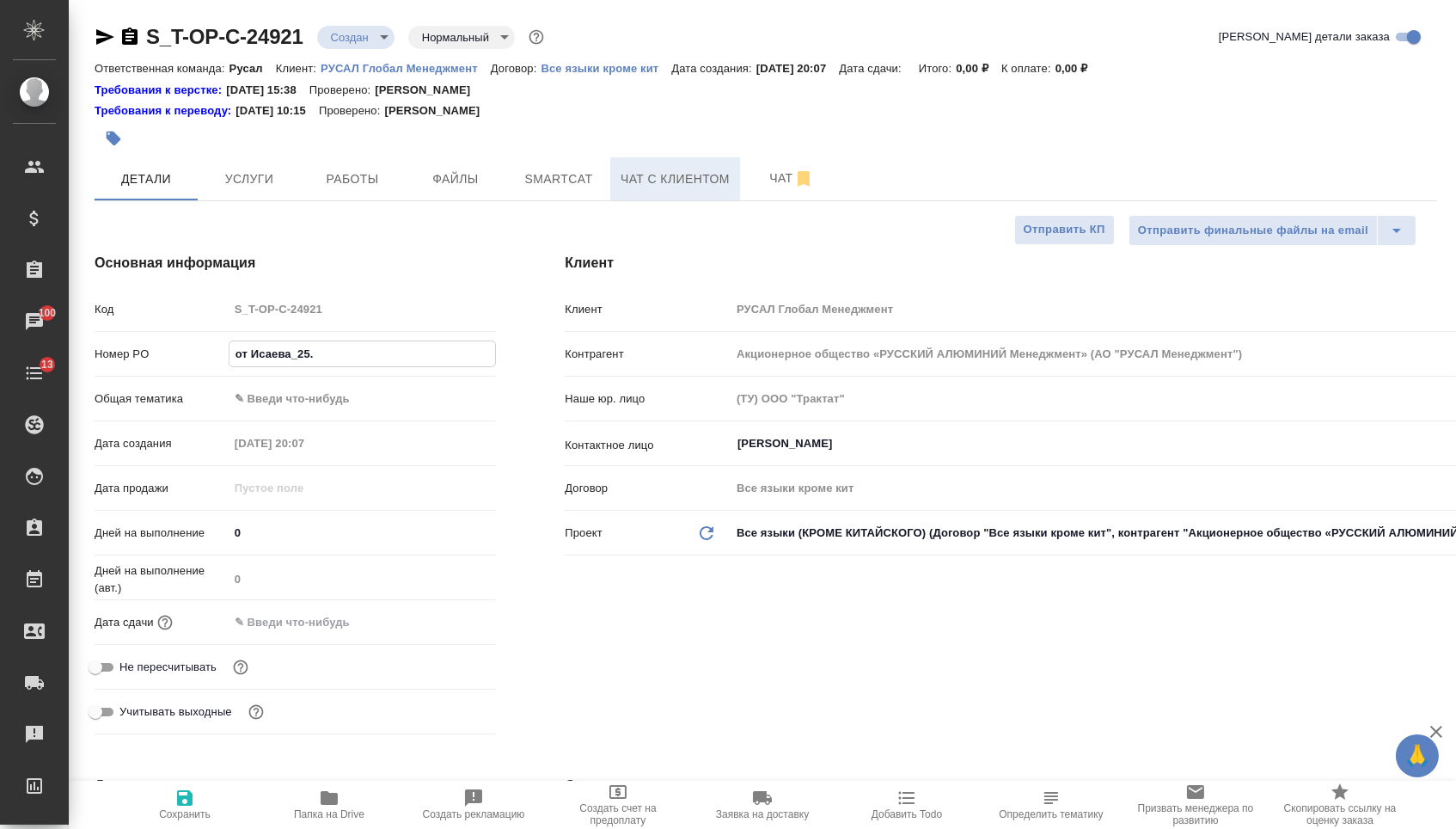
type input "от Исаева_25.0"
type textarea "x"
type input "от Исаева_25.08"
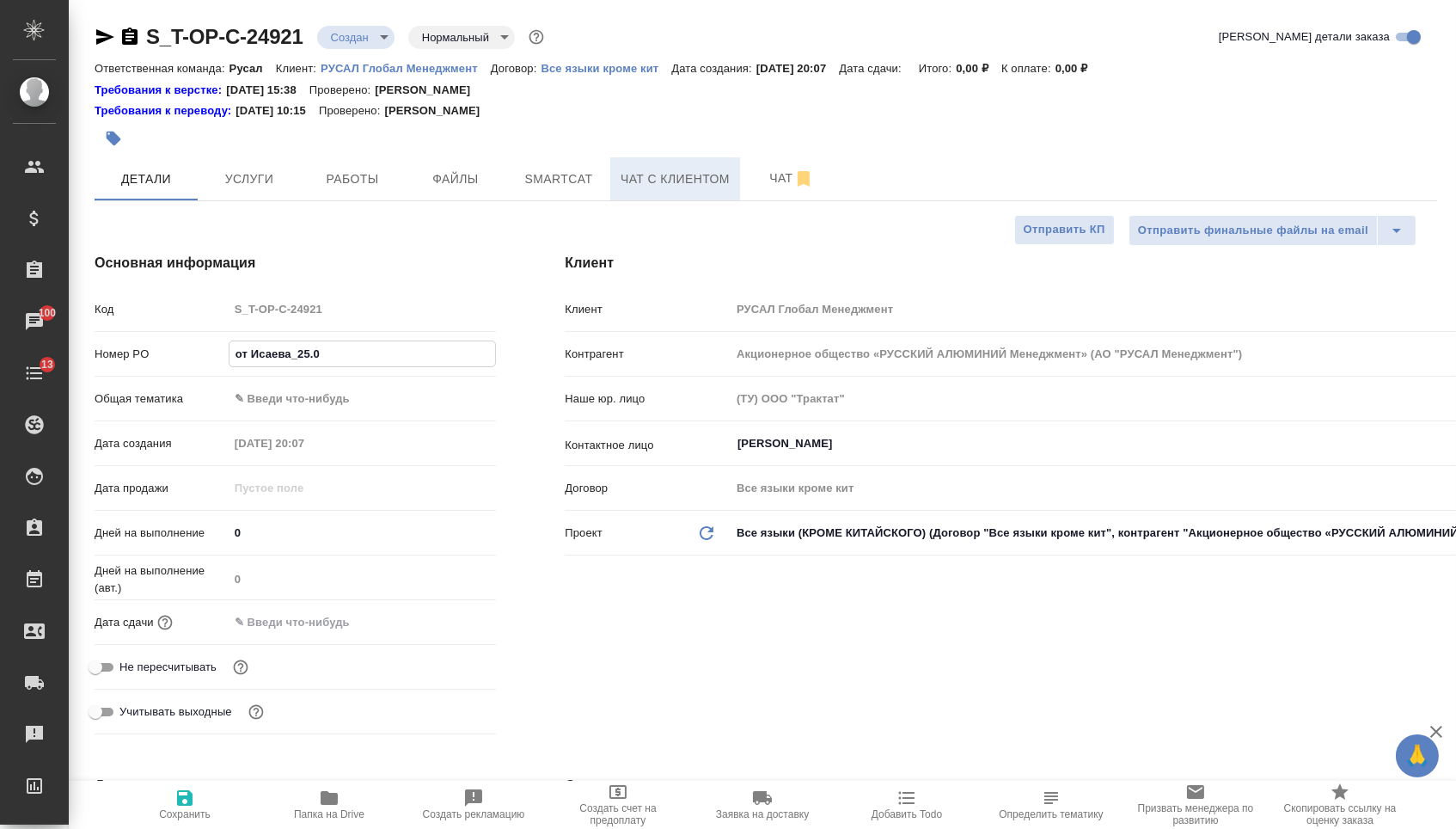
type textarea "x"
type input "от Исаева_25.08"
type textarea "x"
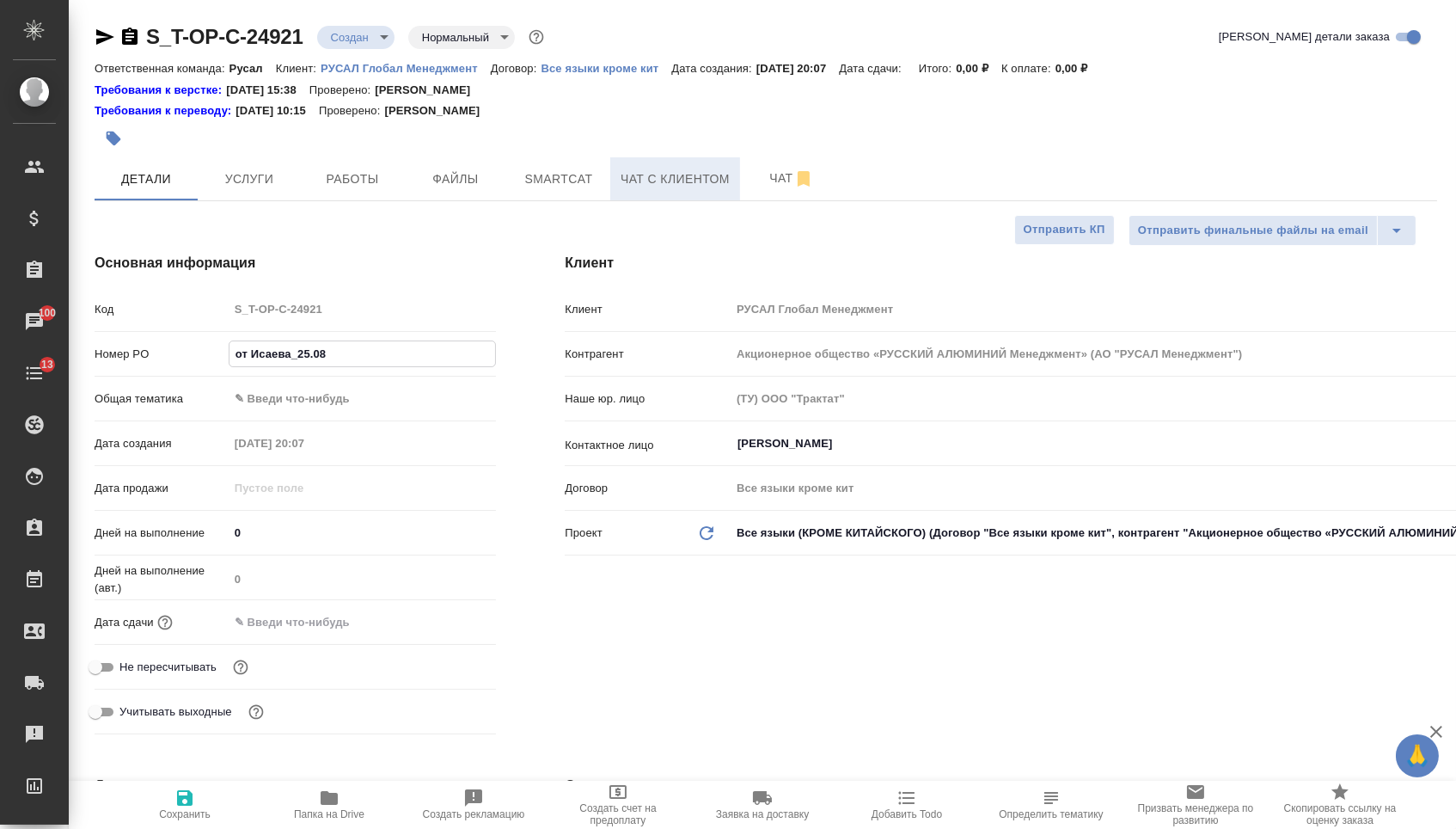
type textarea "x"
type input "от Исаева_25.08"
type textarea "x"
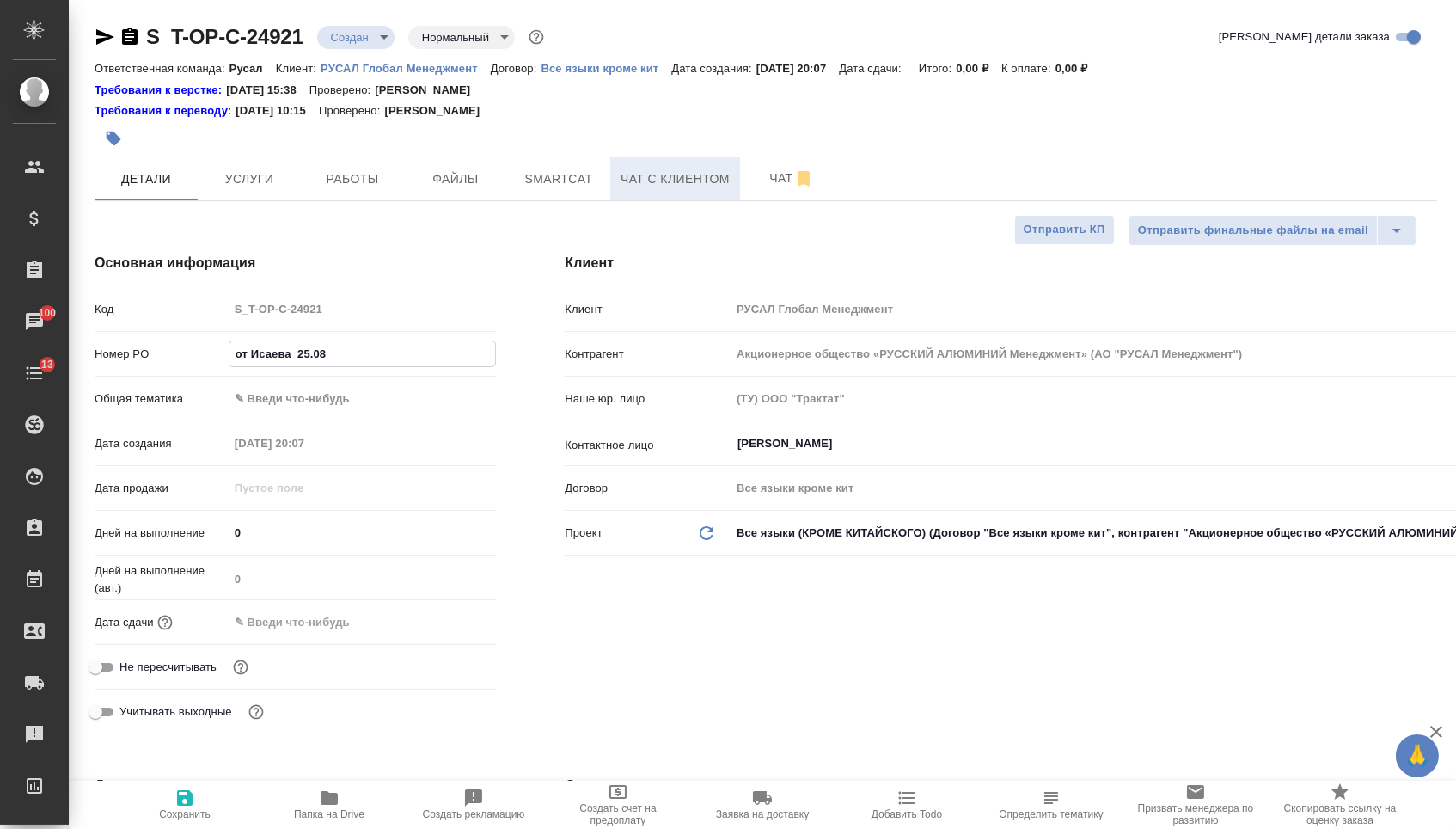
type textarea "x"
type input "от Исаева_25.08_"
type textarea "x"
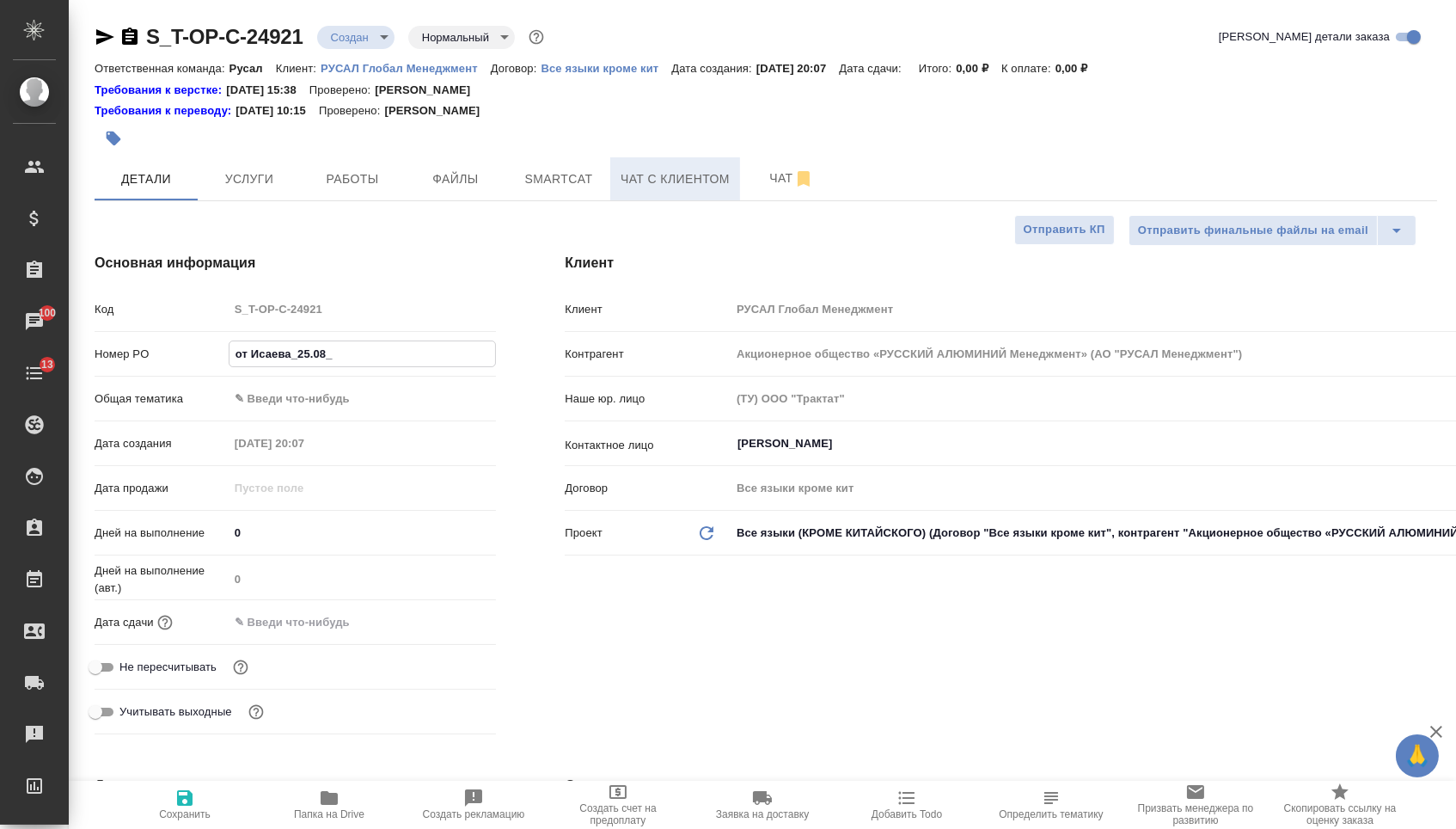
type input "от Исаева_25.08_2"
type textarea "x"
type input "от Исаева_25.08_2"
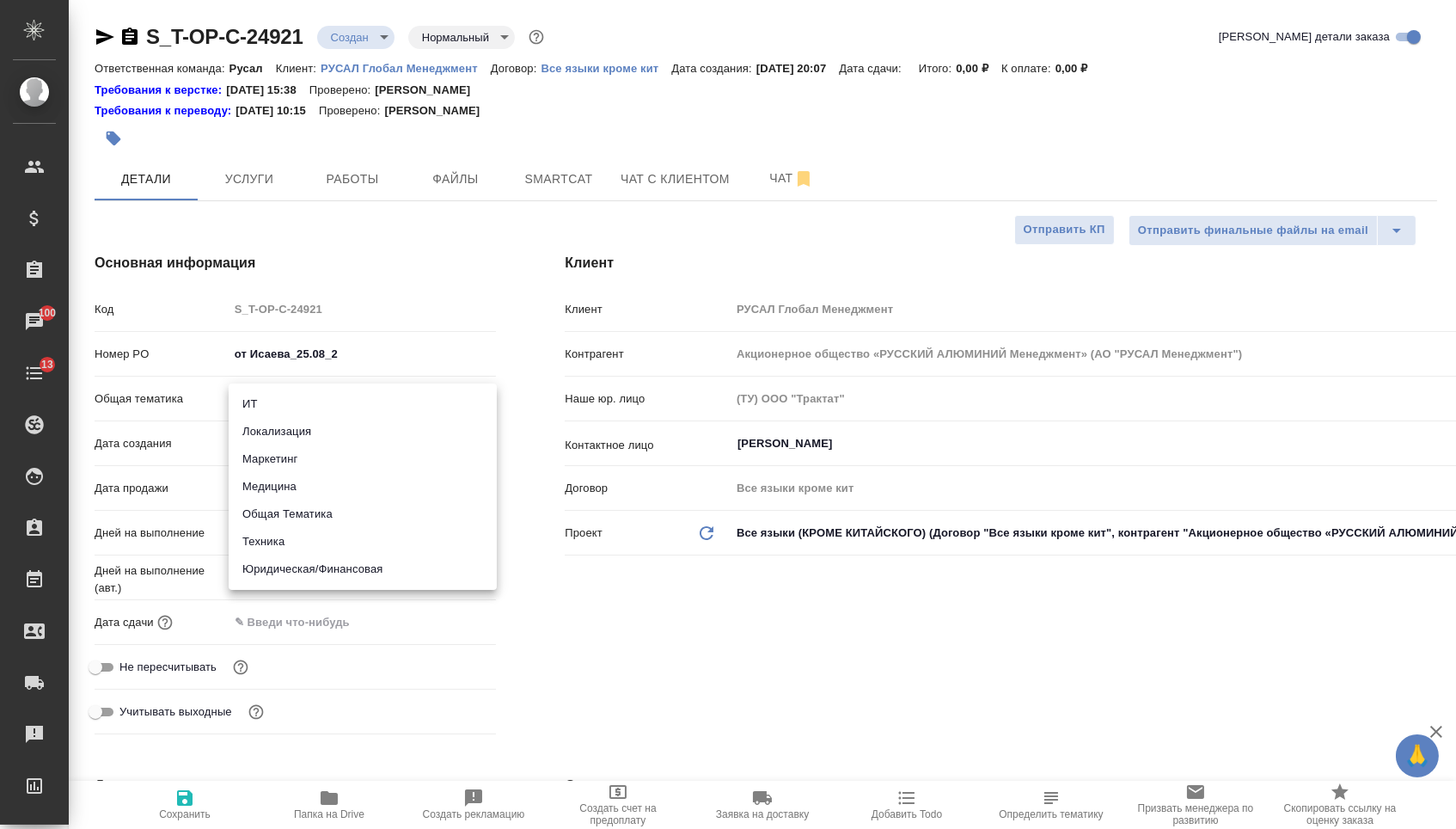
click at [336, 404] on body "🙏 .cls-1 fill:#fff; AWATERA [PERSON_NAME] Спецификации Заказы 100 Чаты 13 Todo …" at bounding box center [728, 414] width 1456 height 829
click at [301, 510] on li "Общая Тематика" at bounding box center [363, 514] width 268 height 28
type input "obtem"
type textarea "x"
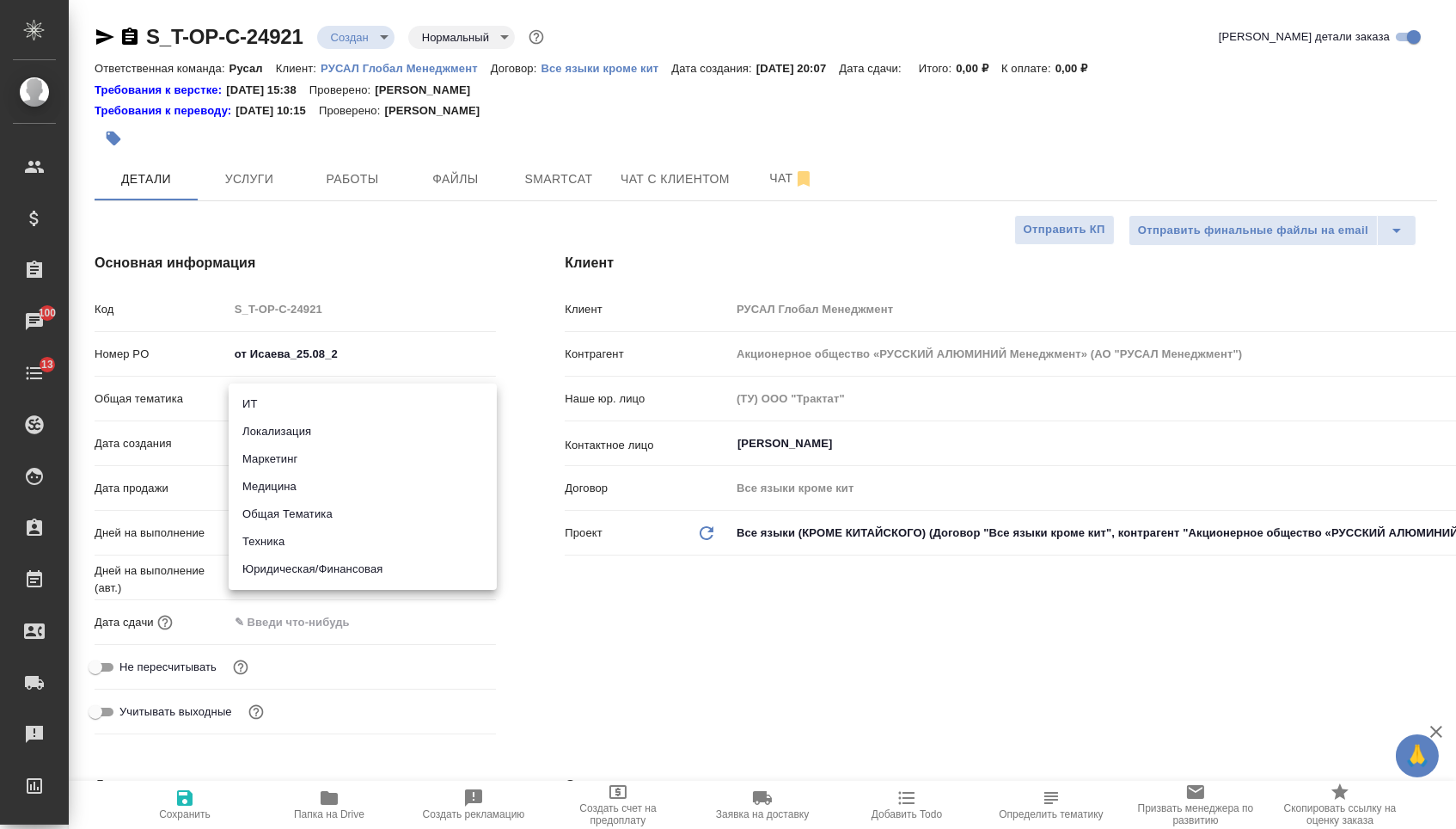
type textarea "x"
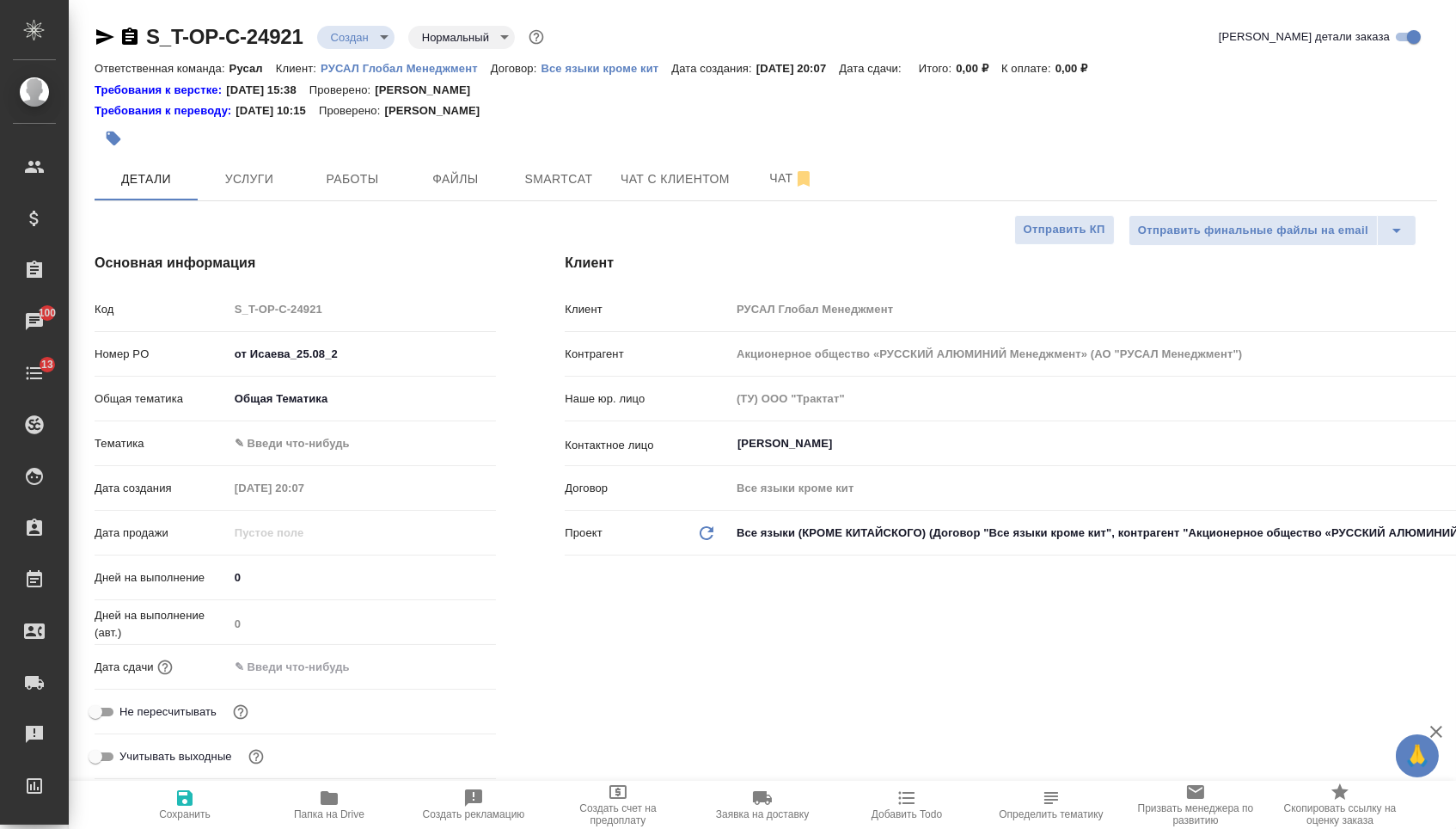
click at [301, 428] on div "Общая тематика Общая Тематика obtem" at bounding box center [295, 405] width 401 height 45
click at [301, 446] on body "🙏 .cls-1 fill:#fff; AWATERA [PERSON_NAME] Спецификации Заказы 100 Чаты 13 Todo …" at bounding box center [728, 414] width 1456 height 829
click at [302, 450] on li "Общая Тематика" at bounding box center [363, 449] width 268 height 28
type textarea "x"
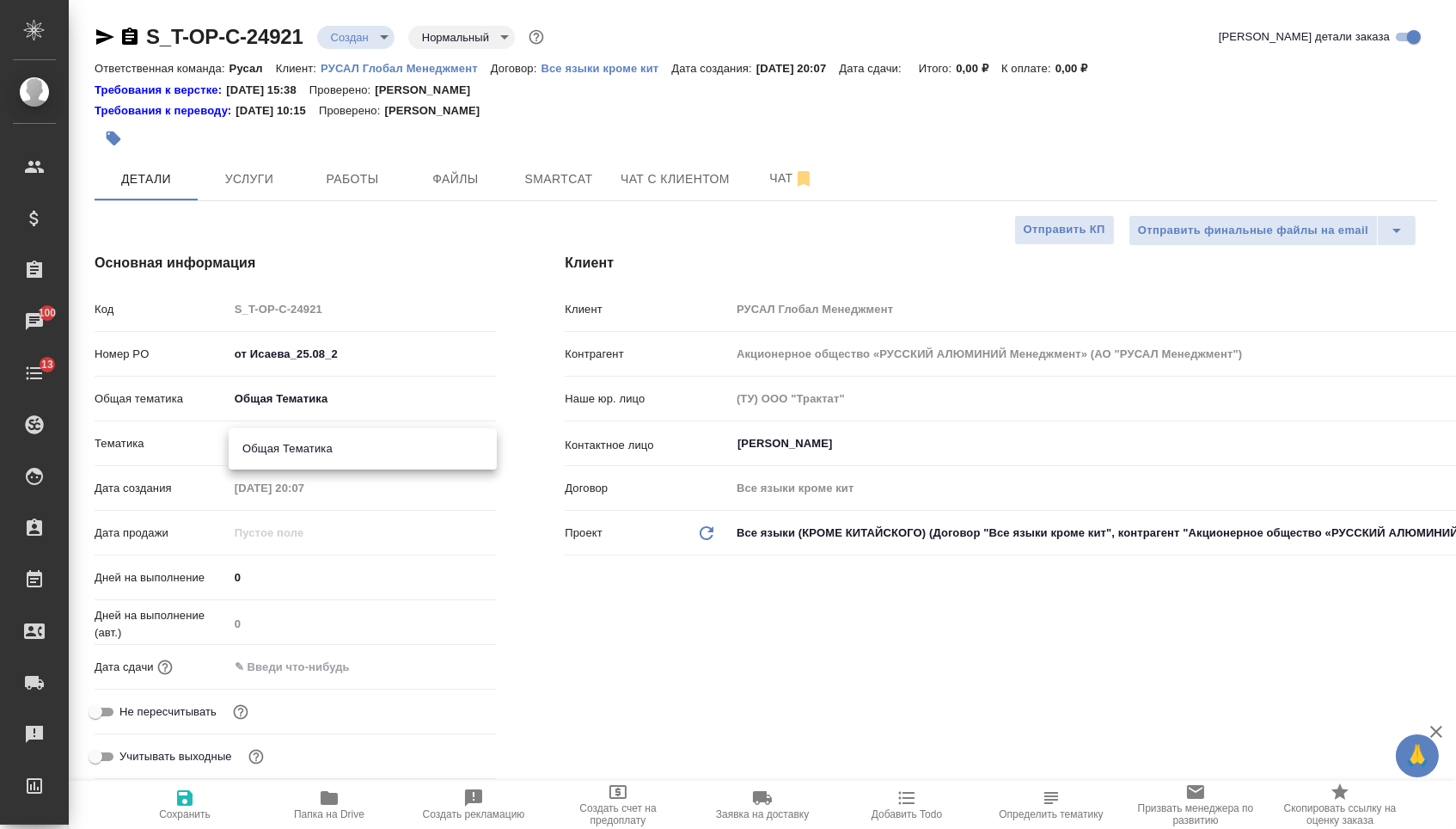
type textarea "x"
type input "6012b1ca196b0e5c9229a120"
click at [307, 687] on div "Дата сдачи" at bounding box center [295, 674] width 401 height 45
click at [311, 669] on input "text" at bounding box center [305, 666] width 151 height 25
click at [456, 676] on icon "button" at bounding box center [446, 665] width 21 height 21
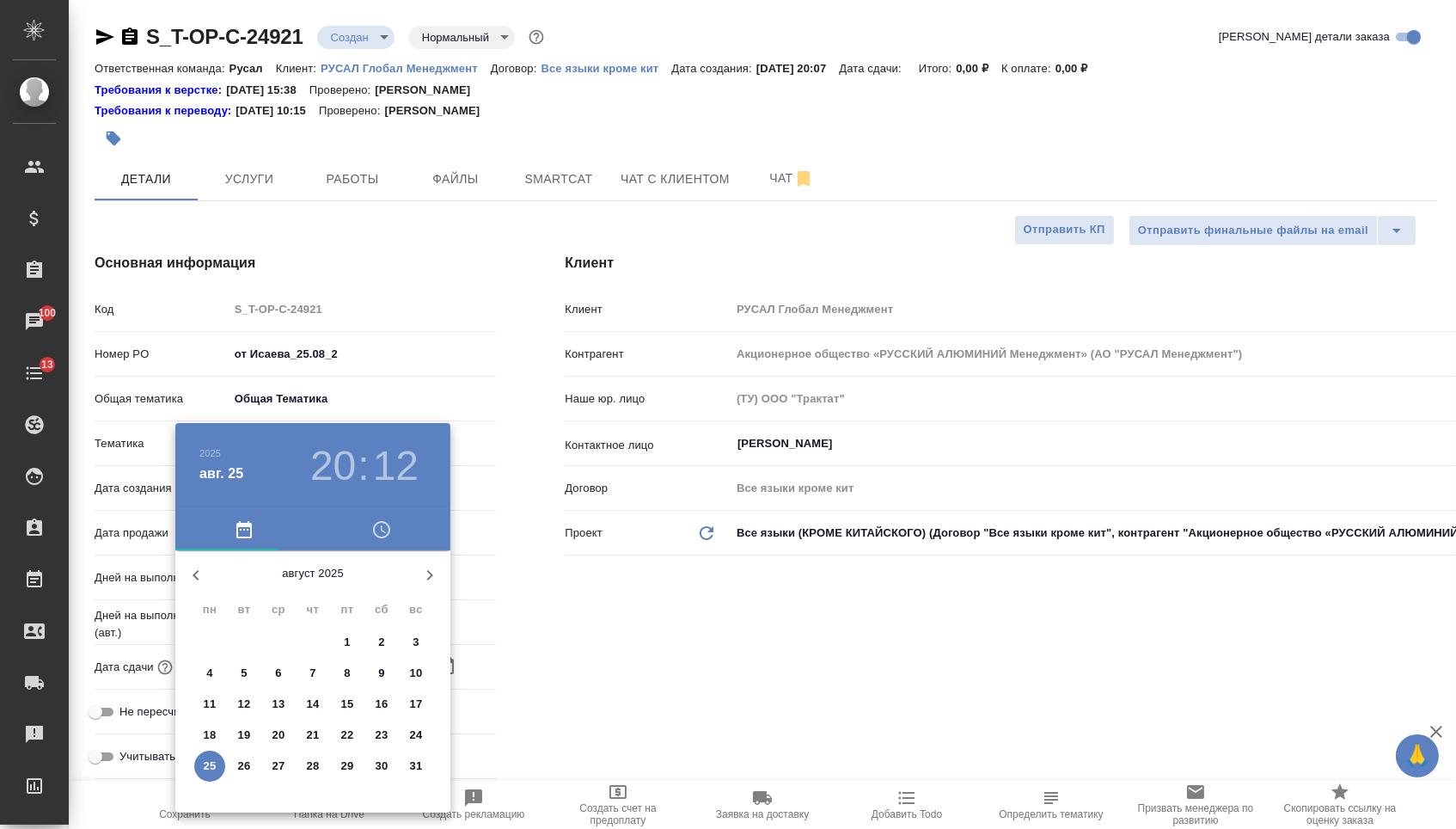
click at [215, 767] on p "25" at bounding box center [210, 766] width 13 height 17
type input "[DATE] 20:12"
type textarea "x"
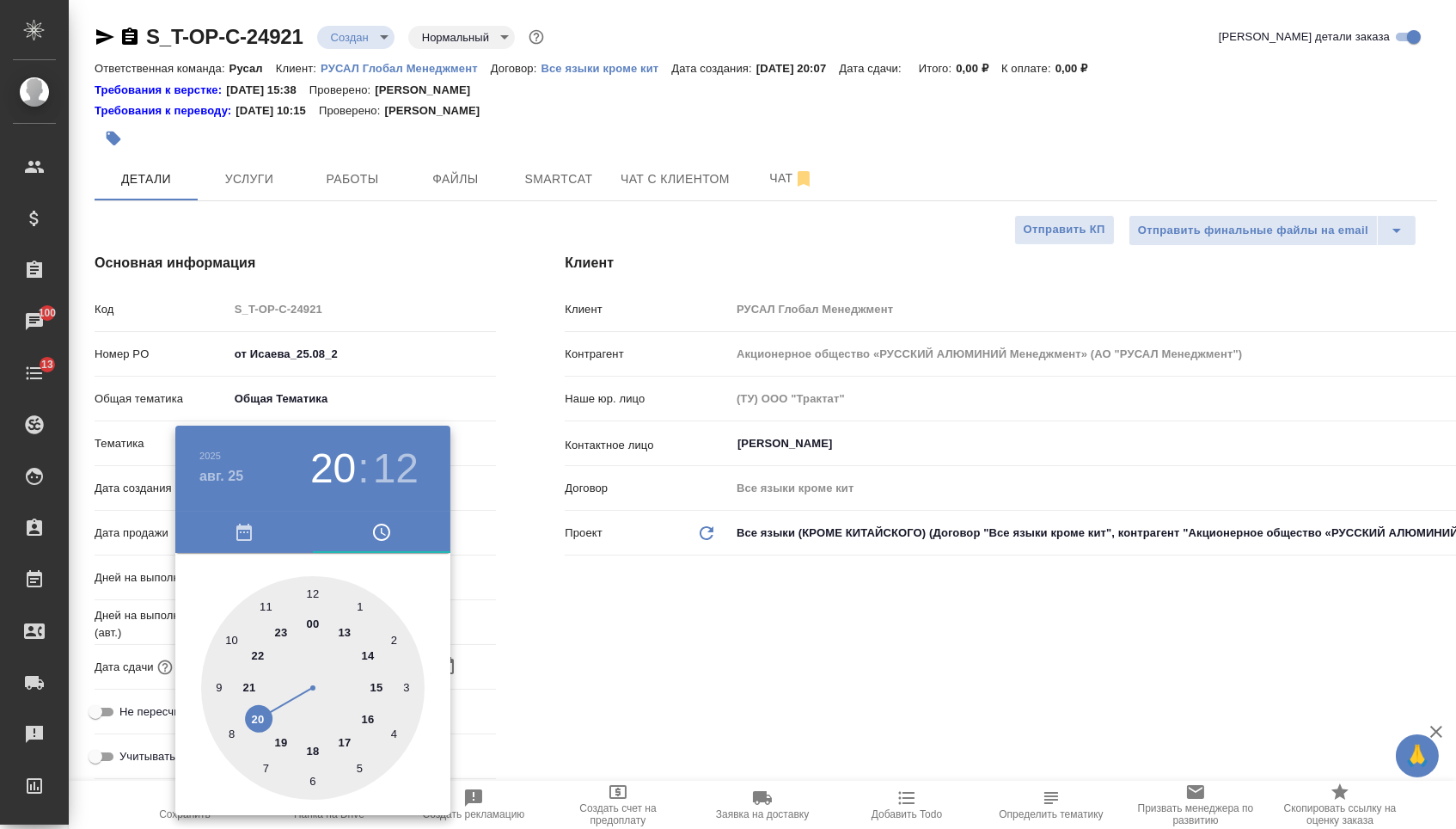
click at [491, 603] on div at bounding box center [728, 414] width 1456 height 829
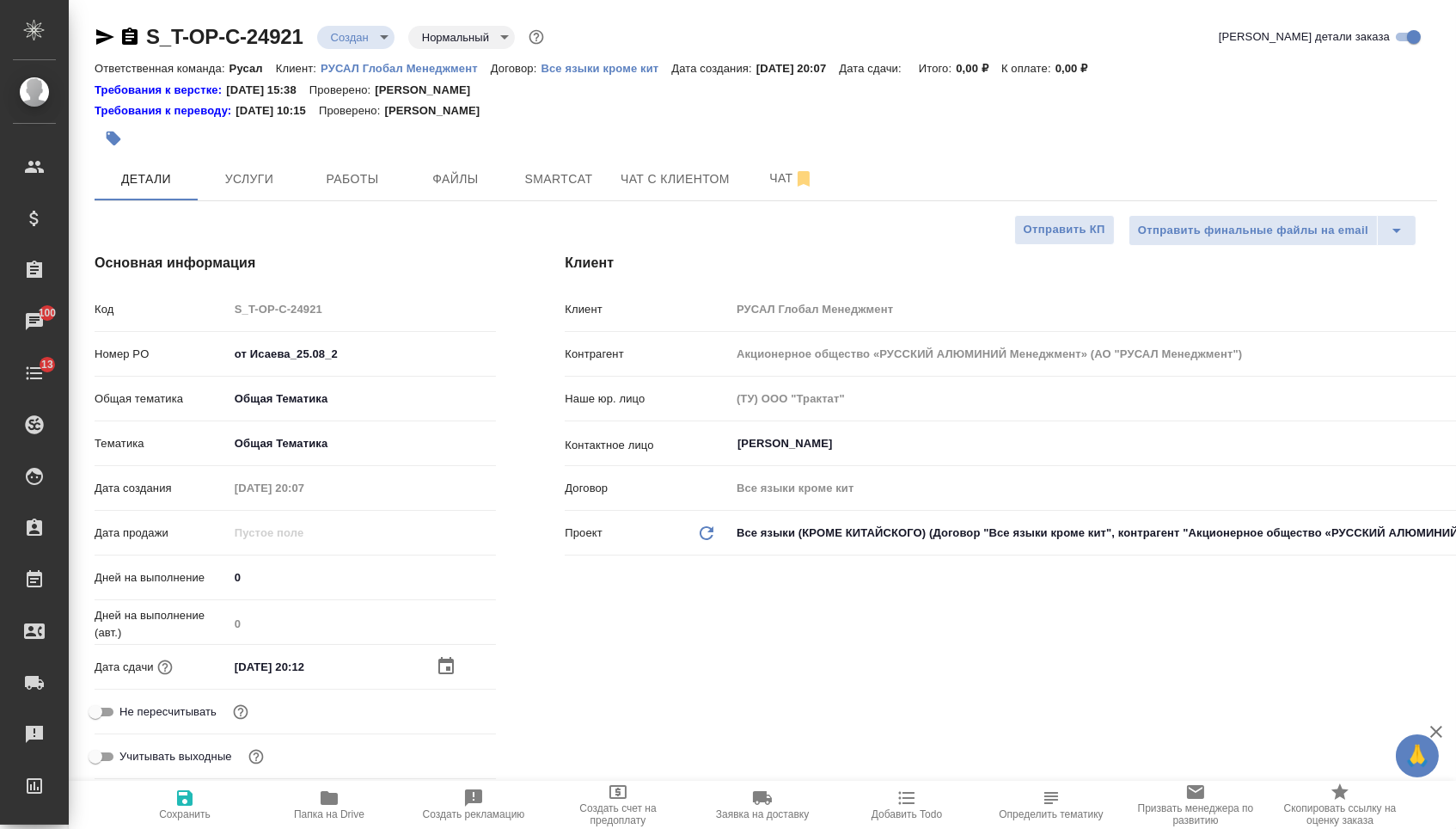
click at [448, 677] on icon "button" at bounding box center [446, 666] width 21 height 21
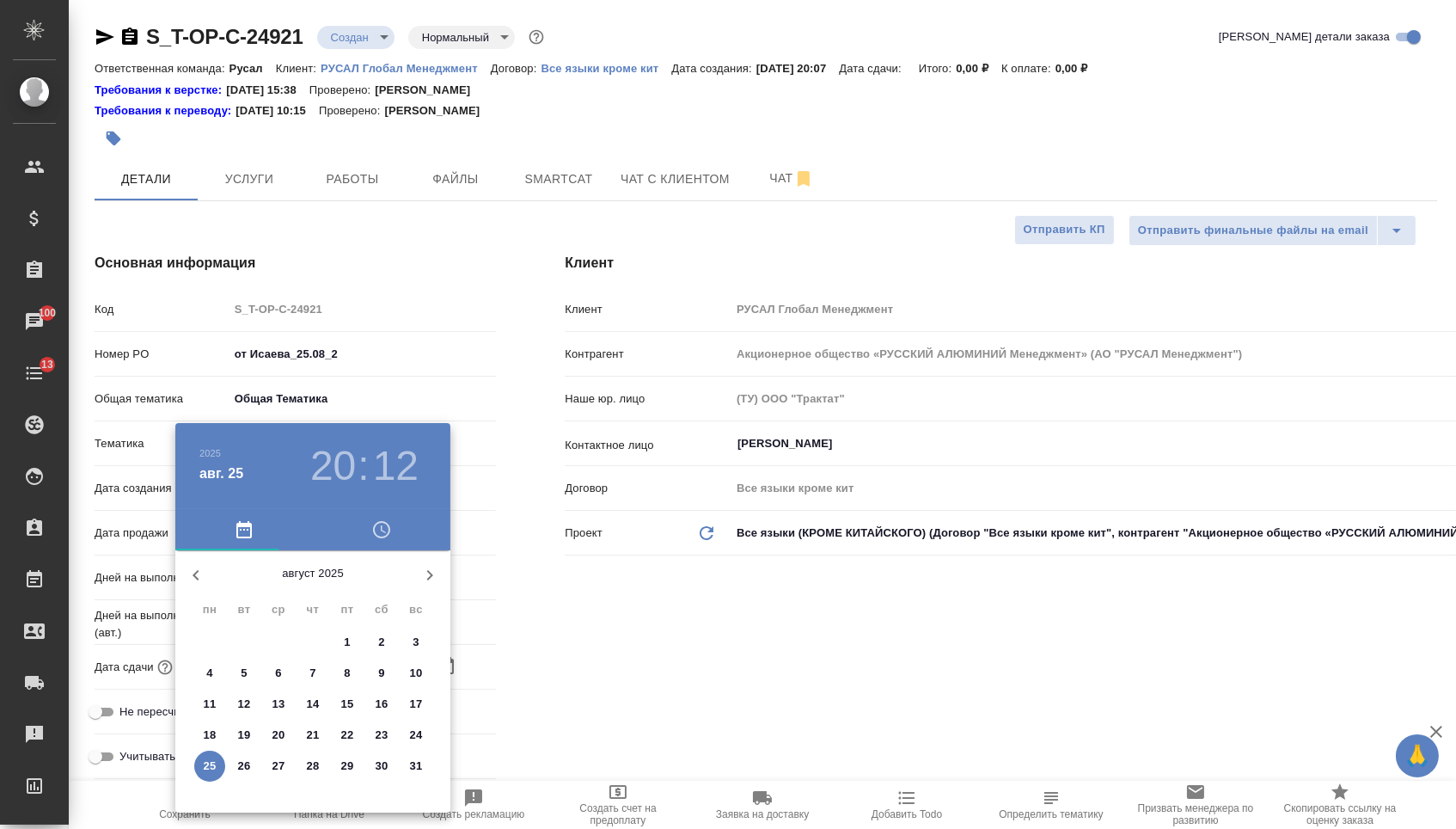
click at [236, 769] on span "26" at bounding box center [244, 766] width 31 height 17
type input "[DATE] 20:12"
type textarea "x"
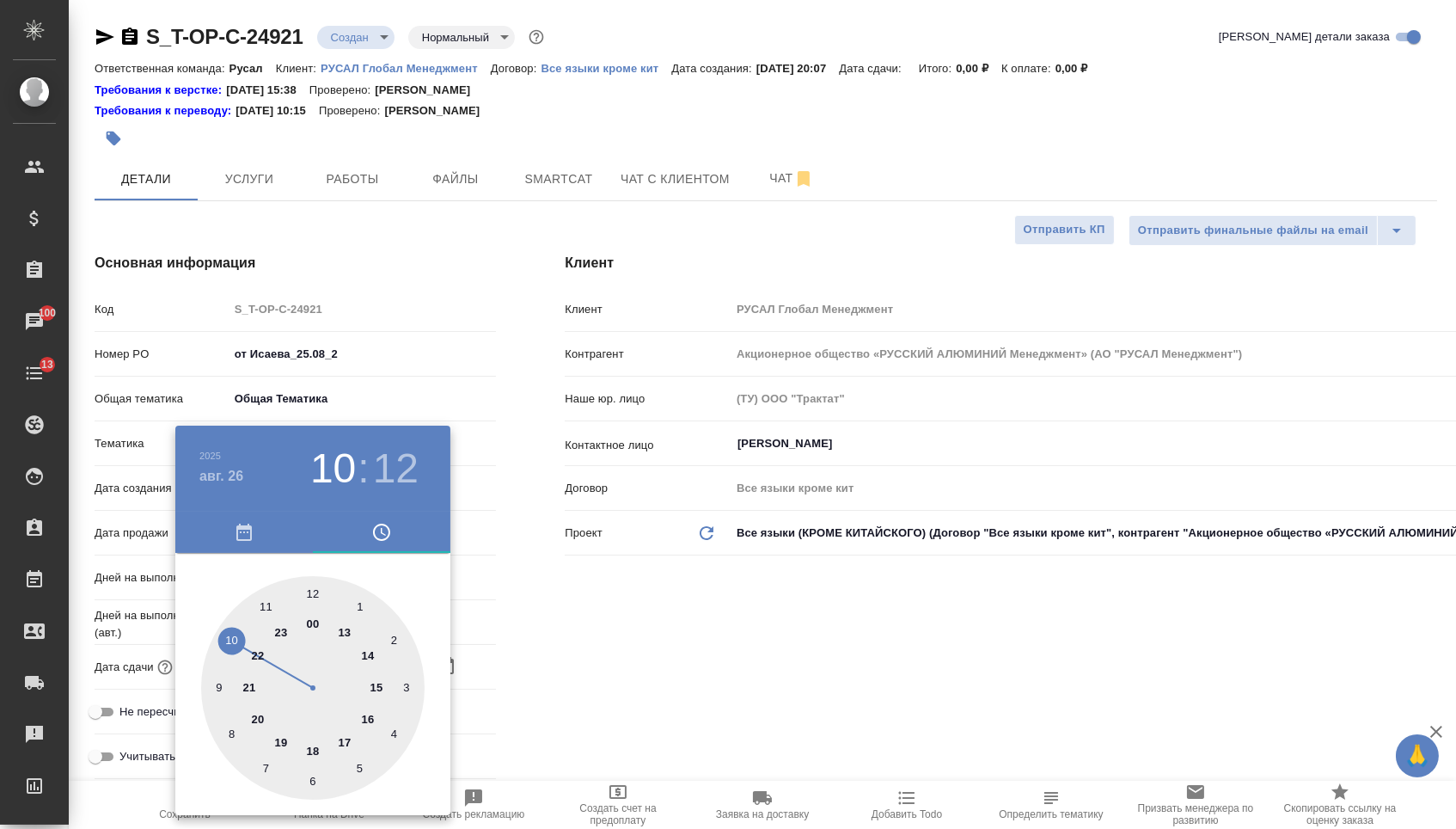
type textarea "x"
type input "[DATE] 10:12"
click at [237, 631] on div at bounding box center [313, 688] width 224 height 224
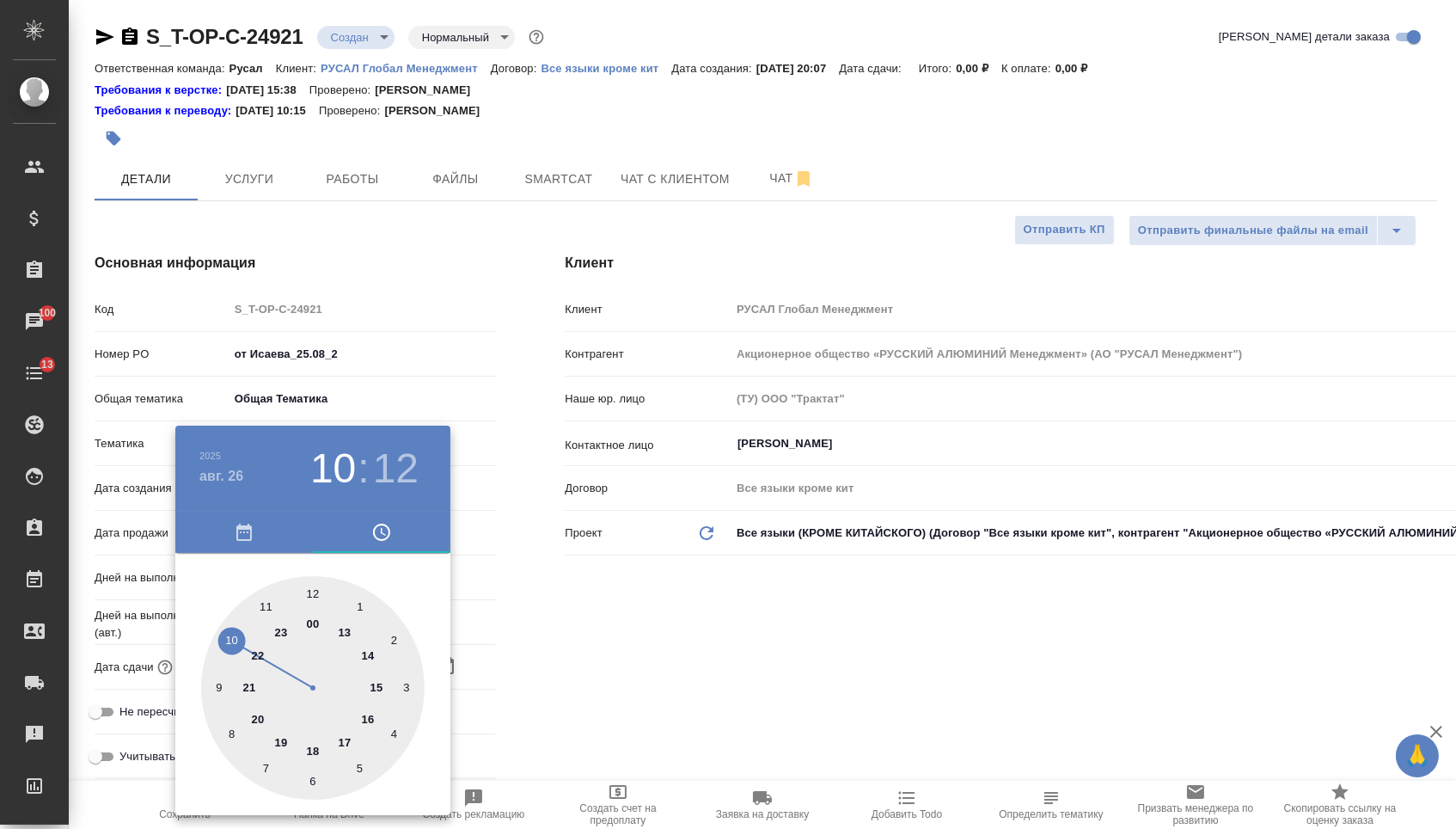
type textarea "x"
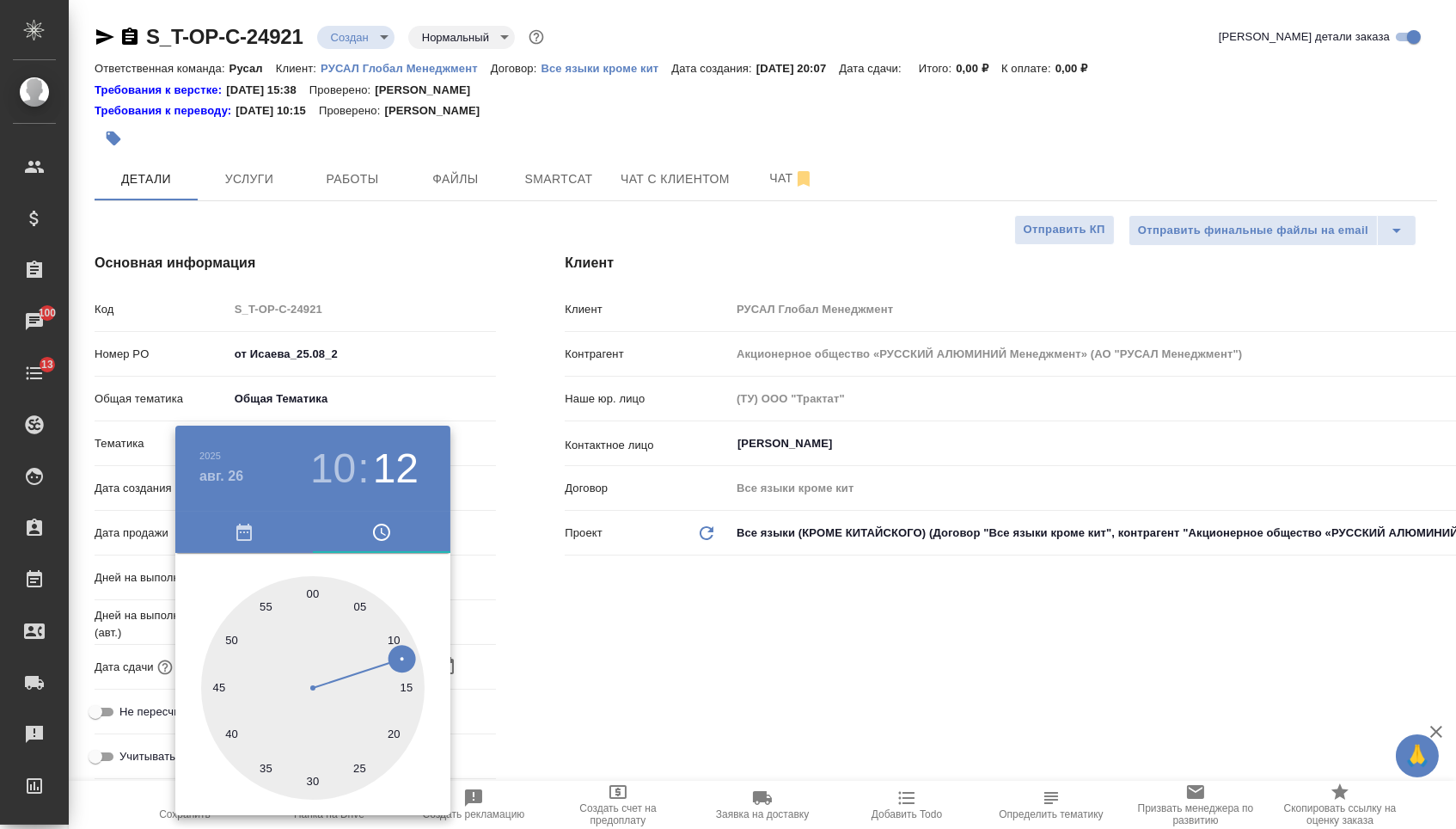
type textarea "x"
type input "[DATE] 10:00"
click at [313, 586] on div at bounding box center [313, 688] width 224 height 224
type textarea "x"
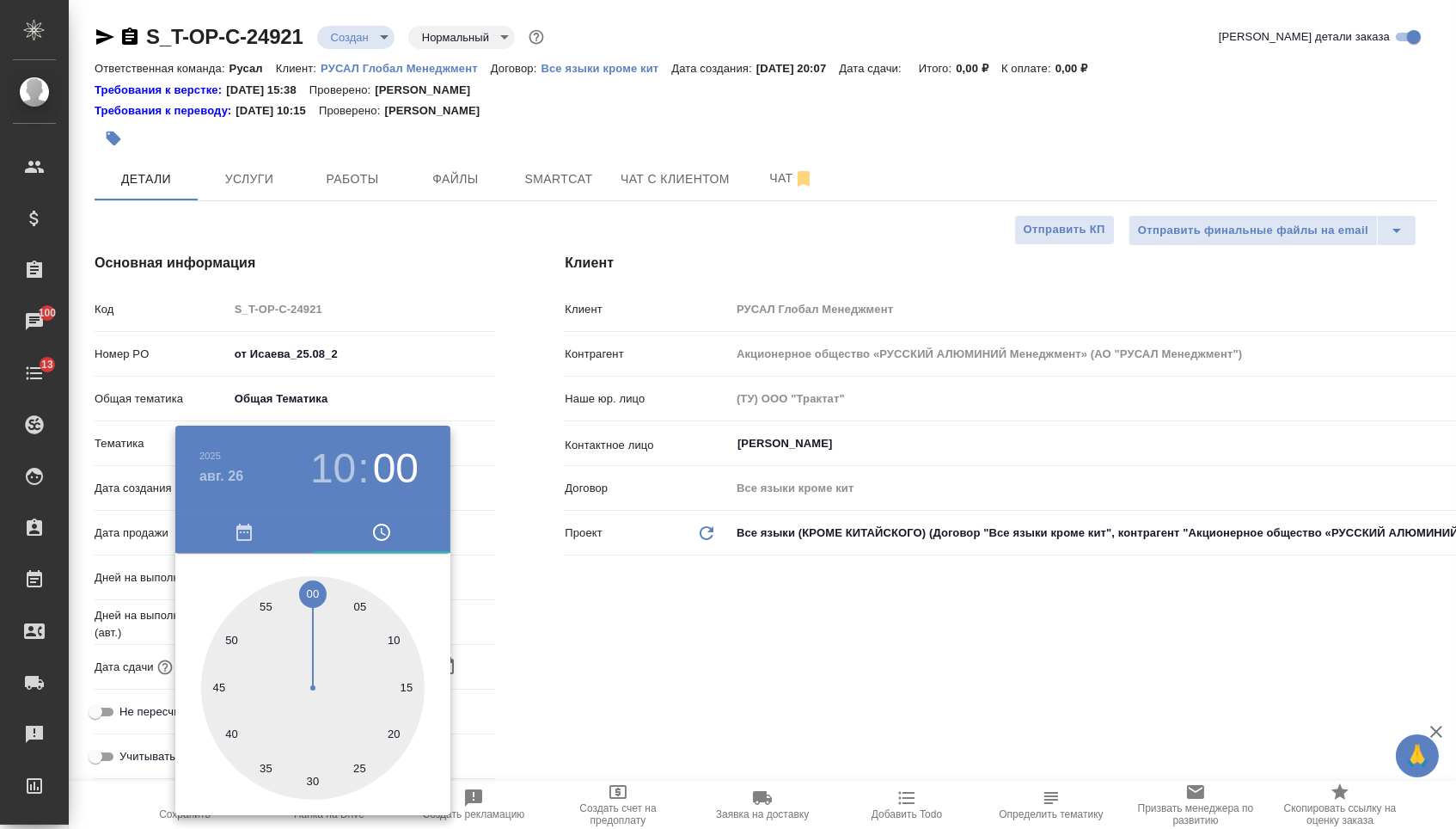
type textarea "x"
click at [574, 643] on div at bounding box center [728, 414] width 1456 height 829
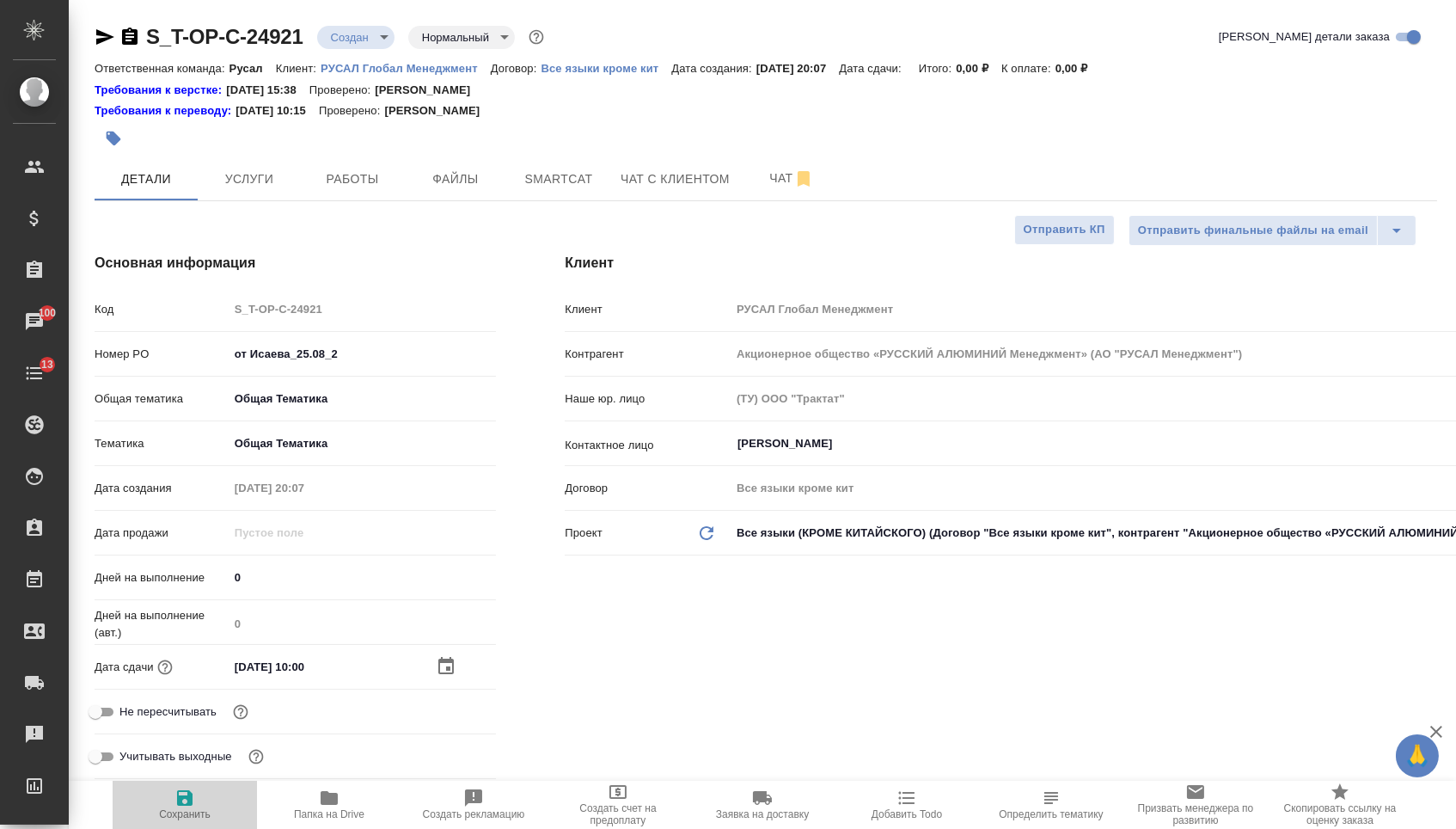
click at [176, 814] on span "Сохранить" at bounding box center [185, 814] width 52 height 12
type textarea "x"
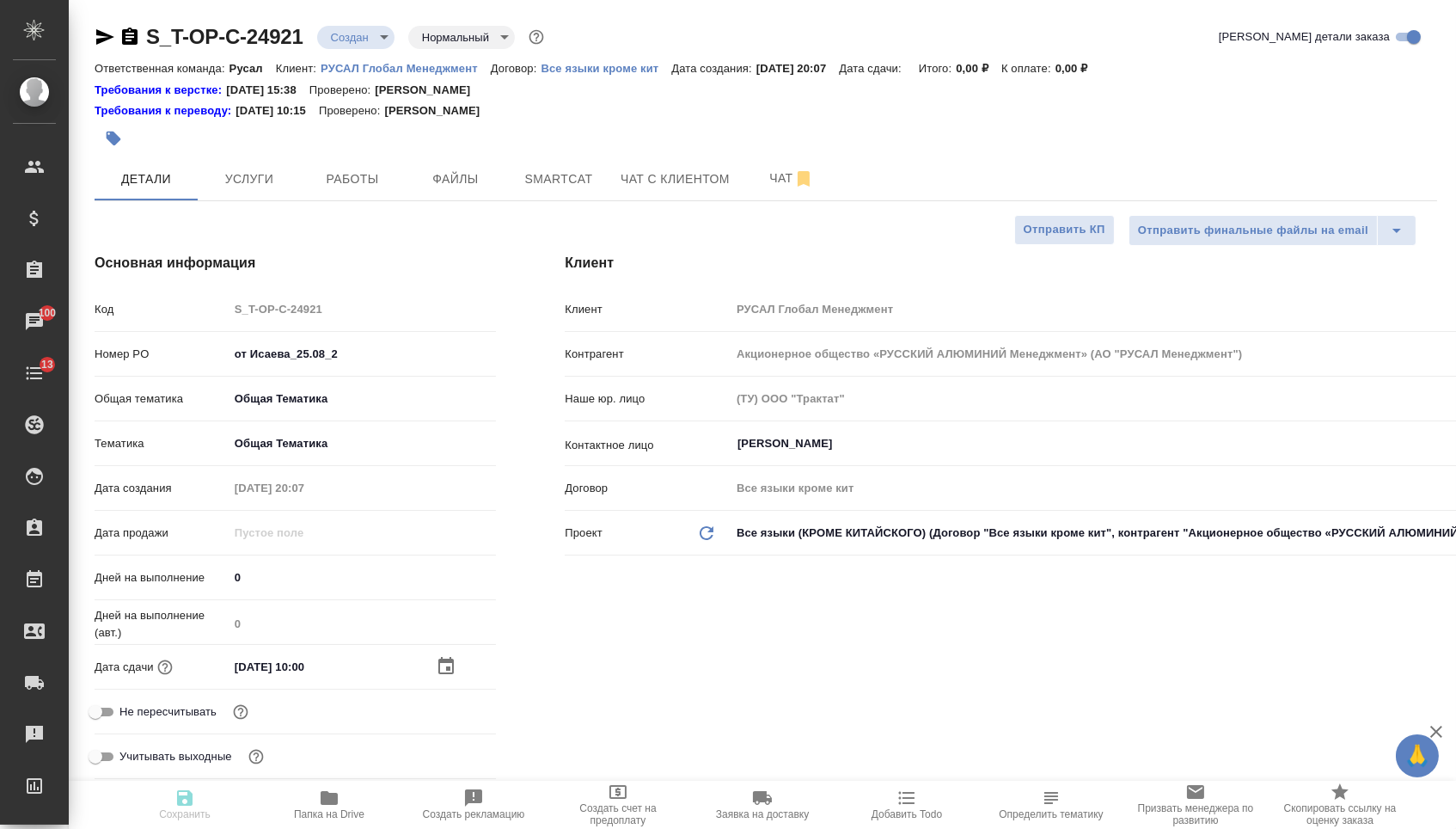
type textarea "x"
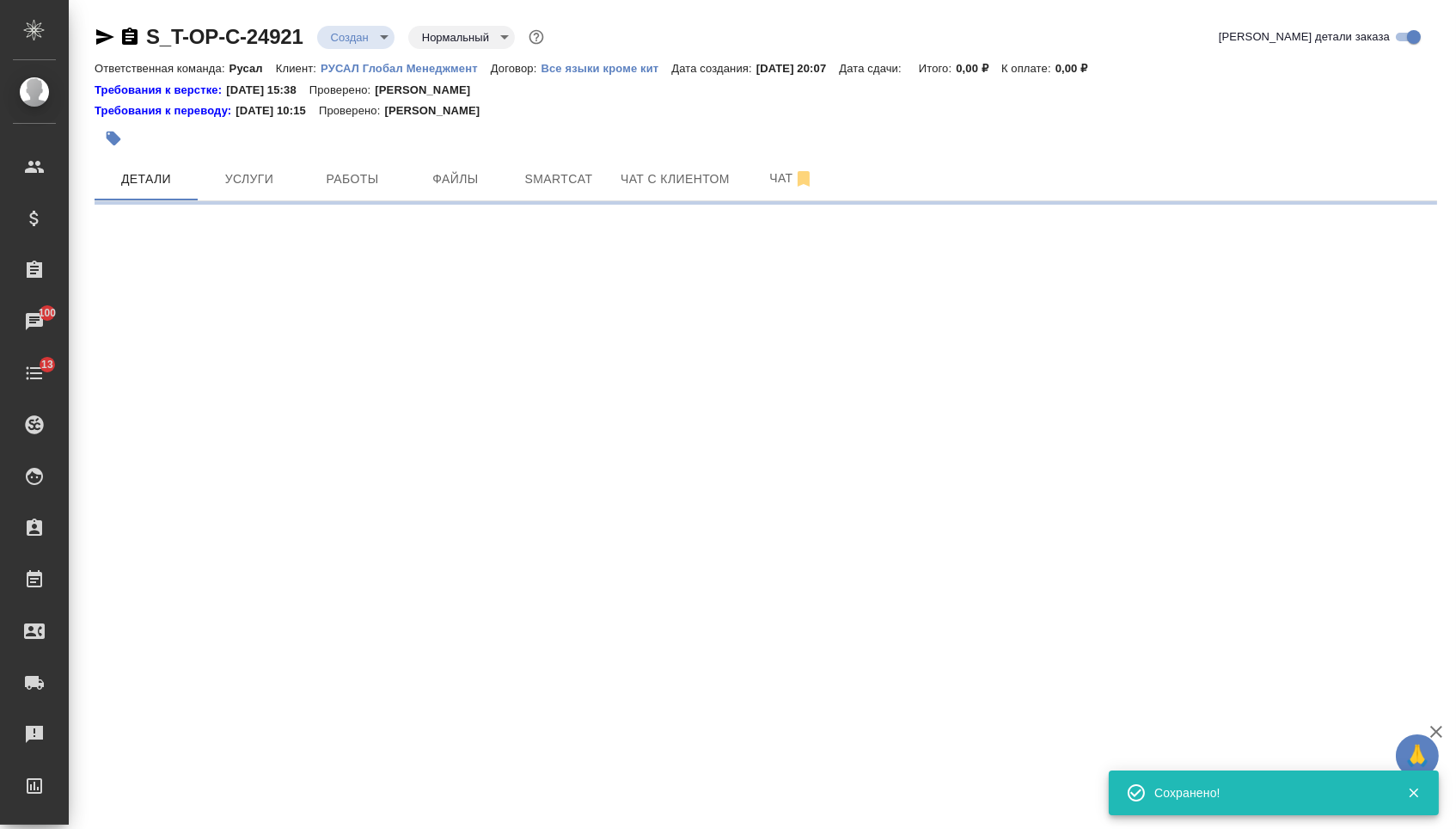
select select "RU"
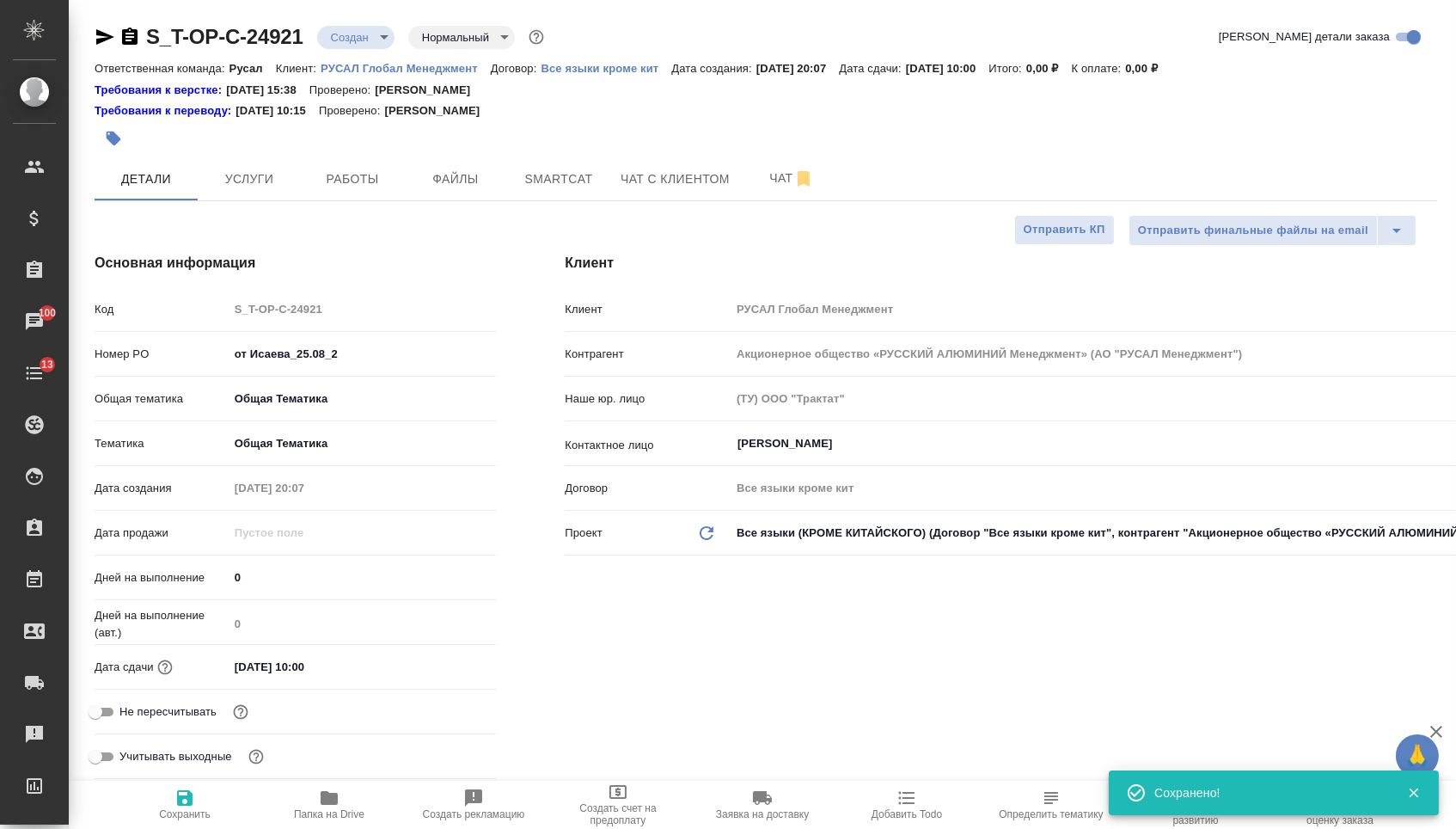
type textarea "x"
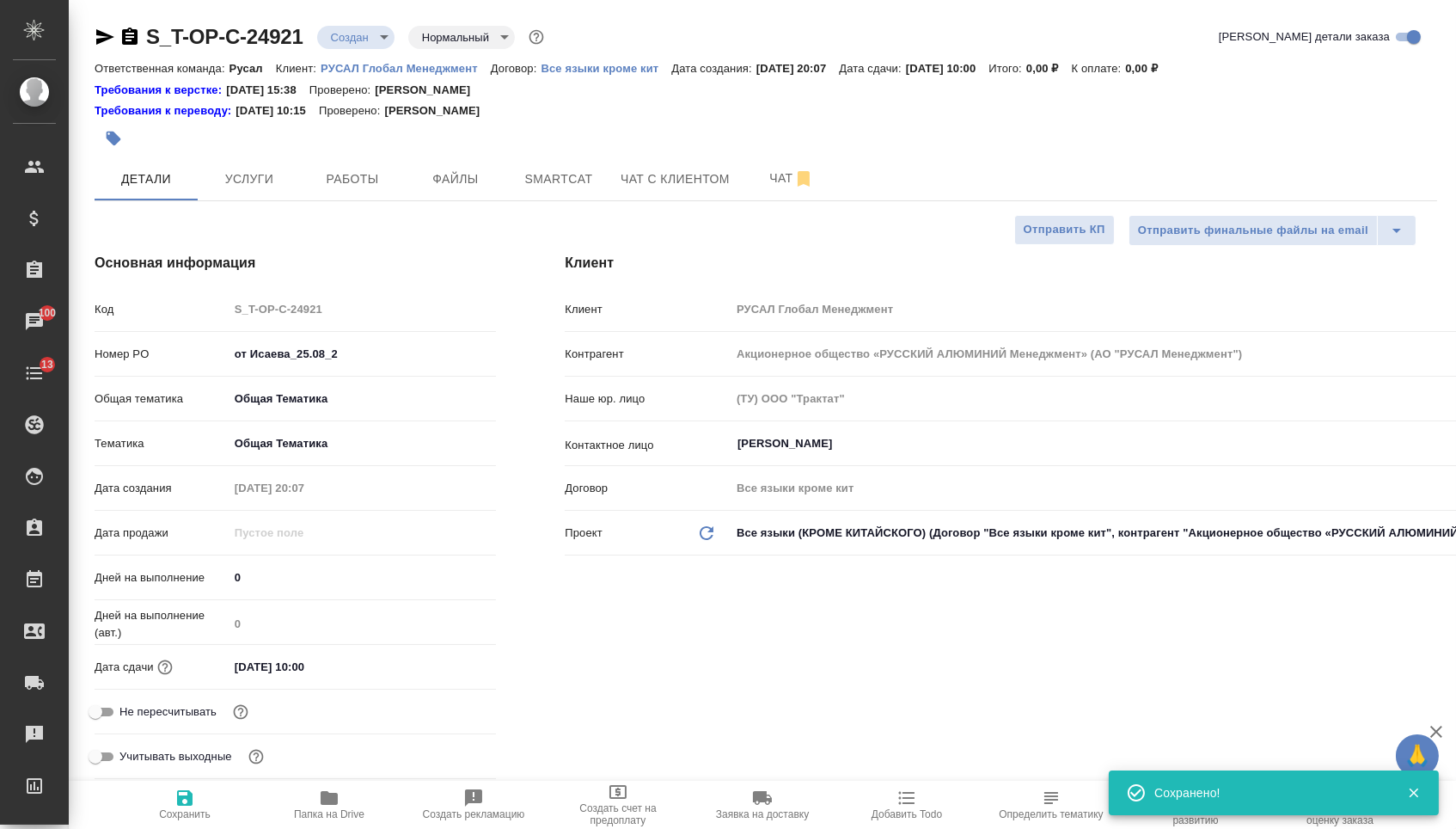
type textarea "x"
click at [437, 198] on button "Файлы" at bounding box center [455, 179] width 103 height 43
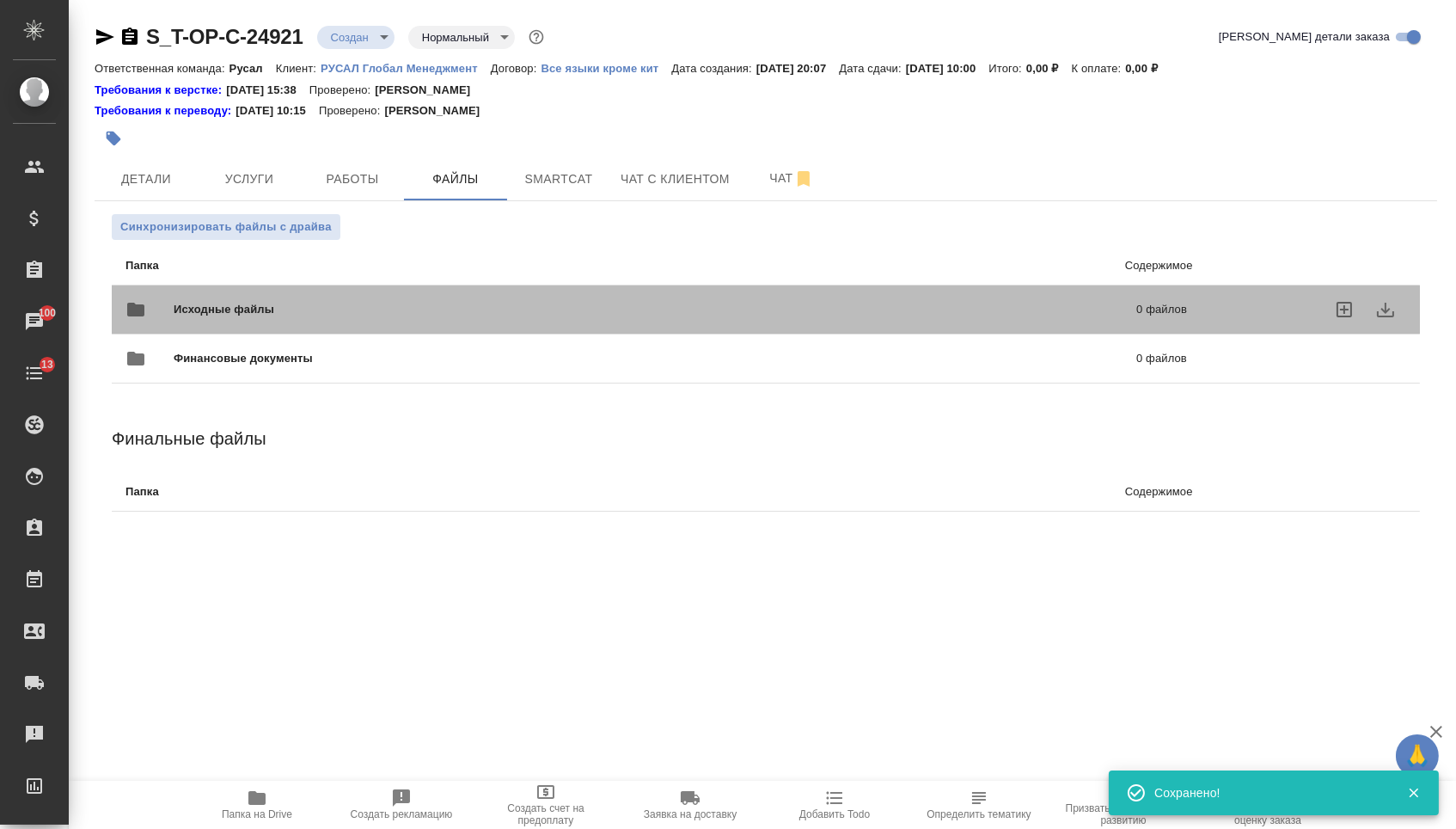
click at [271, 301] on div "Исходные файлы 0 файлов" at bounding box center [656, 310] width 1061 height 41
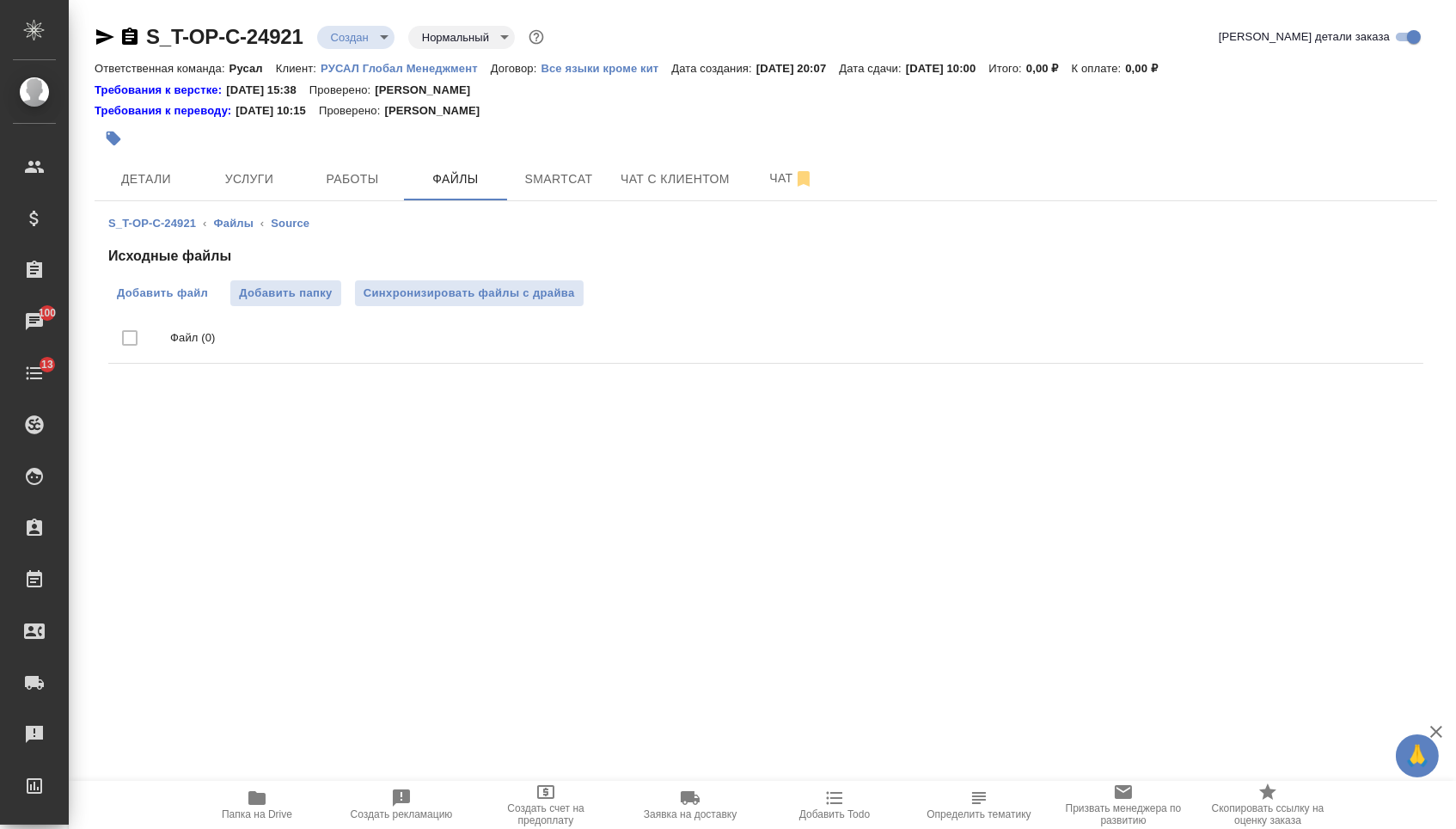
click at [141, 294] on span "Добавить файл" at bounding box center [163, 294] width 91 height 17
click at [0, 0] on input "Добавить файл" at bounding box center [0, 0] width 0 height 0
click at [238, 183] on span "Услуги" at bounding box center [250, 179] width 83 height 22
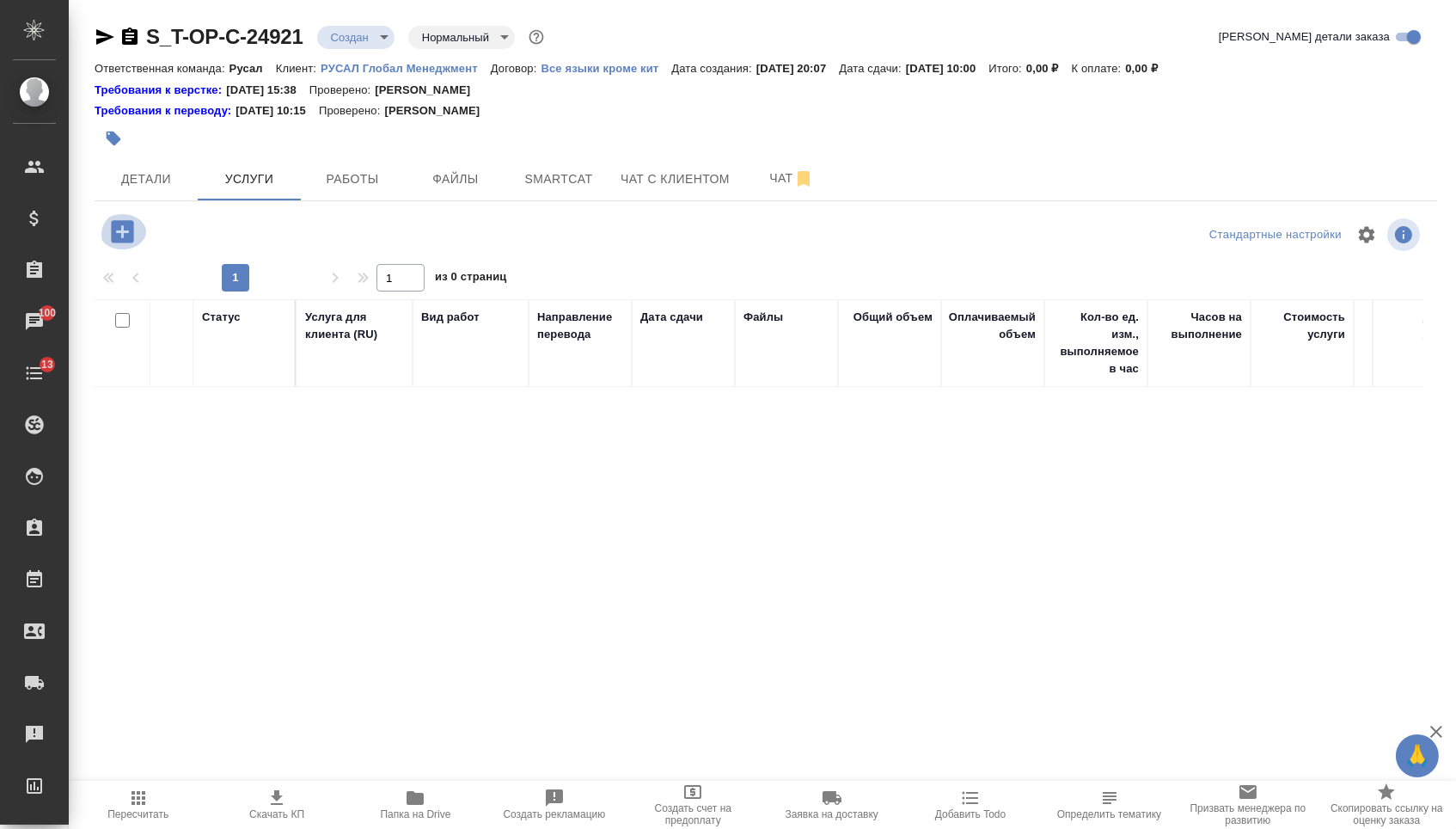
click at [123, 223] on icon "button" at bounding box center [122, 232] width 22 height 22
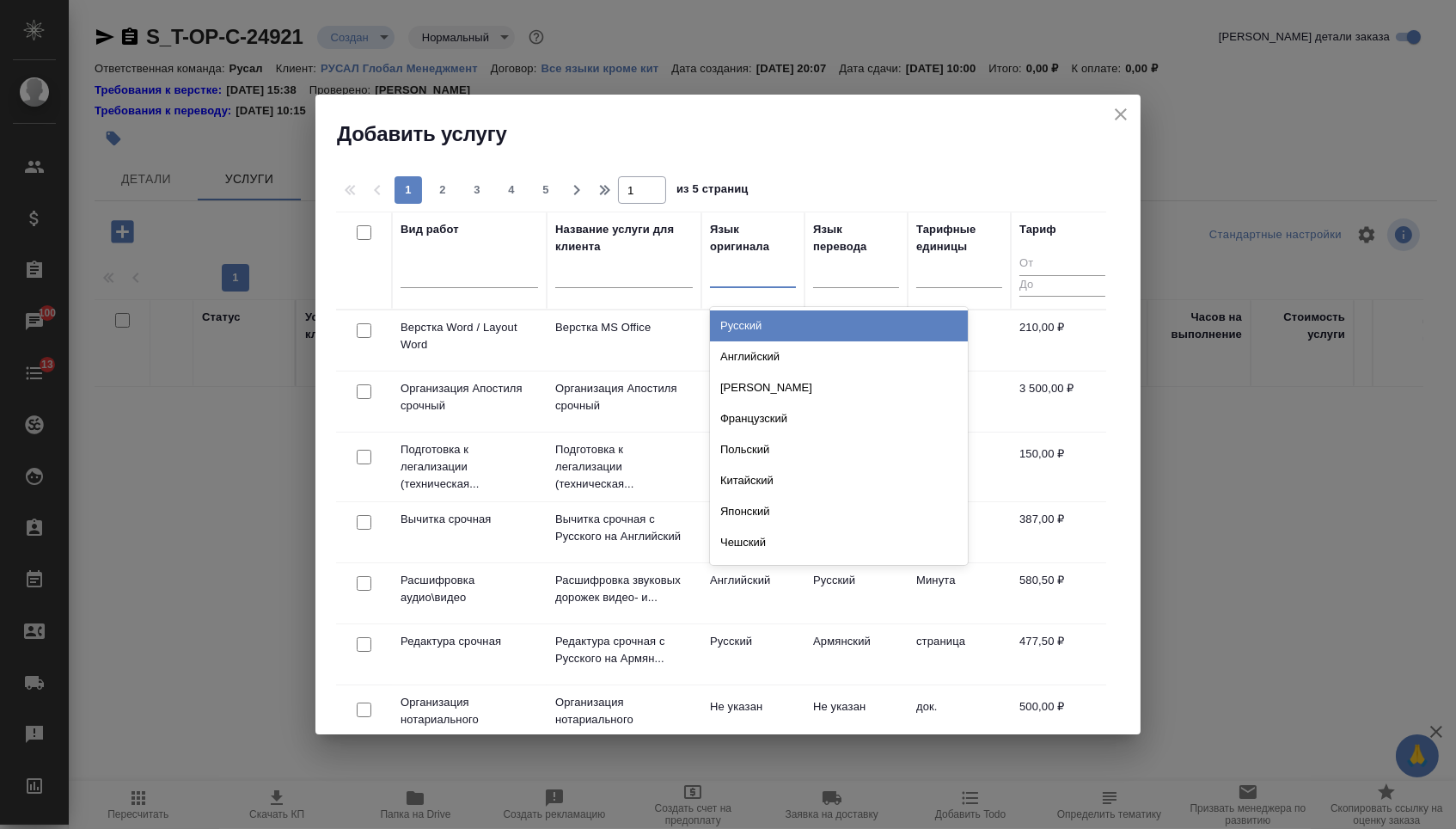
drag, startPoint x: 735, startPoint y: 275, endPoint x: 735, endPoint y: 305, distance: 30.0
click at [735, 276] on div at bounding box center [753, 270] width 86 height 25
click at [735, 312] on div "Русский" at bounding box center [839, 325] width 258 height 31
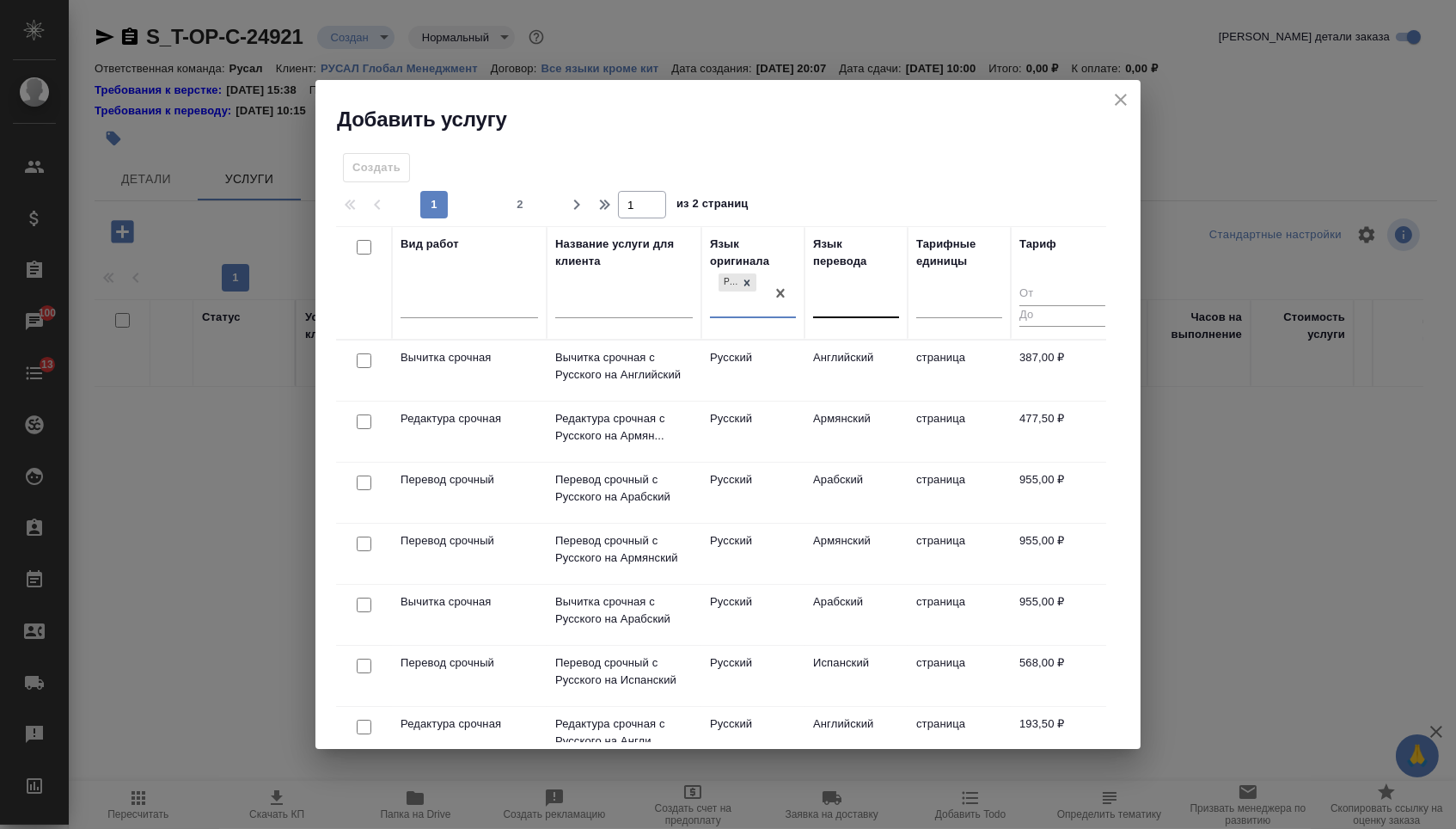
click at [841, 294] on div at bounding box center [856, 301] width 86 height 25
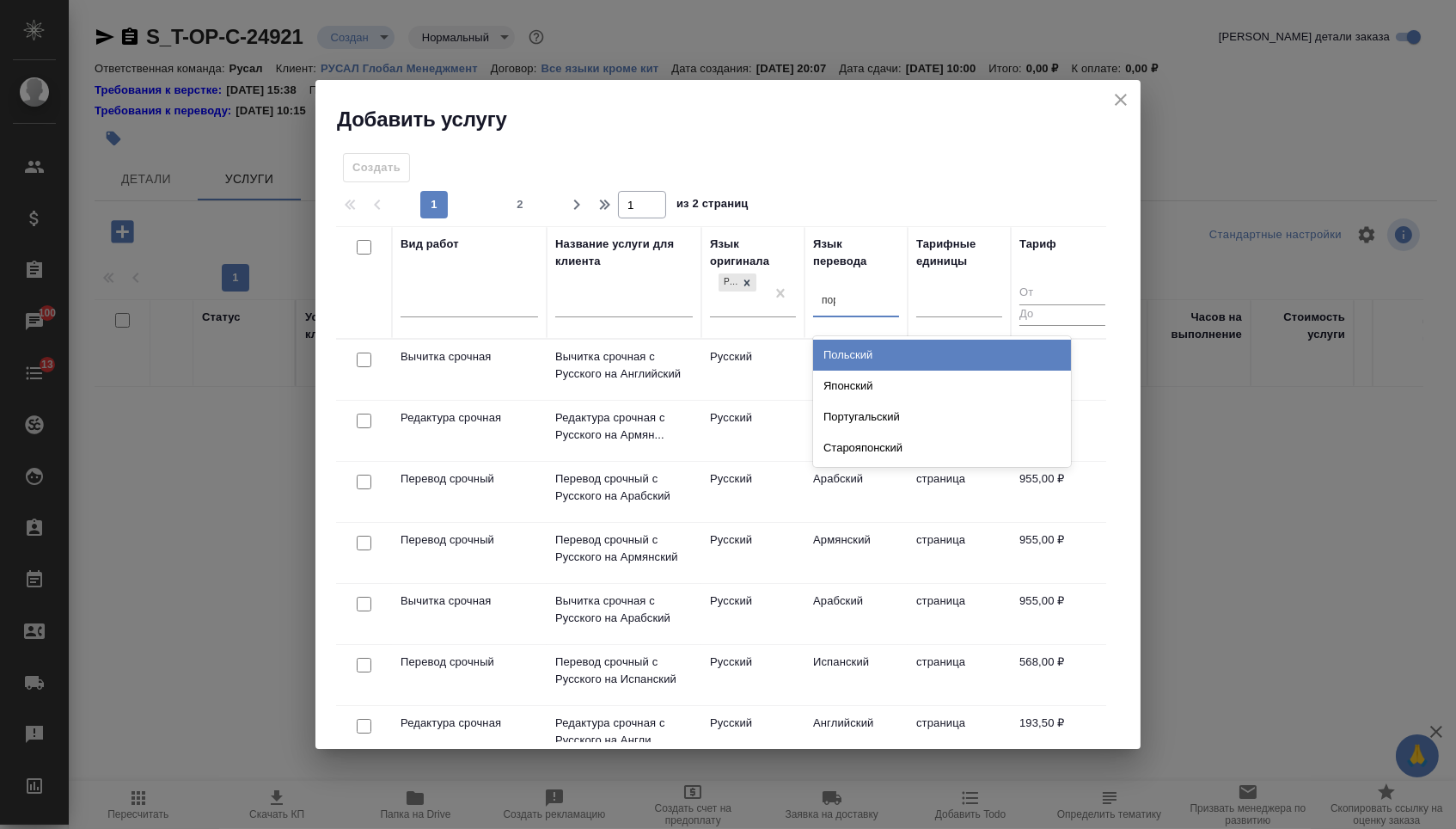
type input "порт"
click at [864, 347] on div "Португальский" at bounding box center [942, 355] width 258 height 31
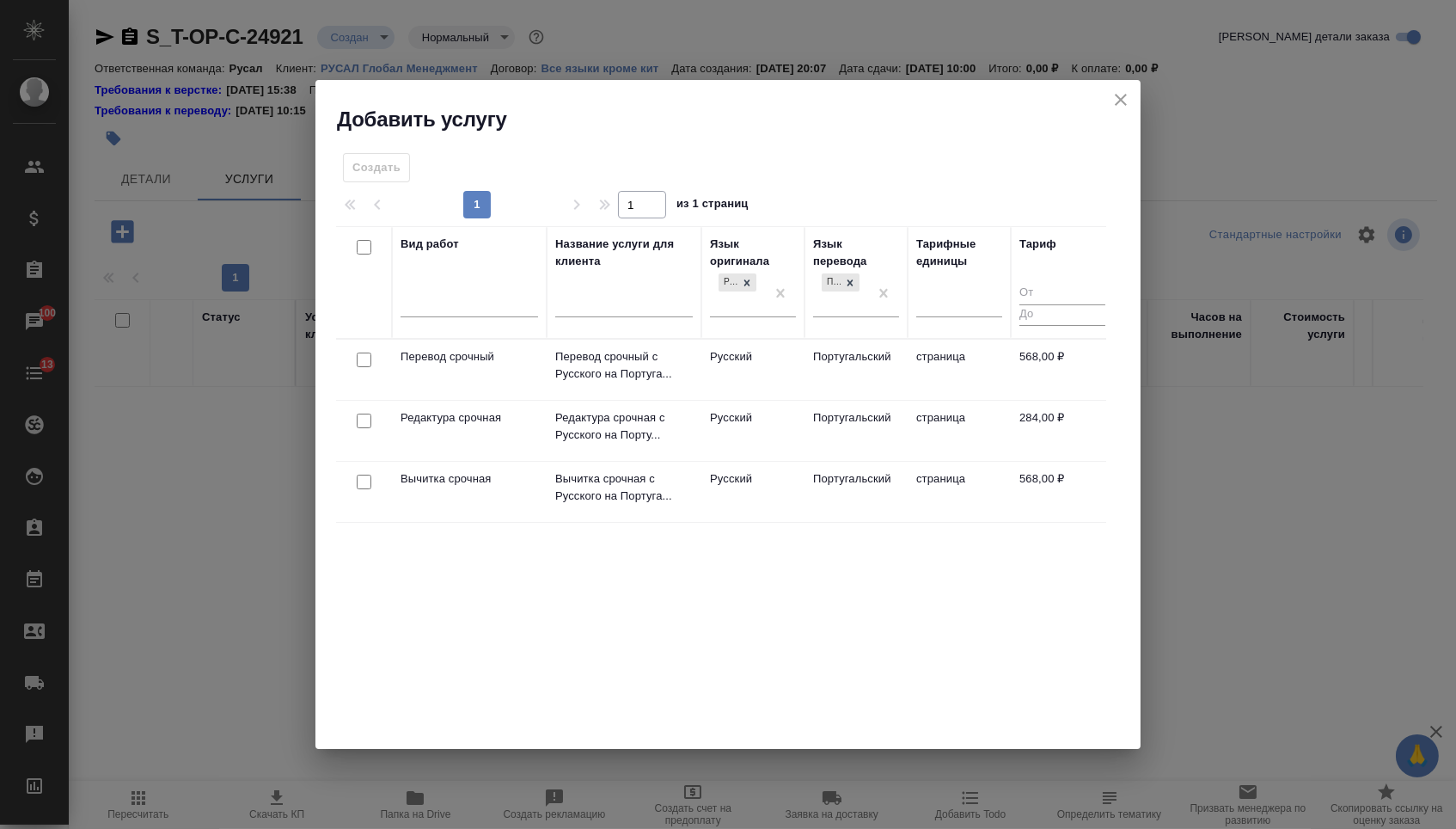
click at [362, 356] on input "checkbox" at bounding box center [363, 359] width 15 height 15
checkbox input "true"
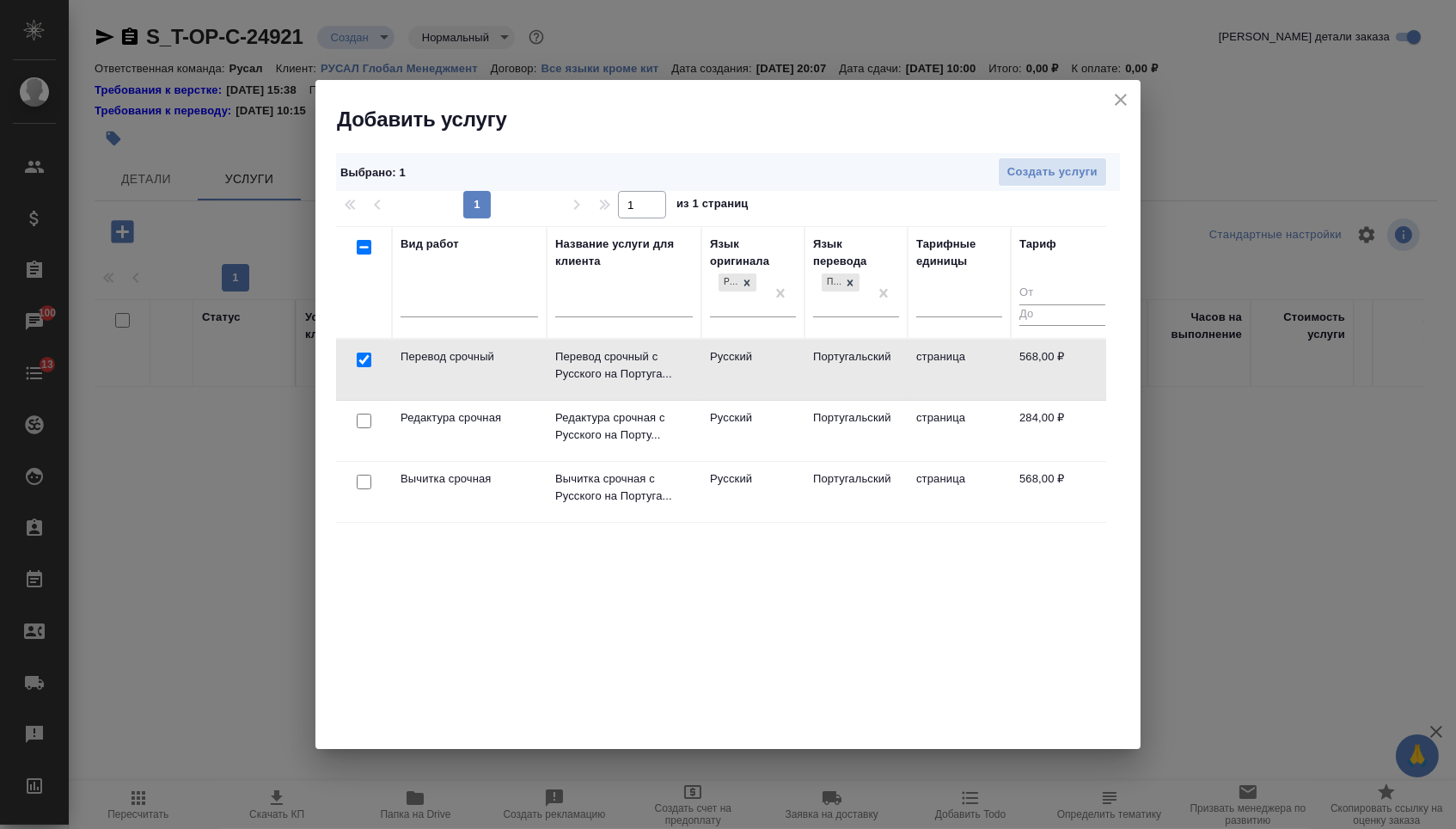
click at [362, 432] on td at bounding box center [363, 430] width 56 height 60
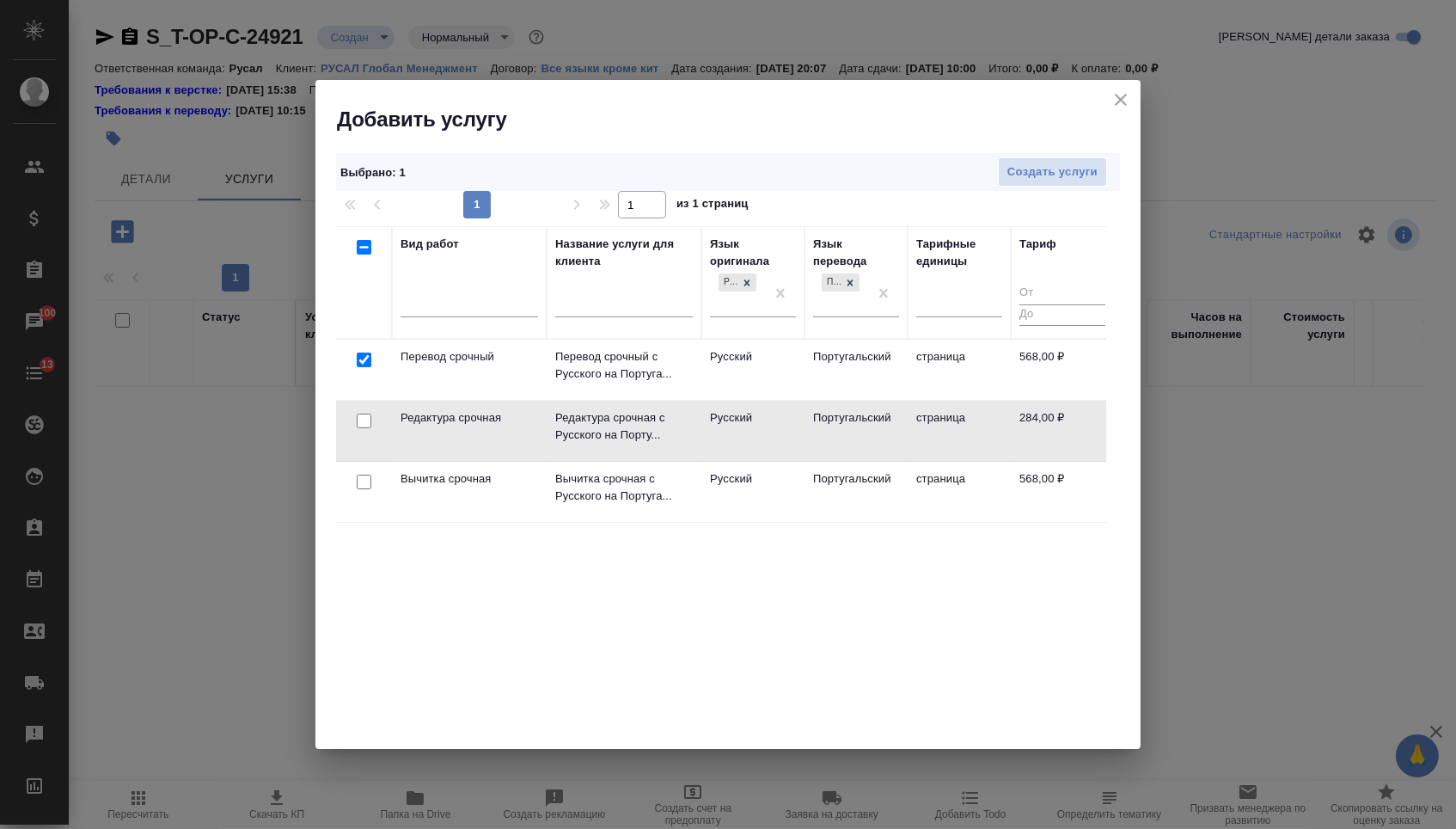
click at [362, 430] on td at bounding box center [363, 430] width 56 height 60
click at [363, 423] on input "checkbox" at bounding box center [363, 420] width 15 height 15
checkbox input "true"
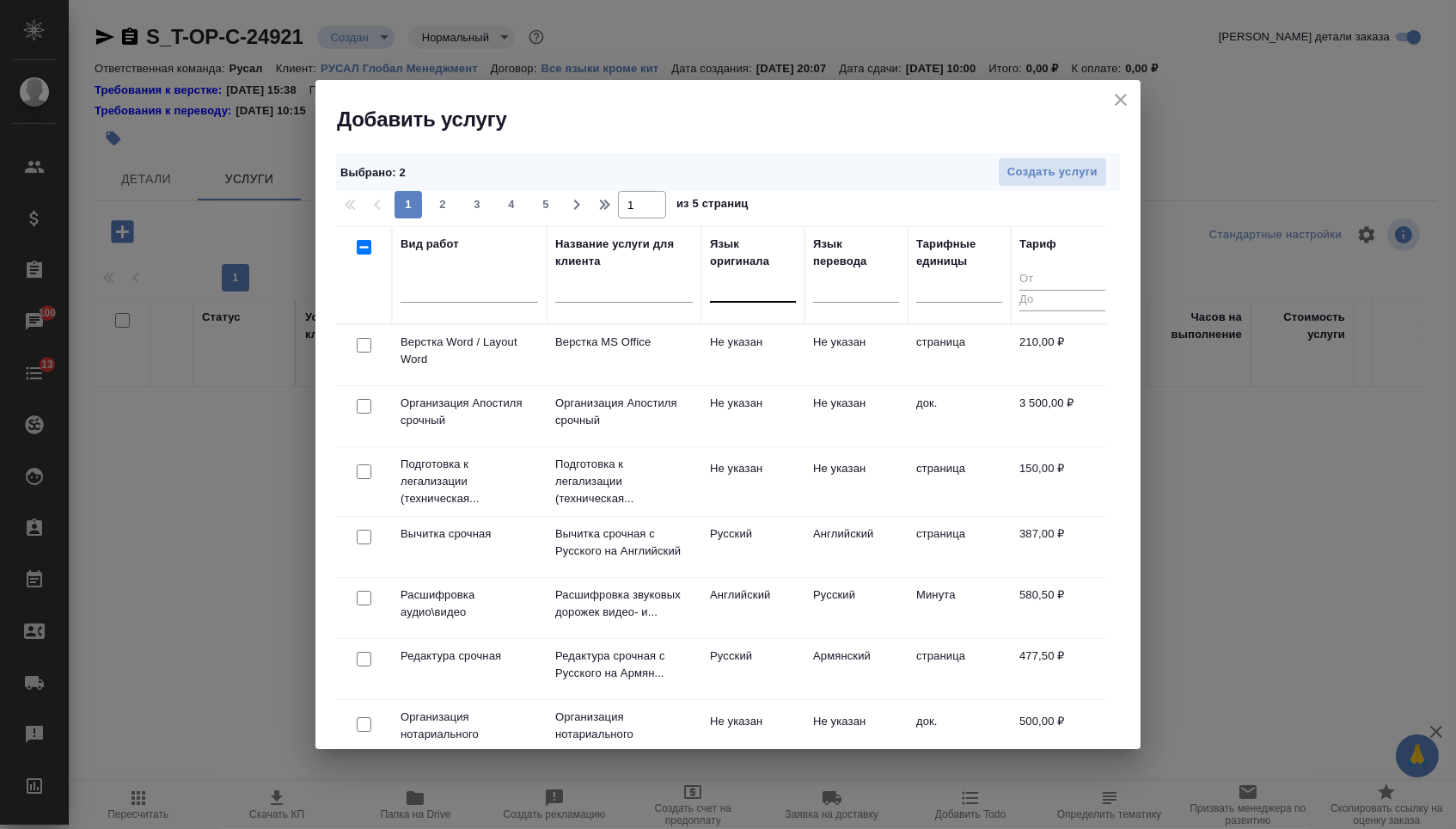
click at [353, 346] on div at bounding box center [363, 345] width 39 height 24
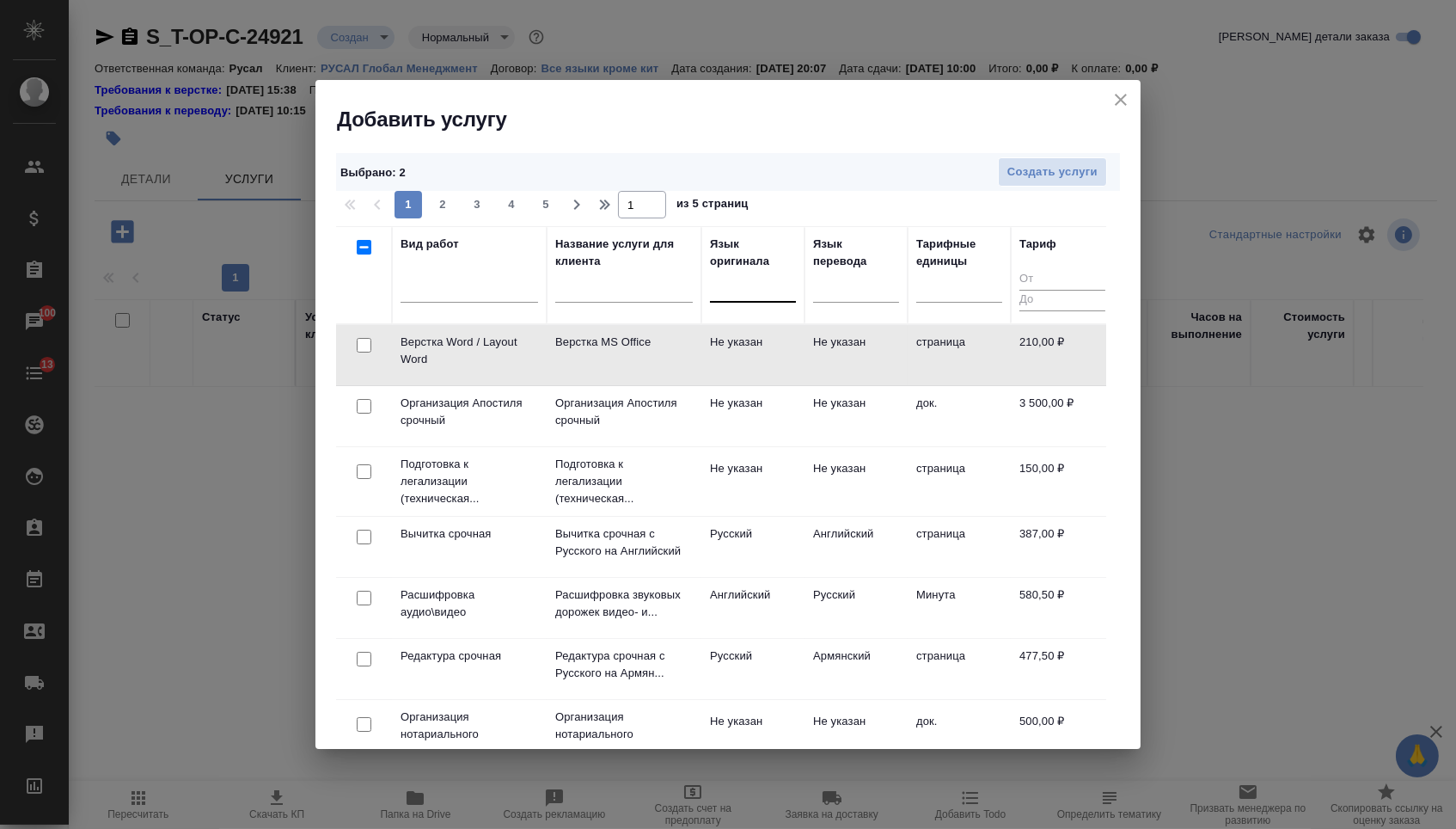
click at [358, 347] on input "checkbox" at bounding box center [363, 344] width 15 height 15
checkbox input "true"
click at [1058, 174] on span "Создать услуги" at bounding box center [1052, 172] width 90 height 20
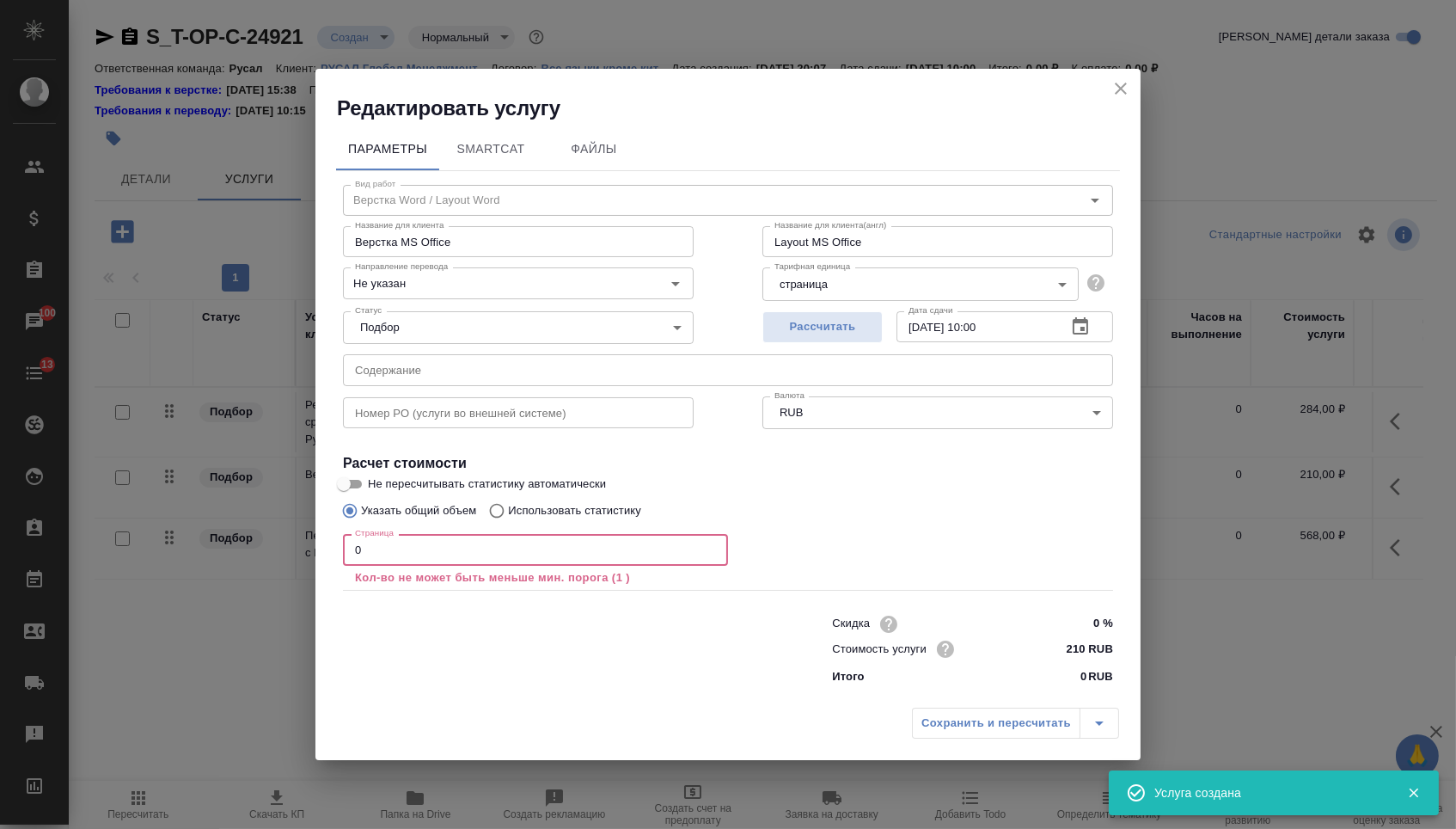
drag, startPoint x: 386, startPoint y: 553, endPoint x: 296, endPoint y: 554, distance: 90.0
click at [296, 554] on div "Редактировать услугу Параметры SmartCat Файлы Вид работ Верстка Word / Layout W…" at bounding box center [728, 414] width 1456 height 829
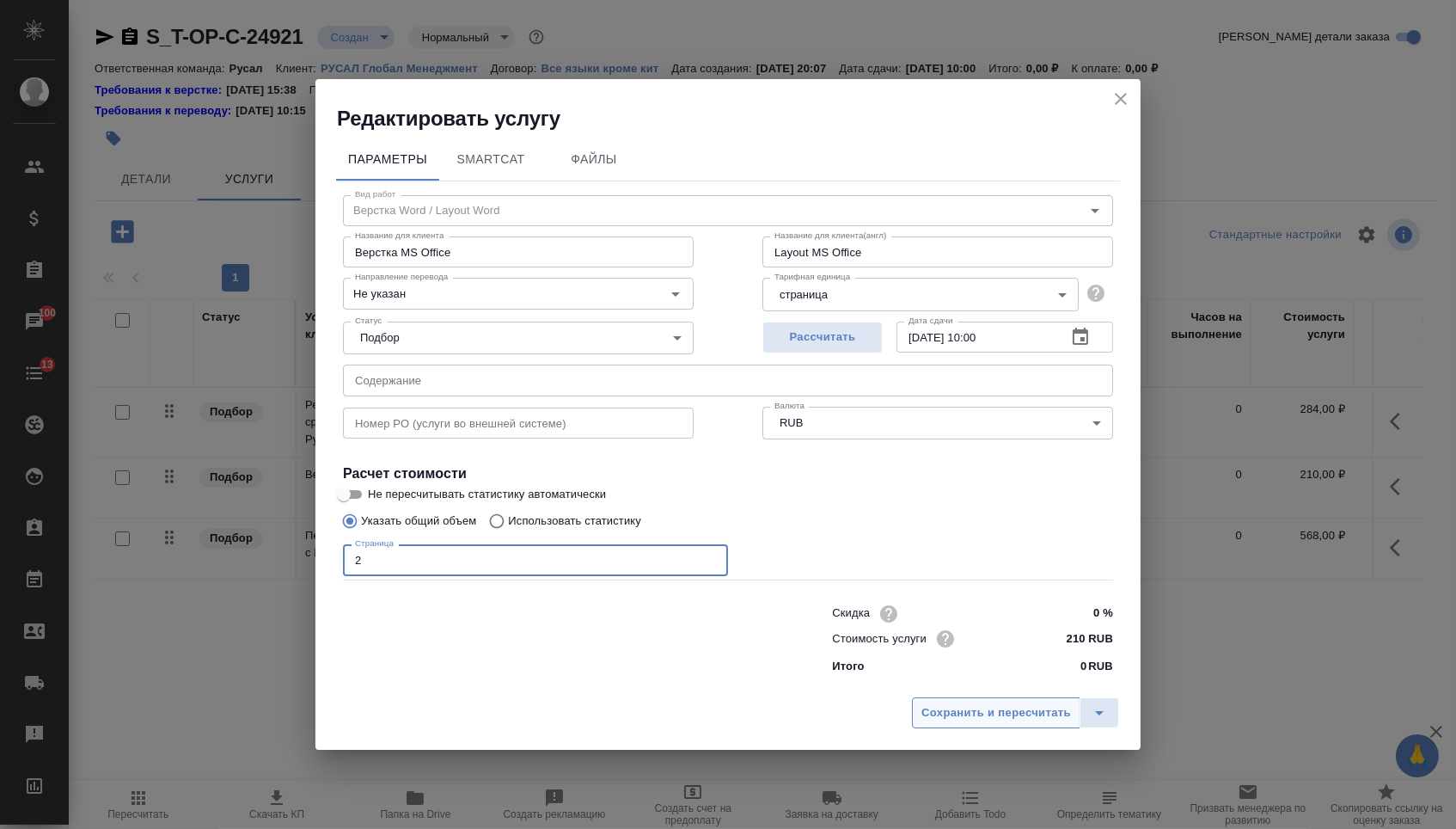
type input "2"
click at [977, 704] on button "Сохранить и пересчитать" at bounding box center [996, 713] width 169 height 31
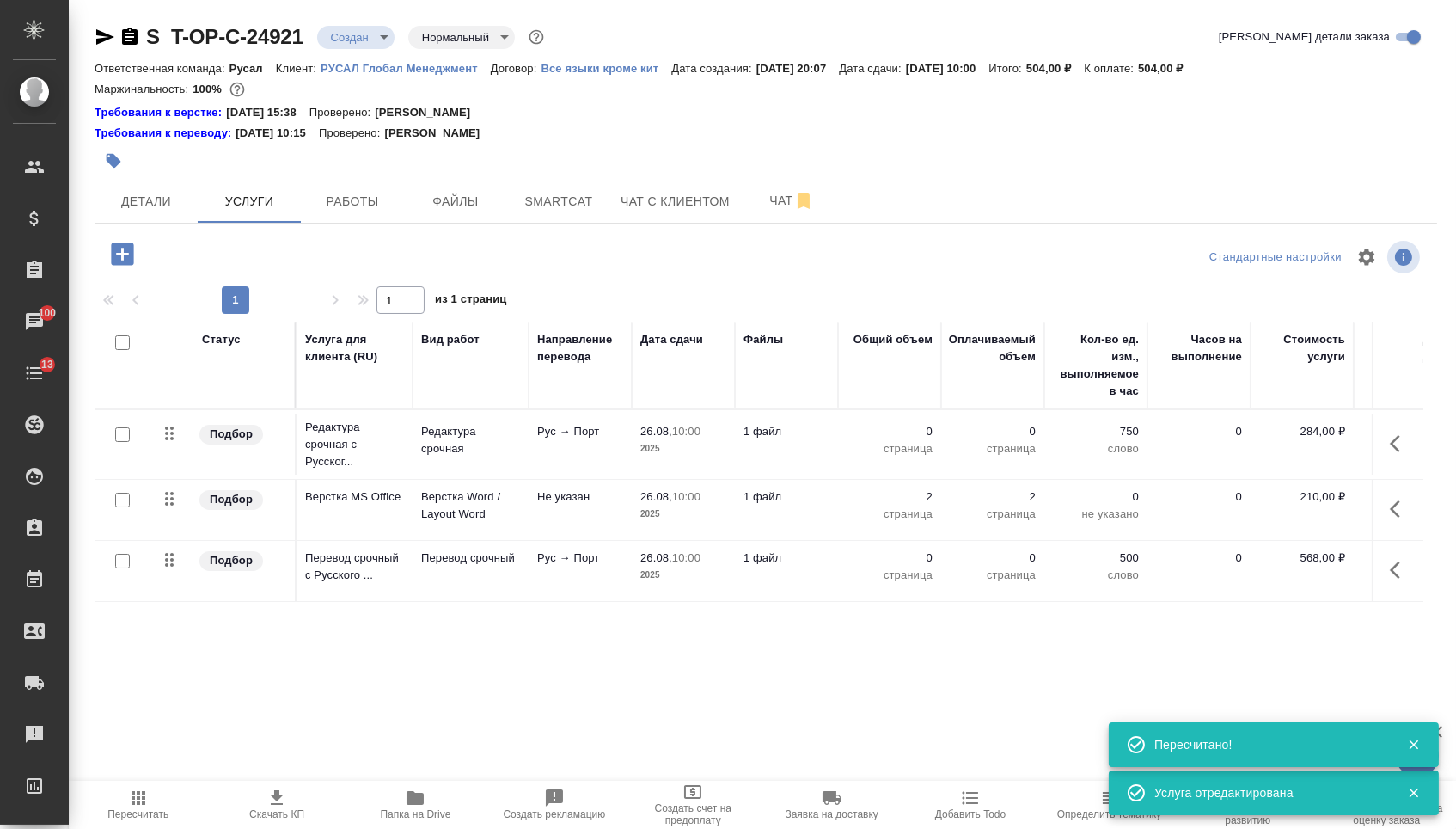
click at [900, 566] on p "0" at bounding box center [890, 558] width 86 height 17
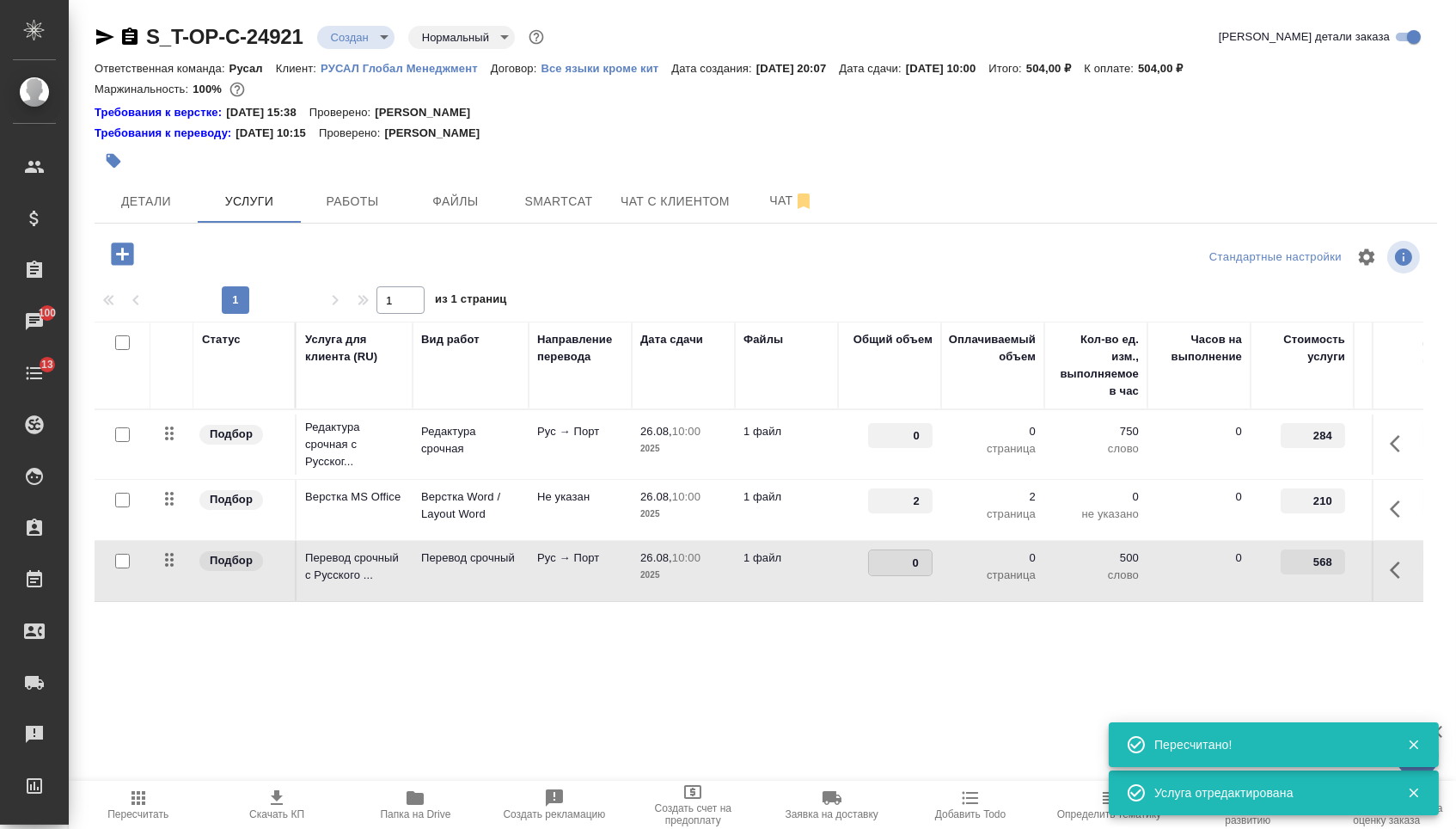
click at [898, 575] on input "0" at bounding box center [900, 562] width 63 height 25
type input "2"
type input "3600"
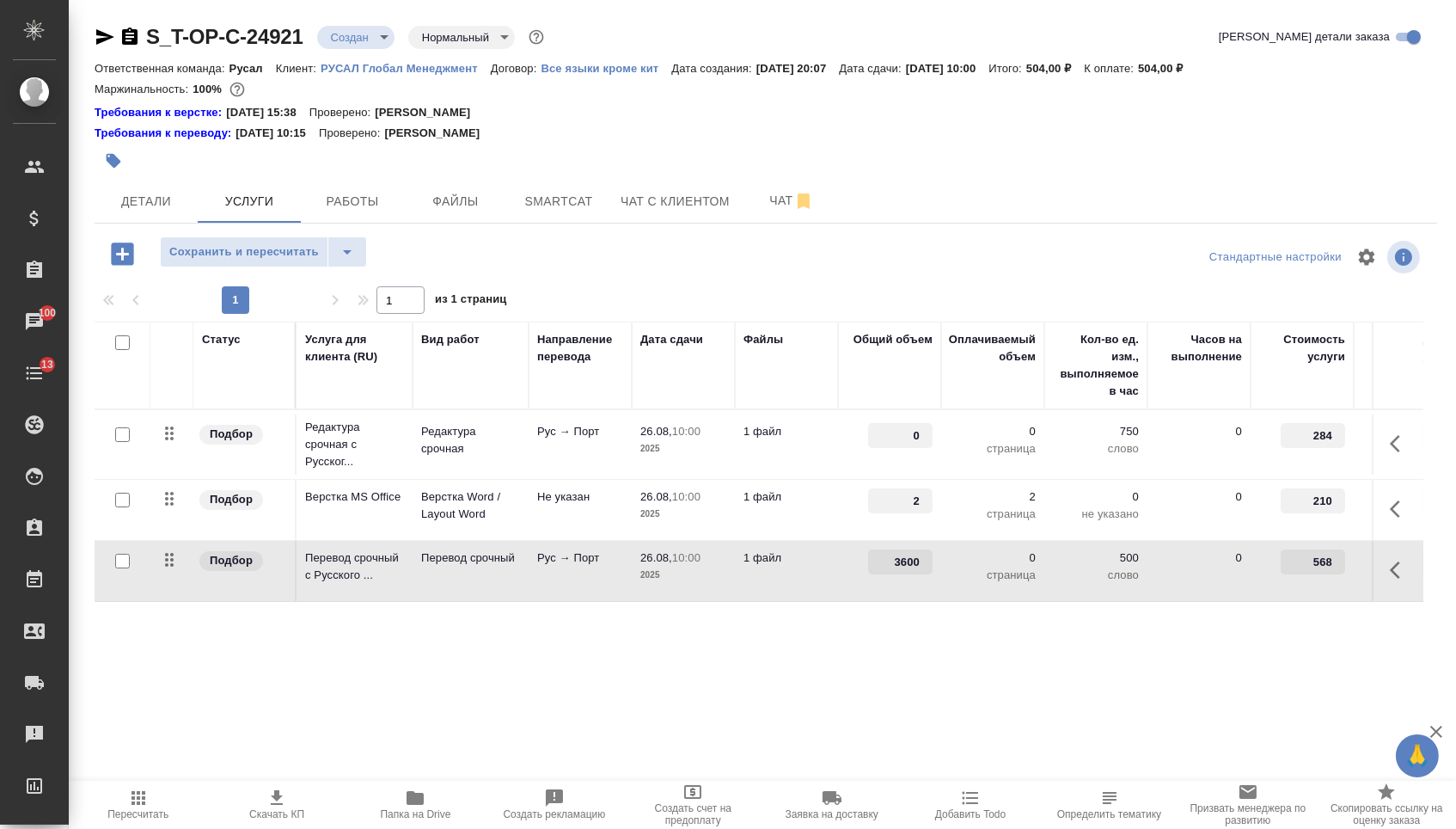
click at [879, 444] on input "0" at bounding box center [900, 435] width 65 height 25
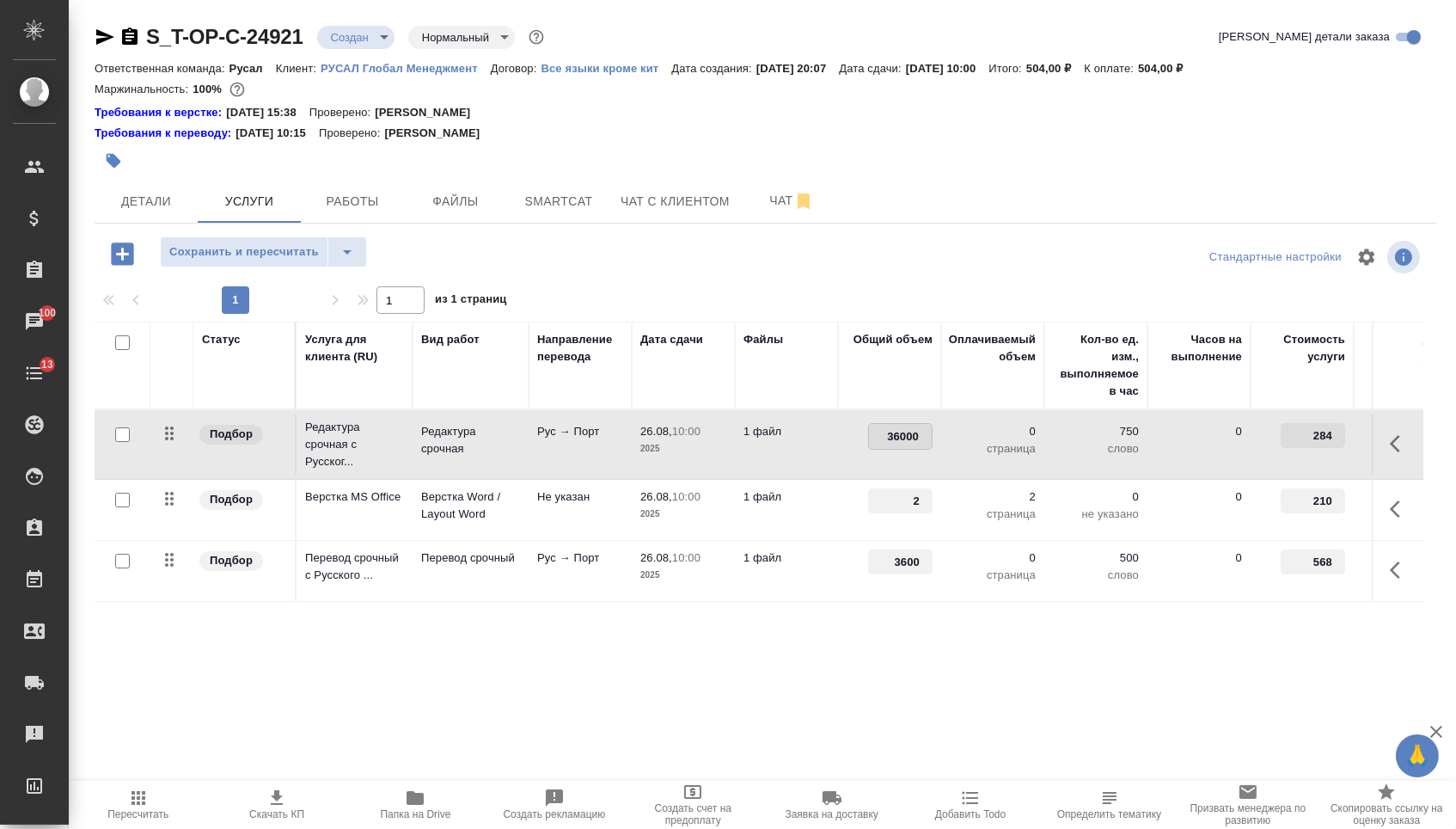
type input "3600"
click at [251, 253] on span "Сохранить и пересчитать" at bounding box center [244, 252] width 150 height 20
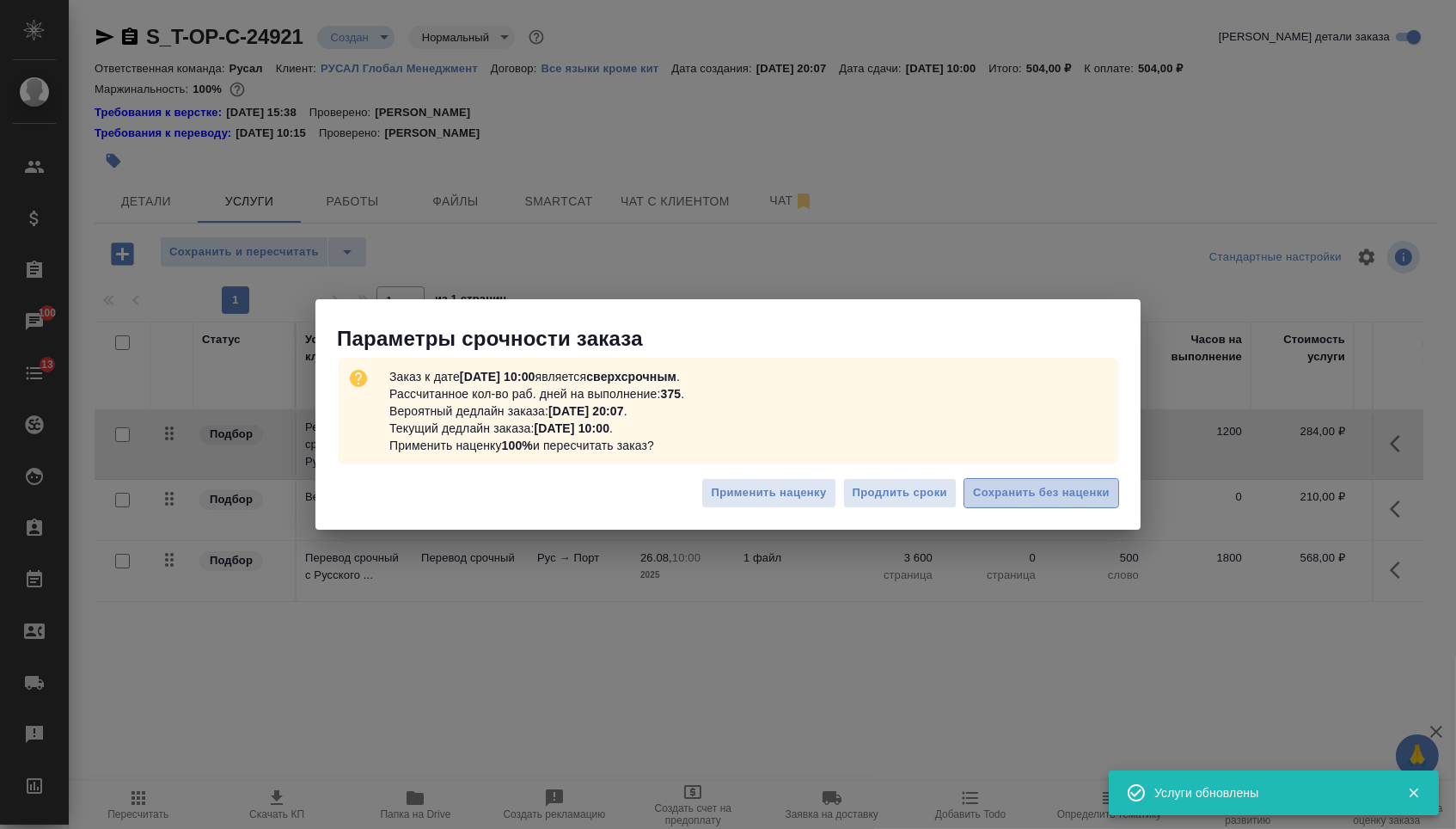
click at [1021, 490] on span "Сохранить без наценки" at bounding box center [1040, 492] width 137 height 20
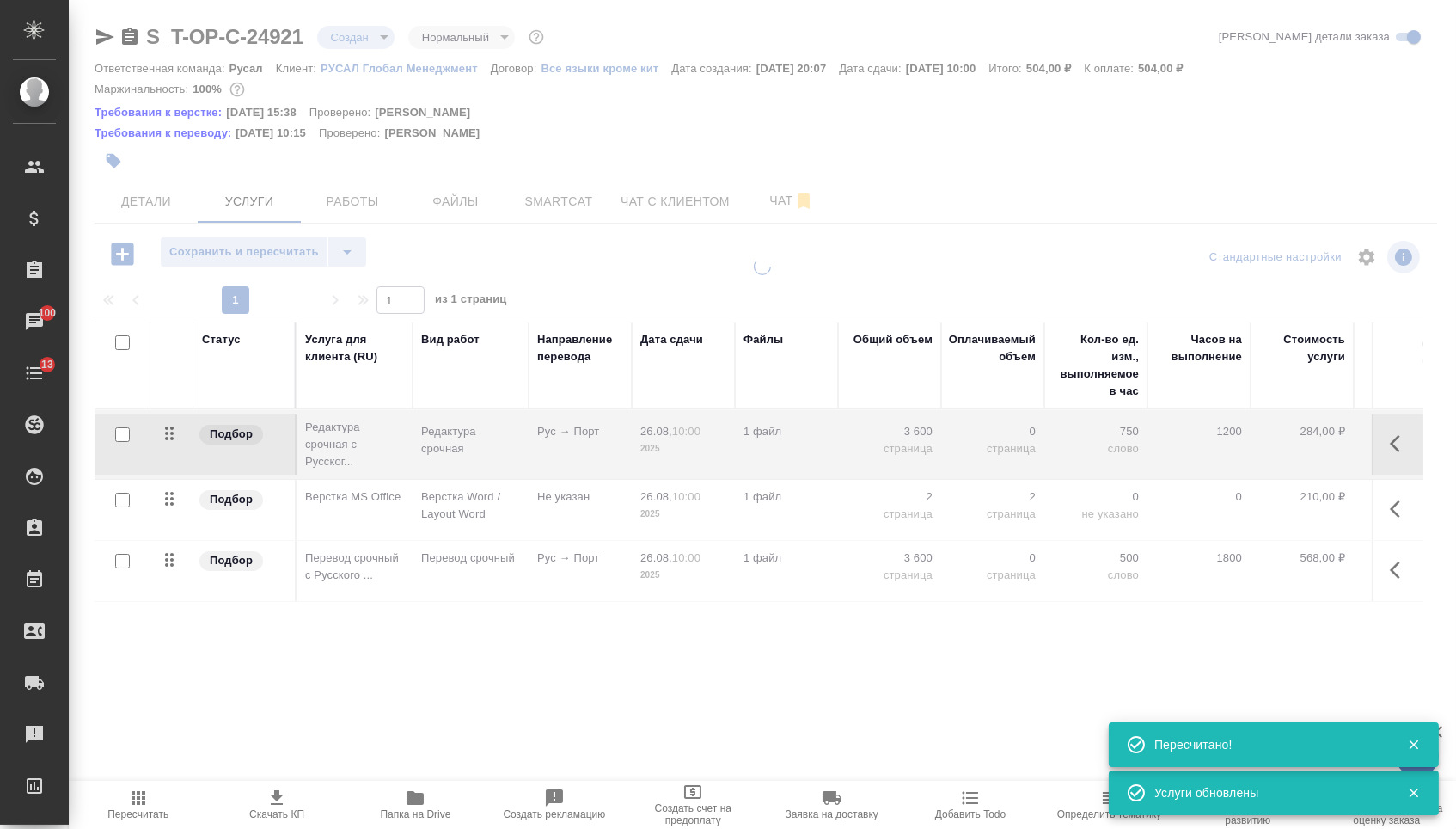
type input "urgent"
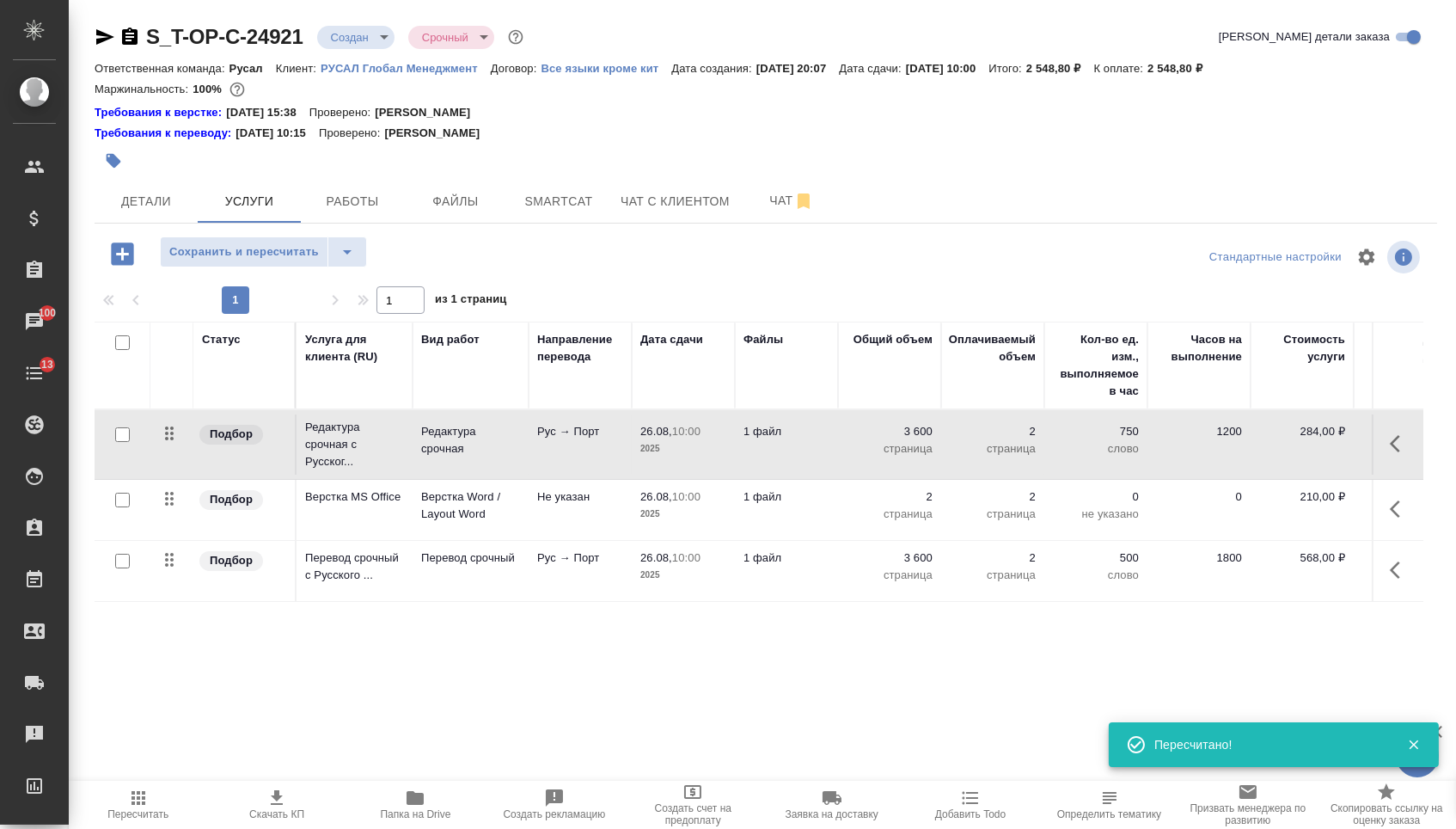
drag, startPoint x: 170, startPoint y: 579, endPoint x: 176, endPoint y: 404, distance: 175.1
click at [176, 404] on table "Статус Услуга для клиента (RU) Вид работ Направление перевода Дата сдачи Файлы …" at bounding box center [904, 461] width 1619 height 281
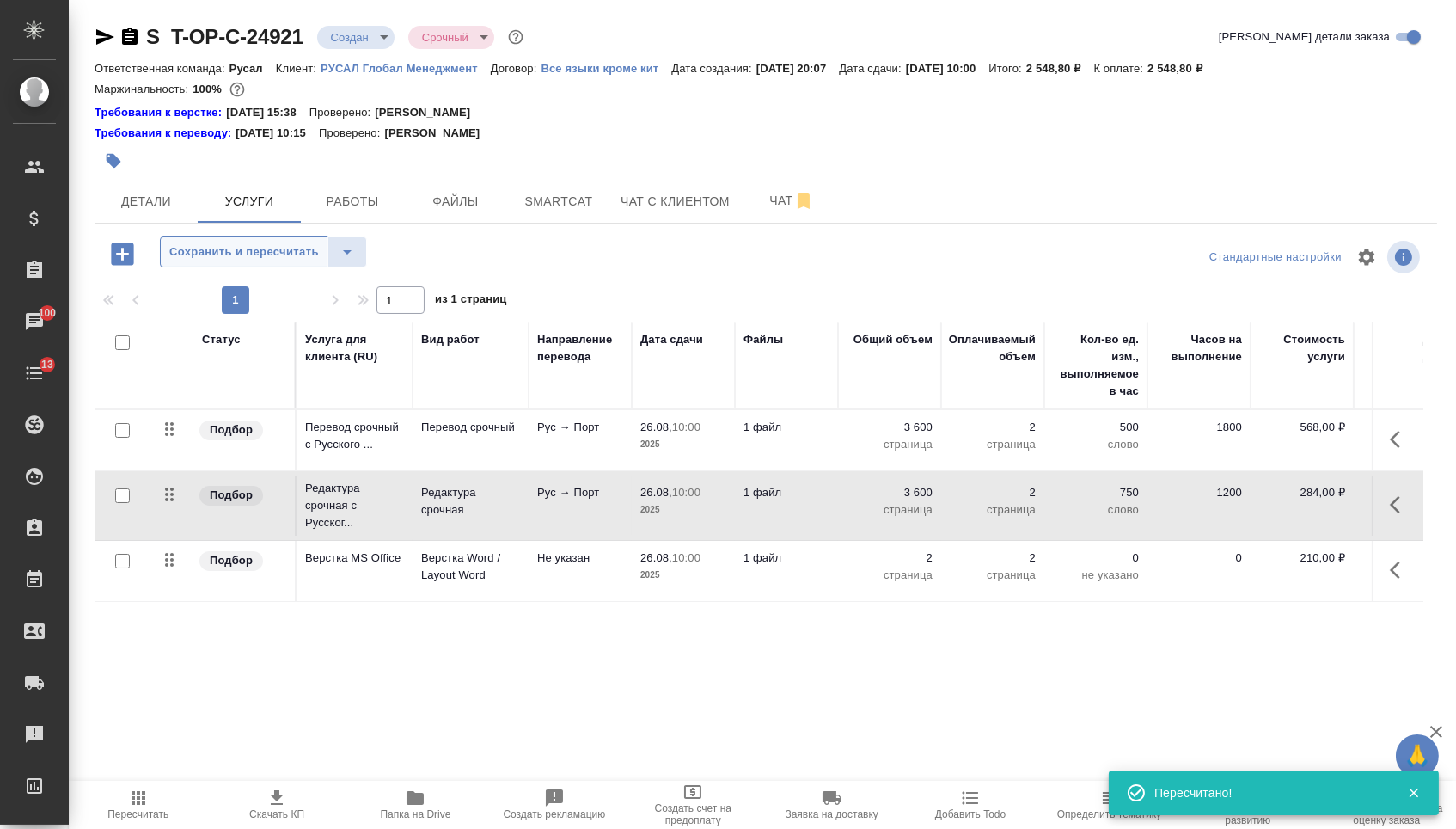
click at [242, 268] on button "Сохранить и пересчитать" at bounding box center [244, 252] width 169 height 31
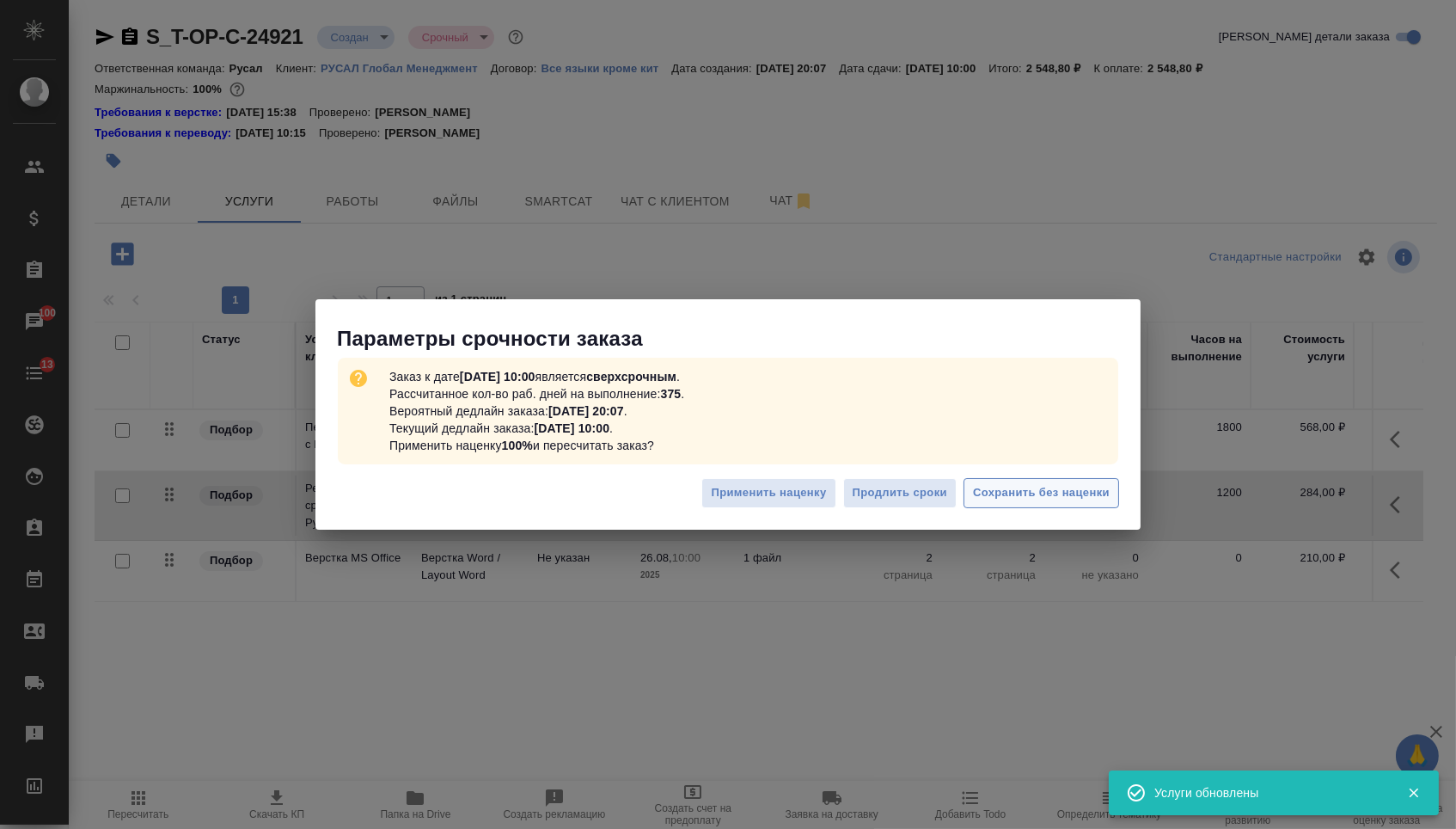
click at [1004, 492] on span "Сохранить без наценки" at bounding box center [1040, 492] width 137 height 20
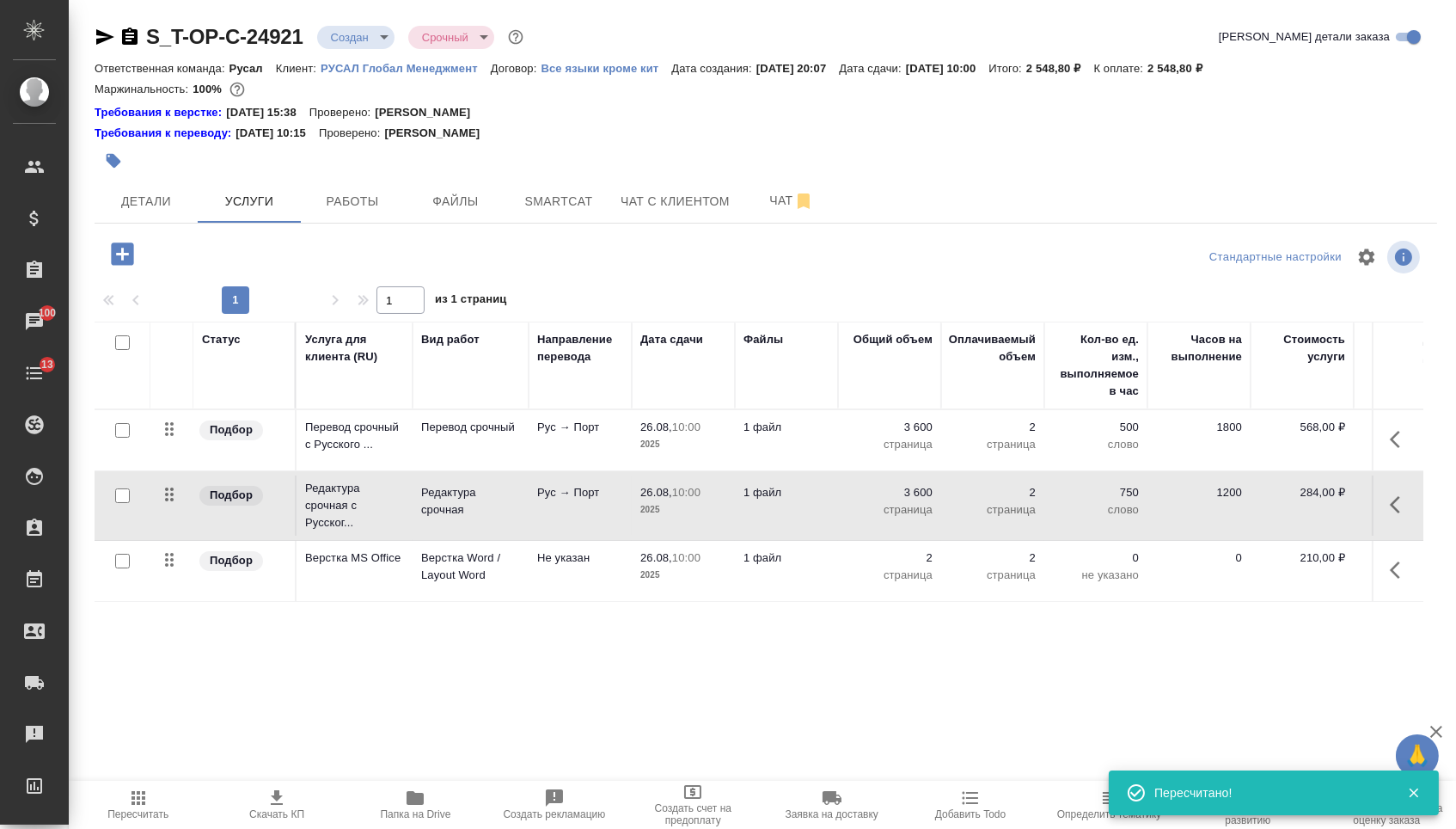
click at [376, 46] on body "🙏 .cls-1 fill:#fff; AWATERA [PERSON_NAME] Спецификации Заказы 100 Чаты 13 Todo …" at bounding box center [728, 414] width 1456 height 829
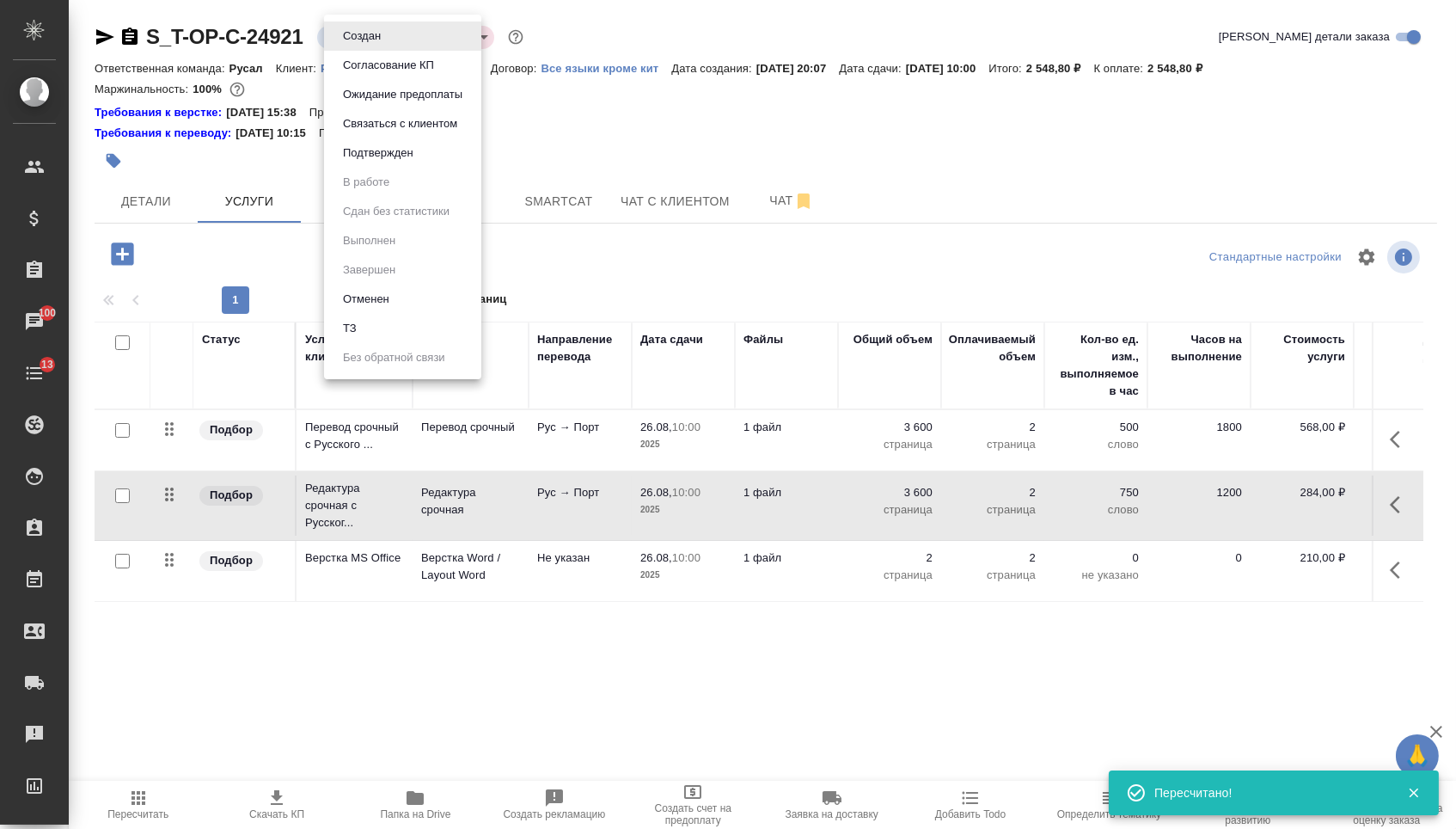
click at [370, 162] on button "Подтвержден" at bounding box center [378, 153] width 81 height 19
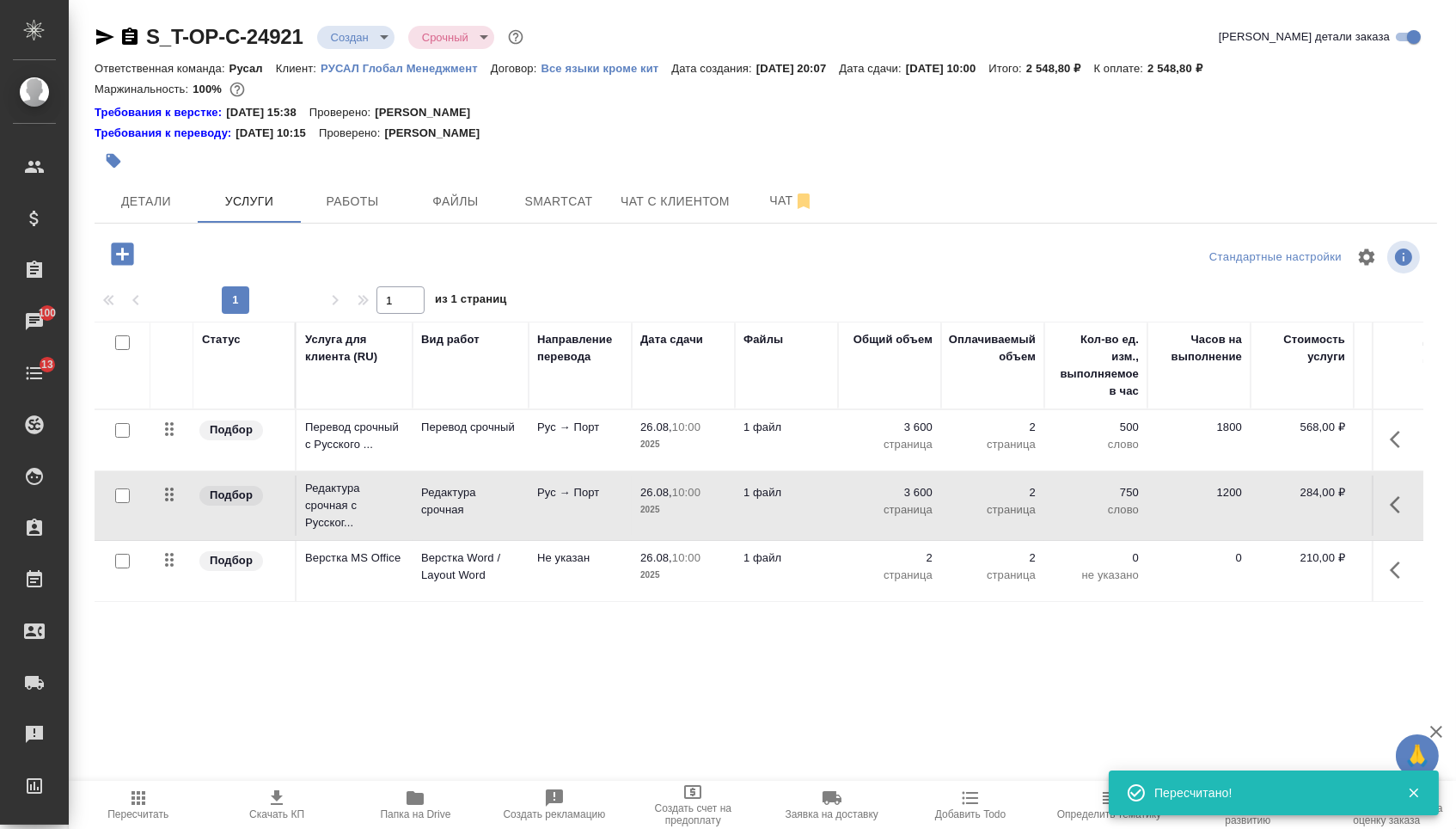
click at [89, 46] on div "S_T-OP-C-24921 Создан new Срочный urgent Кратко детали заказа Ответственная ком…" at bounding box center [766, 368] width 1361 height 735
click at [114, 43] on icon "button" at bounding box center [105, 37] width 21 height 21
